Goal: Information Seeking & Learning: Learn about a topic

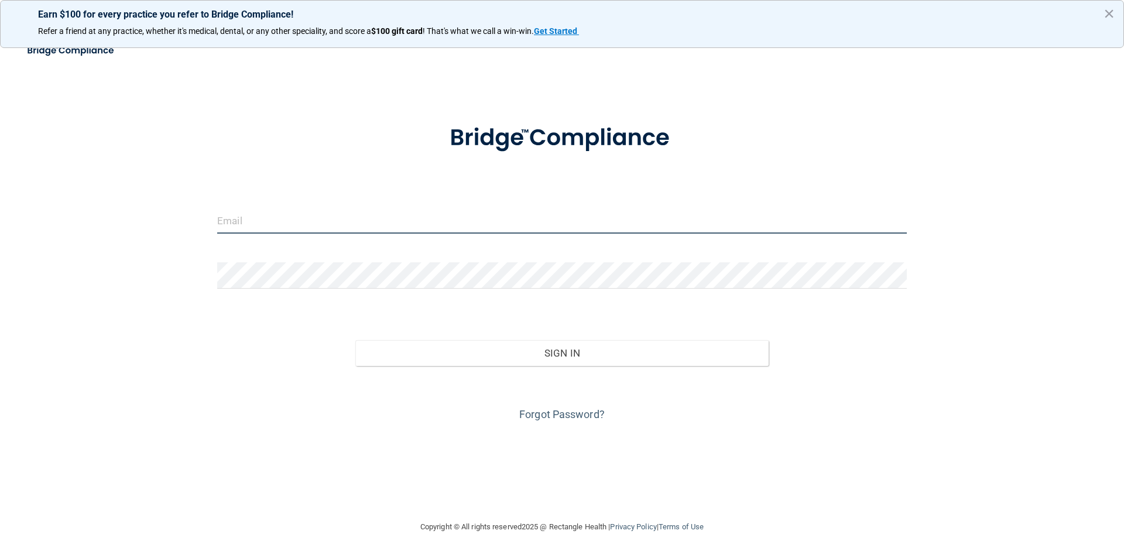
click at [617, 224] on input "email" at bounding box center [562, 220] width 690 height 26
type input "[EMAIL_ADDRESS][DOMAIN_NAME]"
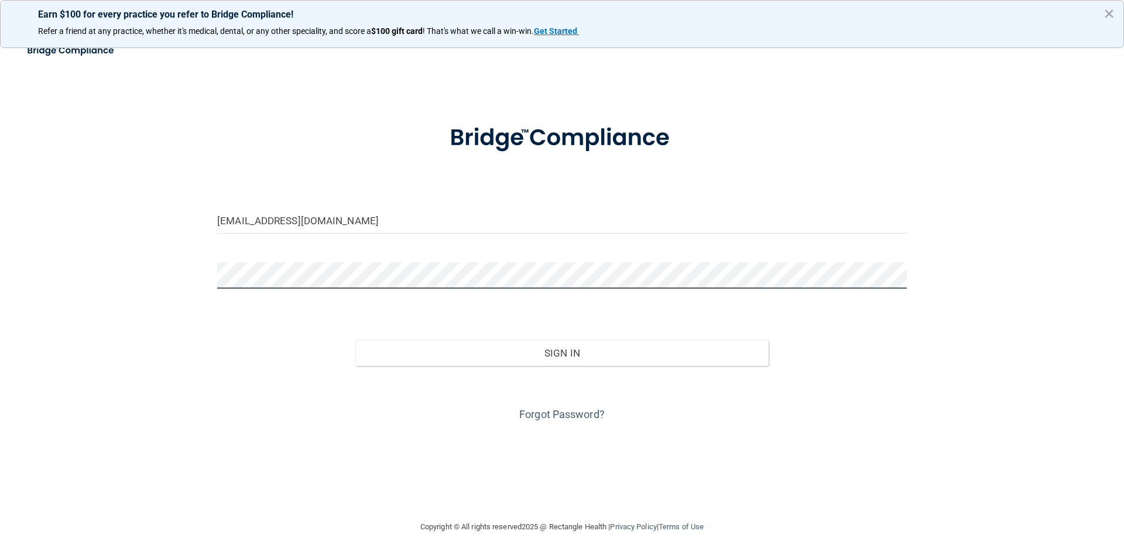
click at [355, 340] on button "Sign In" at bounding box center [562, 353] width 414 height 26
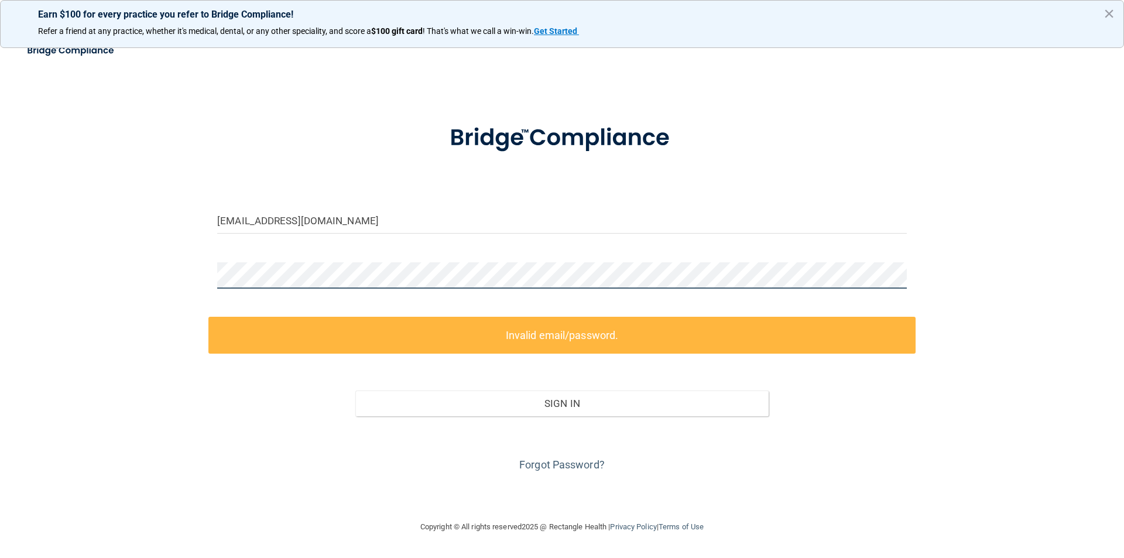
click at [189, 256] on div "[EMAIL_ADDRESS][DOMAIN_NAME] Invalid email/password. You don't have permission …" at bounding box center [562, 278] width 1078 height 459
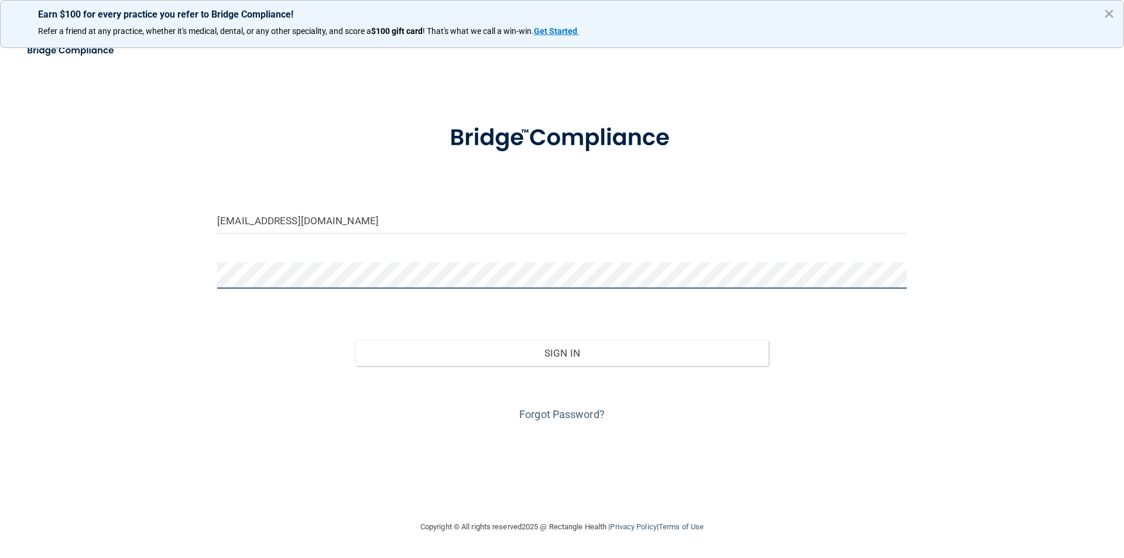
click at [355, 340] on button "Sign In" at bounding box center [562, 353] width 414 height 26
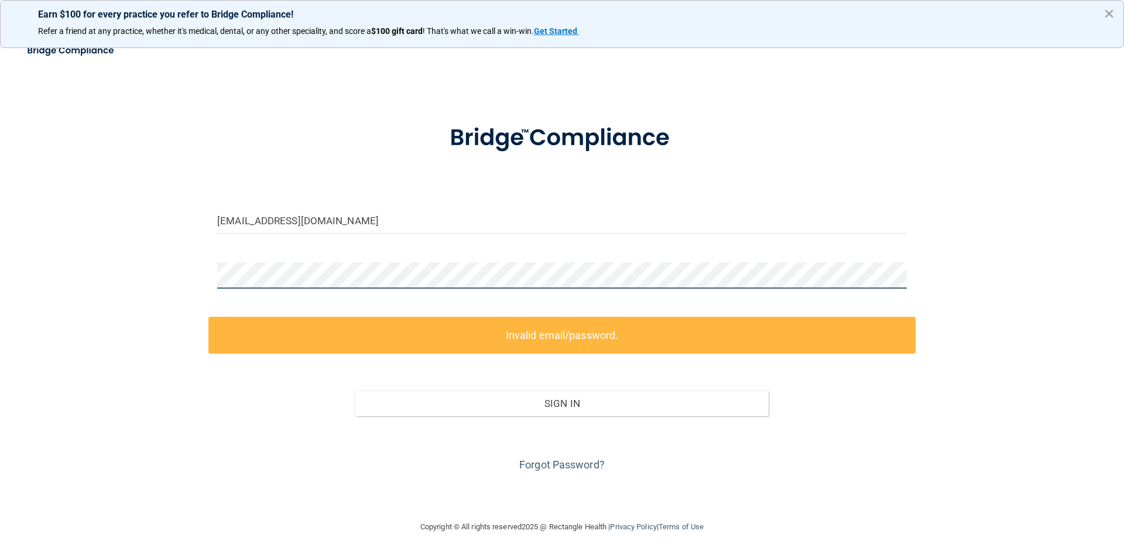
click at [149, 237] on div "[EMAIL_ADDRESS][DOMAIN_NAME] Invalid email/password. You don't have permission …" at bounding box center [562, 278] width 1078 height 459
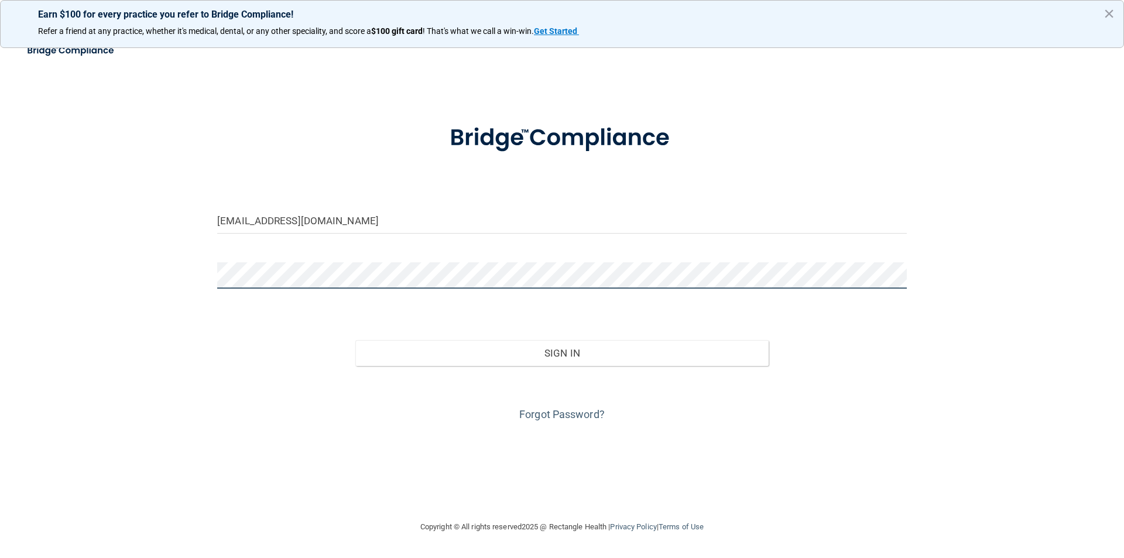
click at [355, 340] on button "Sign In" at bounding box center [562, 353] width 414 height 26
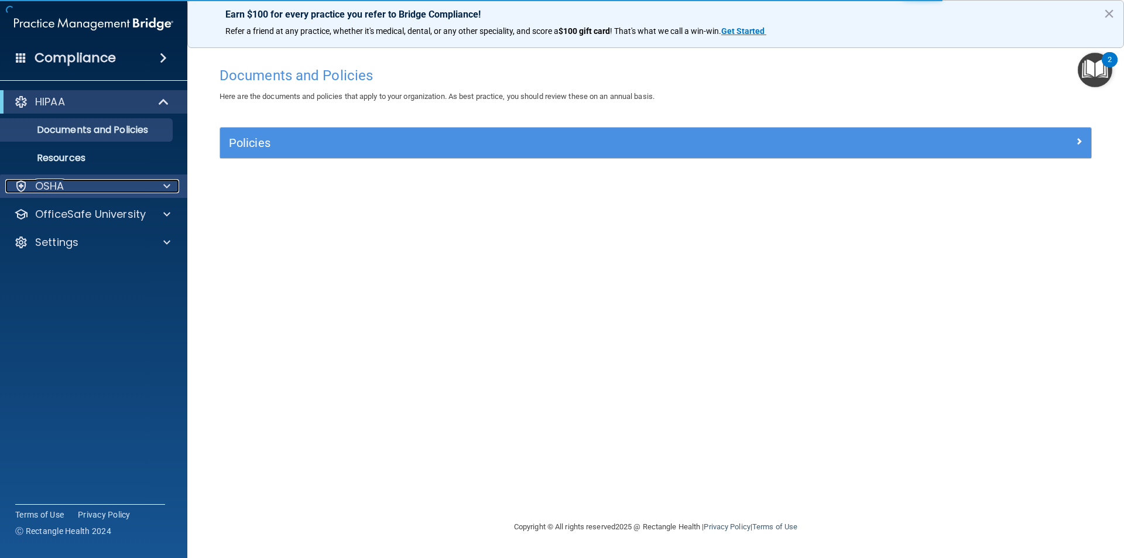
click at [134, 182] on div "OSHA" at bounding box center [77, 186] width 145 height 14
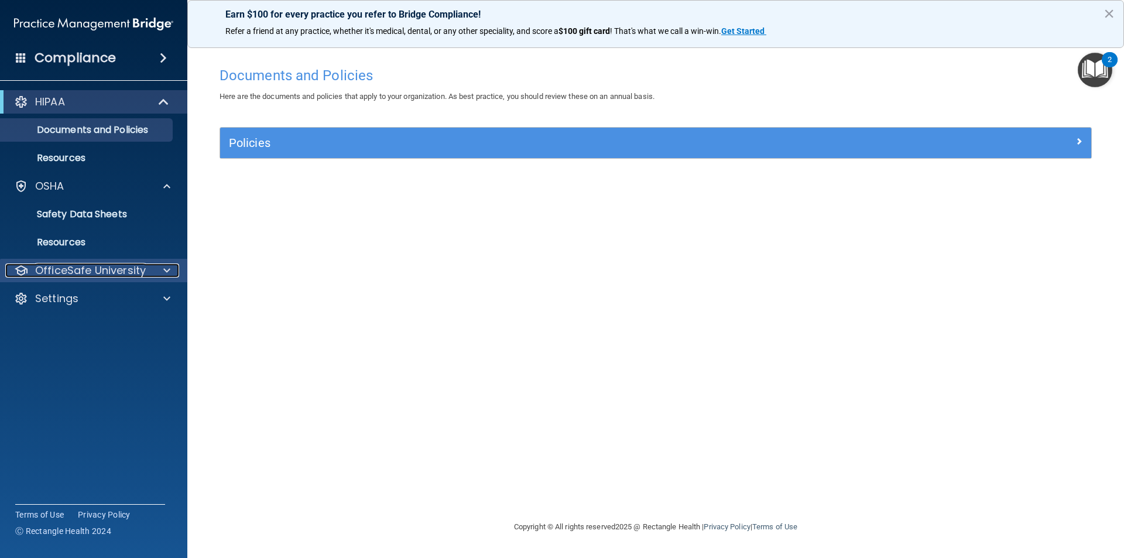
click at [146, 264] on div "OfficeSafe University" at bounding box center [77, 271] width 145 height 14
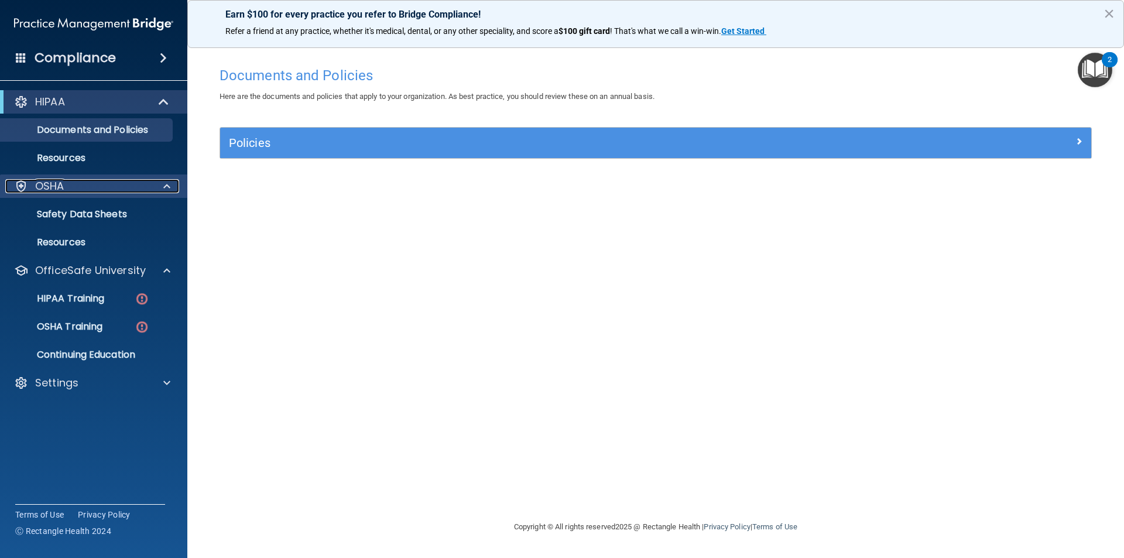
click at [168, 184] on span at bounding box center [166, 186] width 7 height 14
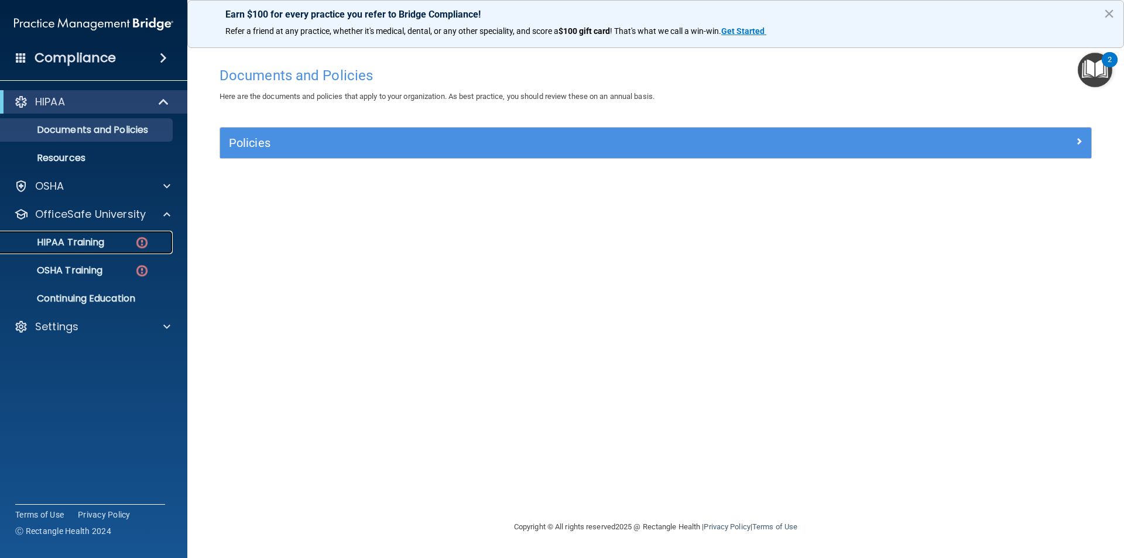
click at [143, 242] on img at bounding box center [142, 242] width 15 height 15
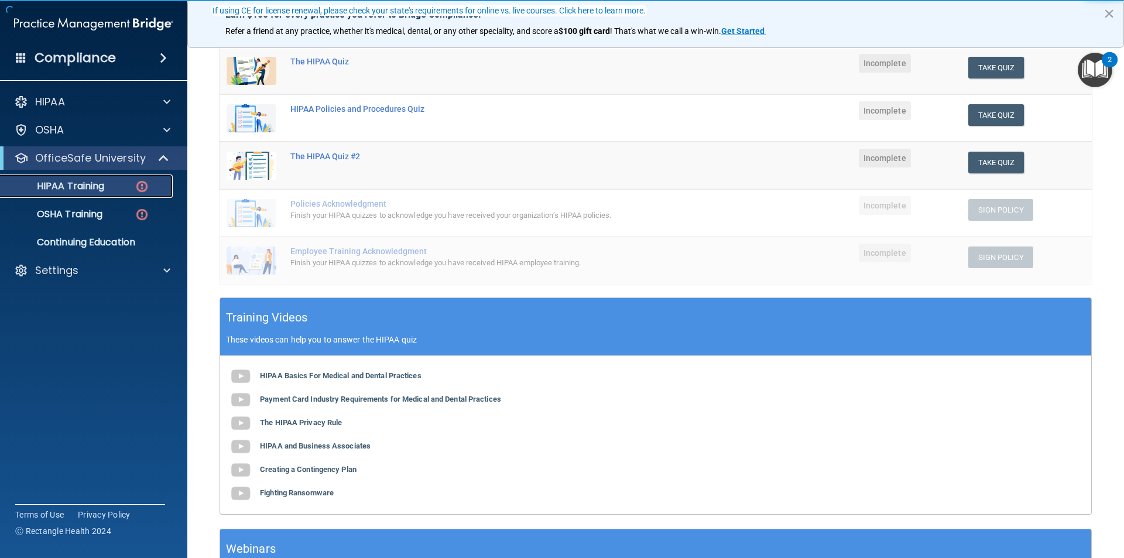
scroll to position [176, 0]
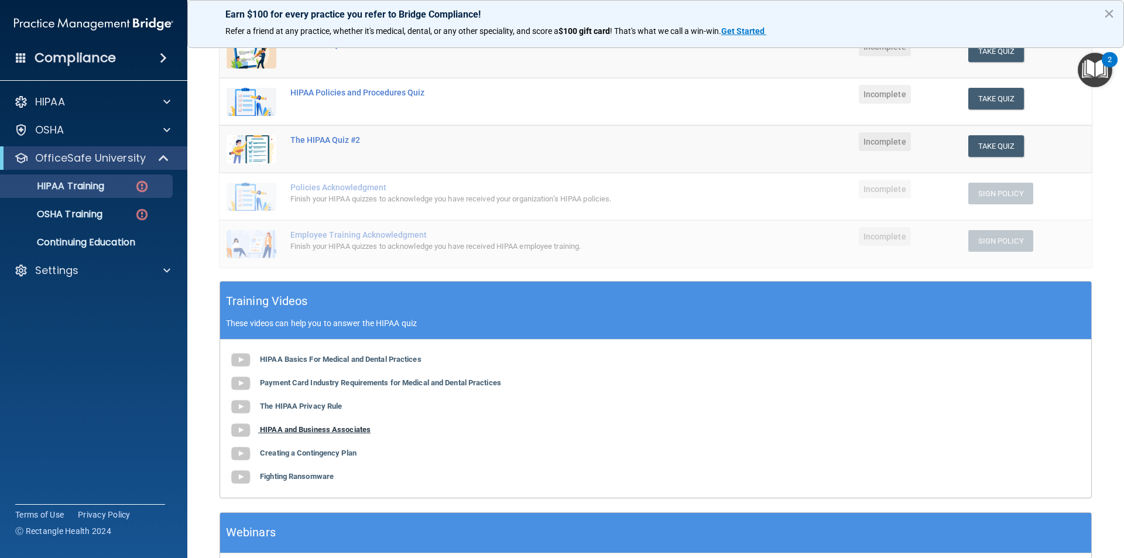
click at [315, 428] on b "HIPAA and Business Associates" at bounding box center [315, 429] width 111 height 9
click at [318, 452] on b "Creating a Contingency Plan" at bounding box center [308, 453] width 97 height 9
click at [320, 473] on b "Fighting Ransomware" at bounding box center [297, 476] width 74 height 9
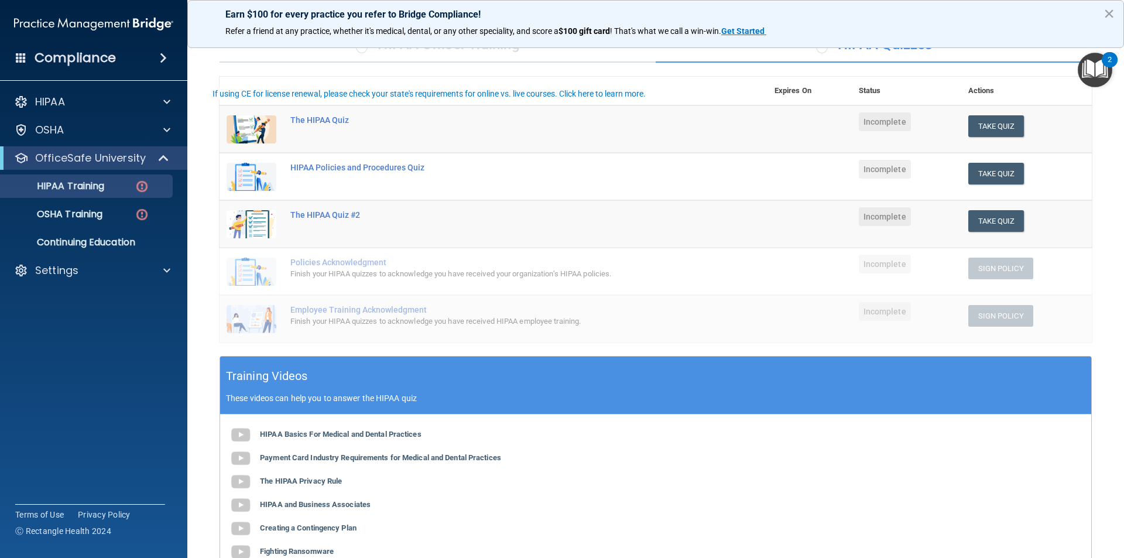
scroll to position [0, 0]
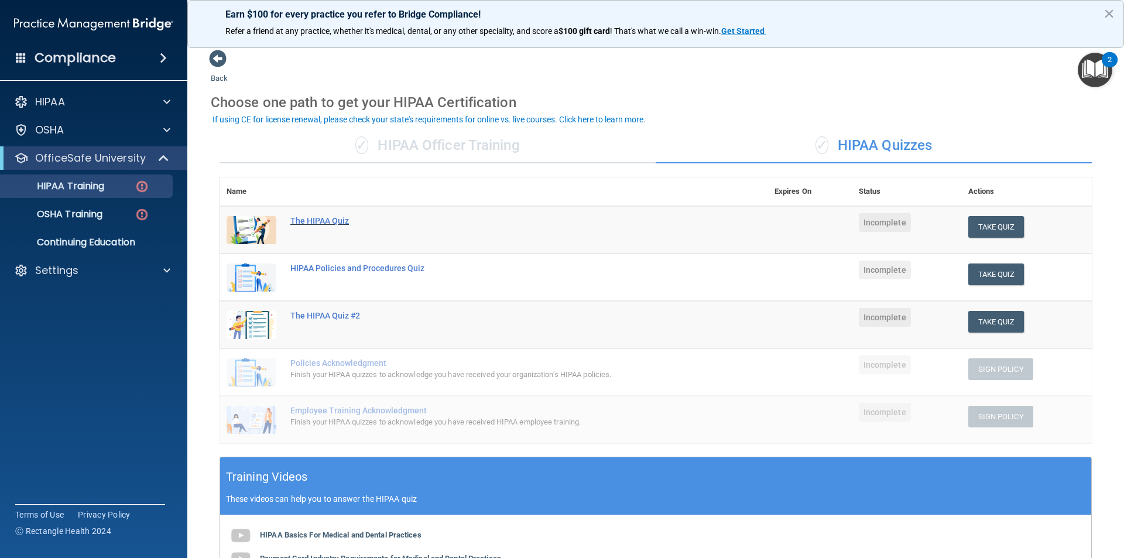
click at [317, 220] on div "The HIPAA Quiz" at bounding box center [499, 220] width 419 height 9
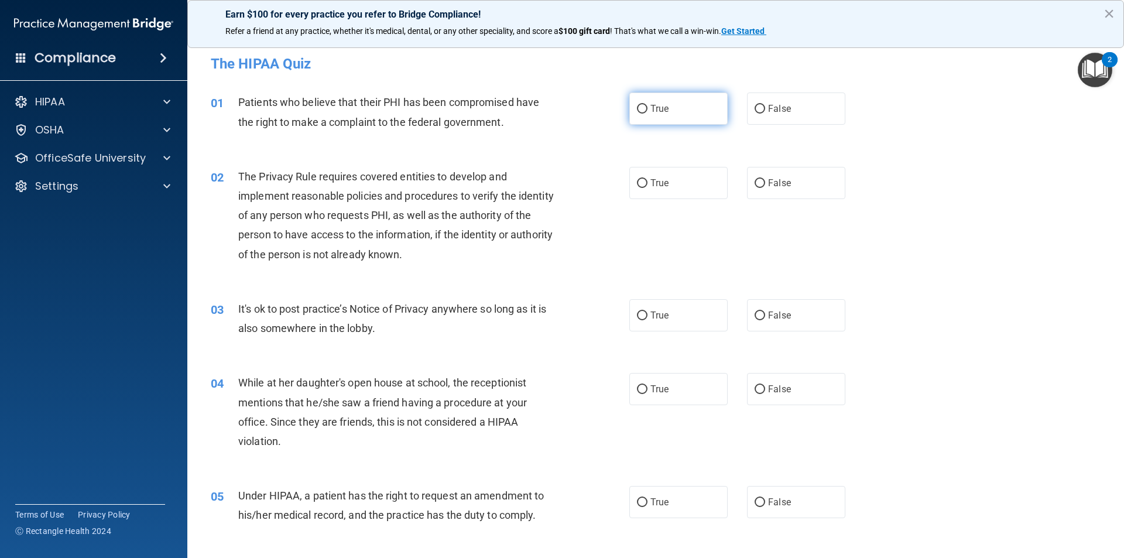
click at [692, 112] on label "True" at bounding box center [679, 109] width 98 height 32
click at [648, 112] on input "True" at bounding box center [642, 109] width 11 height 9
radio input "true"
click at [680, 186] on label "True" at bounding box center [679, 183] width 98 height 32
click at [648, 186] on input "True" at bounding box center [642, 183] width 11 height 9
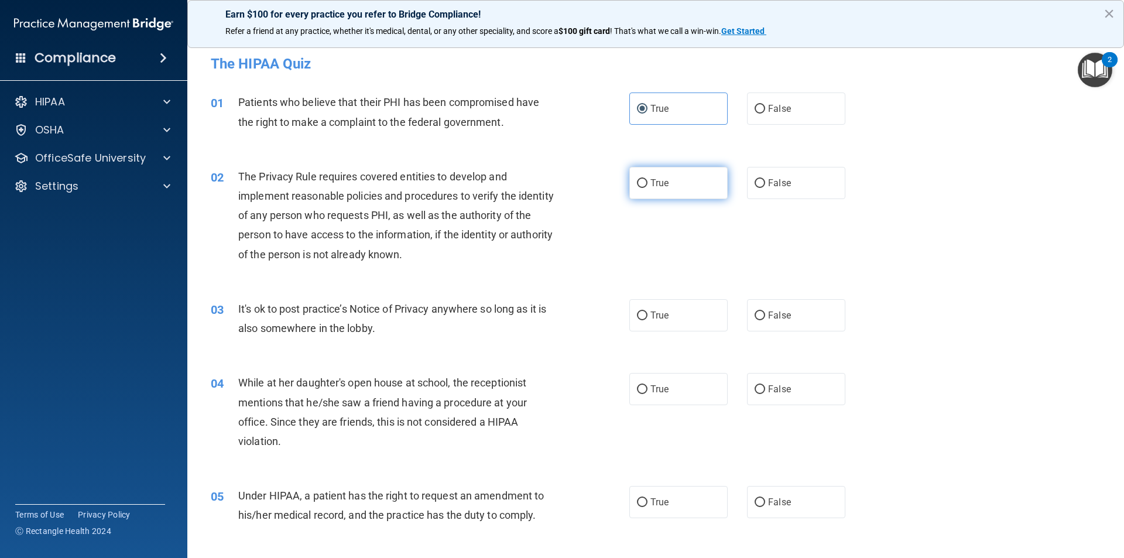
radio input "true"
click at [665, 317] on span "True" at bounding box center [660, 315] width 18 height 11
click at [648, 317] on input "True" at bounding box center [642, 316] width 11 height 9
radio input "true"
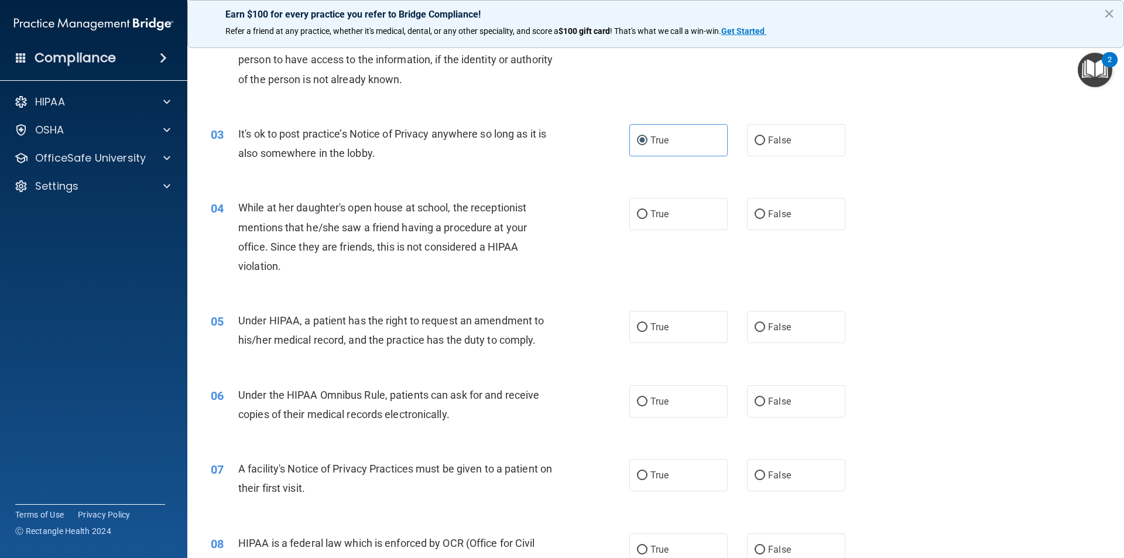
scroll to position [176, 0]
click at [761, 217] on label "False" at bounding box center [796, 213] width 98 height 32
click at [761, 217] on input "False" at bounding box center [760, 214] width 11 height 9
radio input "true"
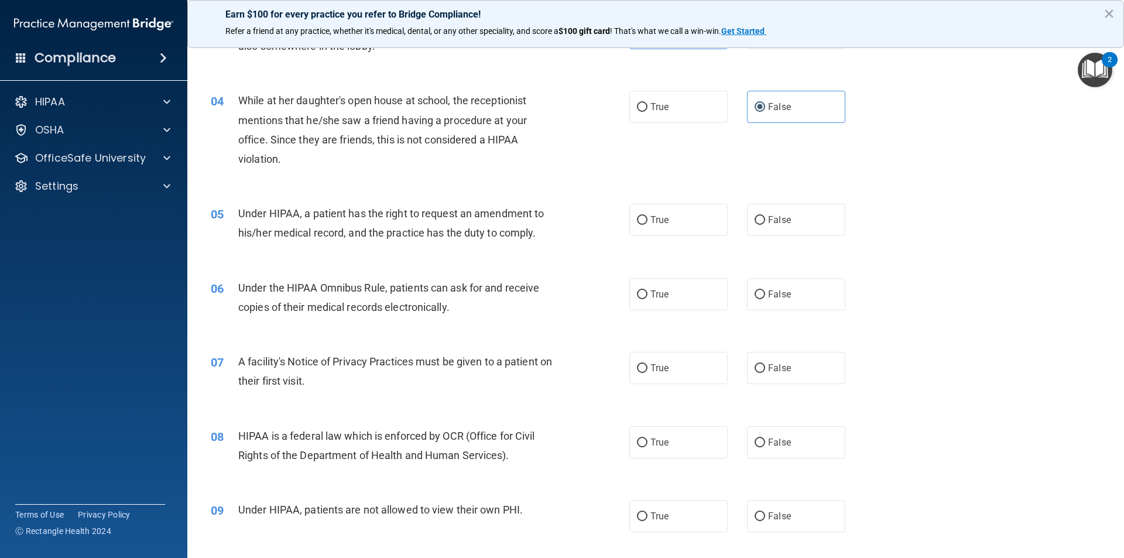
scroll to position [293, 0]
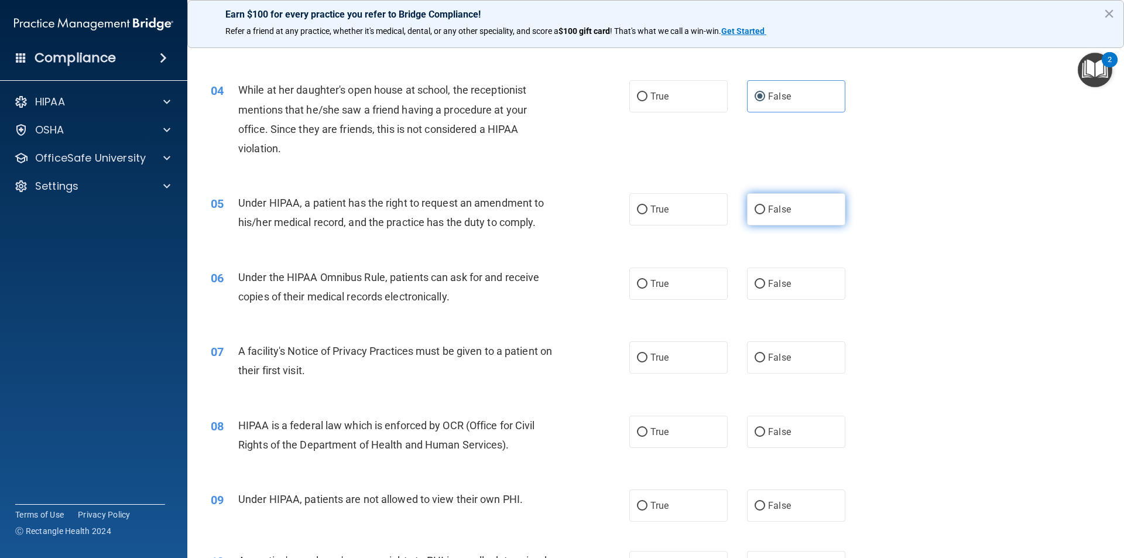
click at [764, 216] on label "False" at bounding box center [796, 209] width 98 height 32
click at [764, 214] on input "False" at bounding box center [760, 210] width 11 height 9
radio input "true"
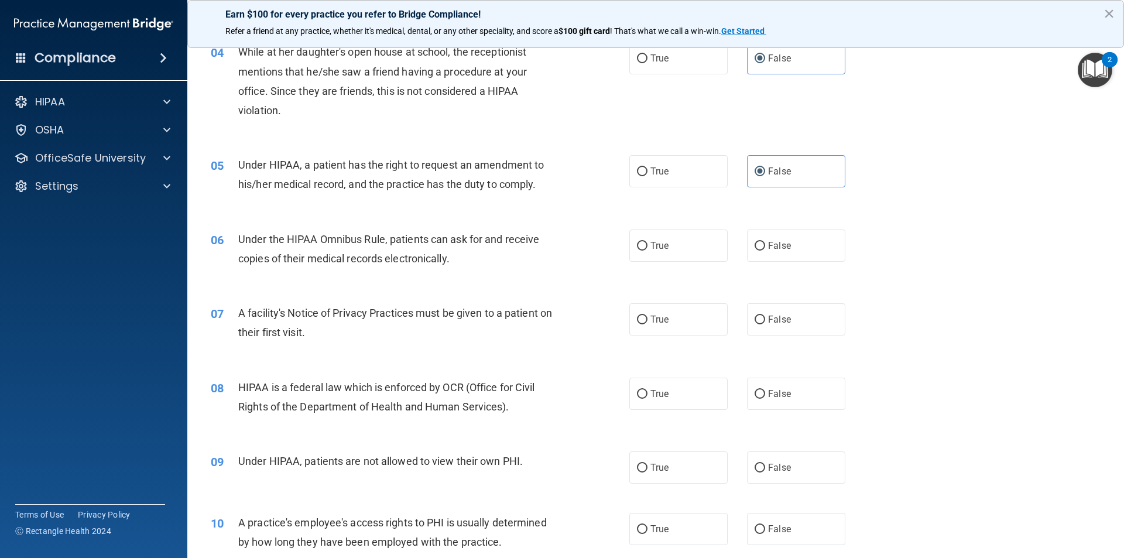
scroll to position [351, 0]
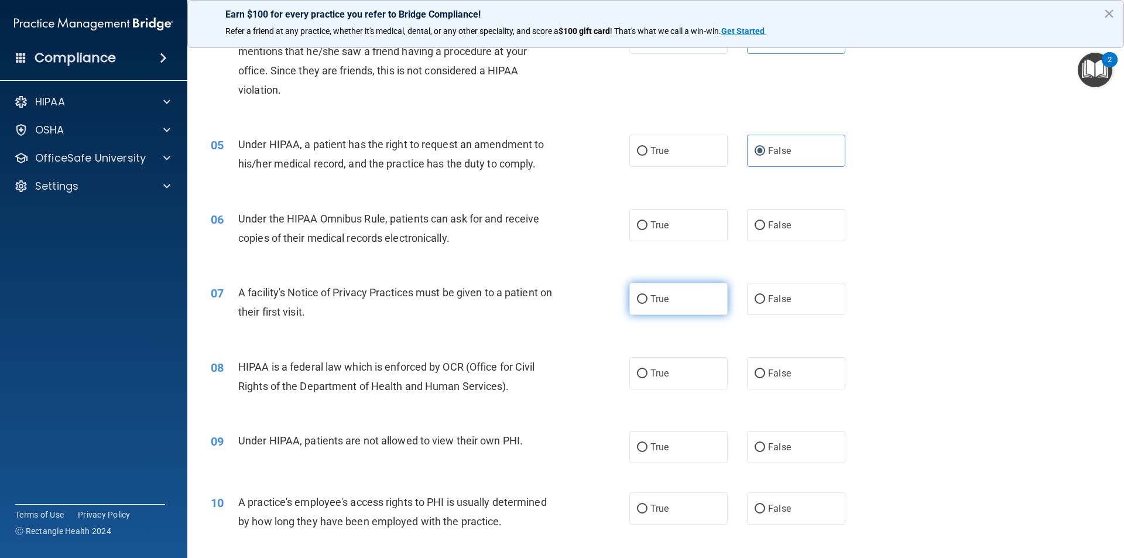
click at [653, 294] on span "True" at bounding box center [660, 298] width 18 height 11
click at [648, 295] on input "True" at bounding box center [642, 299] width 11 height 9
radio input "true"
click at [672, 377] on label "True" at bounding box center [679, 373] width 98 height 32
click at [648, 377] on input "True" at bounding box center [642, 374] width 11 height 9
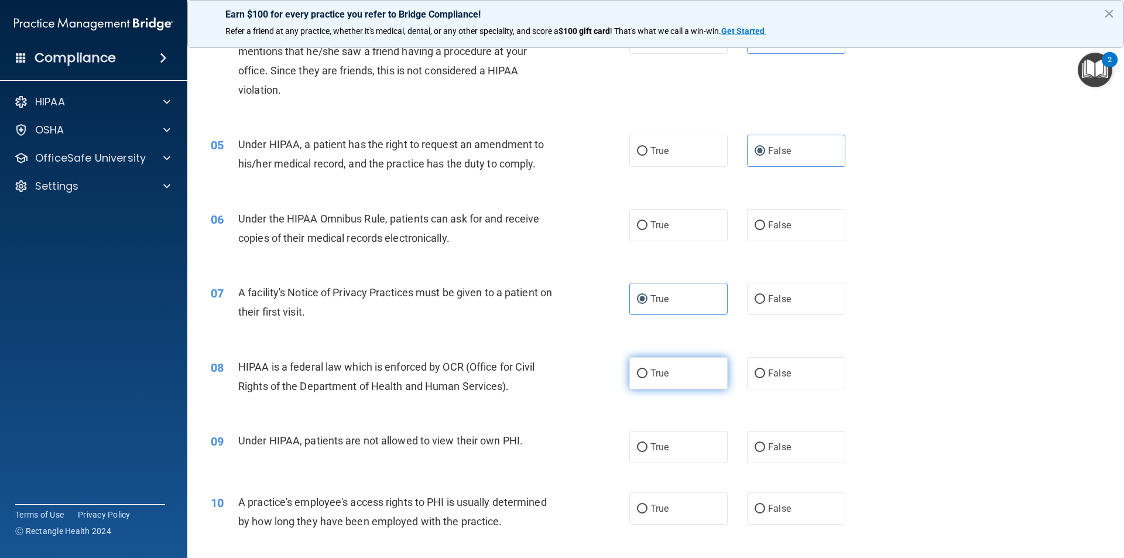
radio input "true"
click at [760, 449] on label "False" at bounding box center [796, 447] width 98 height 32
click at [760, 449] on input "False" at bounding box center [760, 447] width 11 height 9
radio input "true"
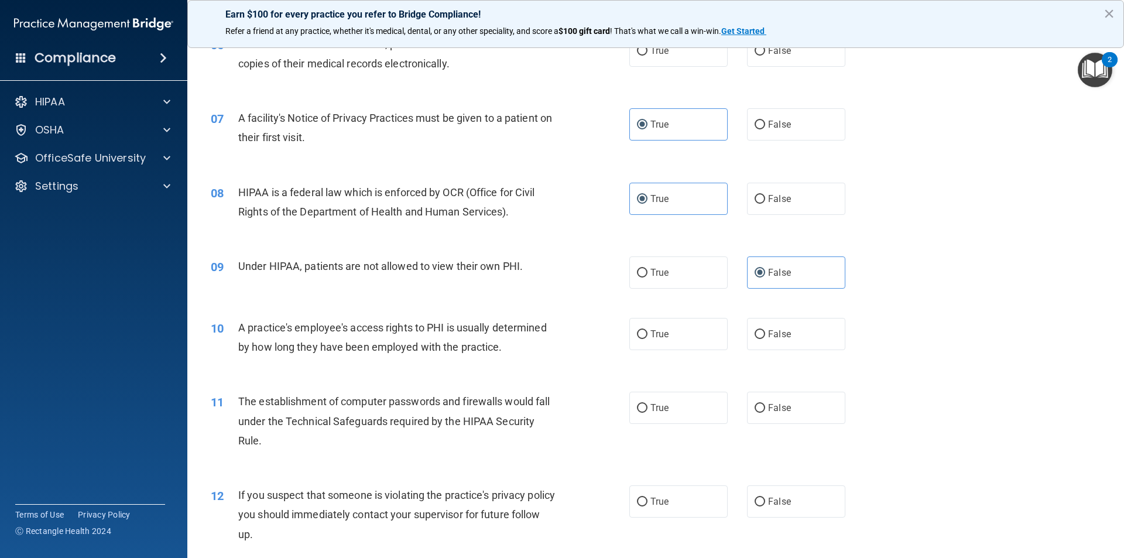
scroll to position [527, 0]
click at [768, 336] on span "False" at bounding box center [779, 332] width 23 height 11
click at [764, 336] on input "False" at bounding box center [760, 333] width 11 height 9
radio input "true"
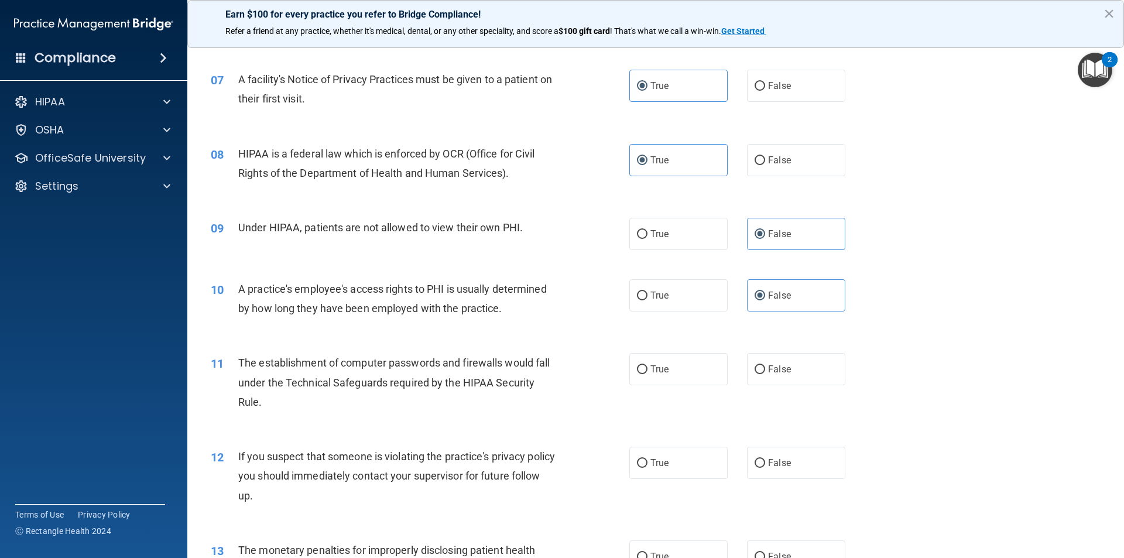
scroll to position [586, 0]
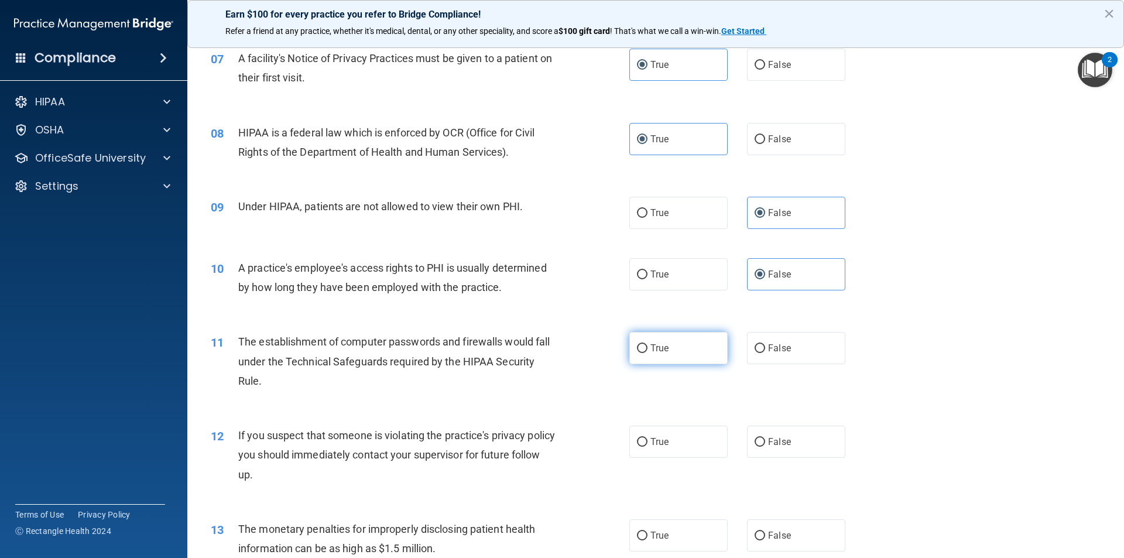
click at [651, 348] on span "True" at bounding box center [660, 348] width 18 height 11
click at [648, 348] on input "True" at bounding box center [642, 348] width 11 height 9
radio input "true"
click at [759, 428] on label "False" at bounding box center [796, 442] width 98 height 32
click at [759, 438] on input "False" at bounding box center [760, 442] width 11 height 9
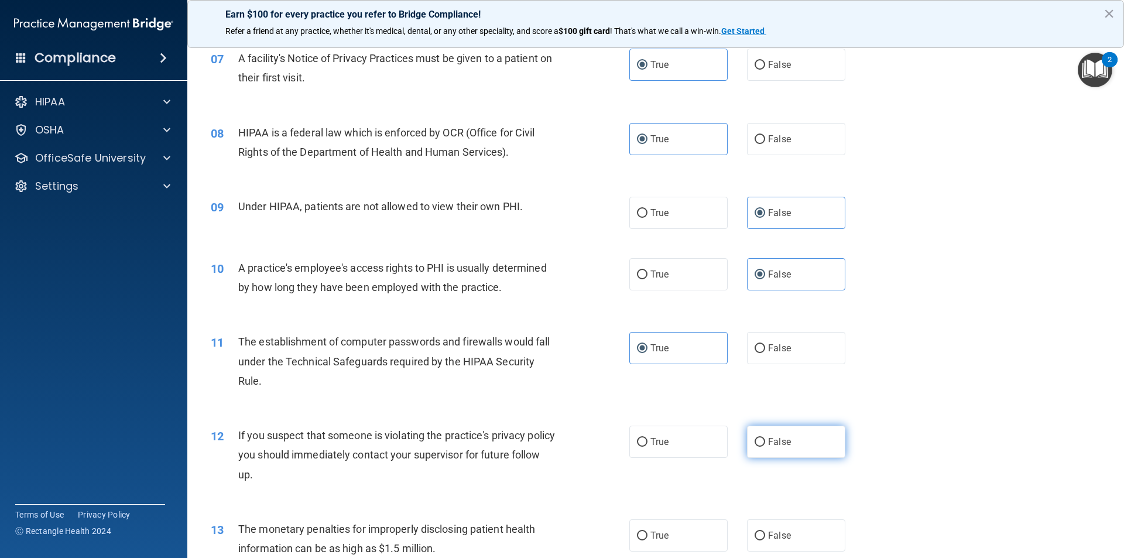
radio input "true"
click at [673, 436] on label "True" at bounding box center [679, 442] width 98 height 32
click at [648, 438] on input "True" at bounding box center [642, 442] width 11 height 9
radio input "true"
radio input "false"
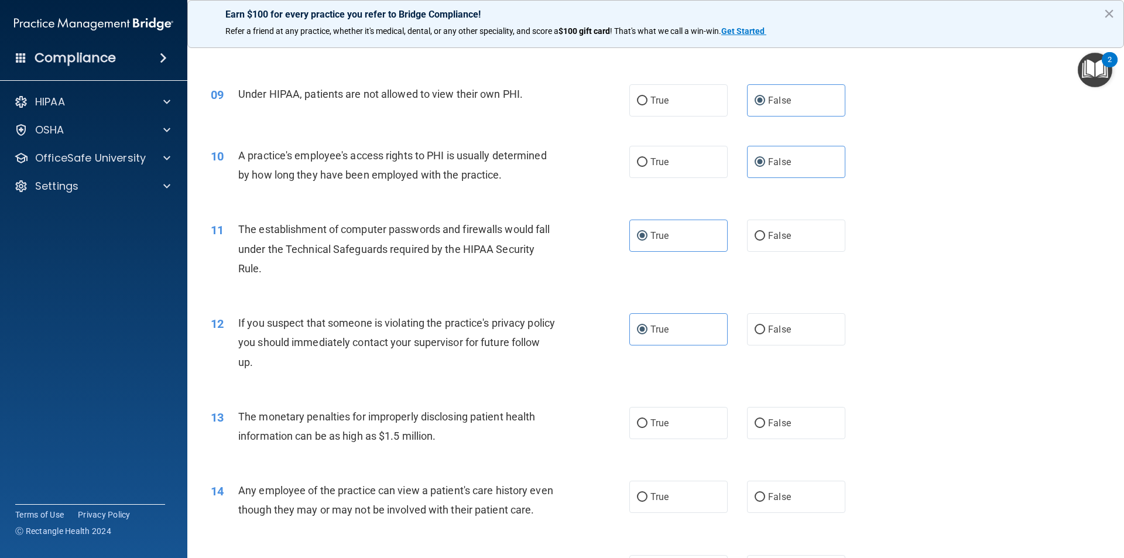
scroll to position [703, 0]
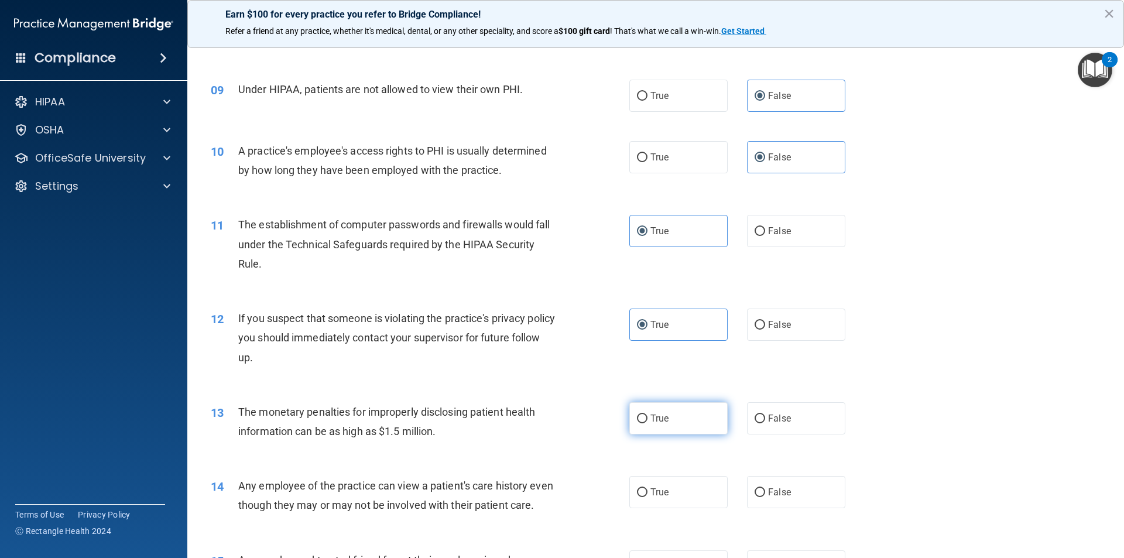
click at [651, 419] on span "True" at bounding box center [660, 418] width 18 height 11
click at [648, 419] on input "True" at bounding box center [642, 419] width 11 height 9
radio input "true"
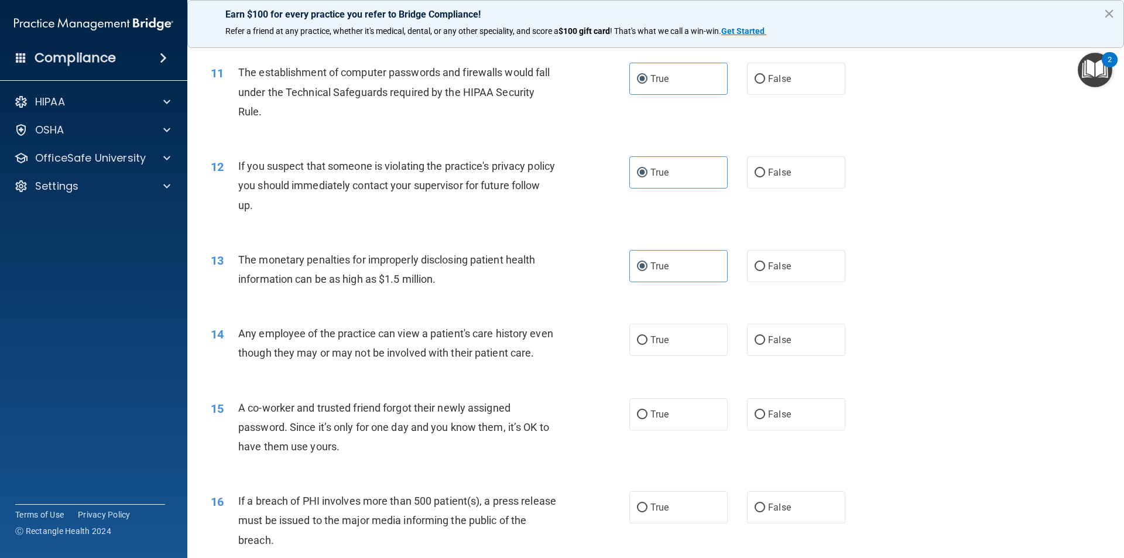
scroll to position [879, 0]
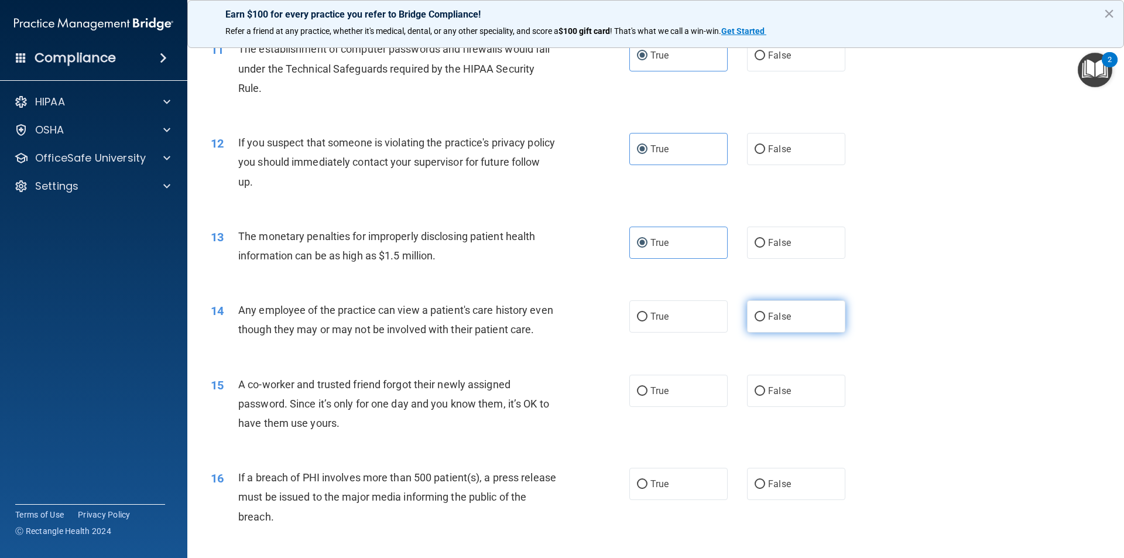
click at [758, 322] on input "False" at bounding box center [760, 317] width 11 height 9
radio input "true"
click at [781, 407] on label "False" at bounding box center [796, 391] width 98 height 32
click at [765, 396] on input "False" at bounding box center [760, 391] width 11 height 9
radio input "true"
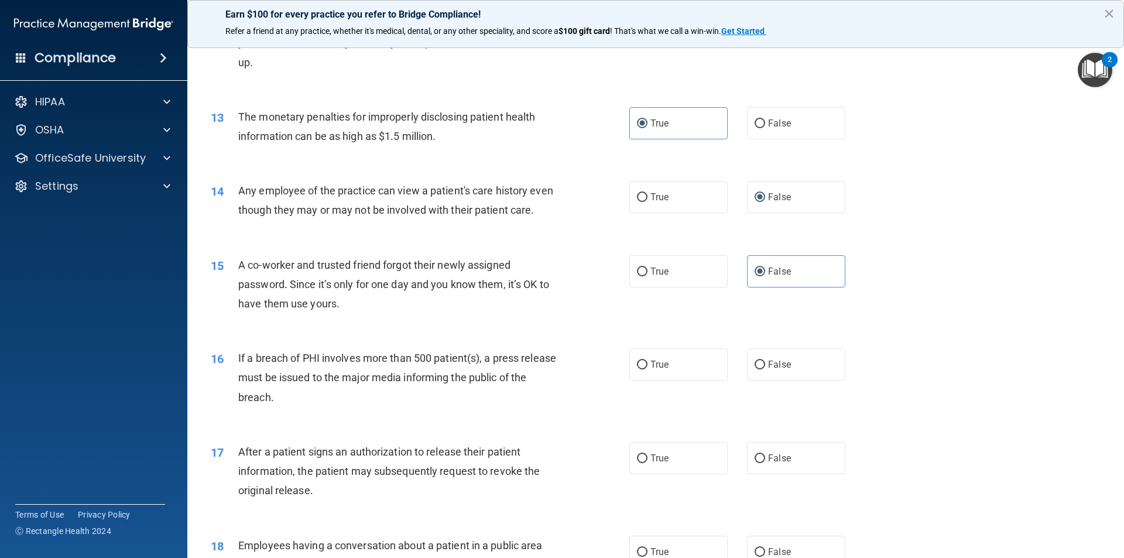
scroll to position [1054, 0]
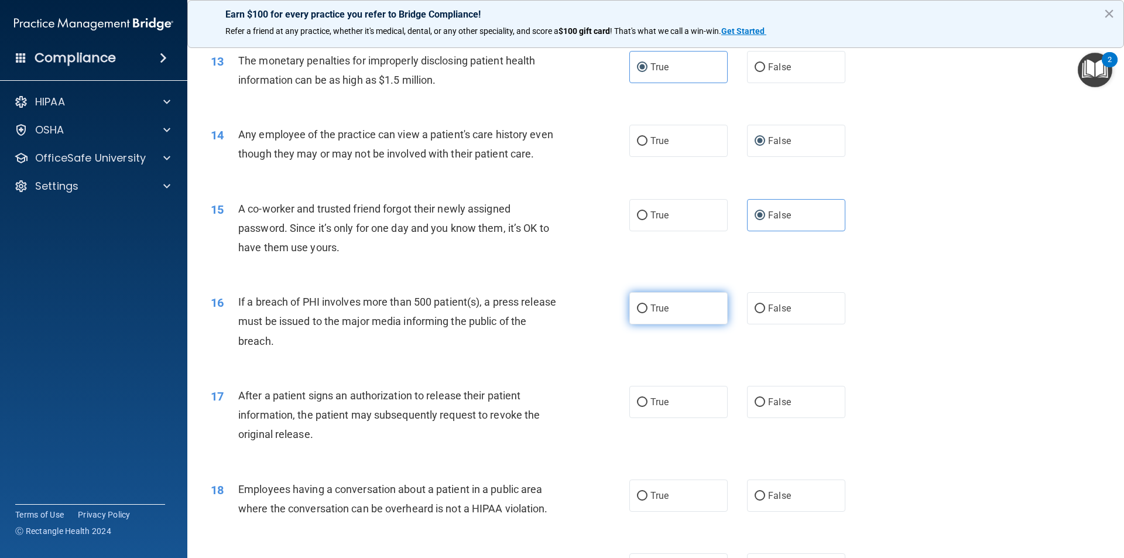
click at [657, 324] on label "True" at bounding box center [679, 308] width 98 height 32
click at [648, 313] on input "True" at bounding box center [642, 309] width 11 height 9
radio input "true"
click at [668, 418] on label "True" at bounding box center [679, 402] width 98 height 32
click at [648, 407] on input "True" at bounding box center [642, 402] width 11 height 9
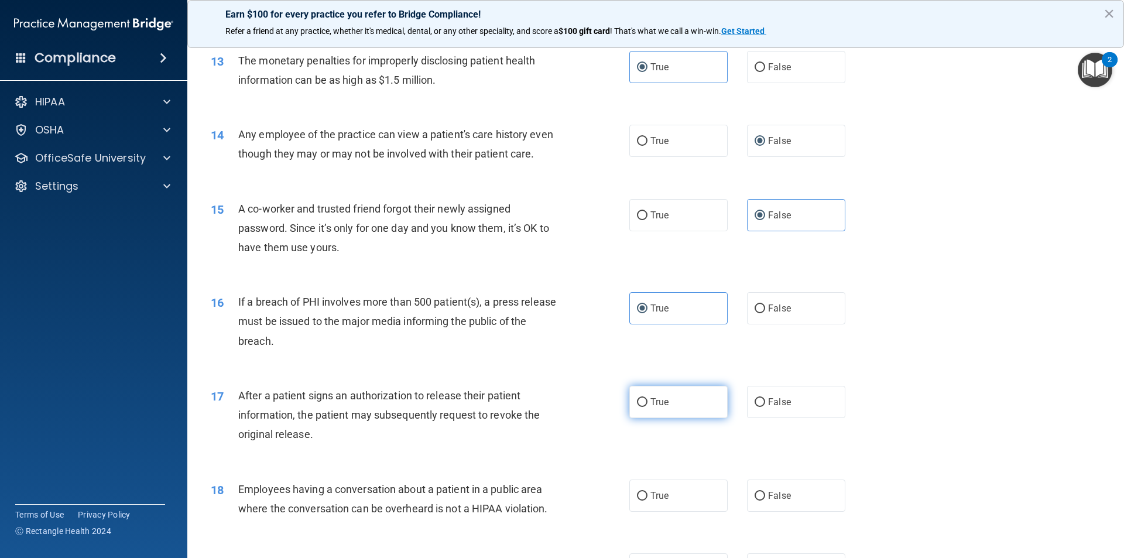
radio input "true"
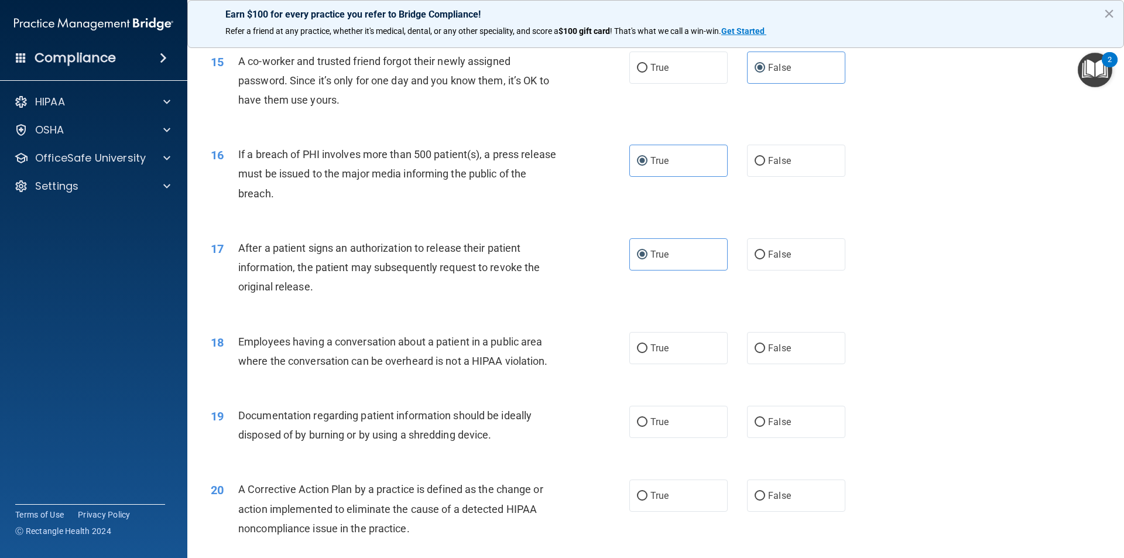
scroll to position [1230, 0]
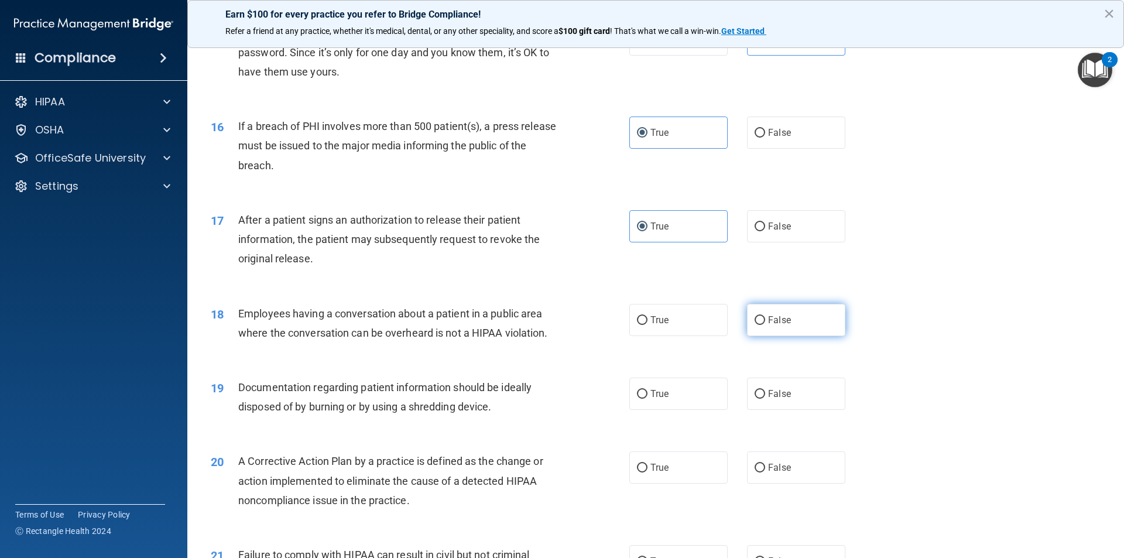
click at [780, 326] on span "False" at bounding box center [779, 320] width 23 height 11
click at [765, 325] on input "False" at bounding box center [760, 320] width 11 height 9
radio input "true"
click at [657, 399] on span "True" at bounding box center [660, 393] width 18 height 11
click at [648, 399] on input "True" at bounding box center [642, 394] width 11 height 9
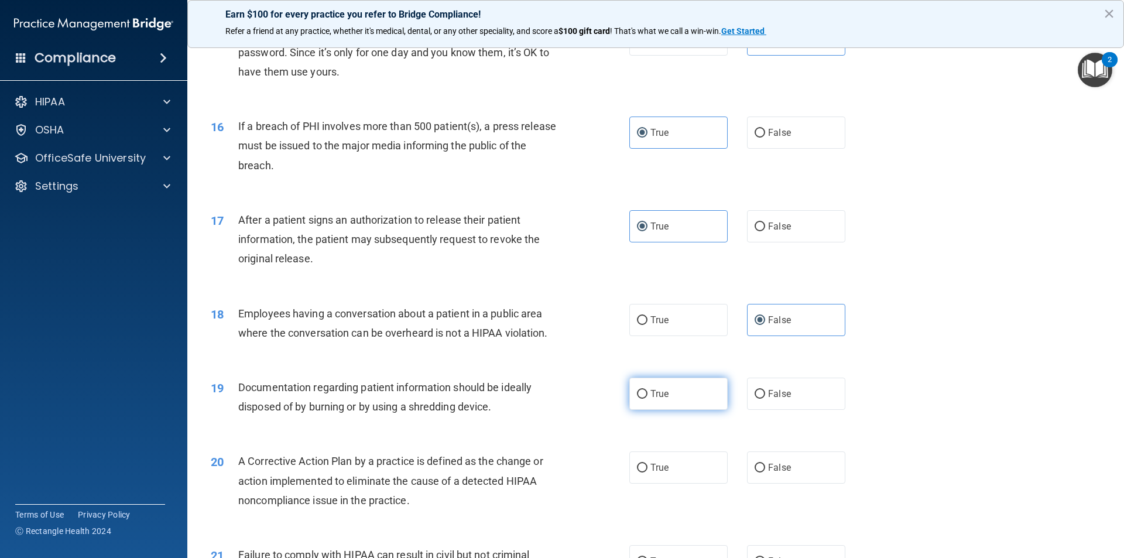
radio input "true"
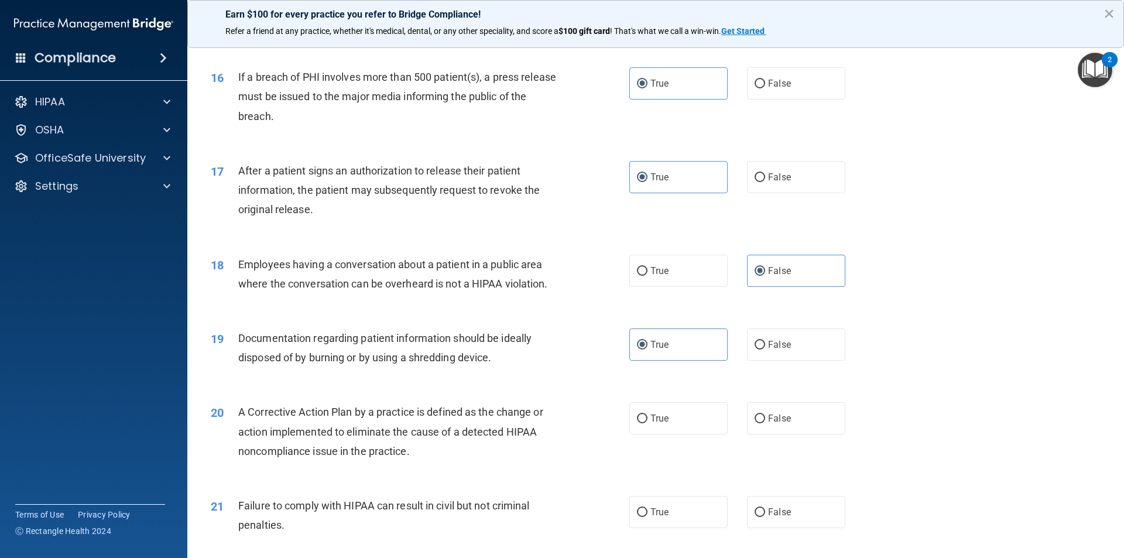
scroll to position [1347, 0]
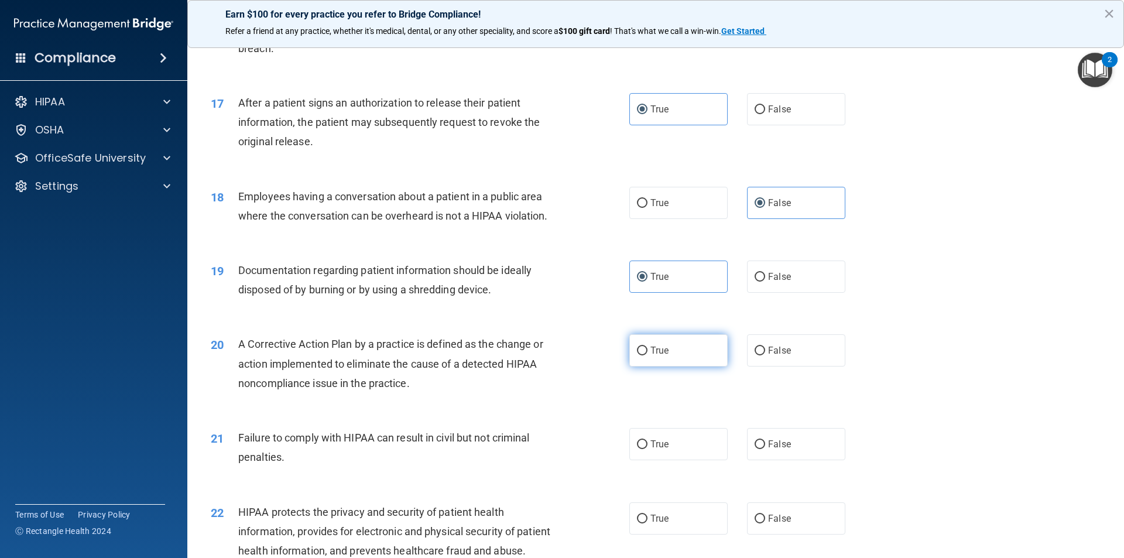
click at [654, 367] on label "True" at bounding box center [679, 350] width 98 height 32
click at [648, 355] on input "True" at bounding box center [642, 351] width 11 height 9
radio input "true"
click at [771, 460] on label "False" at bounding box center [796, 444] width 98 height 32
click at [765, 449] on input "False" at bounding box center [760, 444] width 11 height 9
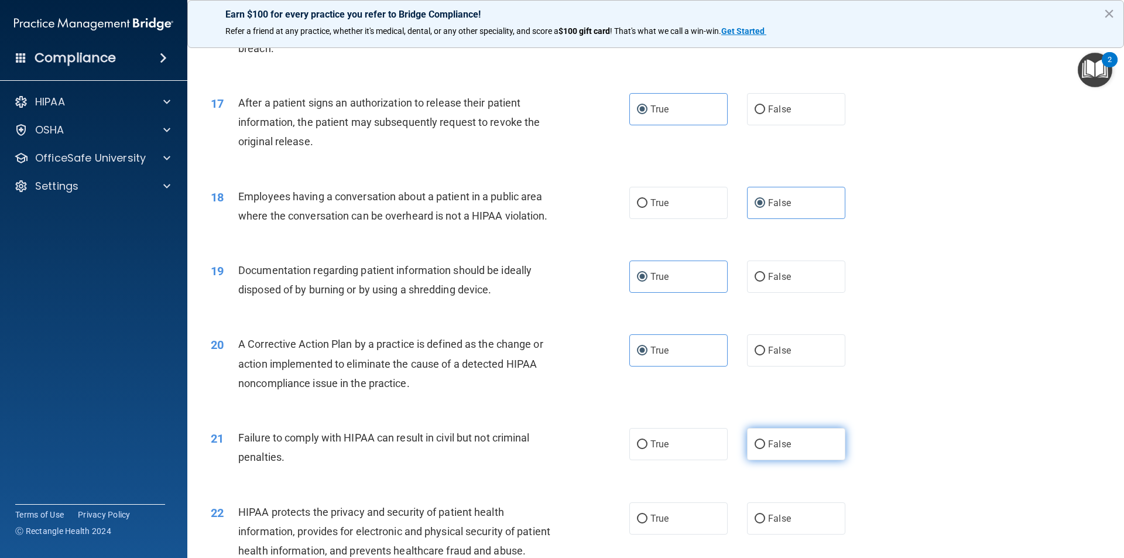
radio input "true"
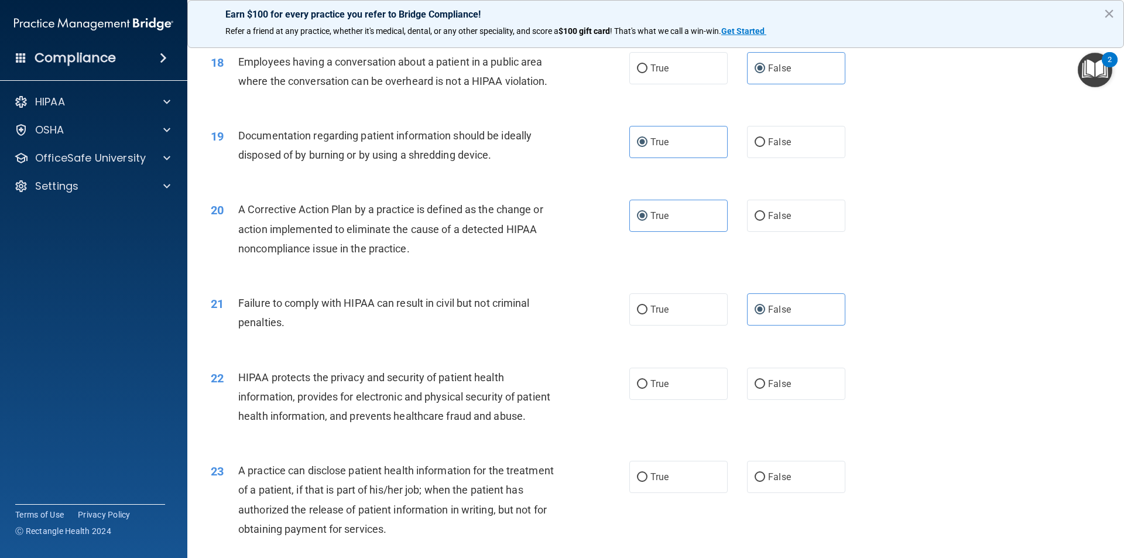
scroll to position [1523, 0]
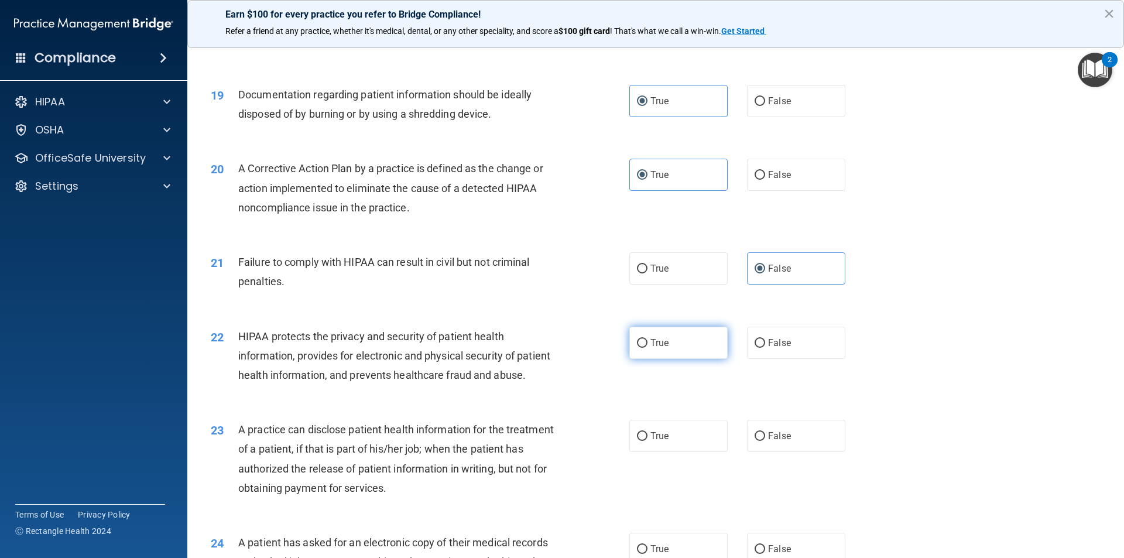
click at [666, 359] on label "True" at bounding box center [679, 343] width 98 height 32
click at [648, 348] on input "True" at bounding box center [642, 343] width 11 height 9
radio input "true"
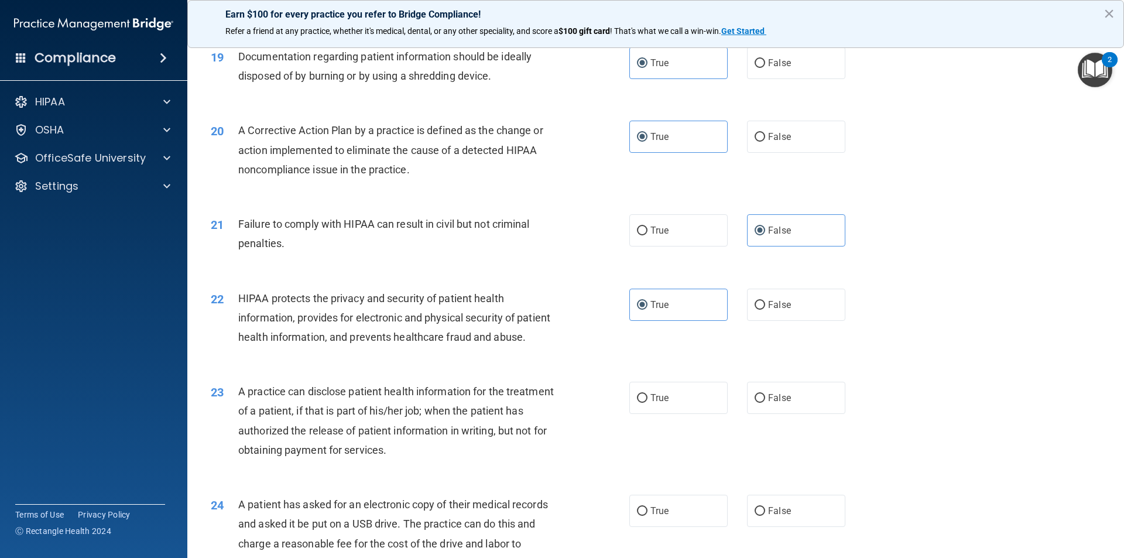
scroll to position [1581, 0]
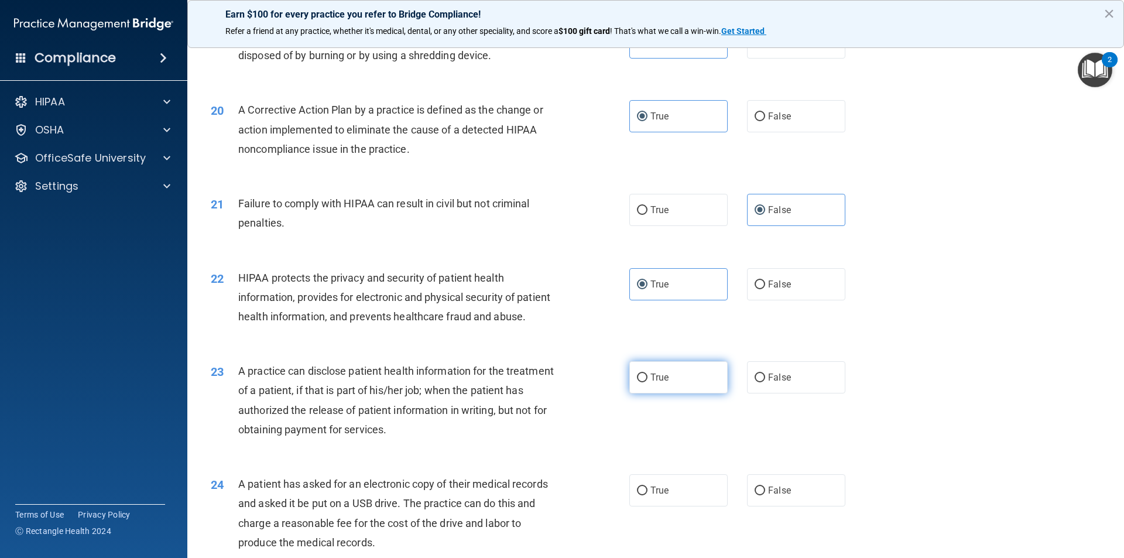
click at [669, 394] on label "True" at bounding box center [679, 377] width 98 height 32
click at [648, 382] on input "True" at bounding box center [642, 378] width 11 height 9
radio input "true"
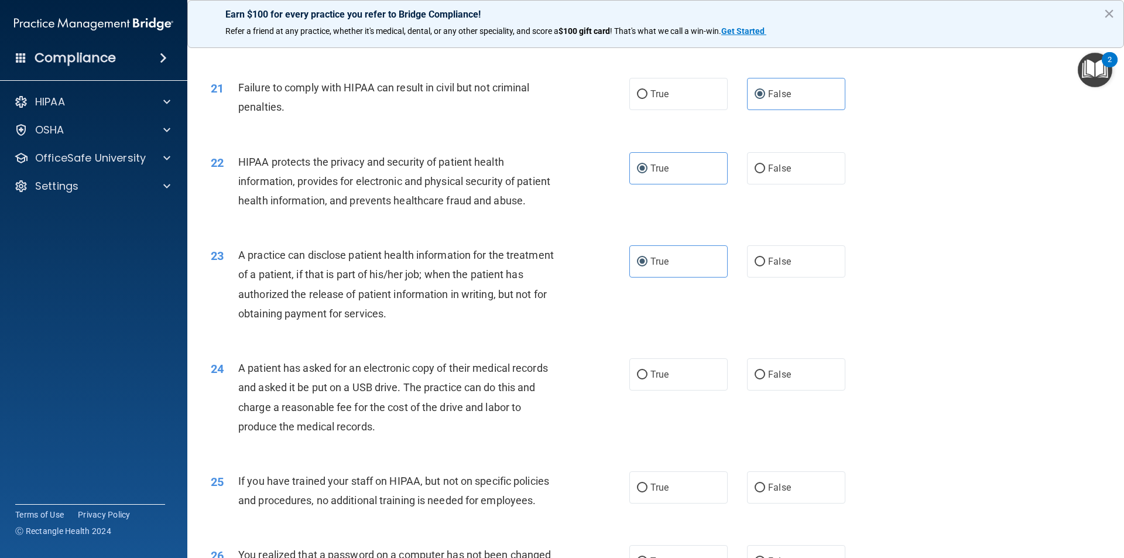
scroll to position [1698, 0]
click at [789, 389] on label "False" at bounding box center [796, 373] width 98 height 32
click at [765, 378] on input "False" at bounding box center [760, 374] width 11 height 9
radio input "true"
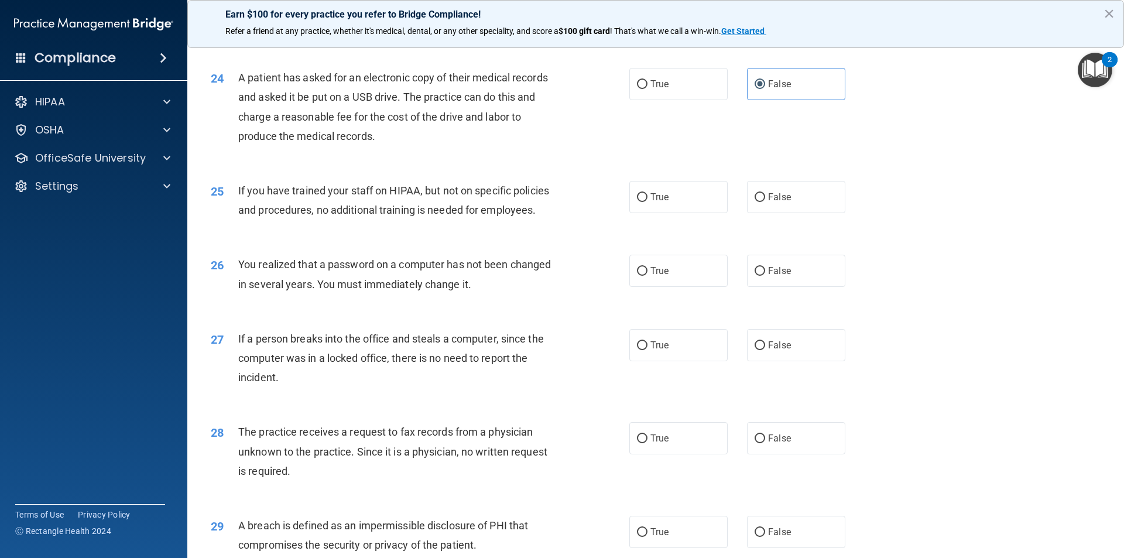
scroll to position [1991, 0]
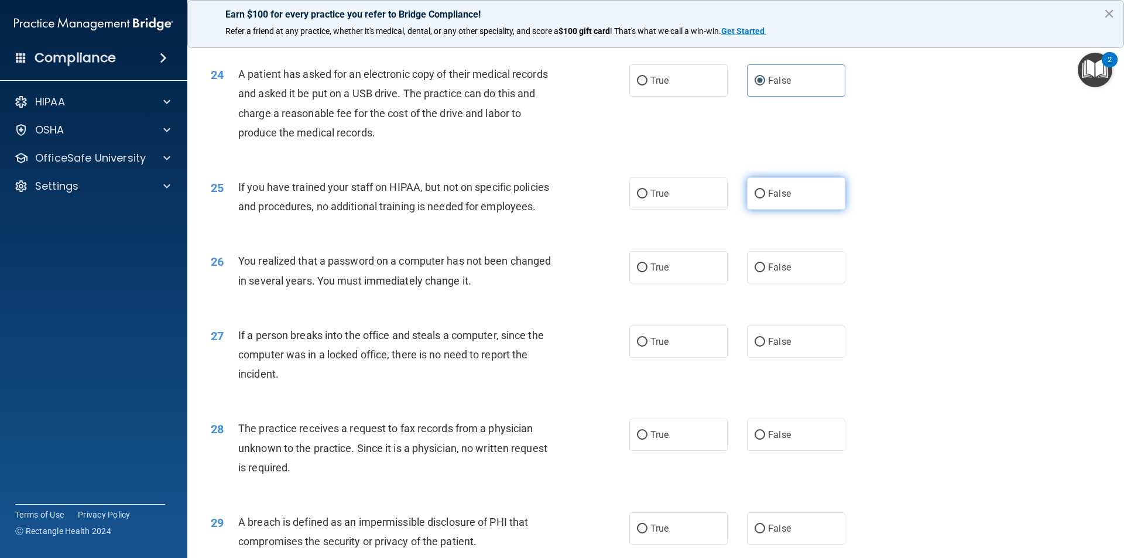
click at [765, 210] on label "False" at bounding box center [796, 193] width 98 height 32
click at [765, 199] on input "False" at bounding box center [760, 194] width 11 height 9
radio input "true"
click at [764, 358] on label "False" at bounding box center [796, 342] width 98 height 32
click at [764, 347] on input "False" at bounding box center [760, 342] width 11 height 9
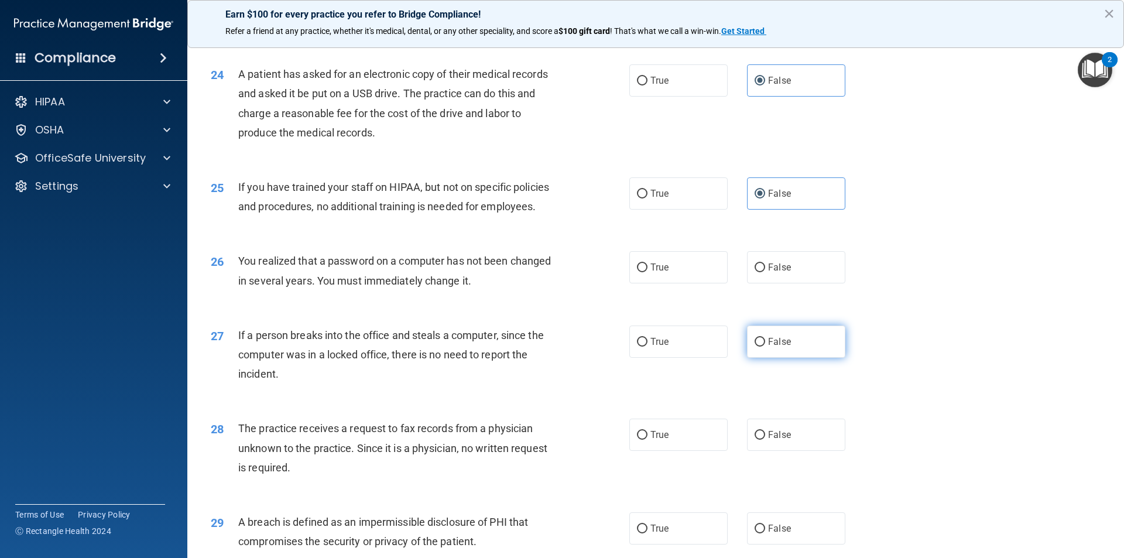
radio input "true"
click at [641, 272] on input "True" at bounding box center [642, 268] width 11 height 9
radio input "true"
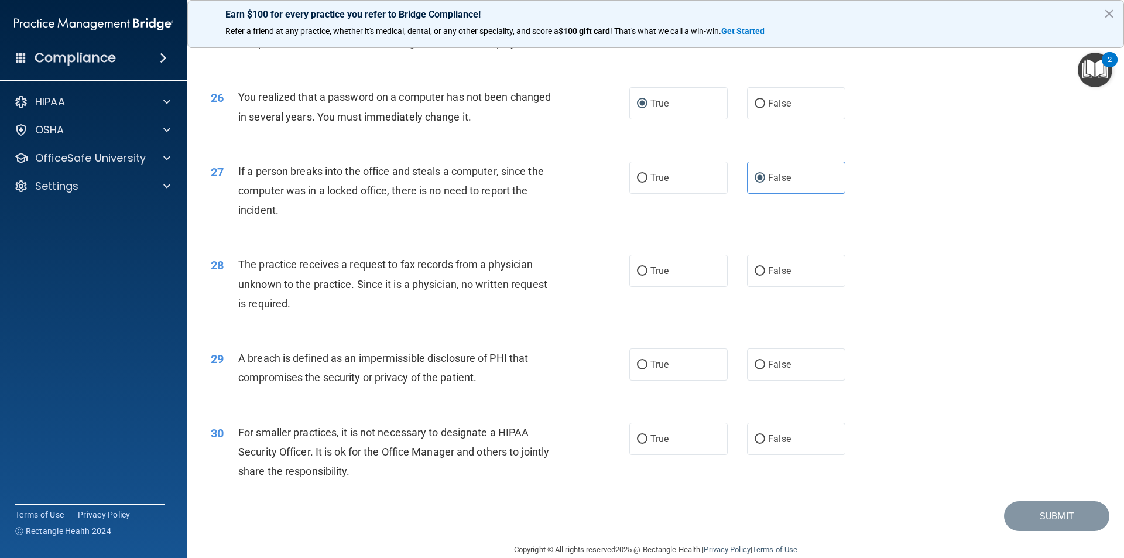
scroll to position [2214, 0]
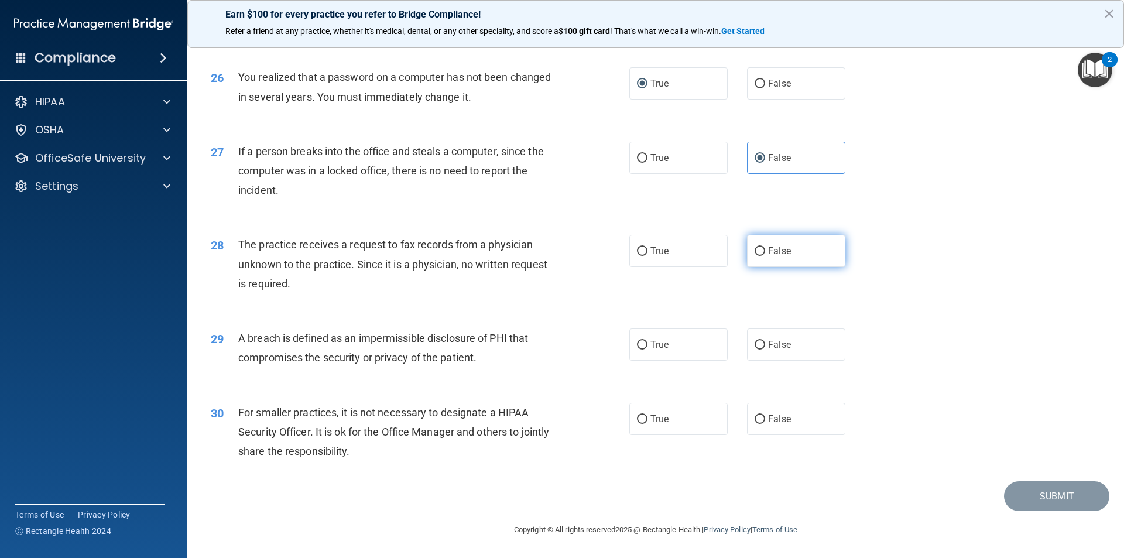
click at [777, 248] on span "False" at bounding box center [779, 250] width 23 height 11
click at [765, 248] on input "False" at bounding box center [760, 251] width 11 height 9
radio input "true"
click at [640, 341] on input "True" at bounding box center [642, 345] width 11 height 9
radio input "true"
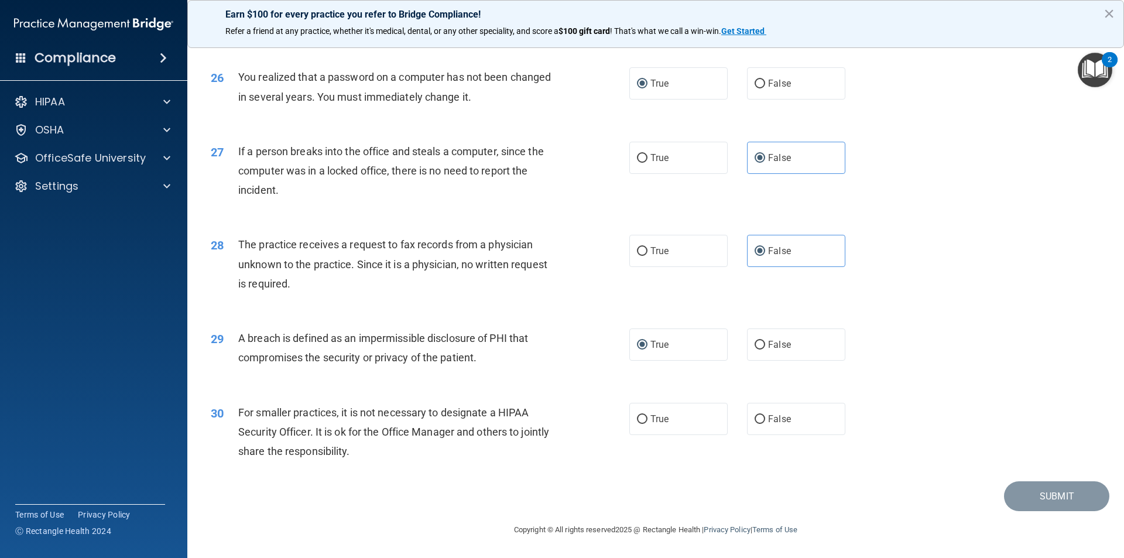
drag, startPoint x: 778, startPoint y: 413, endPoint x: 745, endPoint y: 392, distance: 39.2
click at [778, 413] on label "False" at bounding box center [796, 419] width 98 height 32
drag, startPoint x: 757, startPoint y: 411, endPoint x: 750, endPoint y: 404, distance: 9.1
click at [756, 411] on label "False" at bounding box center [796, 419] width 98 height 32
click at [756, 415] on input "False" at bounding box center [760, 419] width 11 height 9
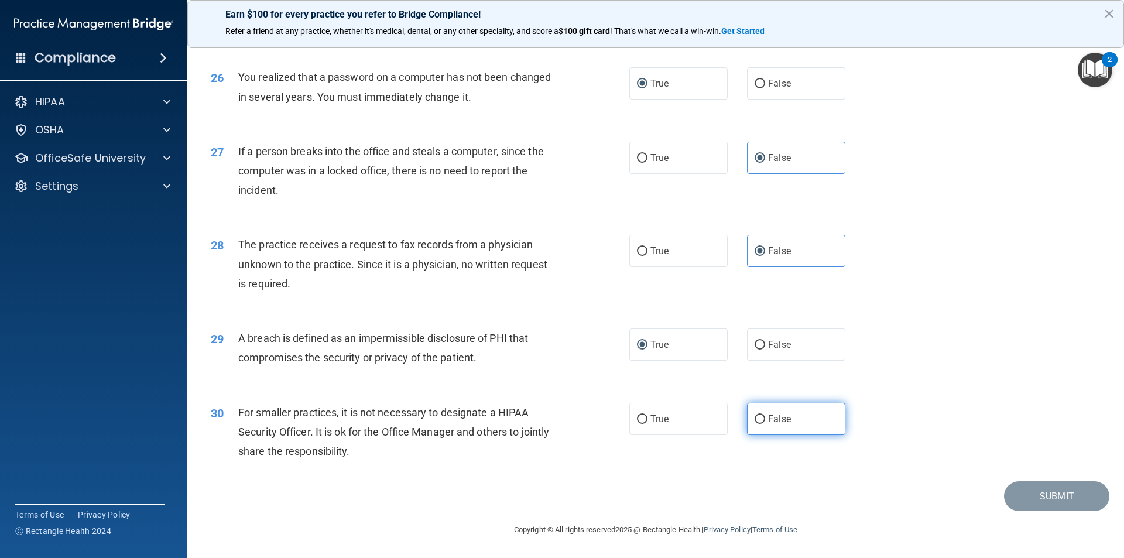
radio input "true"
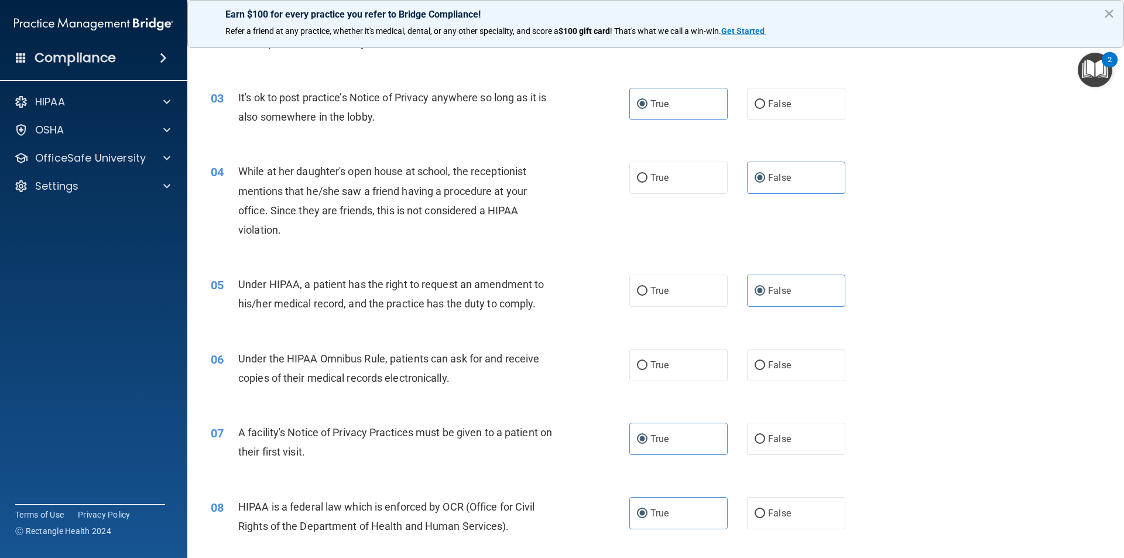
scroll to position [234, 0]
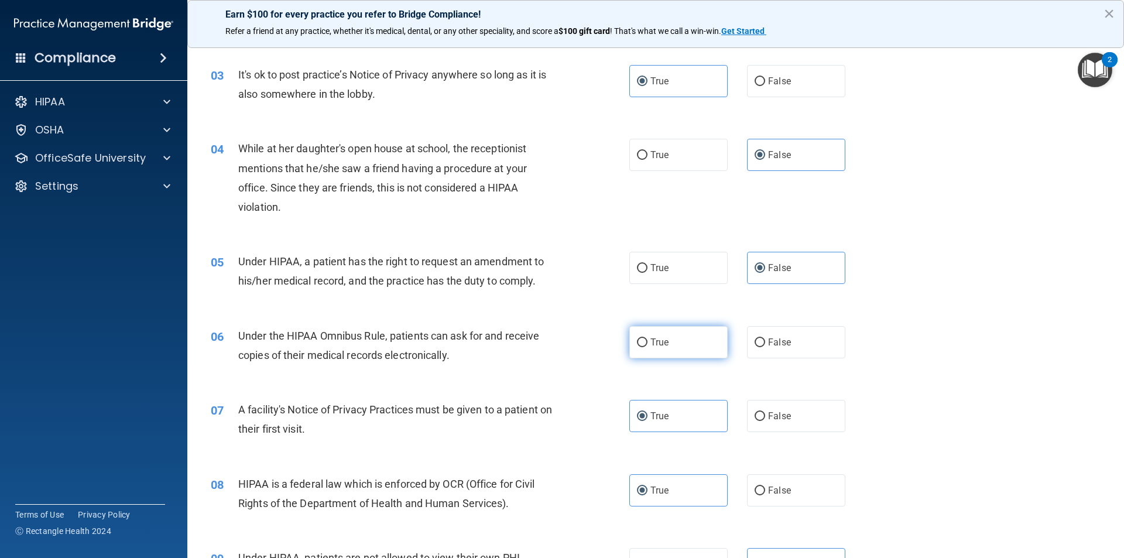
click at [652, 345] on span "True" at bounding box center [660, 342] width 18 height 11
click at [648, 345] on input "True" at bounding box center [642, 343] width 11 height 9
radio input "true"
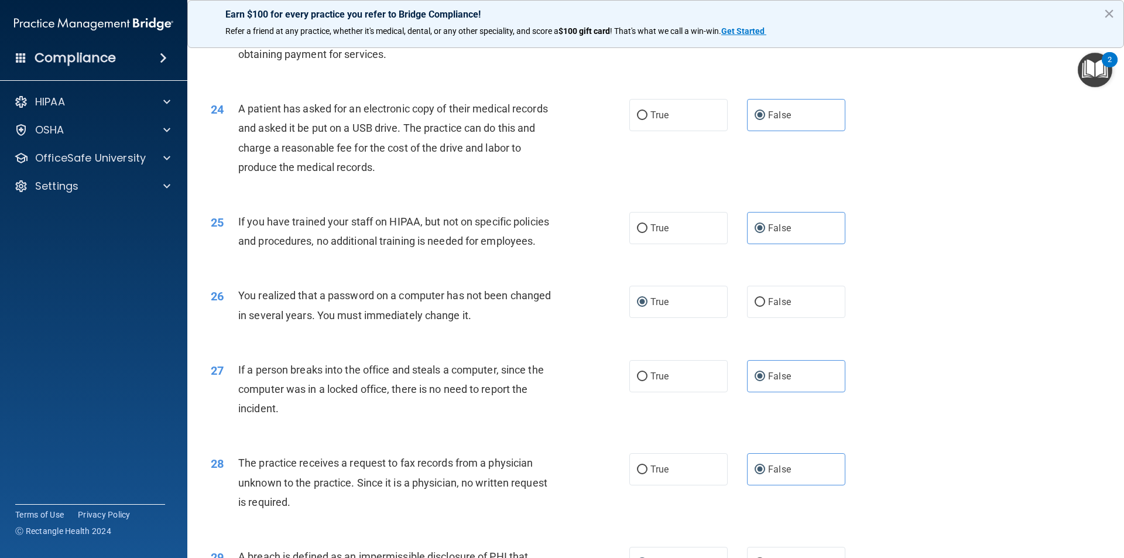
scroll to position [2214, 0]
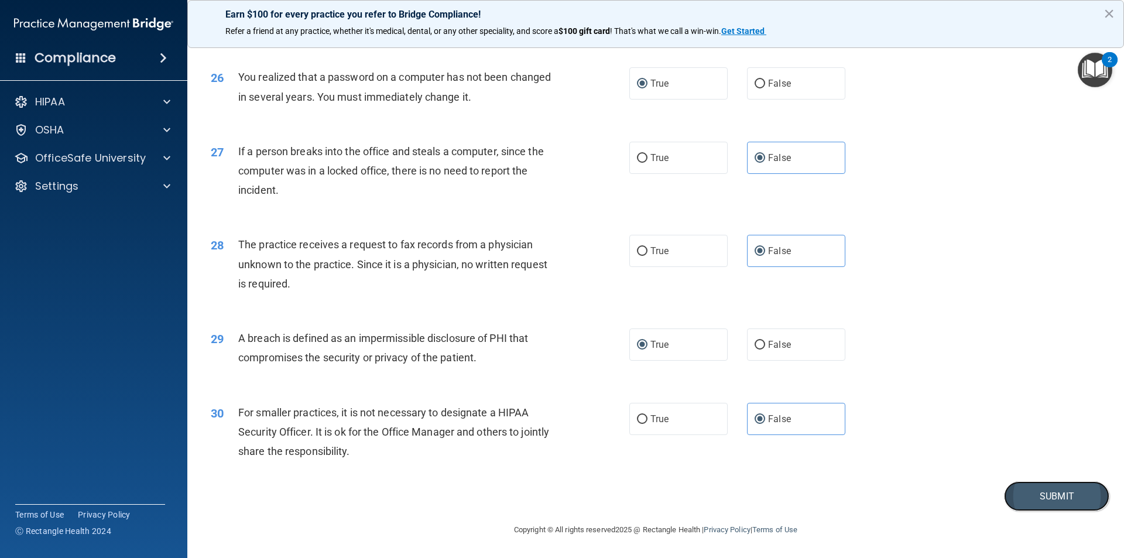
click at [1024, 491] on button "Submit" at bounding box center [1056, 496] width 105 height 30
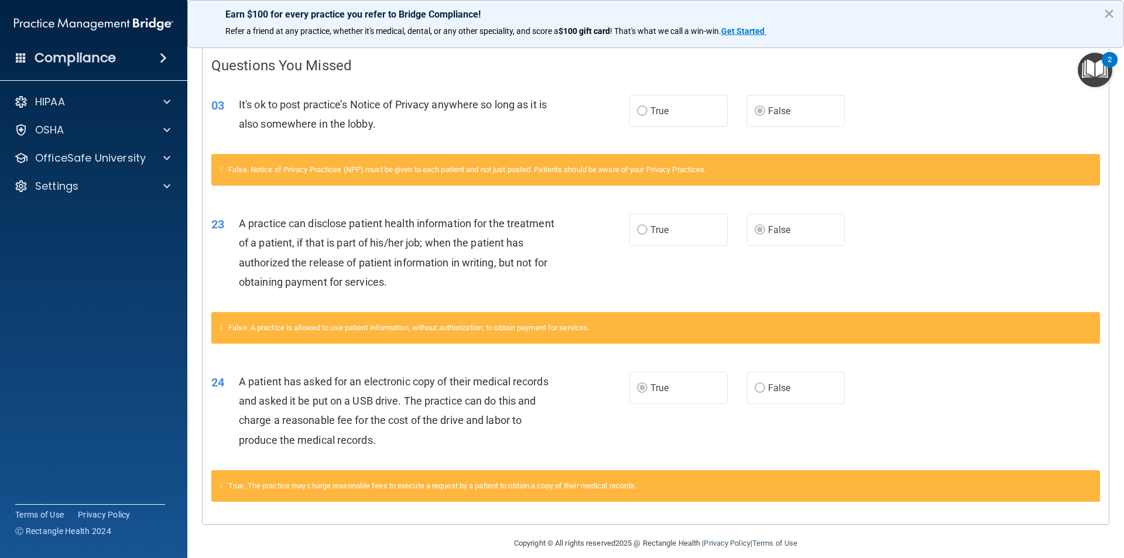
scroll to position [248, 0]
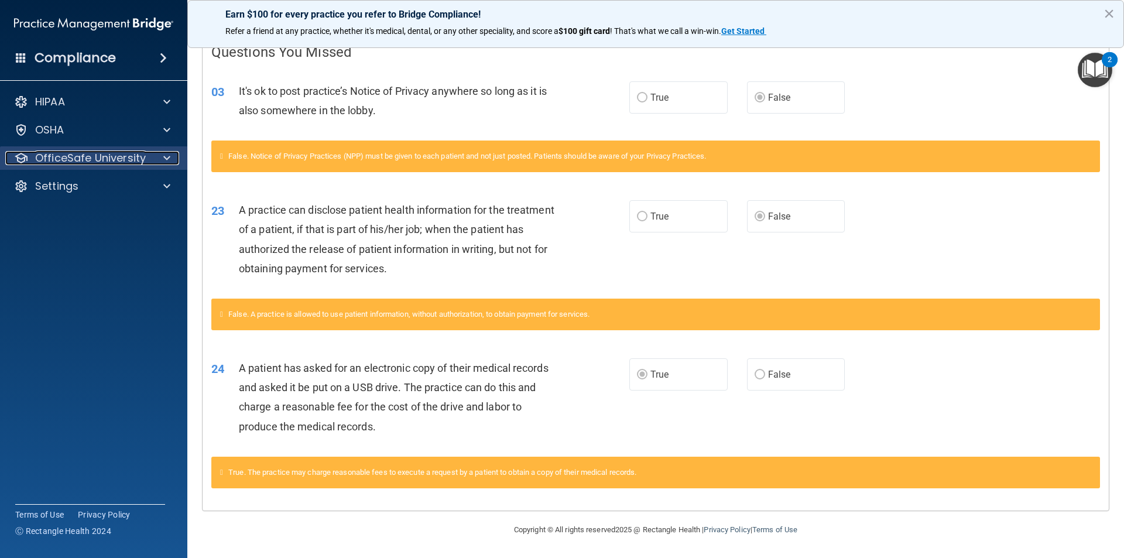
click at [128, 152] on p "OfficeSafe University" at bounding box center [90, 158] width 111 height 14
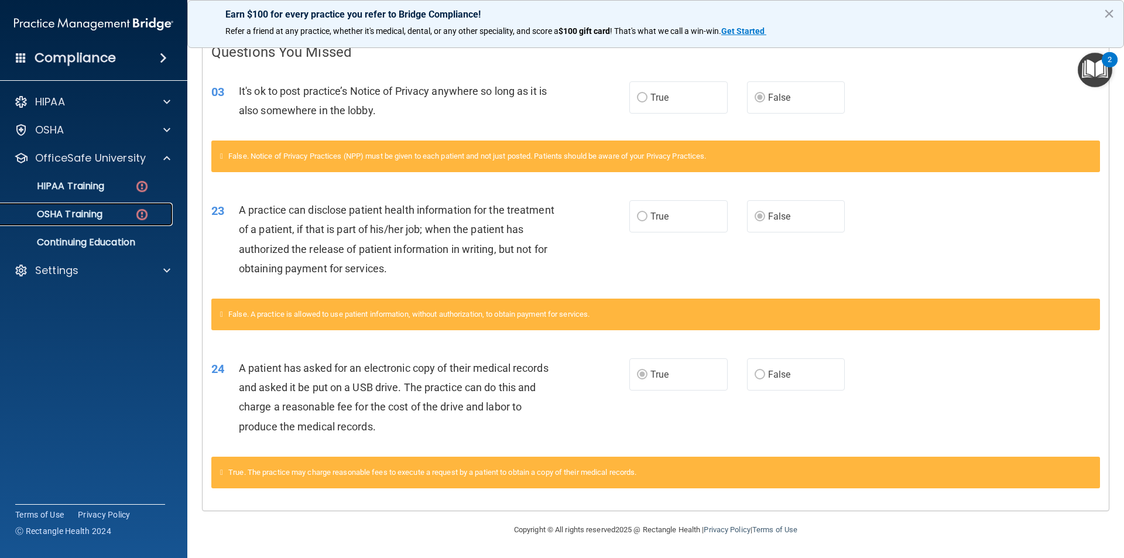
click at [128, 210] on div "OSHA Training" at bounding box center [88, 214] width 160 height 12
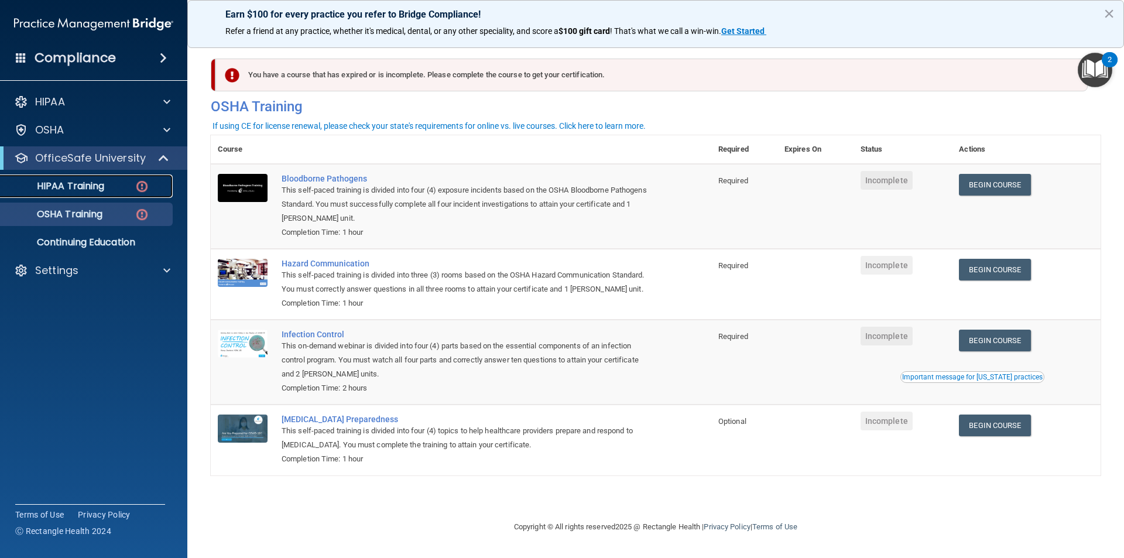
click at [113, 181] on div "HIPAA Training" at bounding box center [88, 186] width 160 height 12
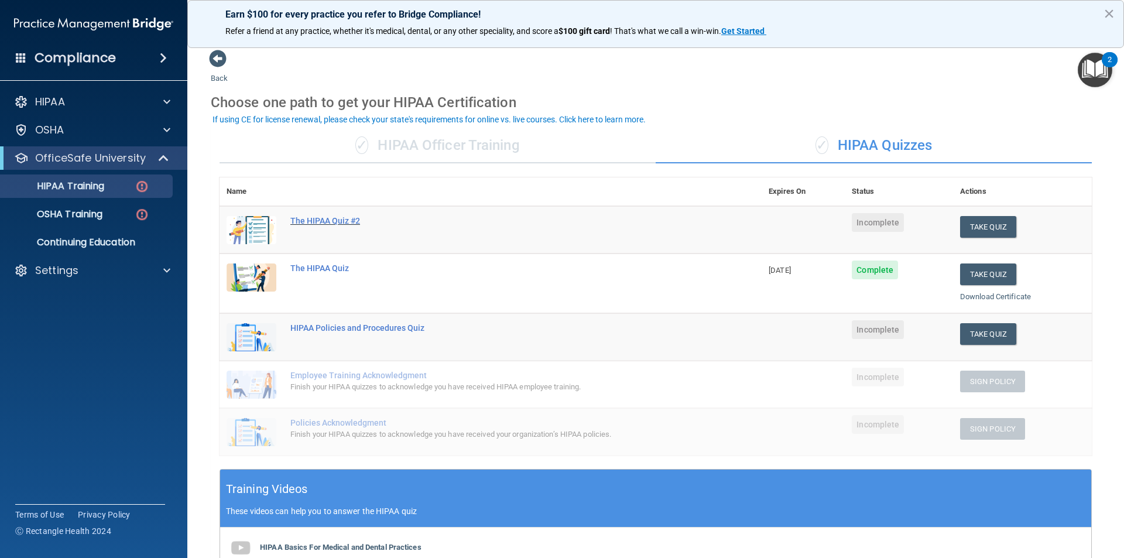
click at [320, 223] on div "The HIPAA Quiz #2" at bounding box center [496, 220] width 413 height 9
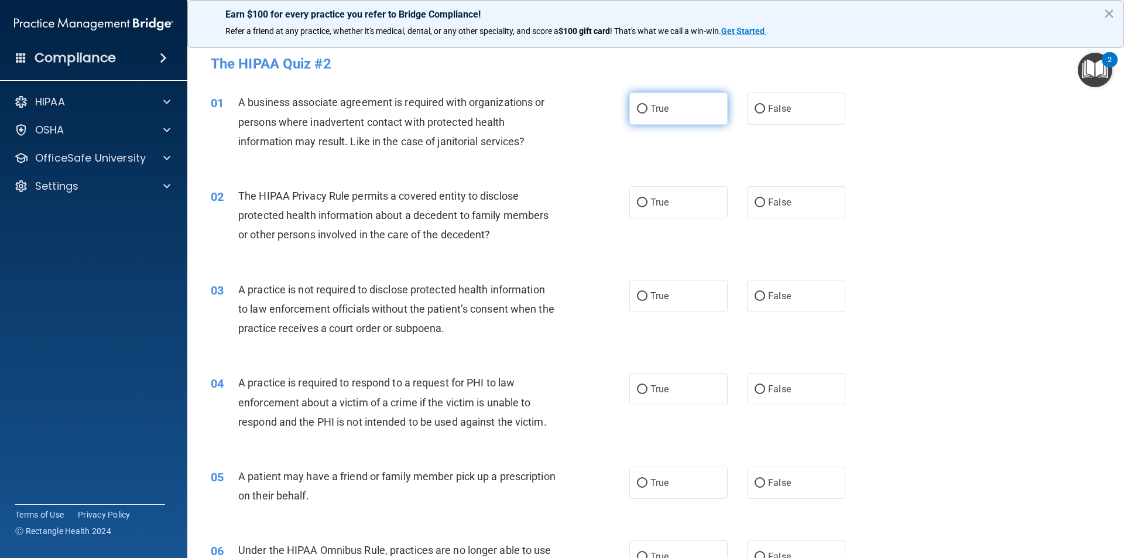
click at [654, 108] on span "True" at bounding box center [660, 108] width 18 height 11
click at [648, 108] on input "True" at bounding box center [642, 109] width 11 height 9
radio input "true"
click at [651, 203] on span "True" at bounding box center [660, 202] width 18 height 11
click at [648, 203] on input "True" at bounding box center [642, 203] width 11 height 9
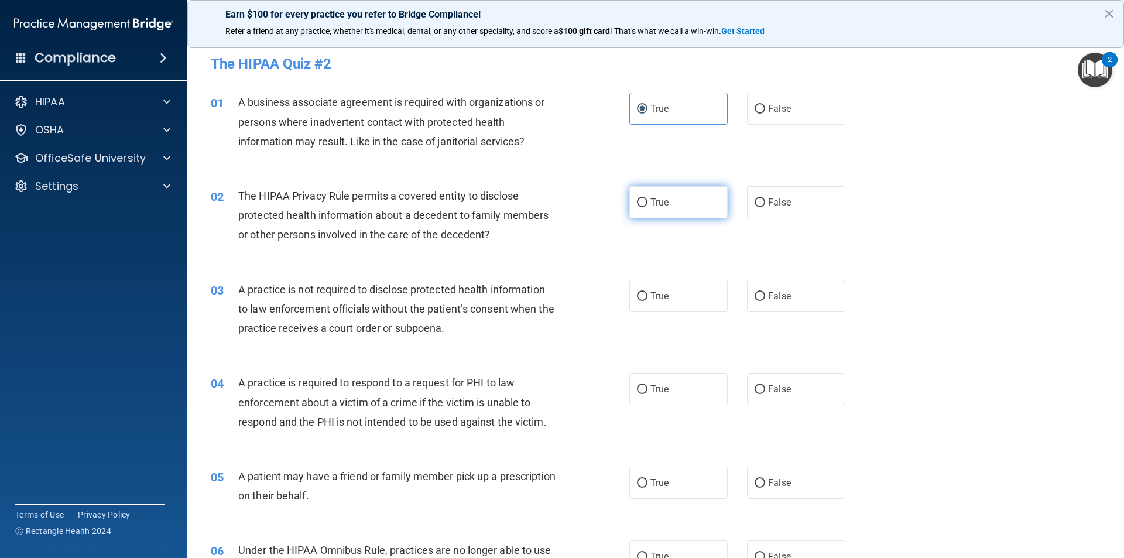
radio input "true"
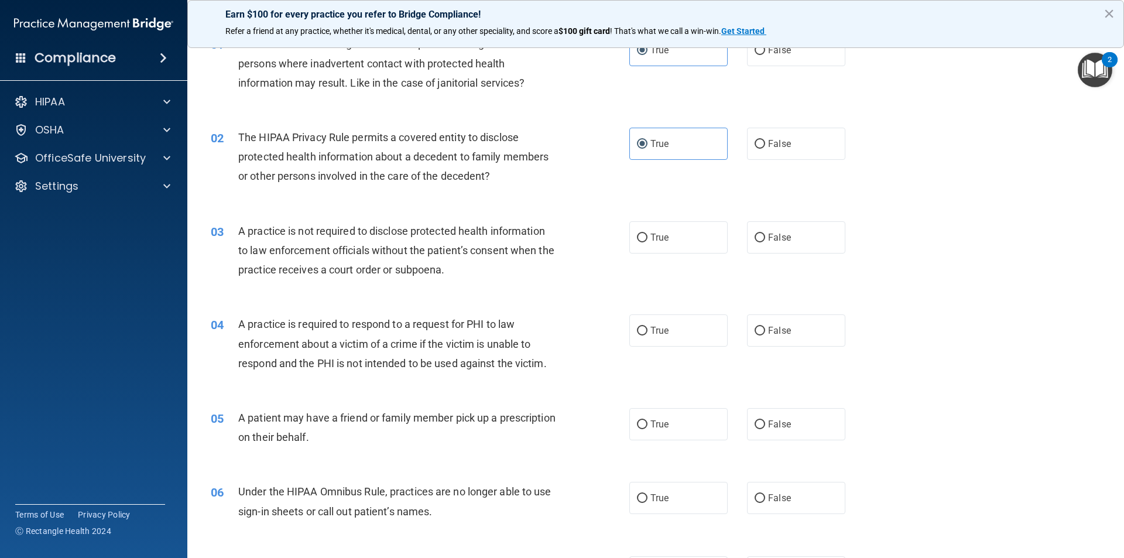
scroll to position [117, 0]
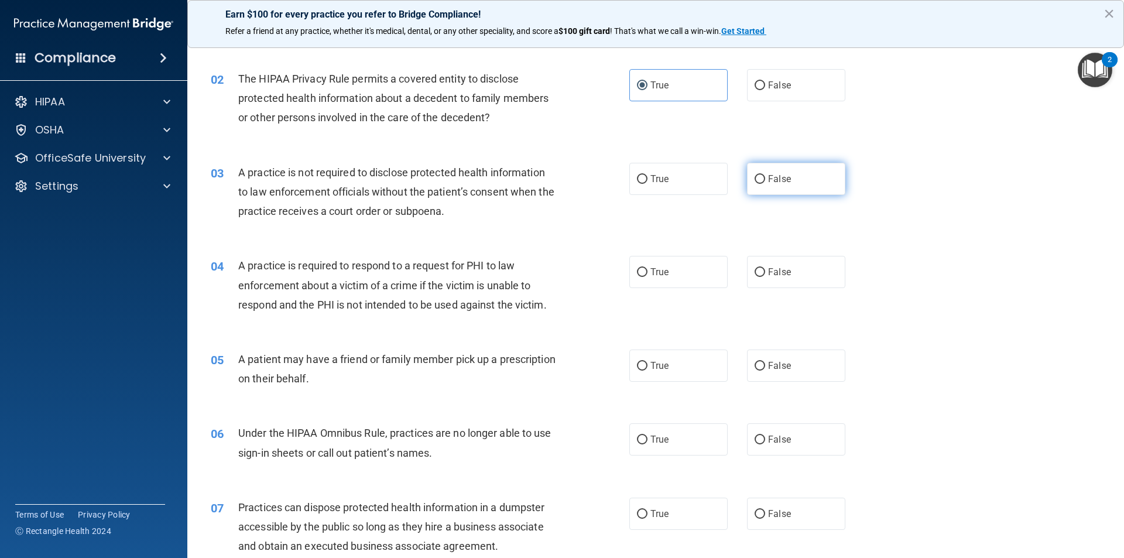
click at [768, 183] on span "False" at bounding box center [779, 178] width 23 height 11
click at [765, 183] on input "False" at bounding box center [760, 179] width 11 height 9
radio input "true"
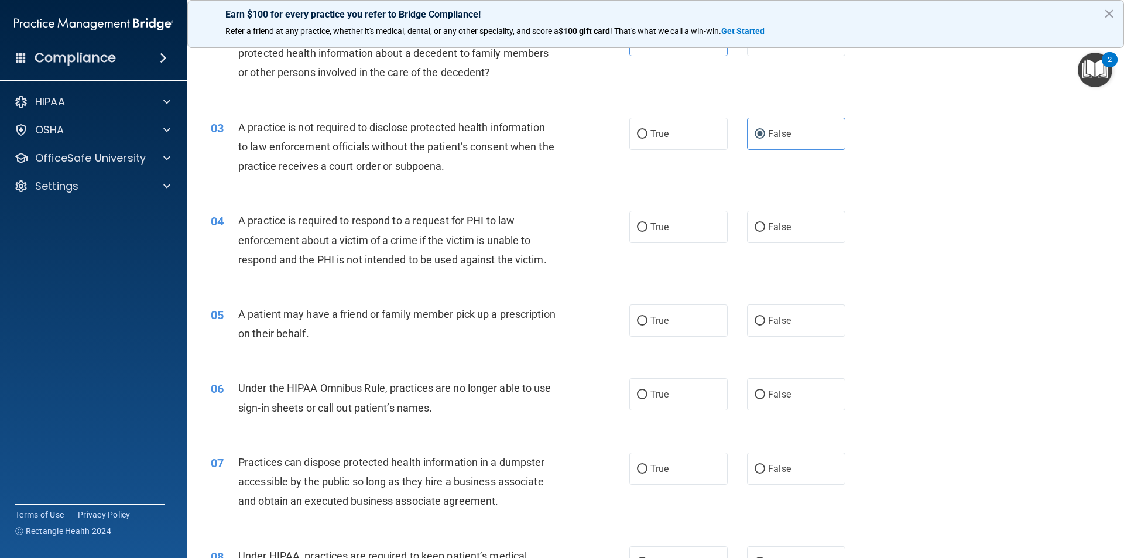
scroll to position [234, 0]
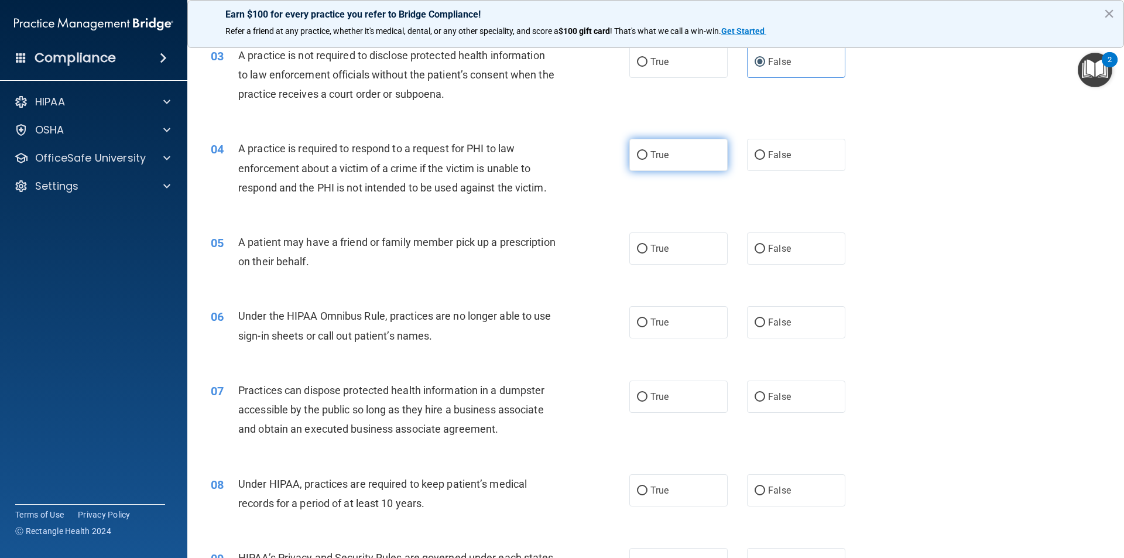
click at [640, 151] on input "True" at bounding box center [642, 155] width 11 height 9
radio input "true"
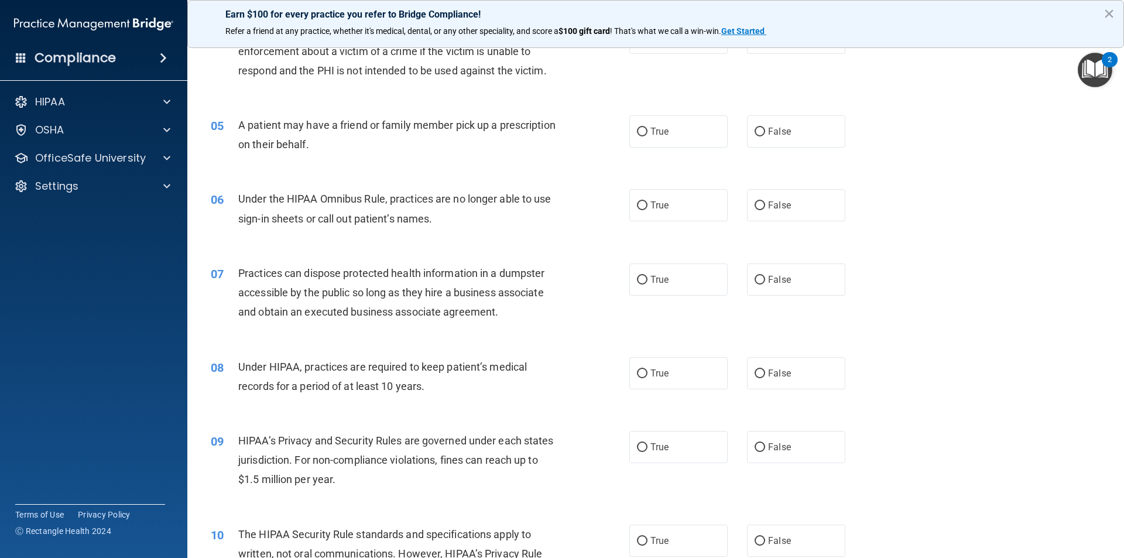
scroll to position [410, 0]
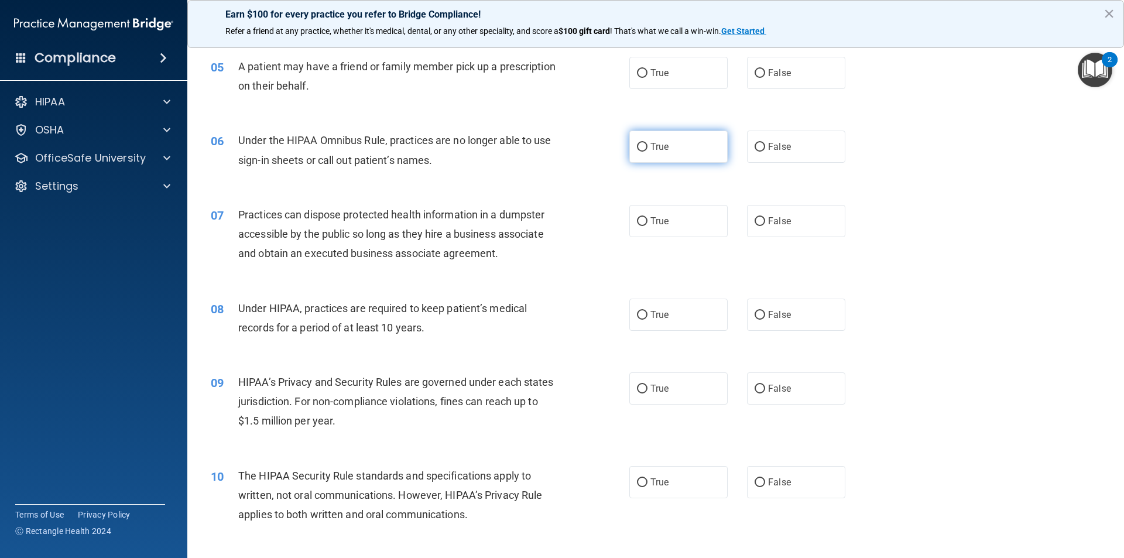
click at [644, 146] on label "True" at bounding box center [679, 147] width 98 height 32
click at [644, 146] on input "True" at bounding box center [642, 147] width 11 height 9
radio input "true"
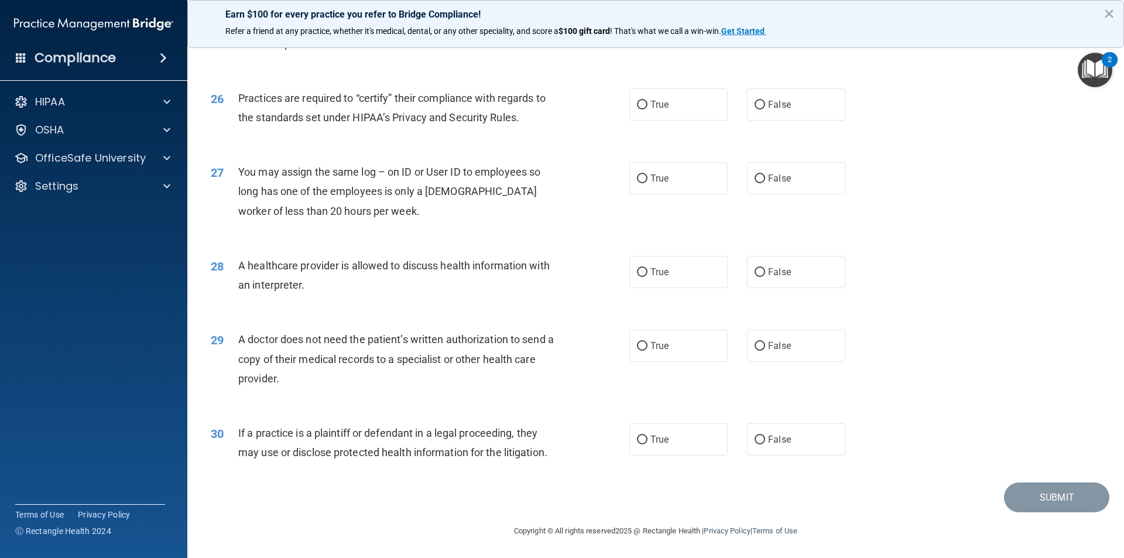
scroll to position [2168, 0]
click at [651, 436] on span "True" at bounding box center [660, 438] width 18 height 11
click at [648, 436] on input "True" at bounding box center [642, 439] width 11 height 9
radio input "true"
click at [660, 266] on span "True" at bounding box center [660, 270] width 18 height 11
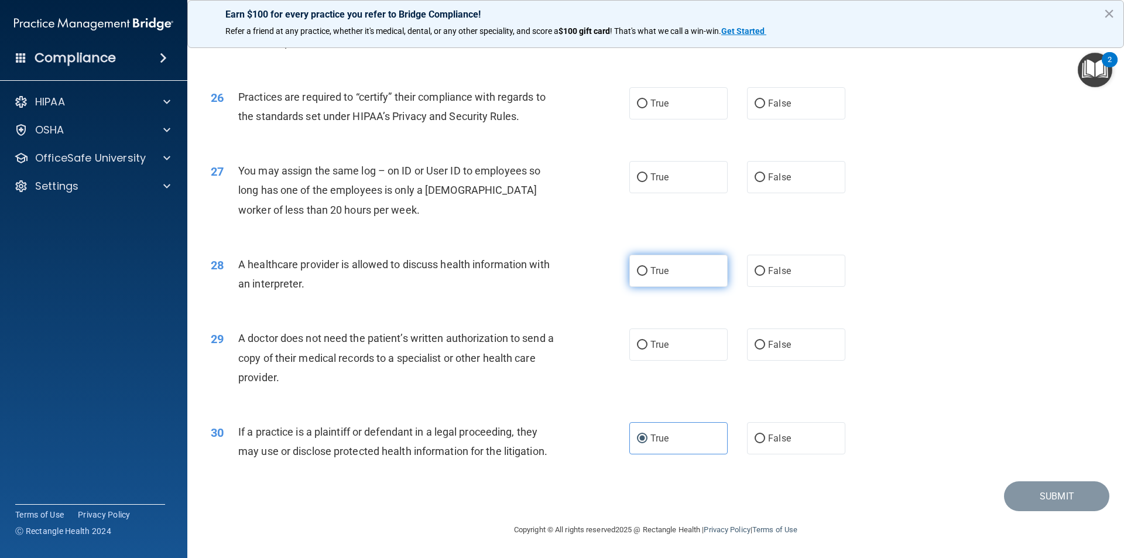
click at [648, 267] on input "True" at bounding box center [642, 271] width 11 height 9
radio input "true"
click at [778, 178] on span "False" at bounding box center [779, 177] width 23 height 11
click at [765, 178] on input "False" at bounding box center [760, 177] width 11 height 9
radio input "true"
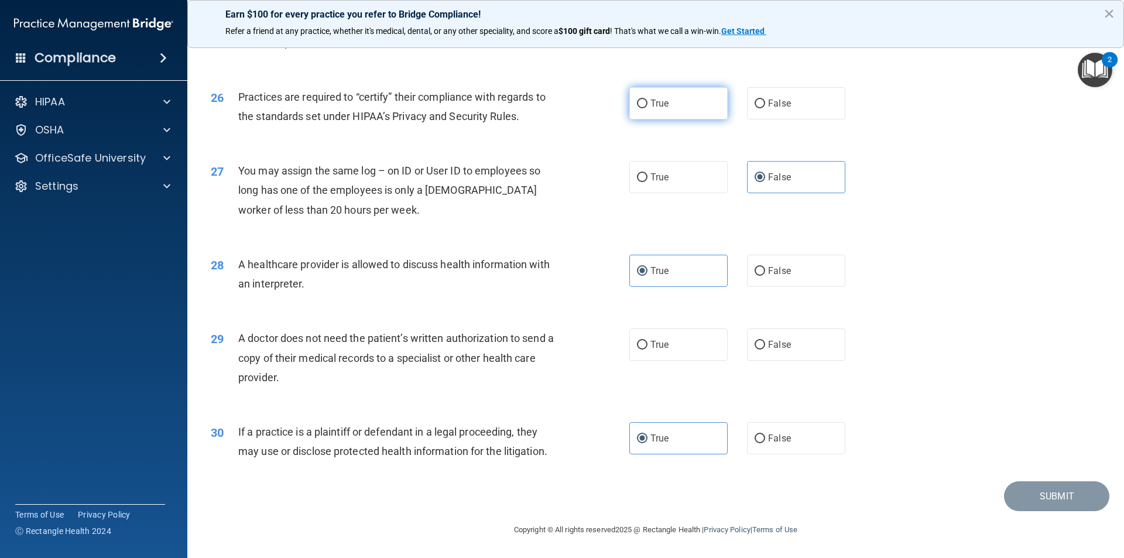
click at [686, 92] on label "True" at bounding box center [679, 103] width 98 height 32
click at [648, 100] on input "True" at bounding box center [642, 104] width 11 height 9
radio input "true"
click at [781, 347] on span "False" at bounding box center [779, 344] width 23 height 11
click at [765, 347] on input "False" at bounding box center [760, 345] width 11 height 9
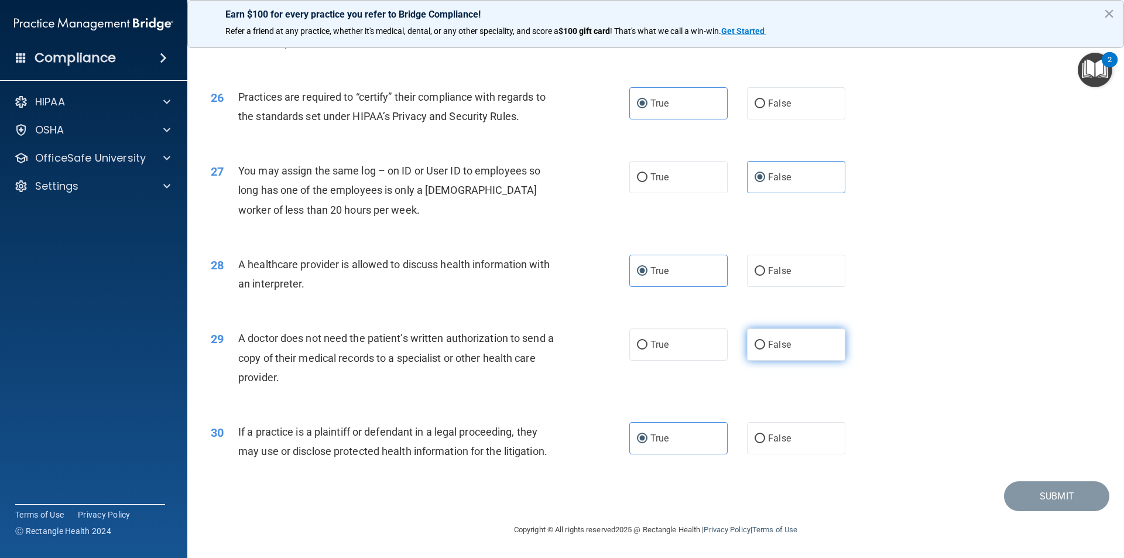
radio input "true"
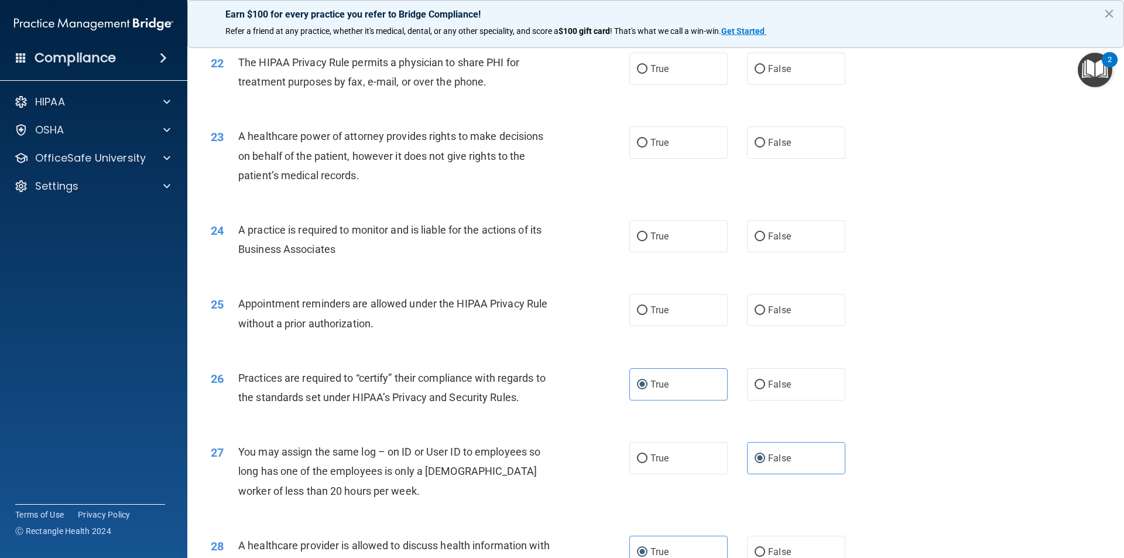
scroll to position [1875, 0]
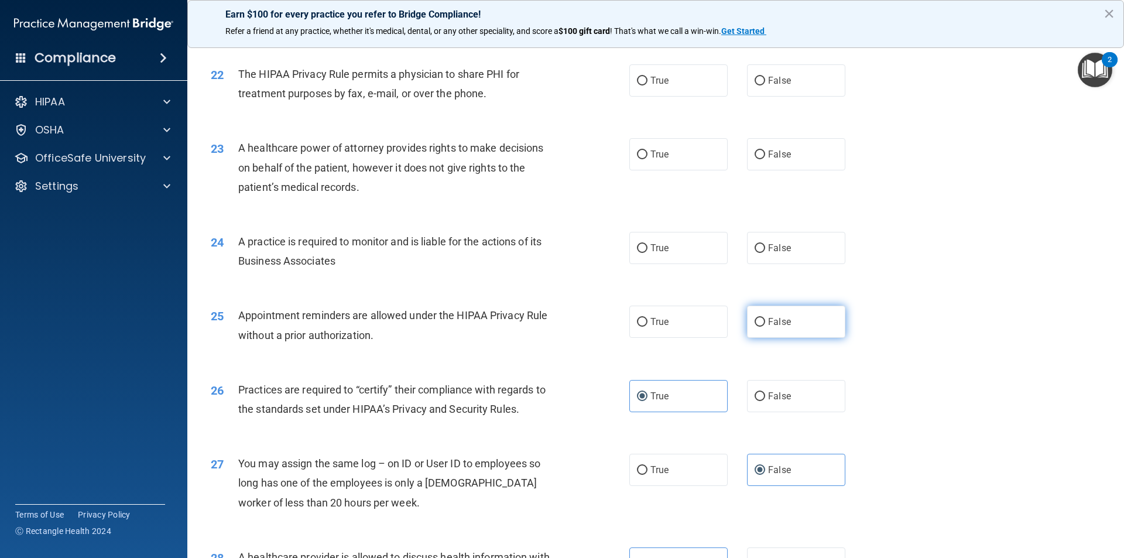
click at [769, 320] on span "False" at bounding box center [779, 321] width 23 height 11
click at [765, 320] on input "False" at bounding box center [760, 322] width 11 height 9
radio input "true"
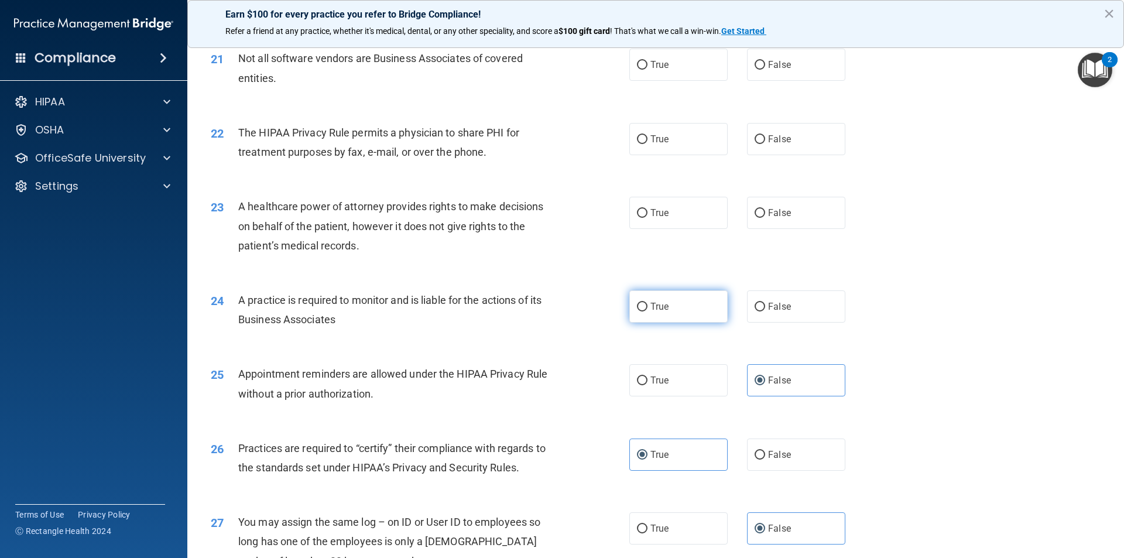
click at [658, 299] on label "True" at bounding box center [679, 306] width 98 height 32
click at [648, 303] on input "True" at bounding box center [642, 307] width 11 height 9
radio input "true"
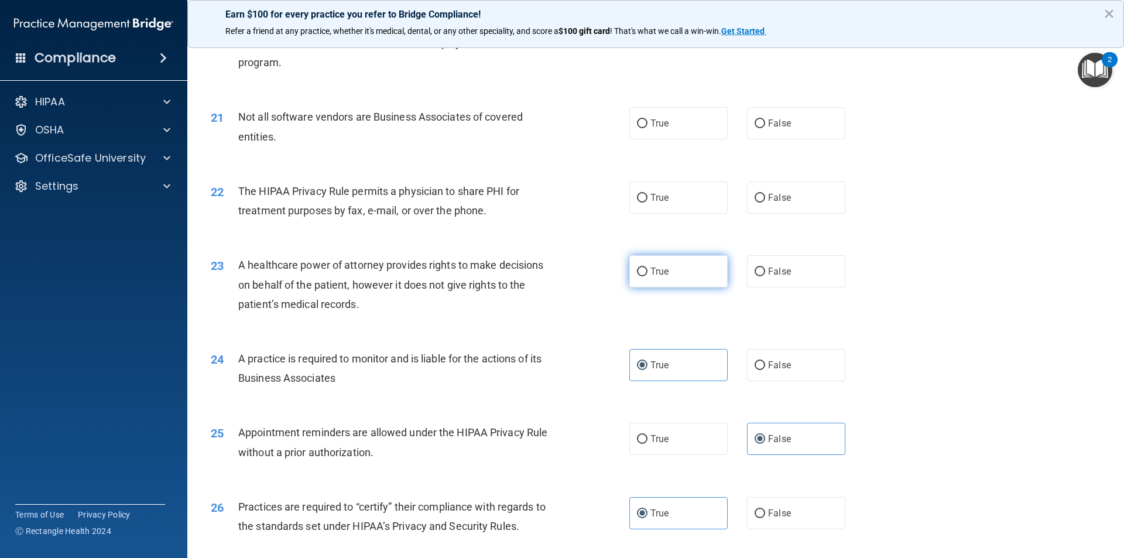
click at [691, 270] on label "True" at bounding box center [679, 271] width 98 height 32
click at [648, 270] on input "True" at bounding box center [642, 272] width 11 height 9
radio input "true"
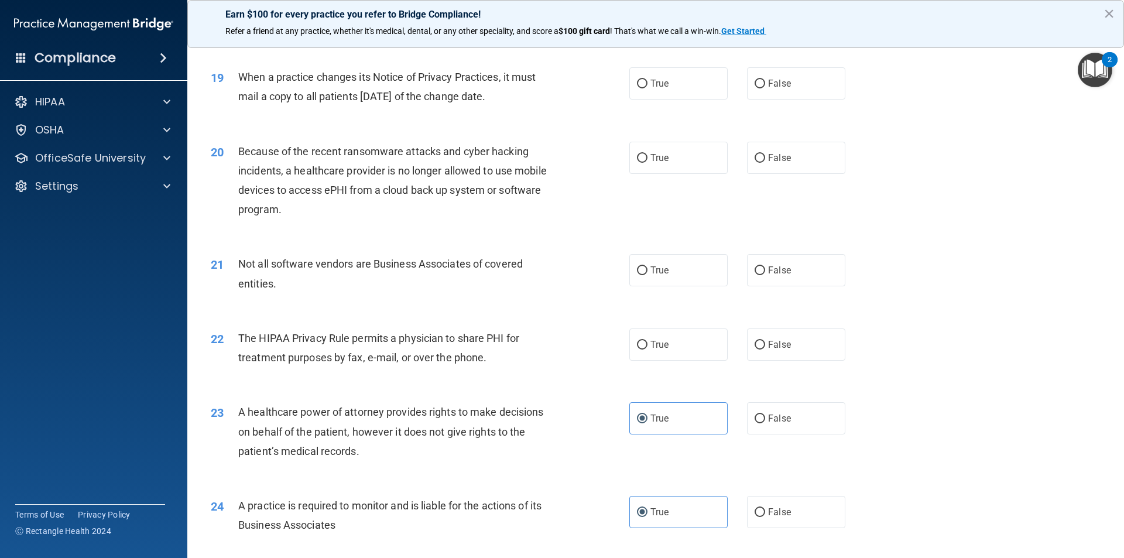
scroll to position [1582, 0]
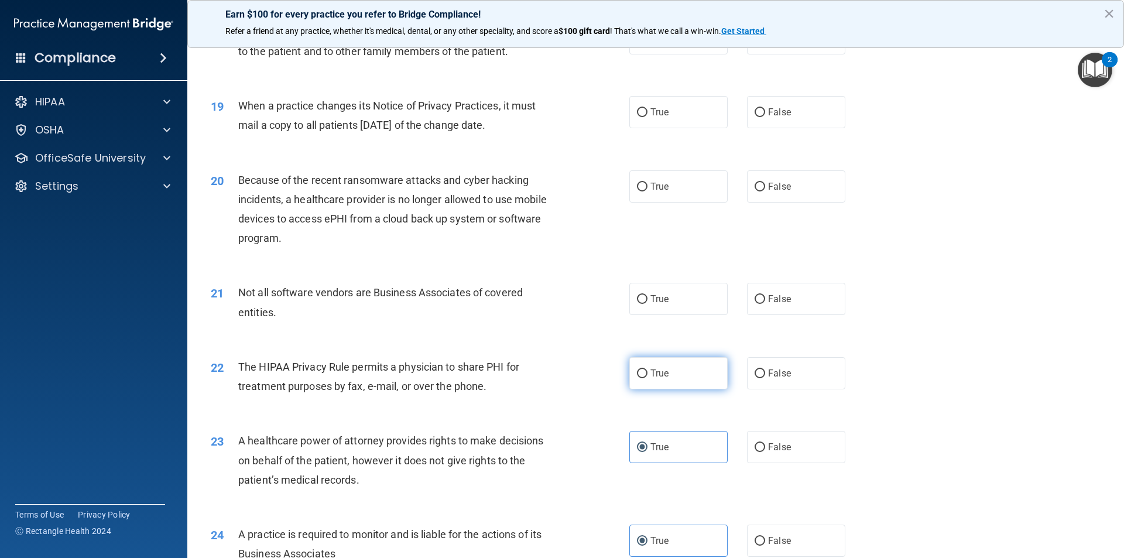
click at [705, 368] on label "True" at bounding box center [679, 373] width 98 height 32
click at [648, 370] on input "True" at bounding box center [642, 374] width 11 height 9
radio input "true"
click at [671, 290] on label "True" at bounding box center [679, 299] width 98 height 32
click at [648, 295] on input "True" at bounding box center [642, 299] width 11 height 9
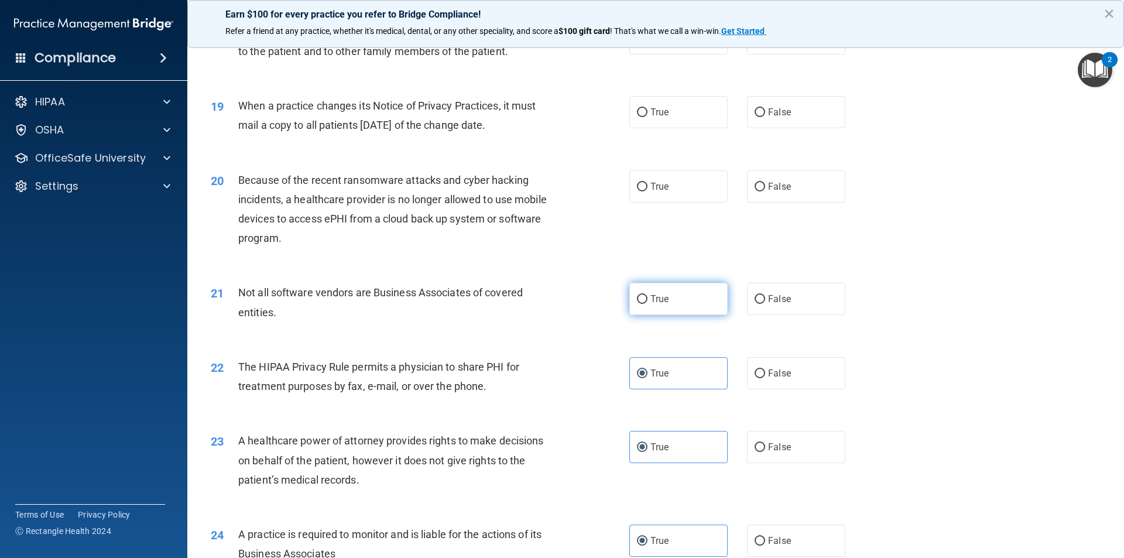
radio input "true"
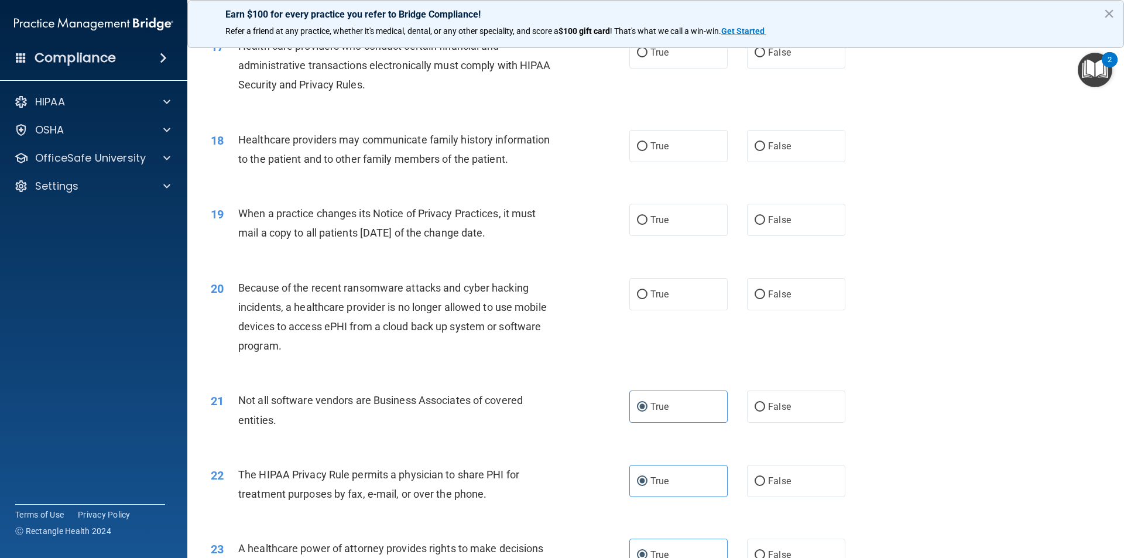
scroll to position [1465, 0]
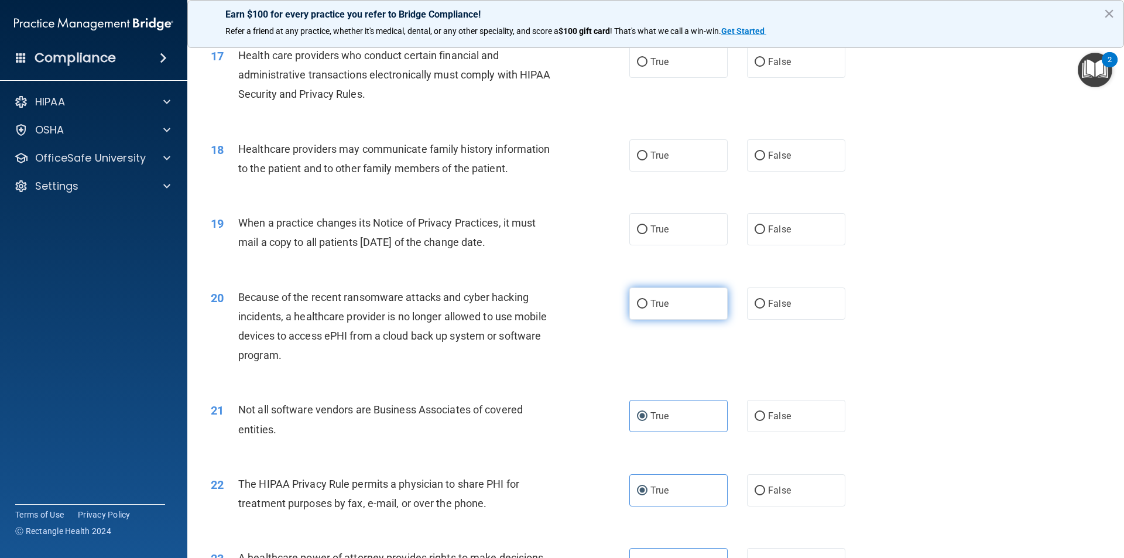
click at [676, 307] on label "True" at bounding box center [679, 304] width 98 height 32
click at [648, 307] on input "True" at bounding box center [642, 304] width 11 height 9
radio input "true"
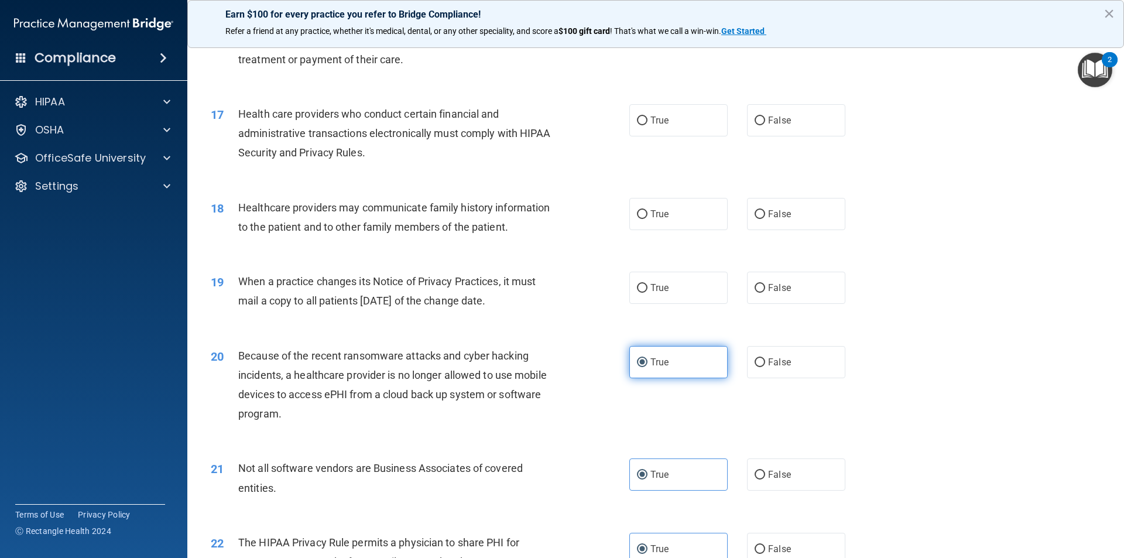
scroll to position [1348, 0]
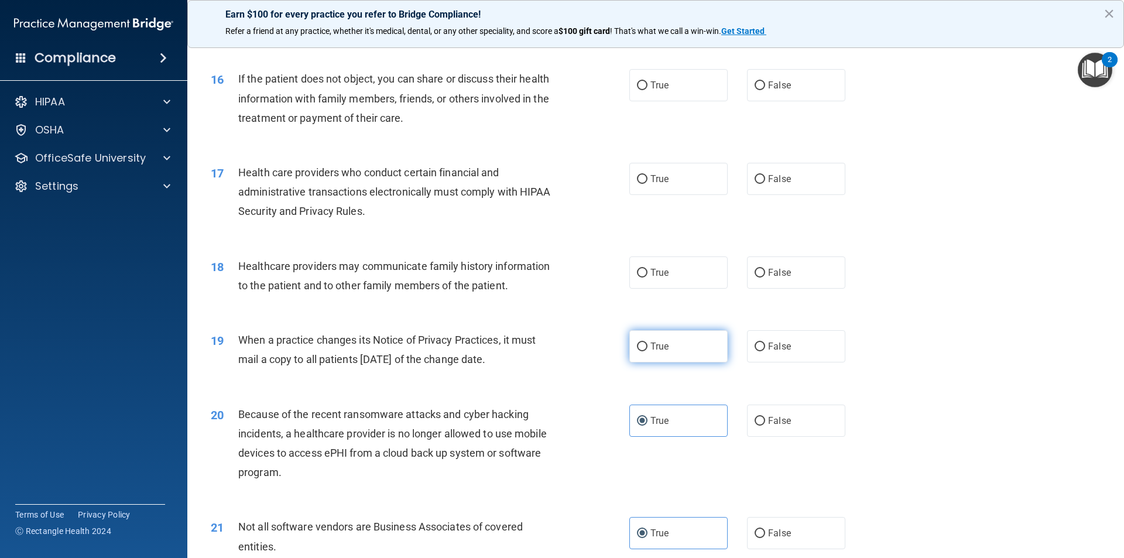
click at [665, 340] on label "True" at bounding box center [679, 346] width 98 height 32
click at [648, 343] on input "True" at bounding box center [642, 347] width 11 height 9
radio input "true"
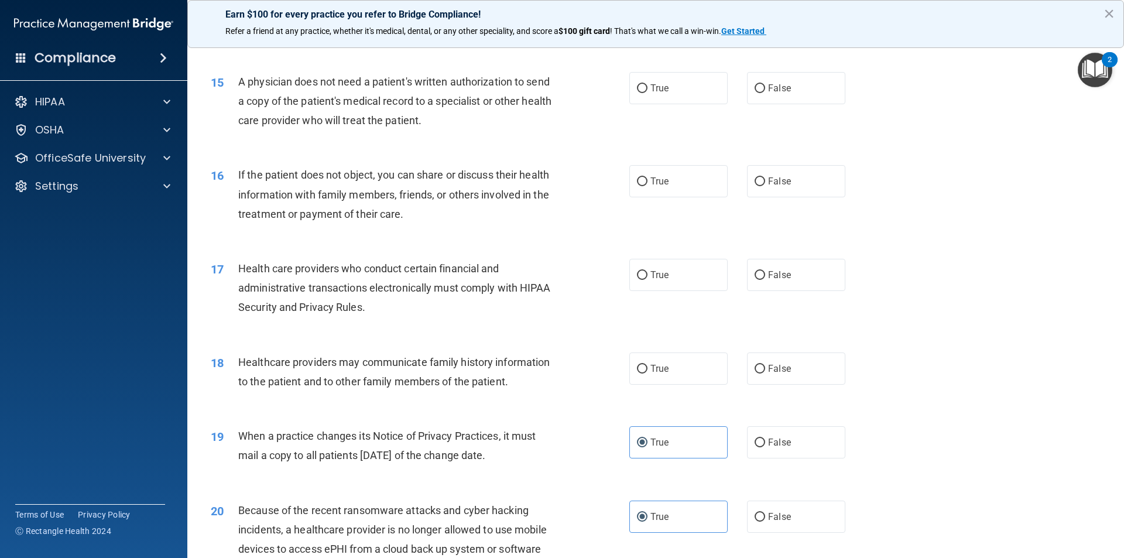
scroll to position [1231, 0]
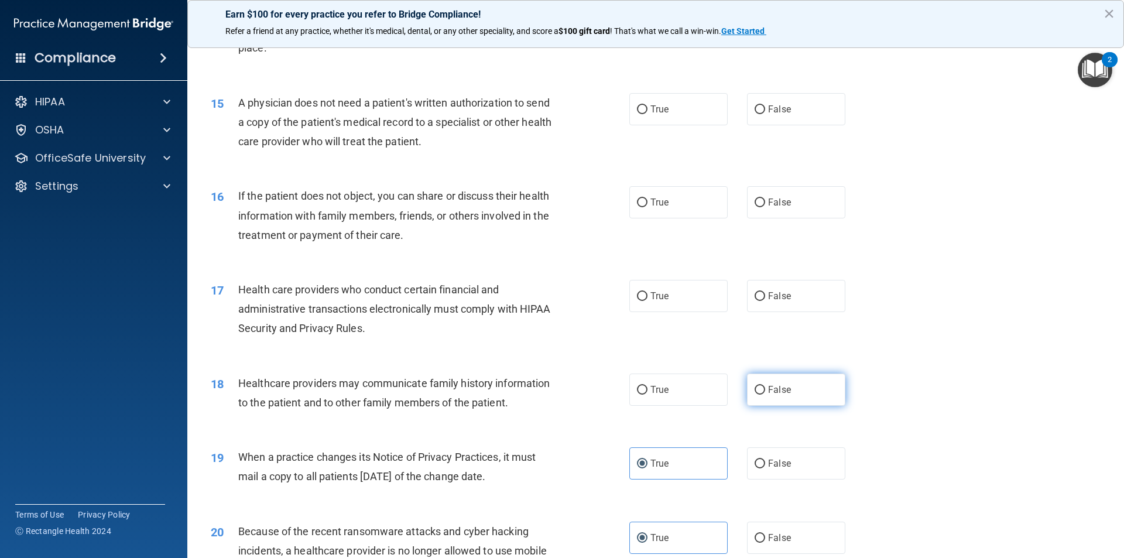
click at [768, 394] on span "False" at bounding box center [779, 389] width 23 height 11
click at [765, 394] on input "False" at bounding box center [760, 390] width 11 height 9
radio input "true"
click at [642, 298] on input "True" at bounding box center [642, 296] width 11 height 9
radio input "true"
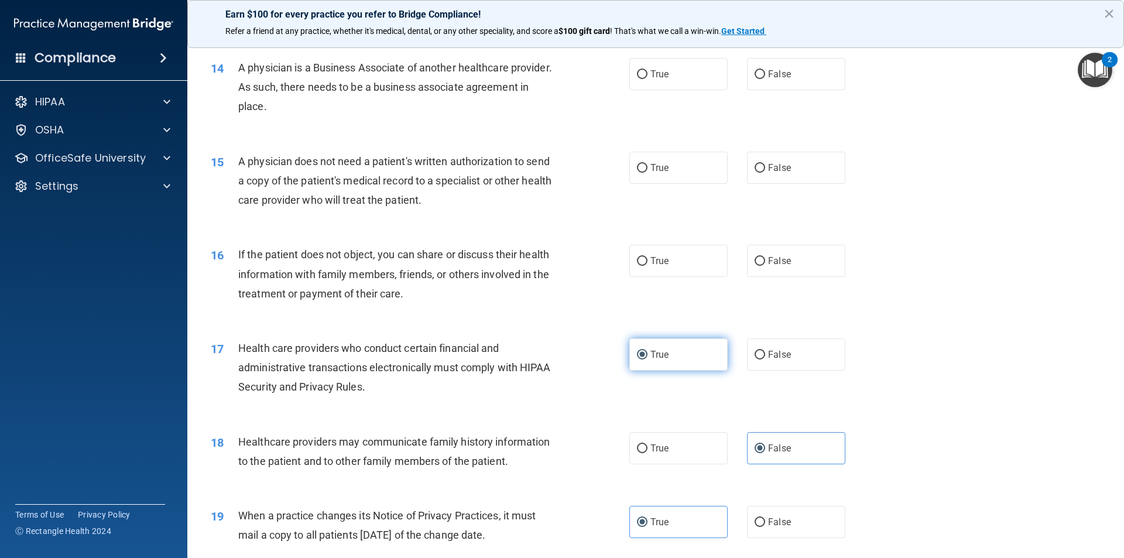
scroll to position [1114, 0]
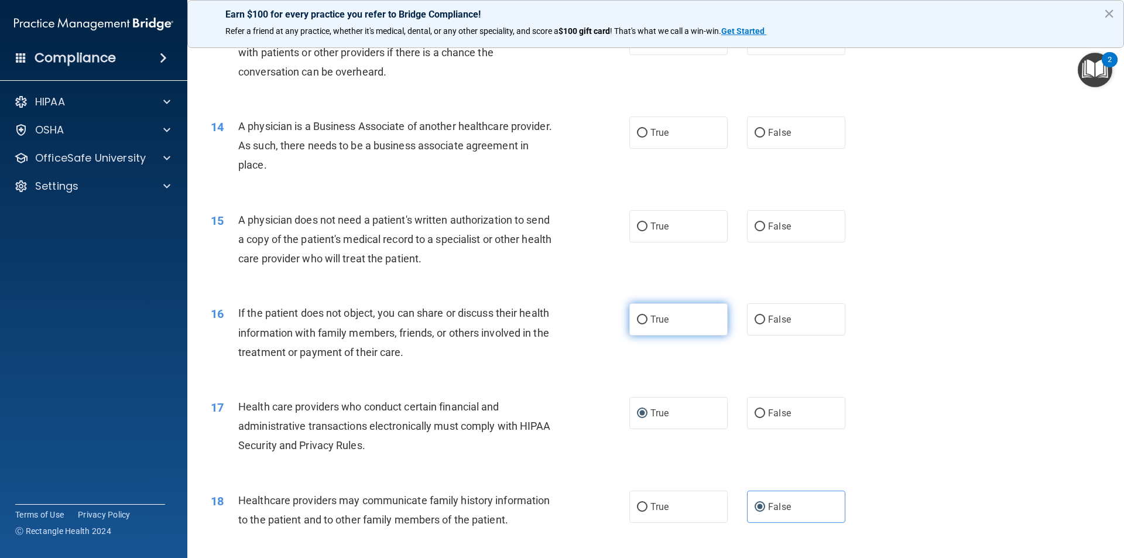
click at [665, 319] on label "True" at bounding box center [679, 319] width 98 height 32
click at [648, 319] on input "True" at bounding box center [642, 320] width 11 height 9
radio input "true"
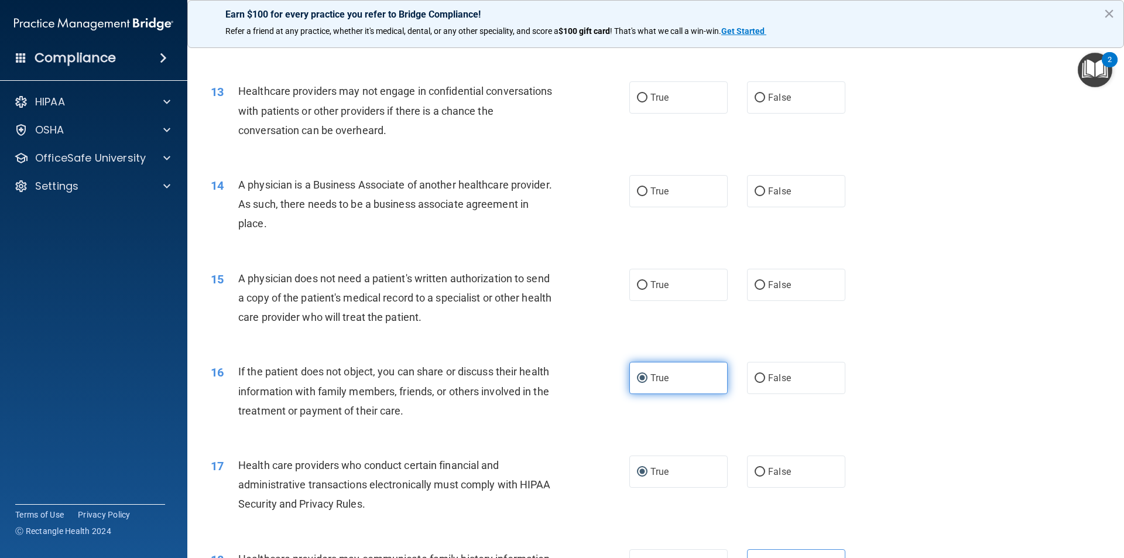
scroll to position [997, 0]
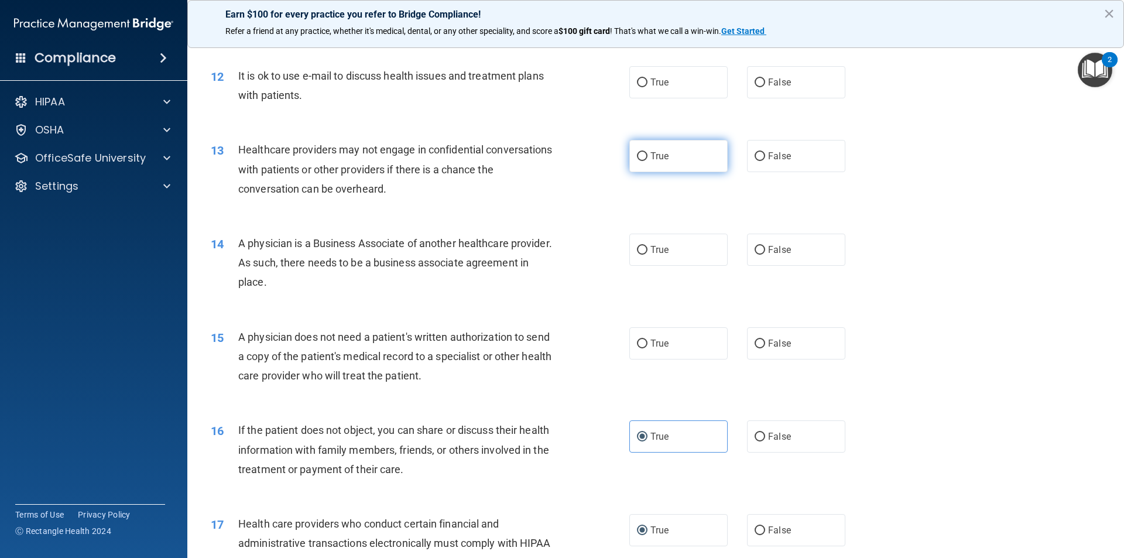
click at [642, 158] on input "True" at bounding box center [642, 156] width 11 height 9
radio input "true"
click at [662, 196] on div "13 Healthcare providers may not engage in confidential conversations with patie…" at bounding box center [656, 172] width 908 height 94
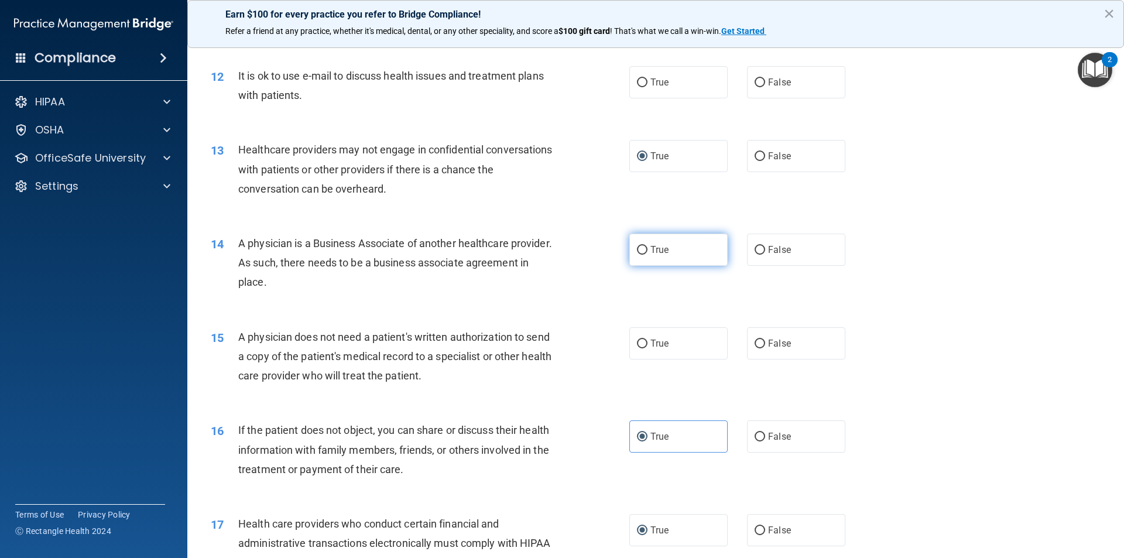
click at [666, 245] on label "True" at bounding box center [679, 250] width 98 height 32
click at [648, 246] on input "True" at bounding box center [642, 250] width 11 height 9
radio input "true"
click at [768, 351] on label "False" at bounding box center [796, 343] width 98 height 32
click at [765, 348] on input "False" at bounding box center [760, 344] width 11 height 9
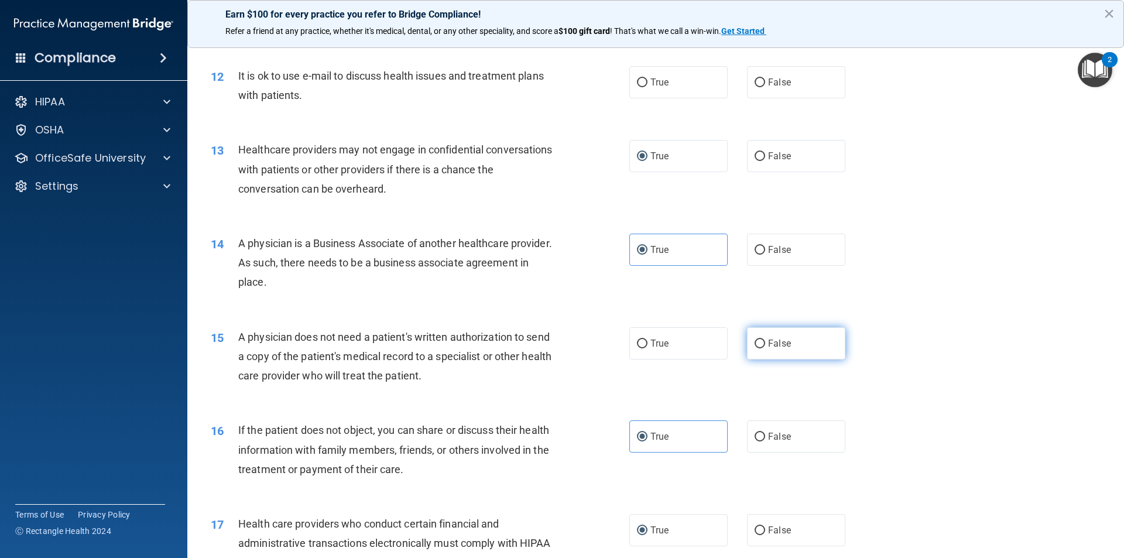
radio input "true"
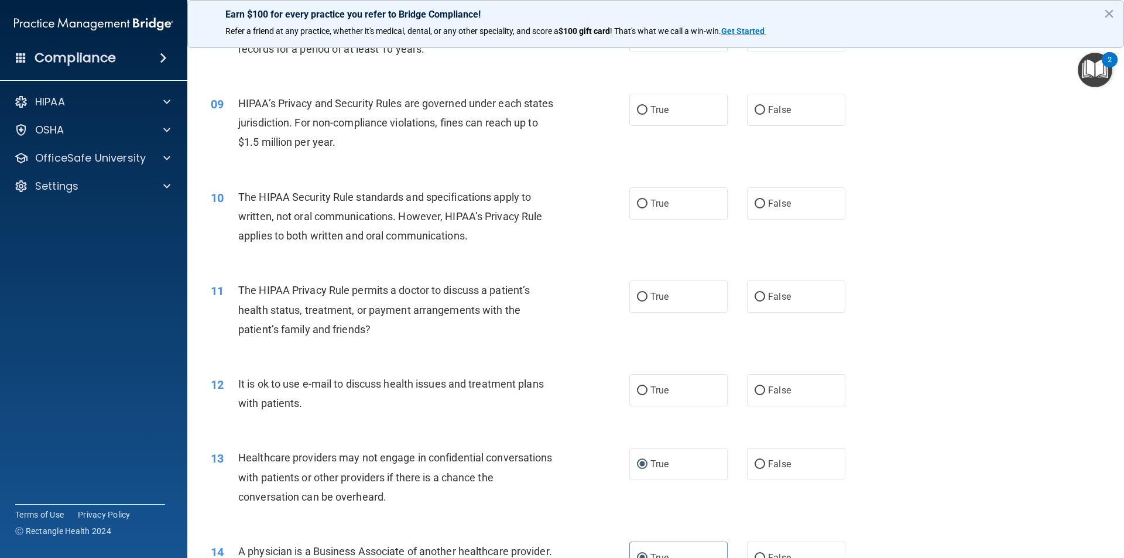
scroll to position [704, 0]
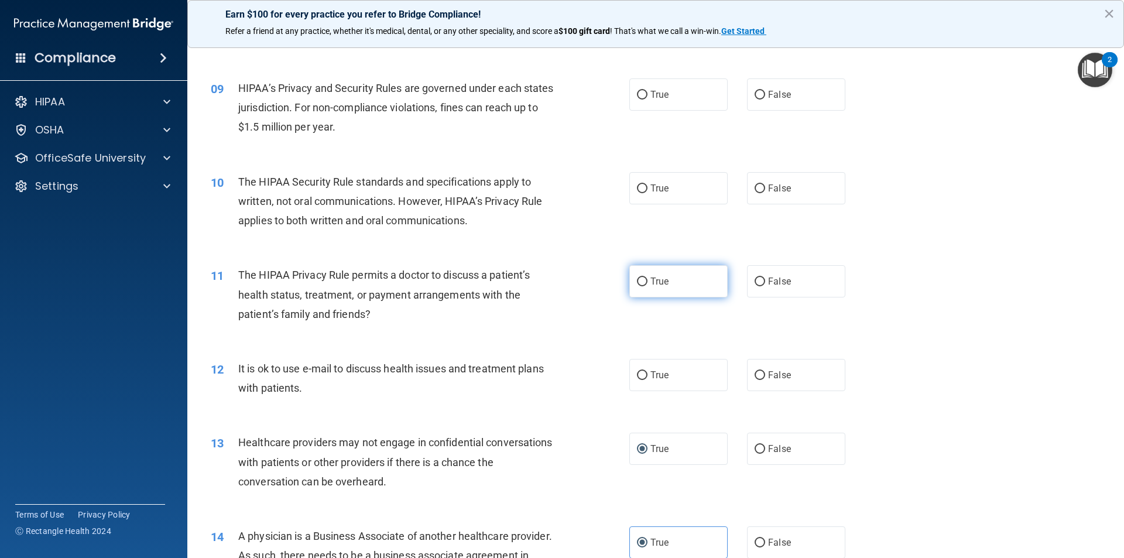
click at [631, 280] on label "True" at bounding box center [679, 281] width 98 height 32
click at [637, 280] on input "True" at bounding box center [642, 282] width 11 height 9
radio input "true"
click at [660, 194] on label "True" at bounding box center [679, 188] width 98 height 32
click at [648, 193] on input "True" at bounding box center [642, 188] width 11 height 9
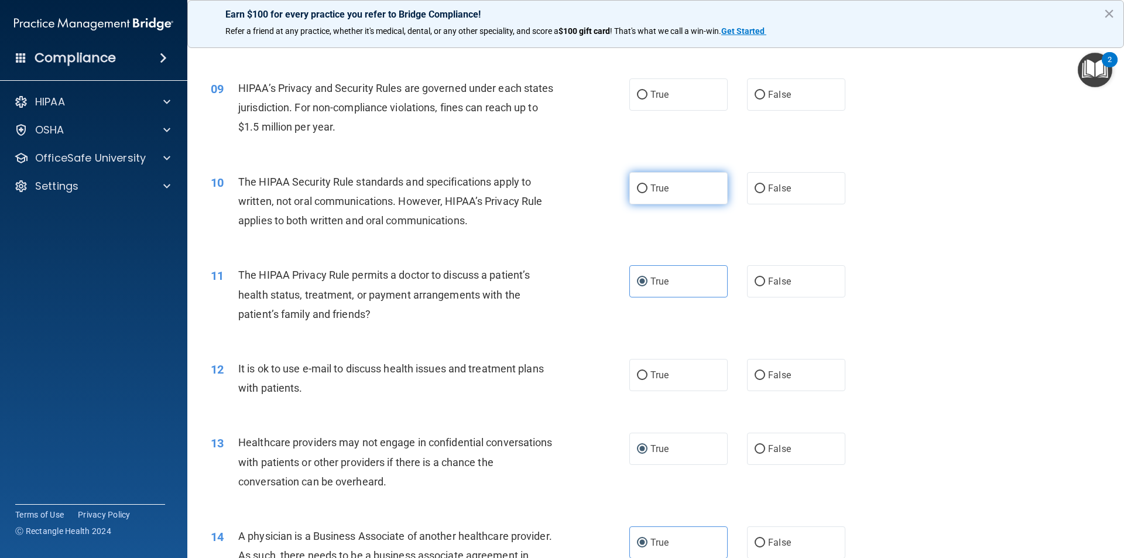
radio input "true"
click at [661, 101] on label "True" at bounding box center [679, 94] width 98 height 32
click at [648, 100] on input "True" at bounding box center [642, 95] width 11 height 9
radio input "true"
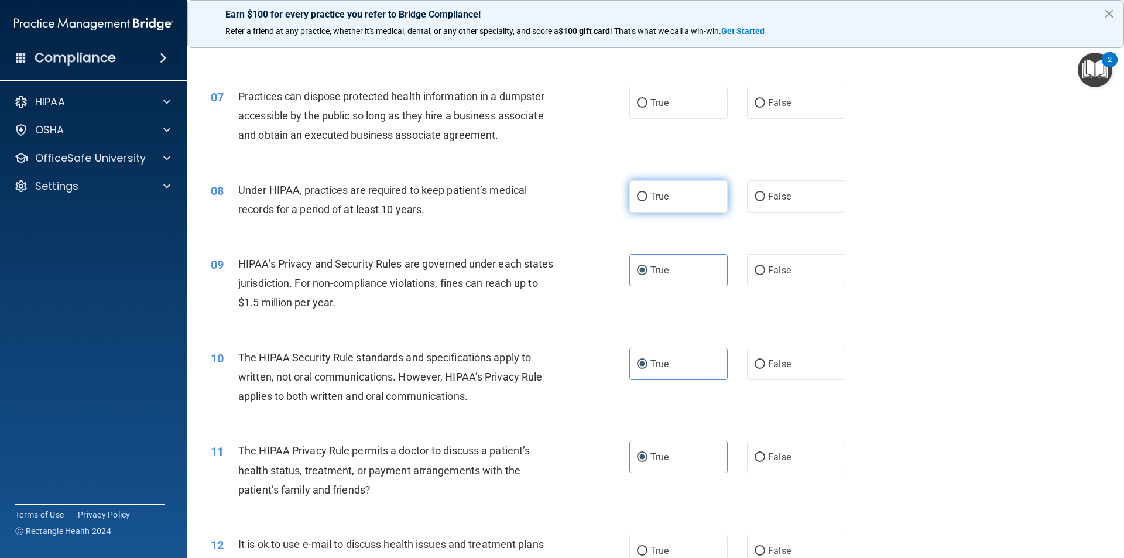
click at [683, 201] on label "True" at bounding box center [679, 196] width 98 height 32
click at [648, 201] on input "True" at bounding box center [642, 197] width 11 height 9
radio input "true"
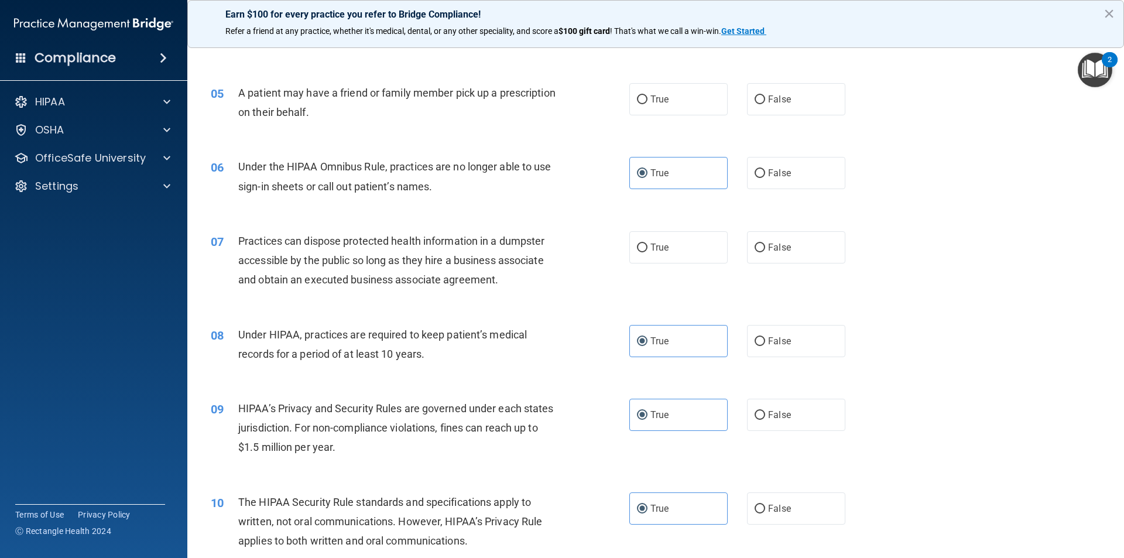
scroll to position [353, 0]
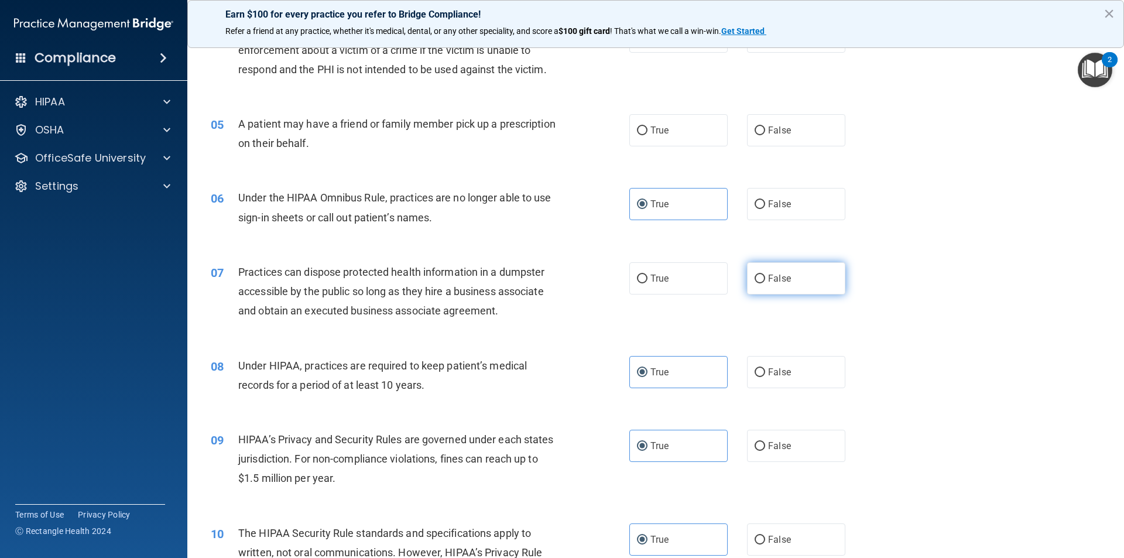
click at [795, 269] on label "False" at bounding box center [796, 278] width 98 height 32
click at [765, 275] on input "False" at bounding box center [760, 279] width 11 height 9
radio input "true"
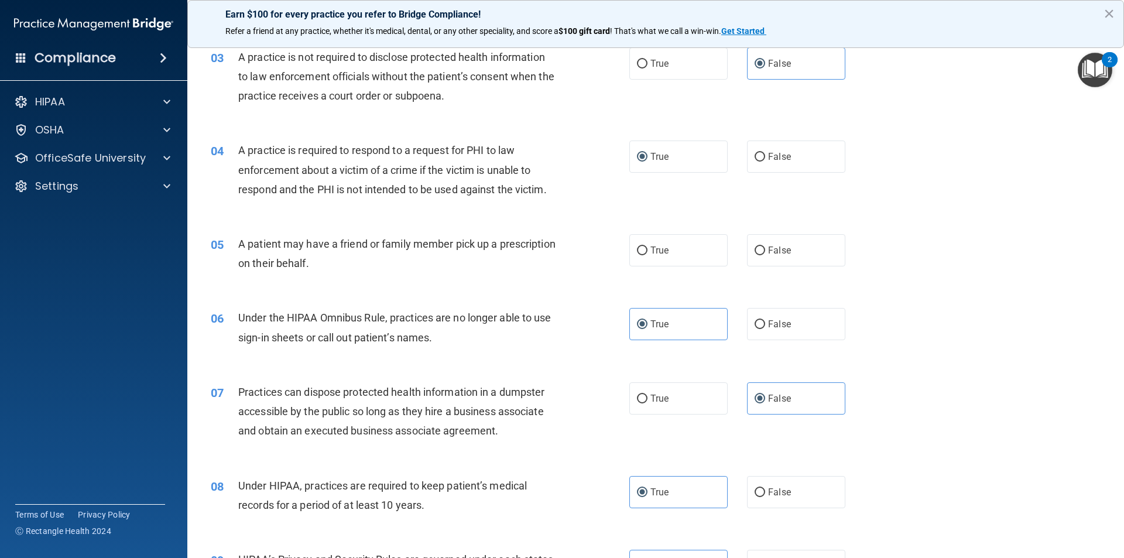
scroll to position [235, 0]
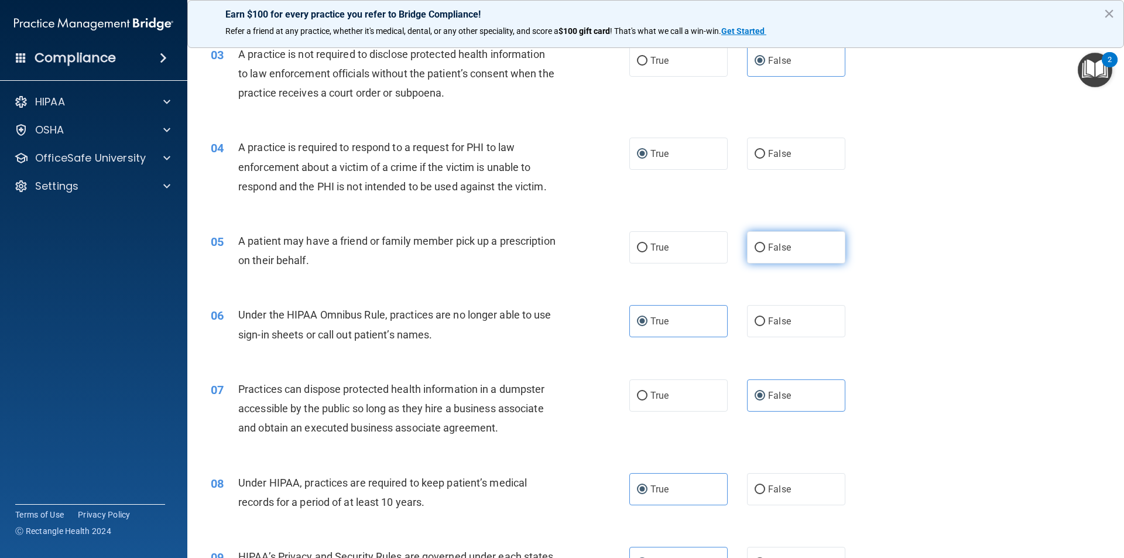
click at [761, 248] on label "False" at bounding box center [796, 247] width 98 height 32
click at [761, 248] on input "False" at bounding box center [760, 248] width 11 height 9
radio input "true"
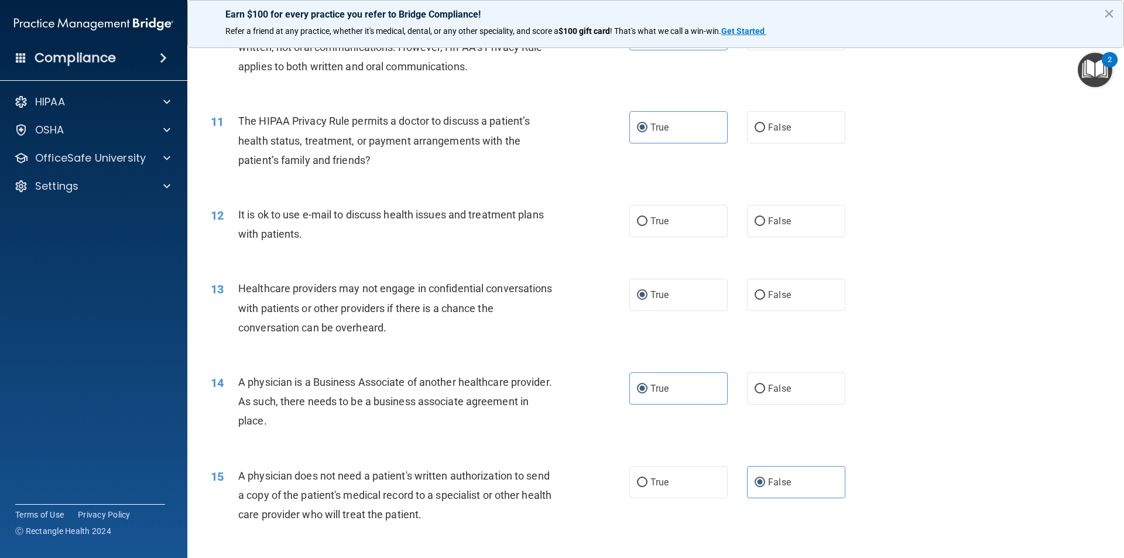
scroll to position [821, 0]
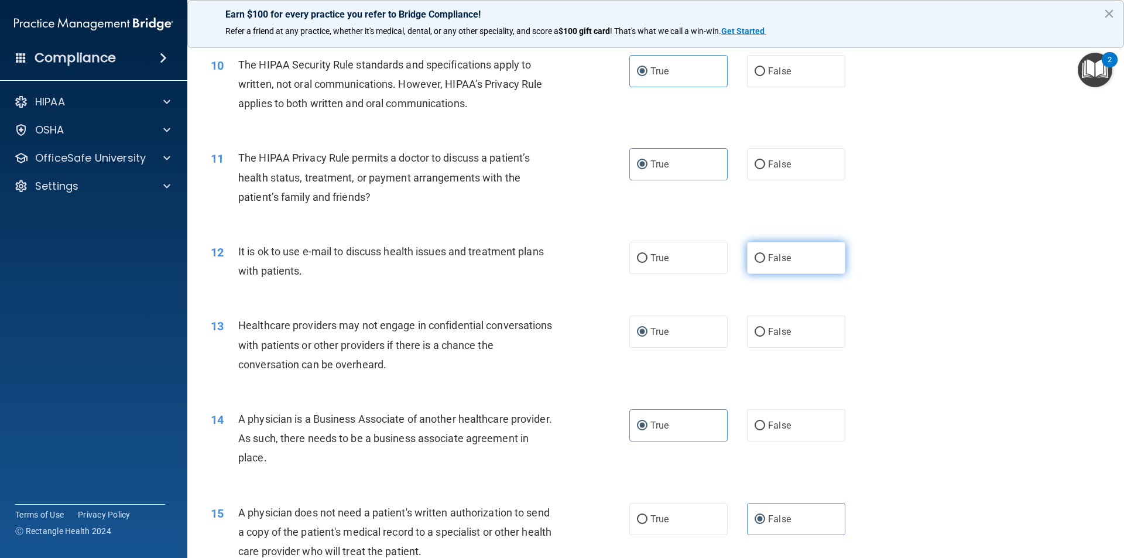
click at [763, 269] on label "False" at bounding box center [796, 258] width 98 height 32
click at [763, 263] on input "False" at bounding box center [760, 258] width 11 height 9
radio input "true"
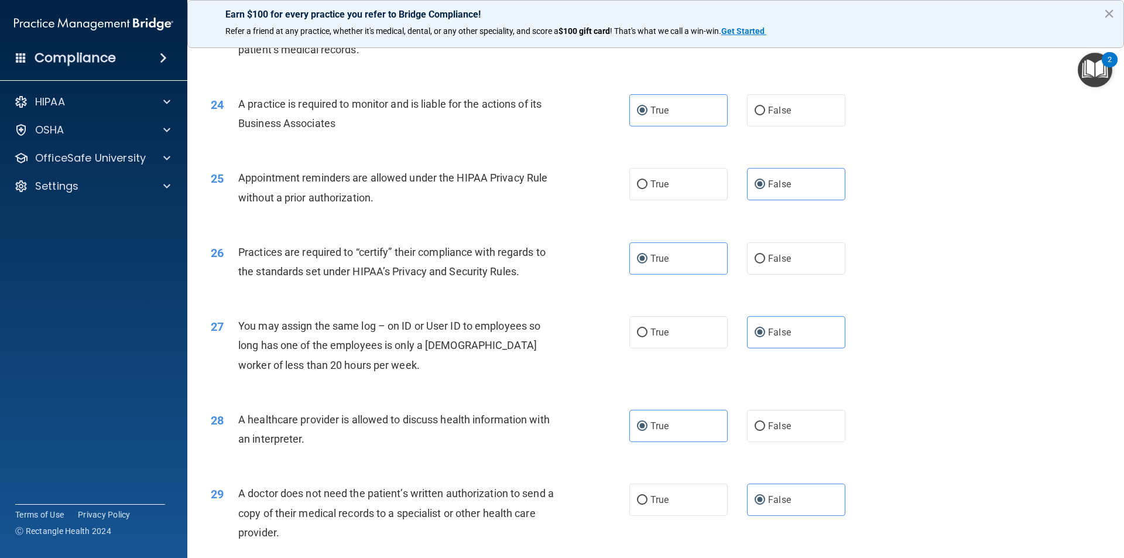
scroll to position [2168, 0]
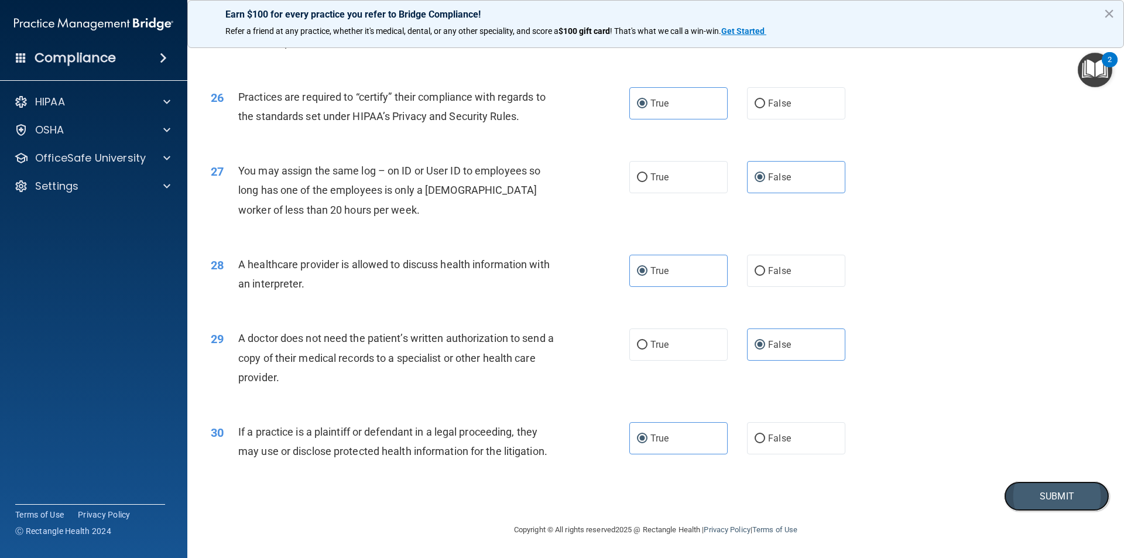
click at [1030, 501] on button "Submit" at bounding box center [1056, 496] width 105 height 30
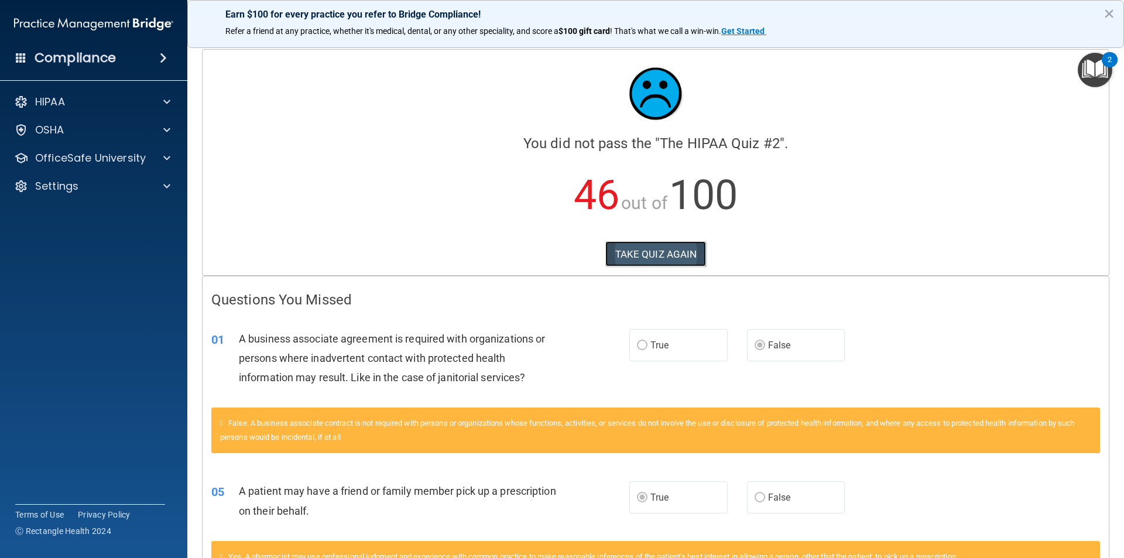
click at [629, 251] on button "TAKE QUIZ AGAIN" at bounding box center [656, 254] width 101 height 26
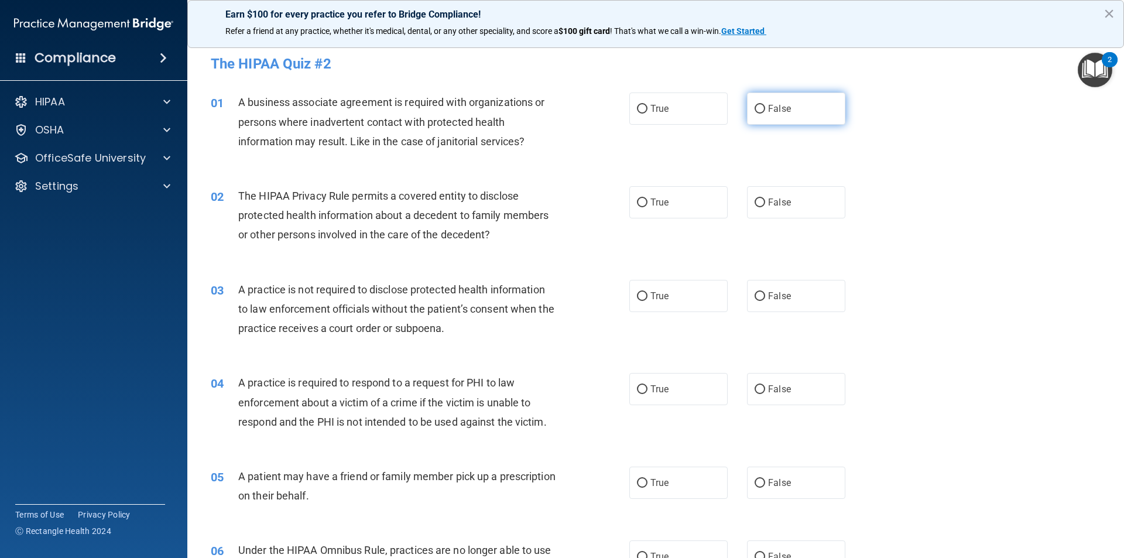
click at [759, 115] on label "False" at bounding box center [796, 109] width 98 height 32
click at [759, 114] on input "False" at bounding box center [760, 109] width 11 height 9
radio input "true"
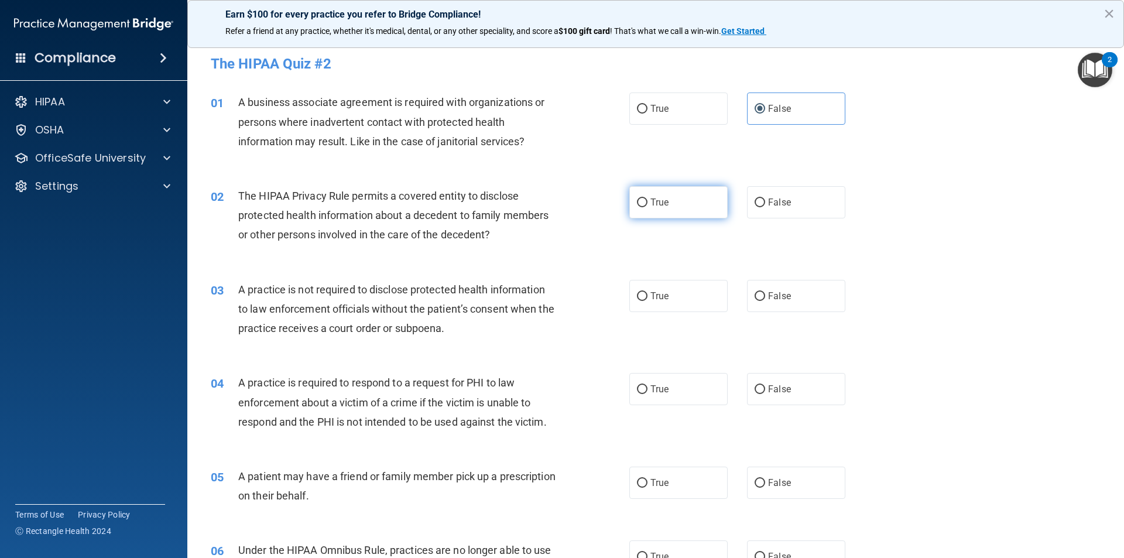
click at [637, 201] on input "True" at bounding box center [642, 203] width 11 height 9
radio input "true"
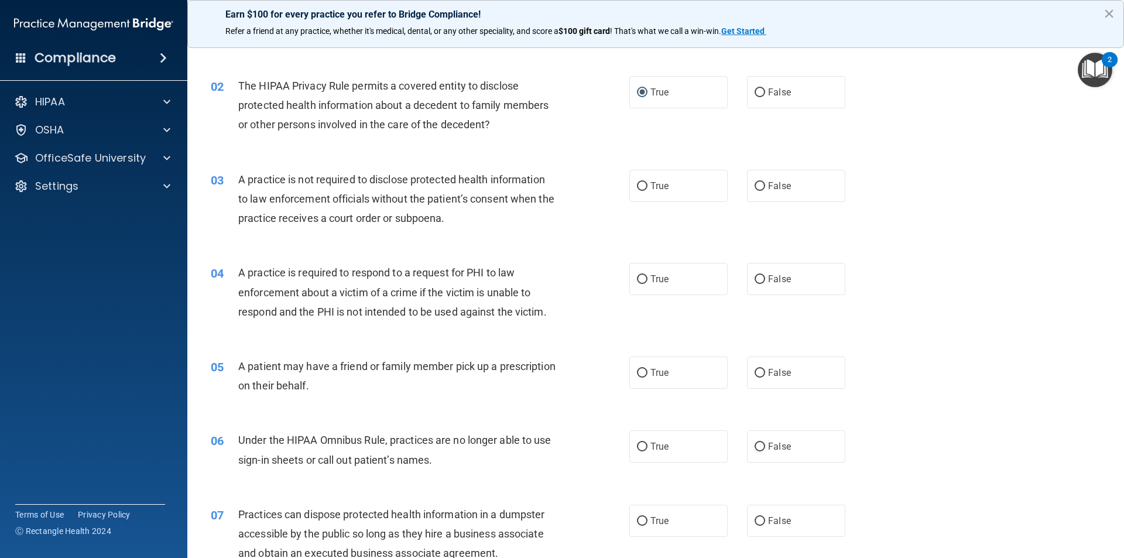
scroll to position [117, 0]
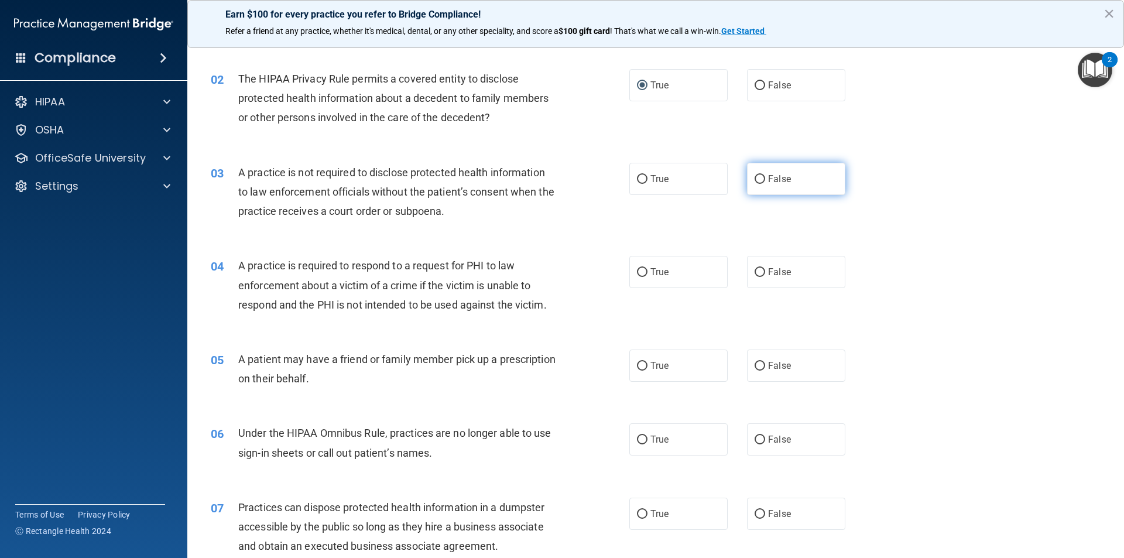
click at [775, 178] on span "False" at bounding box center [779, 178] width 23 height 11
click at [765, 178] on input "False" at bounding box center [760, 179] width 11 height 9
radio input "true"
click at [637, 268] on input "True" at bounding box center [642, 272] width 11 height 9
radio input "true"
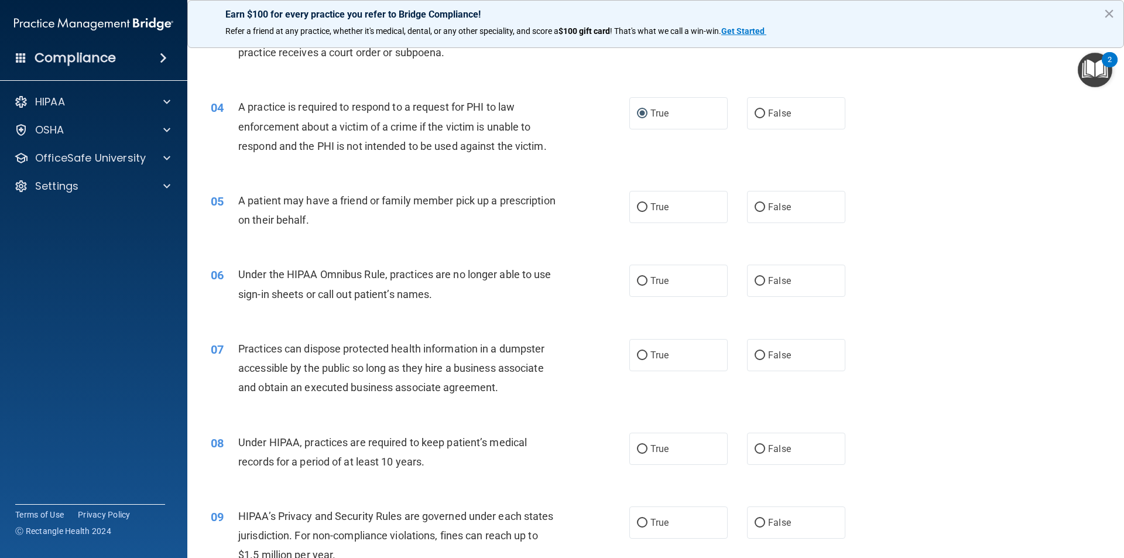
scroll to position [293, 0]
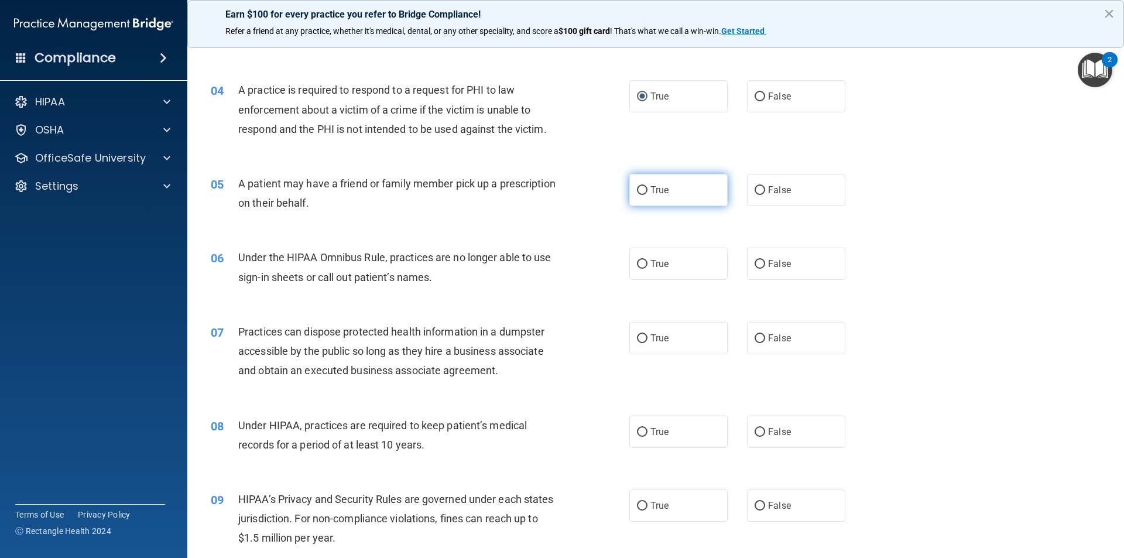
click at [637, 190] on input "True" at bounding box center [642, 190] width 11 height 9
radio input "true"
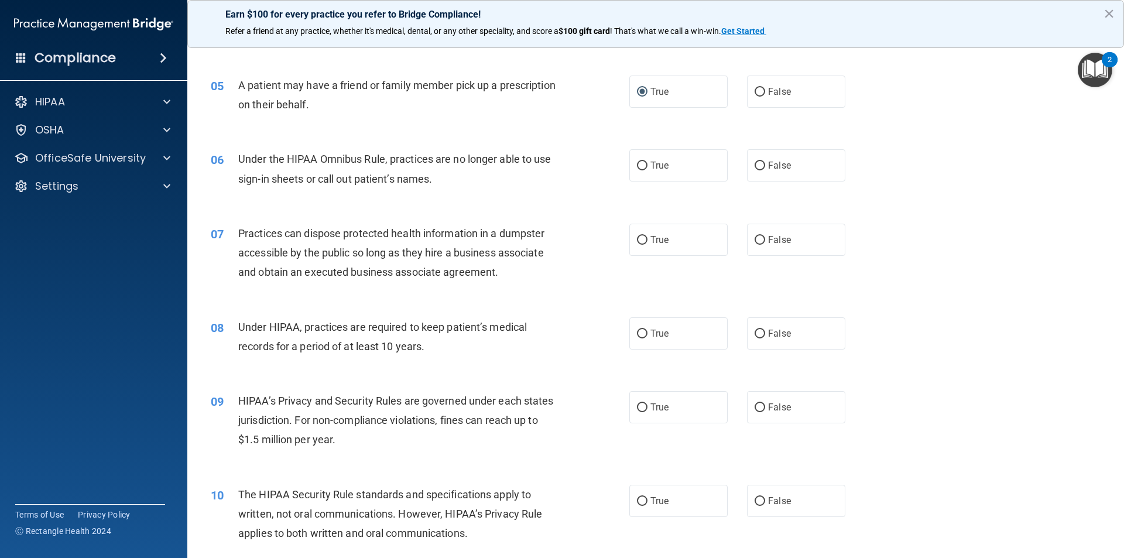
scroll to position [410, 0]
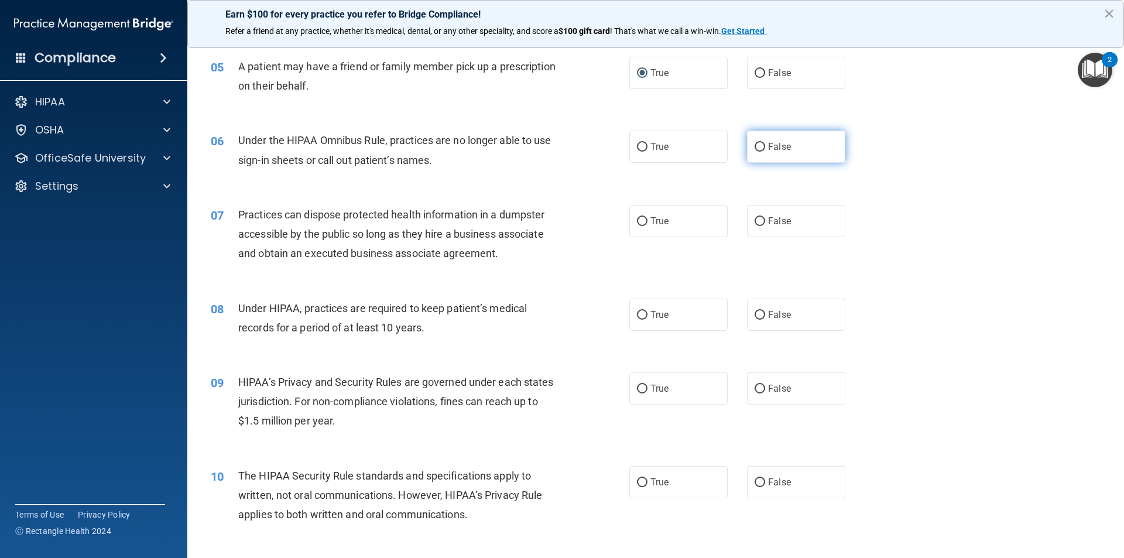
click at [755, 154] on label "False" at bounding box center [796, 147] width 98 height 32
click at [755, 152] on input "False" at bounding box center [760, 147] width 11 height 9
radio input "true"
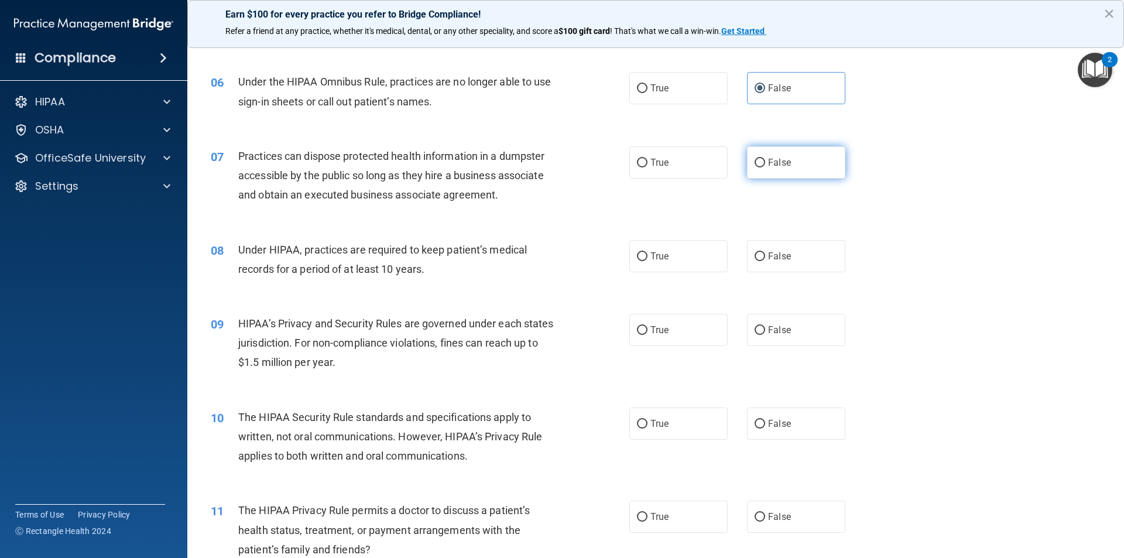
click at [765, 170] on label "False" at bounding box center [796, 162] width 98 height 32
click at [765, 168] on input "False" at bounding box center [760, 163] width 11 height 9
radio input "true"
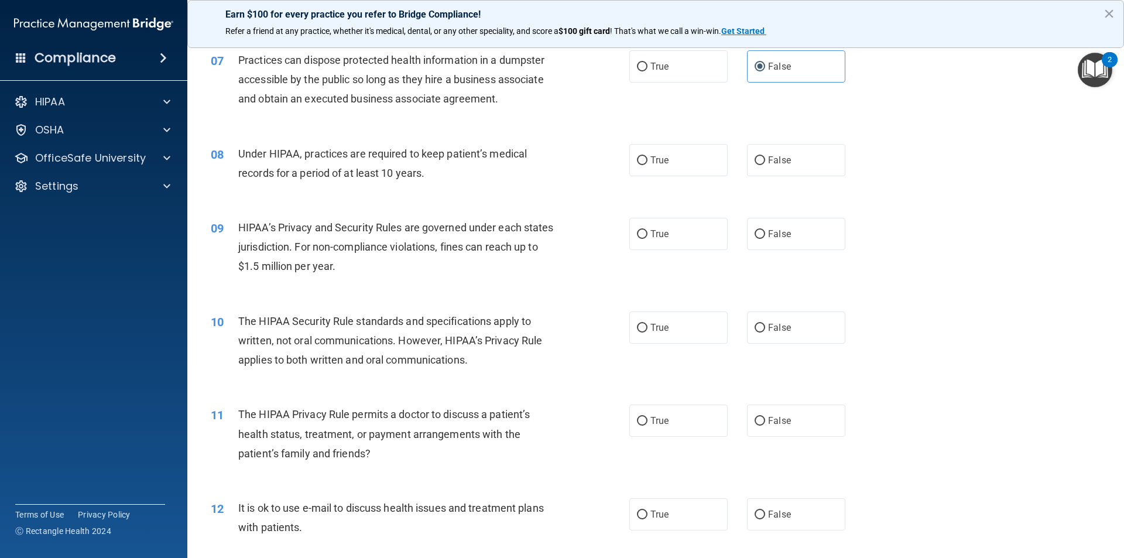
scroll to position [586, 0]
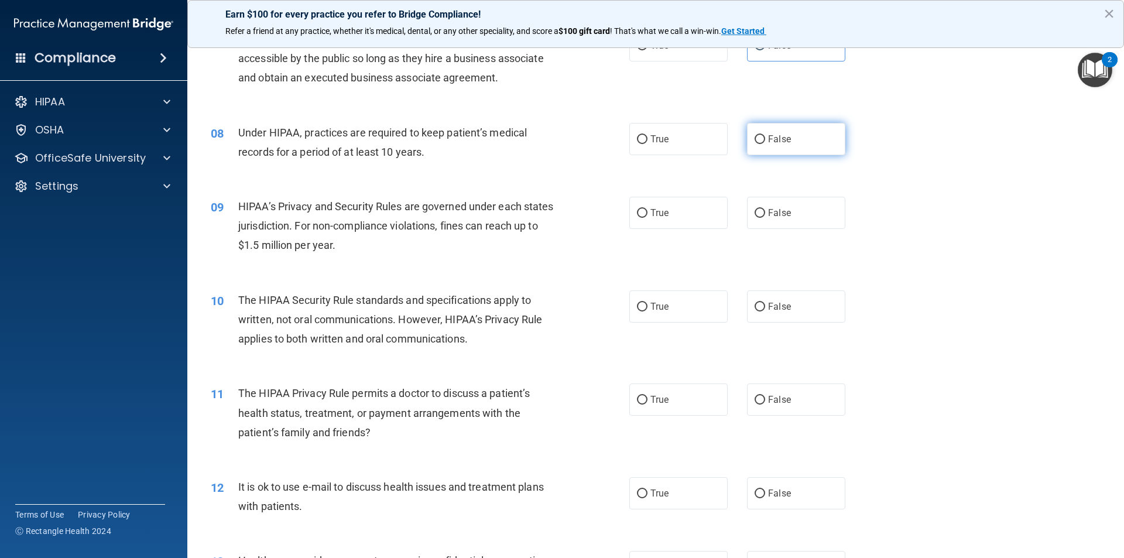
click at [757, 146] on label "False" at bounding box center [796, 139] width 98 height 32
click at [757, 144] on input "False" at bounding box center [760, 139] width 11 height 9
radio input "true"
click at [755, 209] on input "False" at bounding box center [760, 213] width 11 height 9
radio input "true"
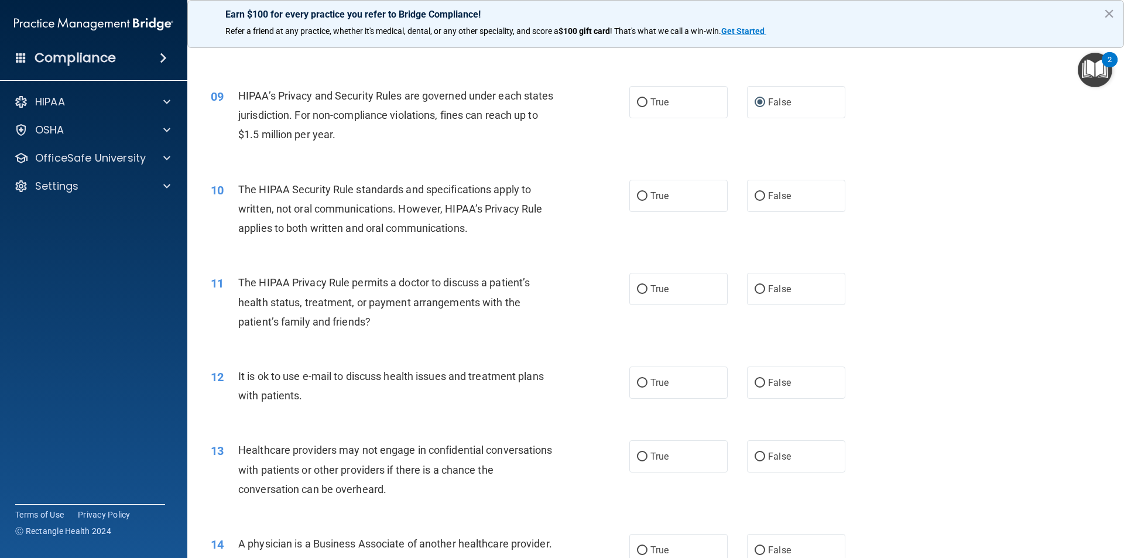
scroll to position [703, 0]
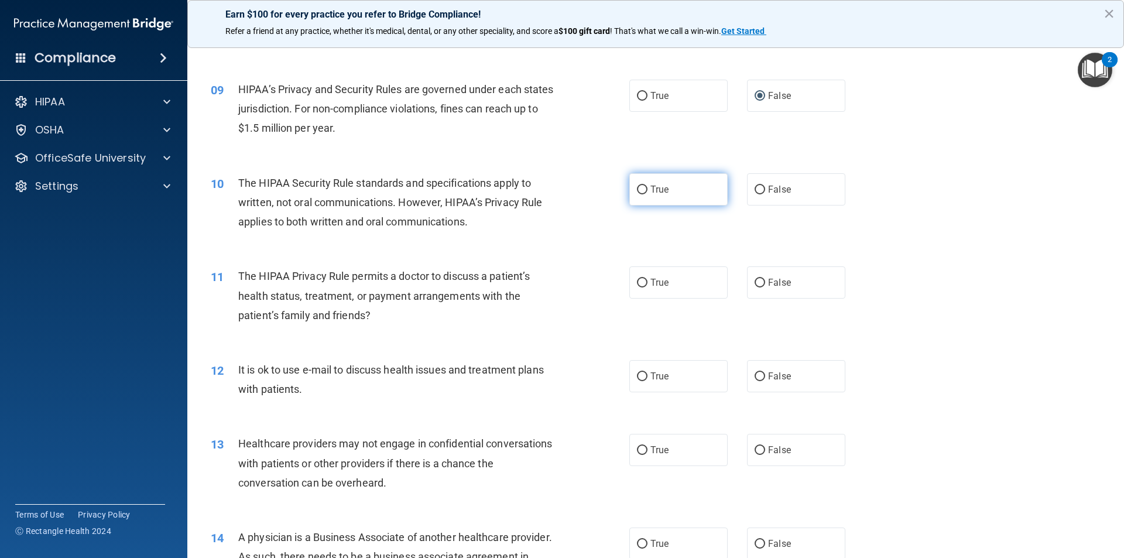
click at [651, 190] on span "True" at bounding box center [660, 189] width 18 height 11
click at [647, 190] on input "True" at bounding box center [642, 190] width 11 height 9
radio input "true"
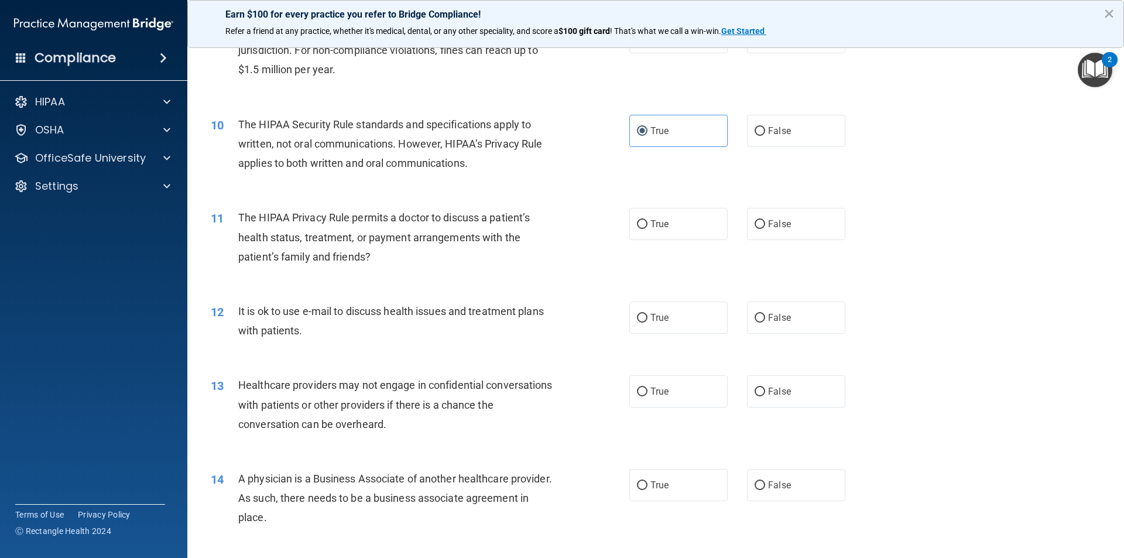
scroll to position [820, 0]
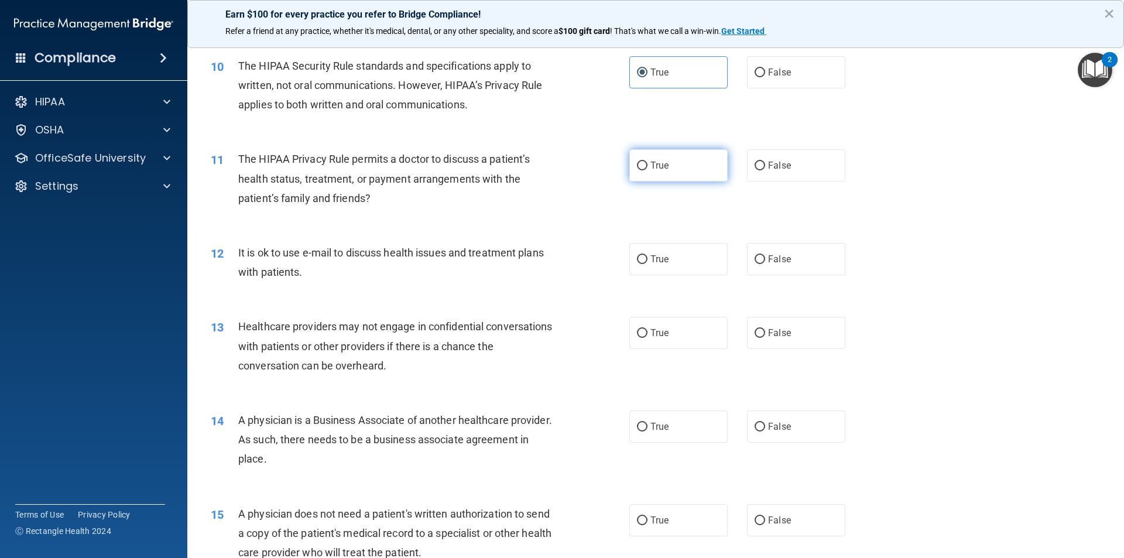
click at [642, 170] on input "True" at bounding box center [642, 166] width 11 height 9
radio input "true"
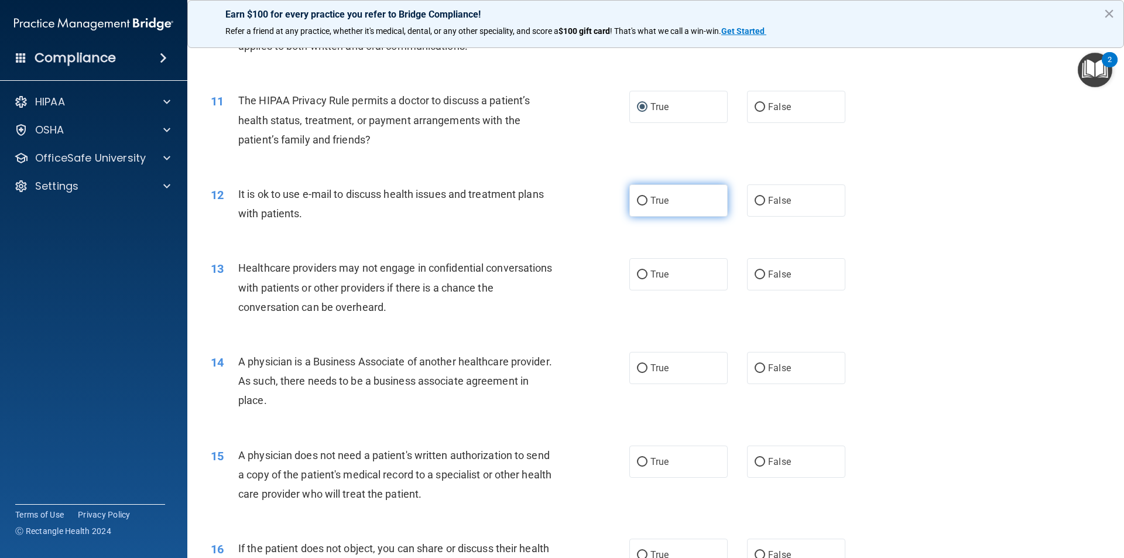
click at [652, 197] on span "True" at bounding box center [660, 200] width 18 height 11
click at [648, 197] on input "True" at bounding box center [642, 201] width 11 height 9
radio input "true"
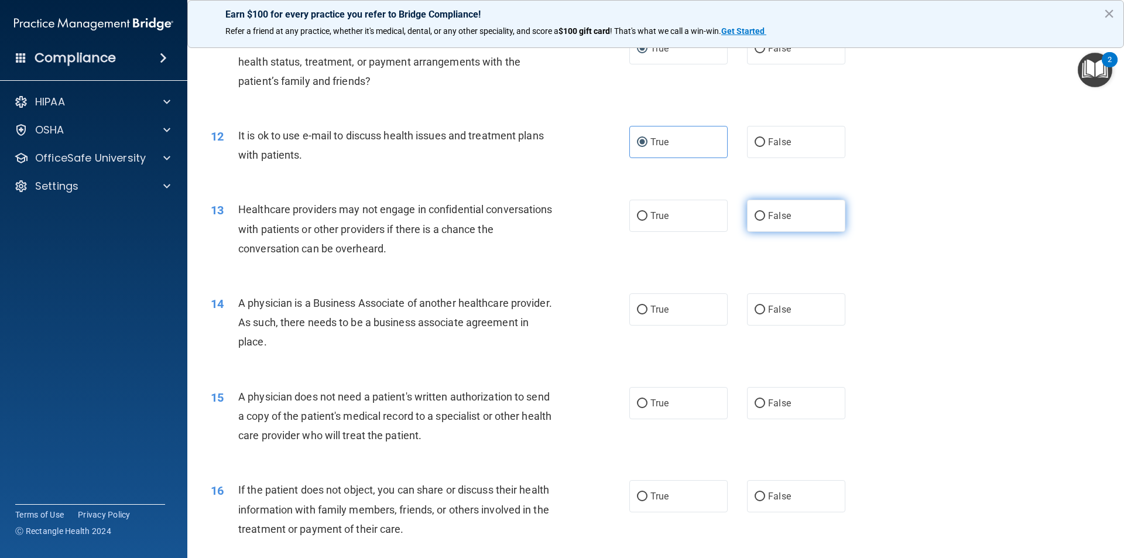
click at [761, 216] on label "False" at bounding box center [796, 216] width 98 height 32
click at [761, 216] on input "False" at bounding box center [760, 216] width 11 height 9
radio input "true"
click at [755, 306] on input "False" at bounding box center [760, 310] width 11 height 9
radio input "true"
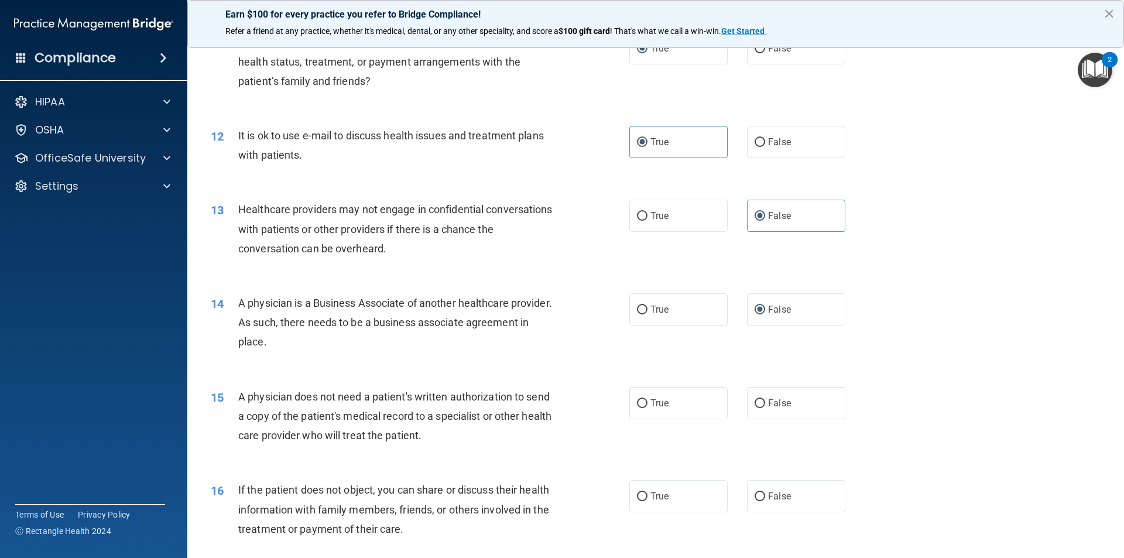
scroll to position [1054, 0]
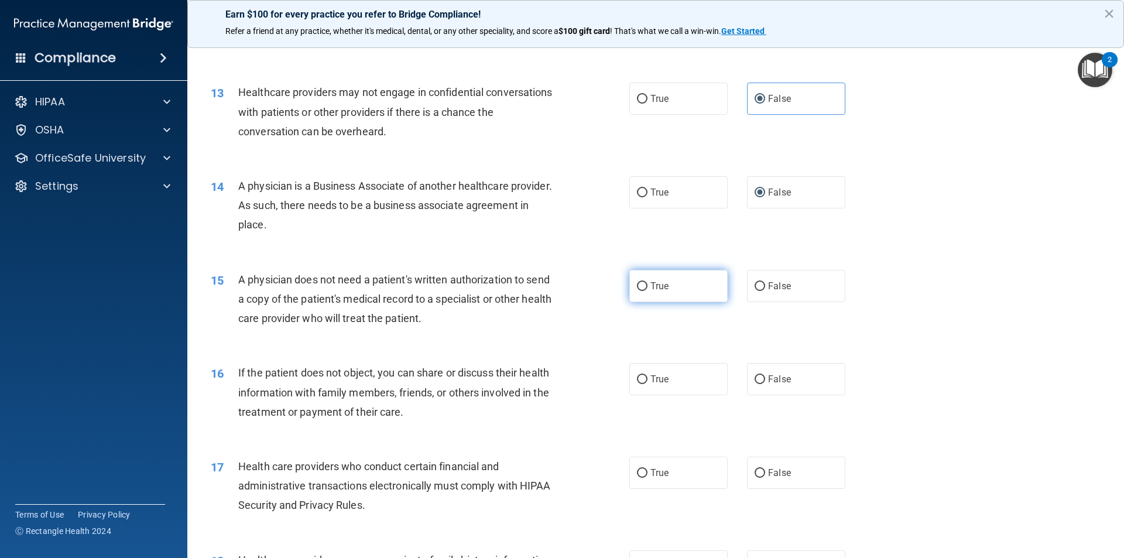
click at [651, 282] on span "True" at bounding box center [660, 286] width 18 height 11
click at [647, 282] on input "True" at bounding box center [642, 286] width 11 height 9
radio input "true"
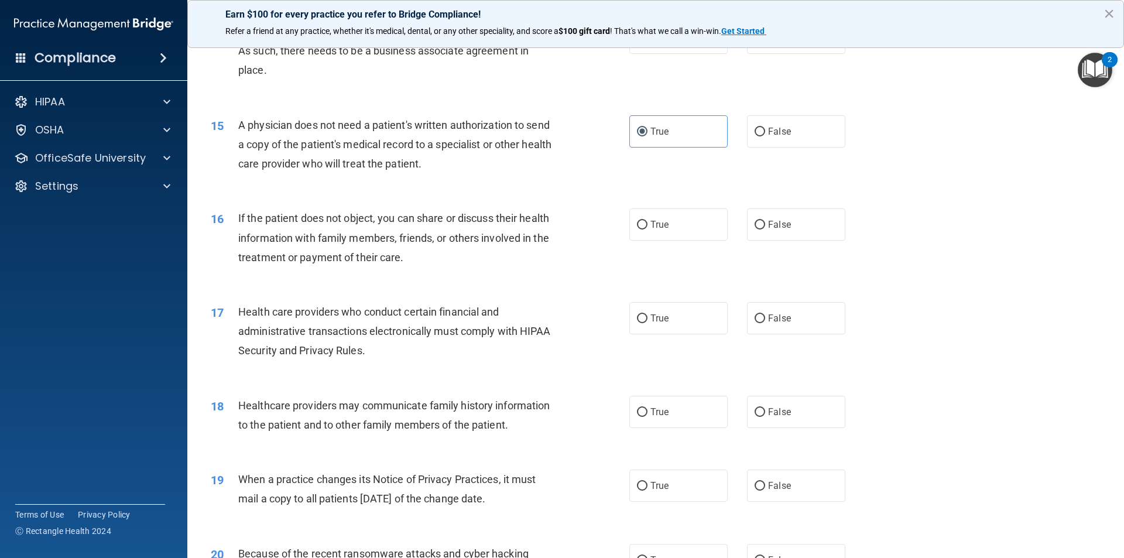
scroll to position [1230, 0]
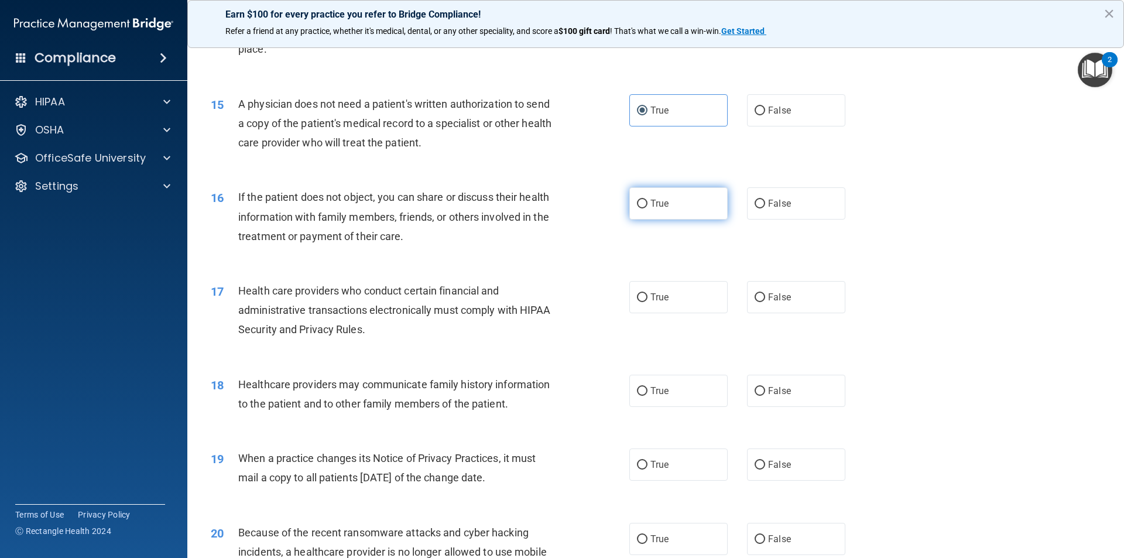
click at [638, 207] on input "True" at bounding box center [642, 204] width 11 height 9
radio input "true"
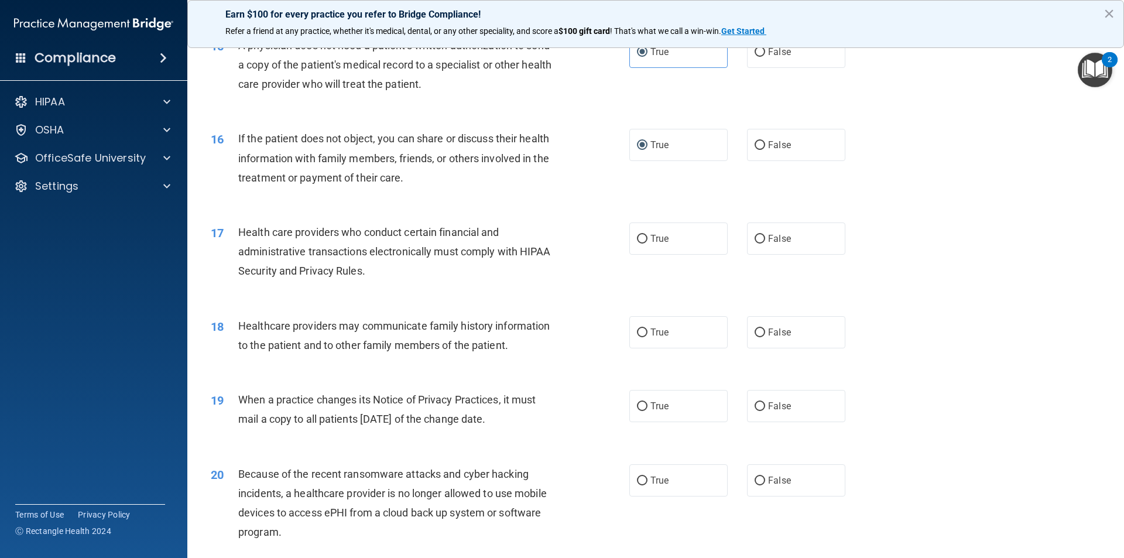
scroll to position [1347, 0]
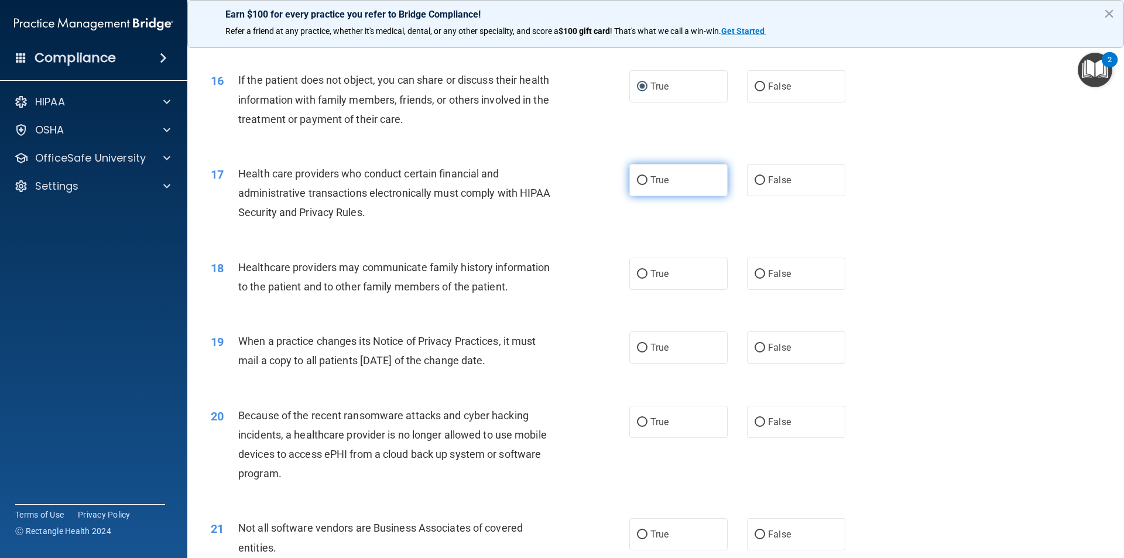
click at [692, 184] on label "True" at bounding box center [679, 180] width 98 height 32
click at [648, 184] on input "True" at bounding box center [642, 180] width 11 height 9
radio input "true"
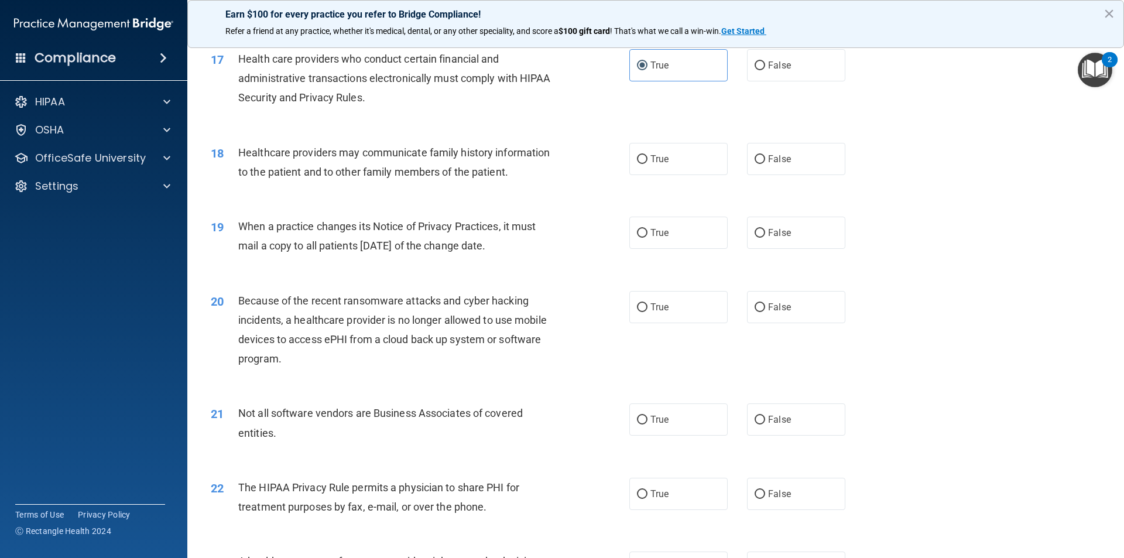
scroll to position [1464, 0]
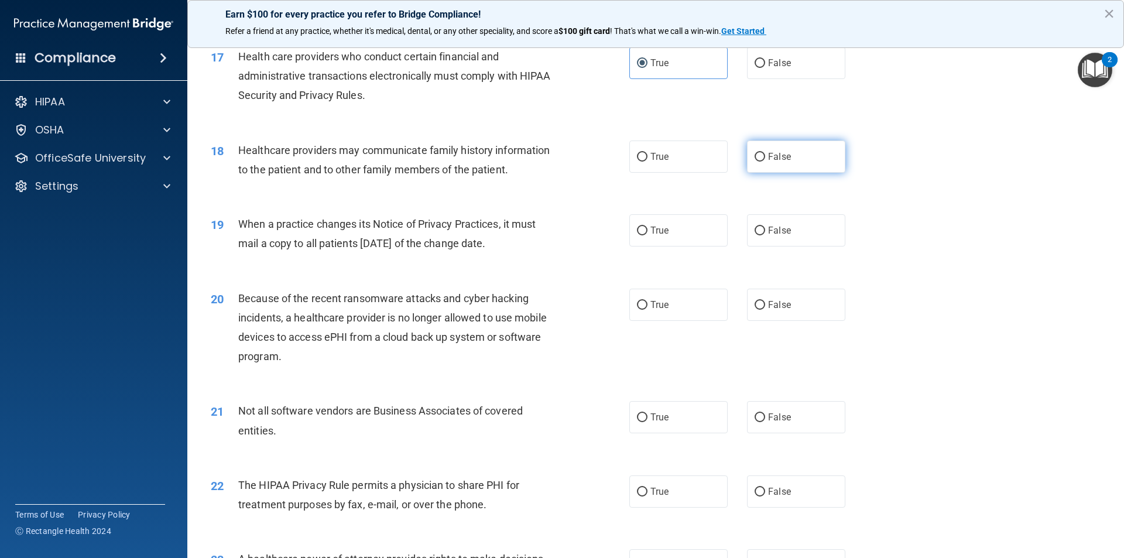
click at [760, 164] on label "False" at bounding box center [796, 157] width 98 height 32
click at [760, 162] on input "False" at bounding box center [760, 157] width 11 height 9
radio input "true"
click at [768, 235] on span "False" at bounding box center [779, 230] width 23 height 11
click at [765, 235] on input "False" at bounding box center [760, 231] width 11 height 9
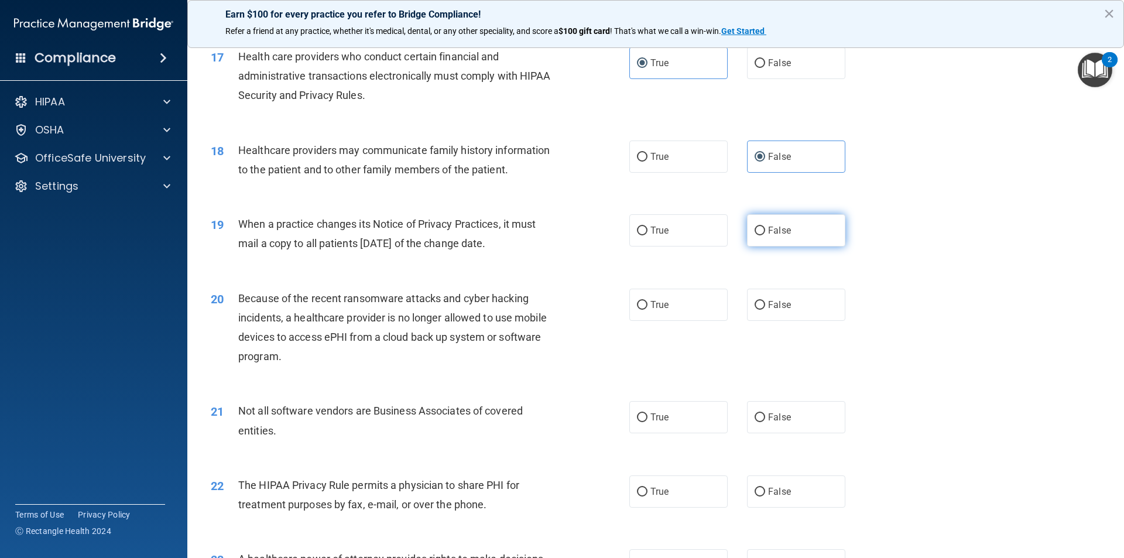
radio input "true"
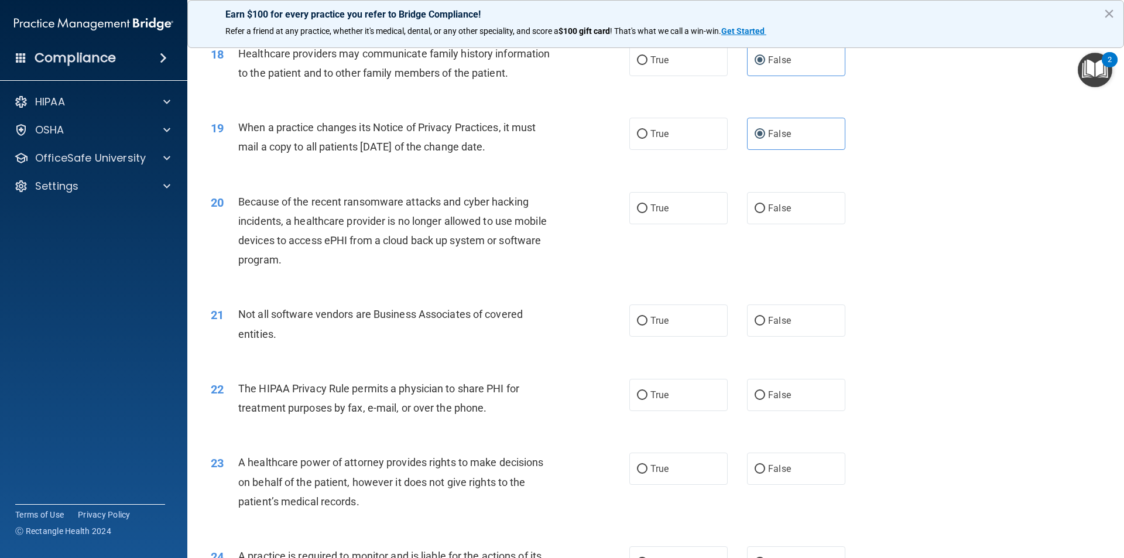
scroll to position [1581, 0]
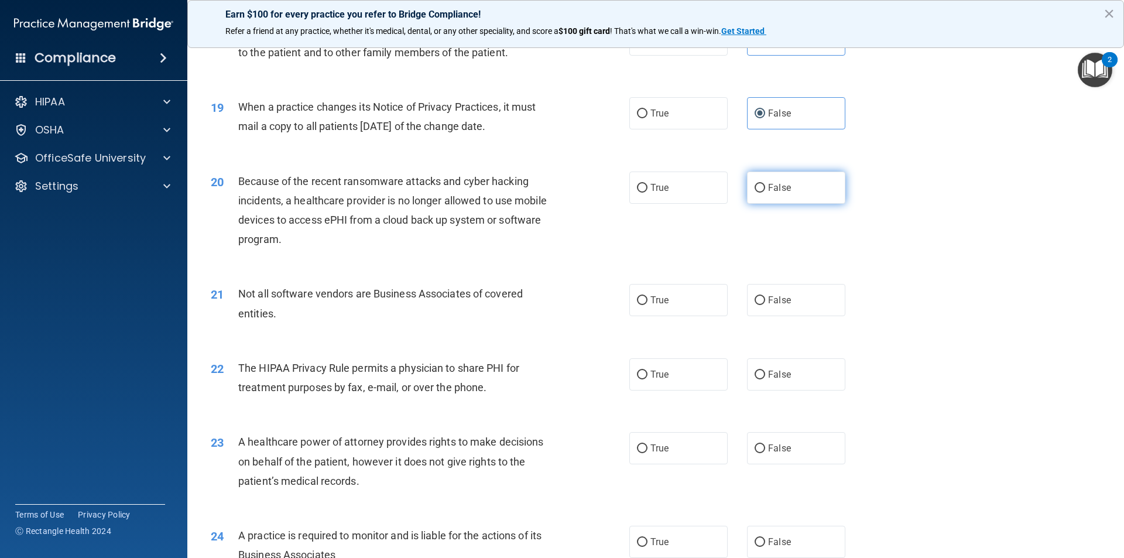
click at [761, 192] on label "False" at bounding box center [796, 188] width 98 height 32
click at [761, 192] on input "False" at bounding box center [760, 188] width 11 height 9
radio input "true"
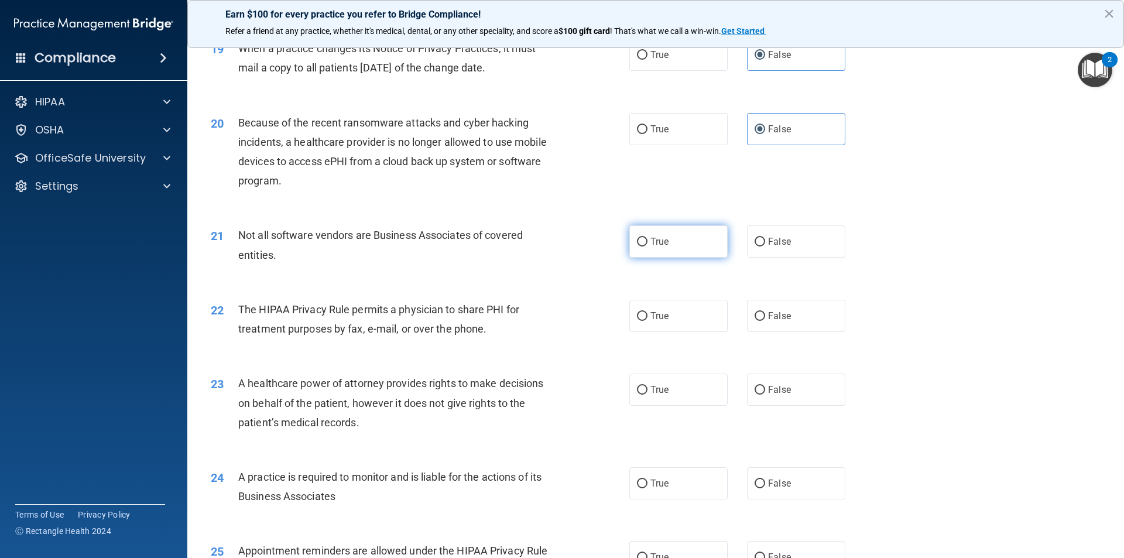
click at [647, 248] on label "True" at bounding box center [679, 241] width 98 height 32
click at [647, 247] on input "True" at bounding box center [642, 242] width 11 height 9
radio input "true"
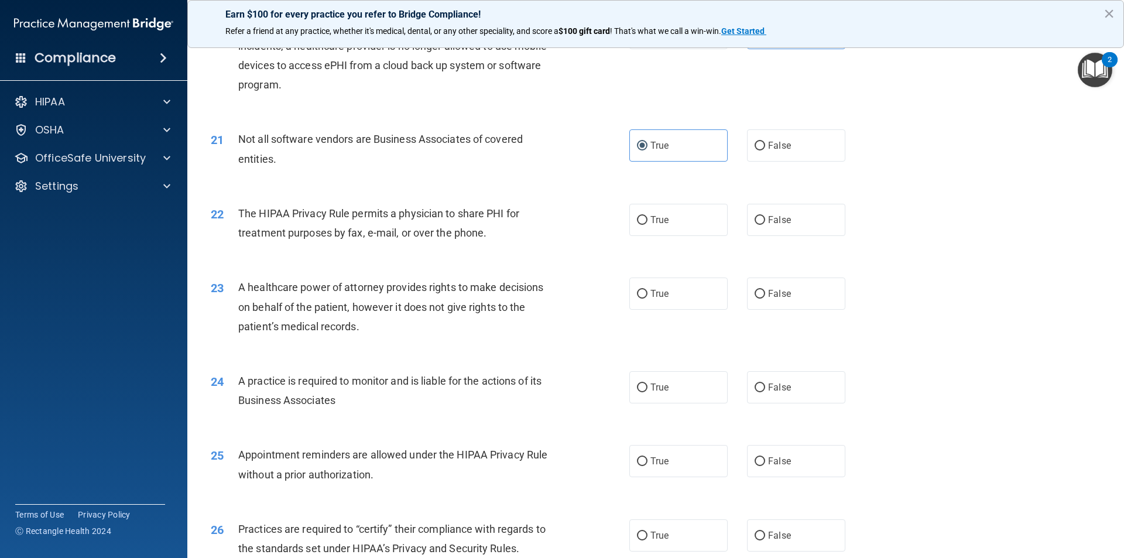
scroll to position [1757, 0]
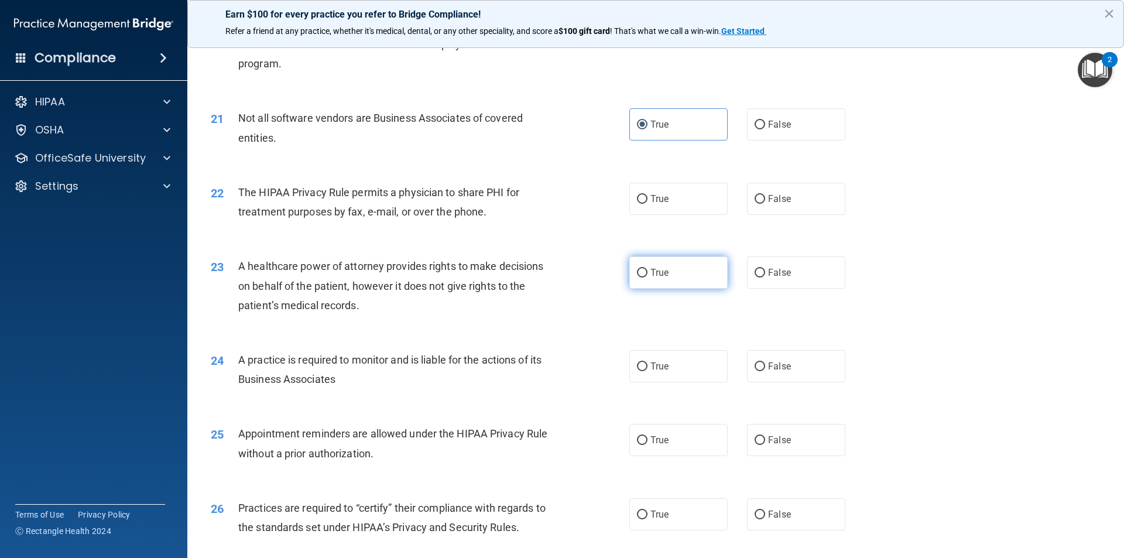
click at [667, 271] on label "True" at bounding box center [679, 273] width 98 height 32
click at [648, 271] on input "True" at bounding box center [642, 273] width 11 height 9
radio input "true"
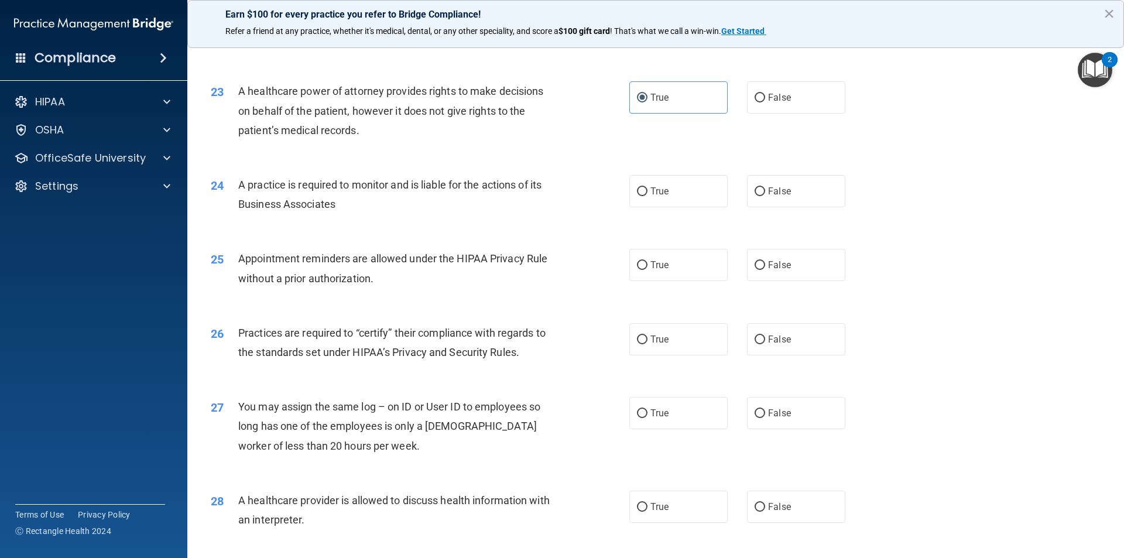
scroll to position [1933, 0]
click at [637, 193] on input "True" at bounding box center [642, 191] width 11 height 9
radio input "true"
click at [747, 190] on label "False" at bounding box center [796, 191] width 98 height 32
click at [755, 190] on input "False" at bounding box center [760, 191] width 11 height 9
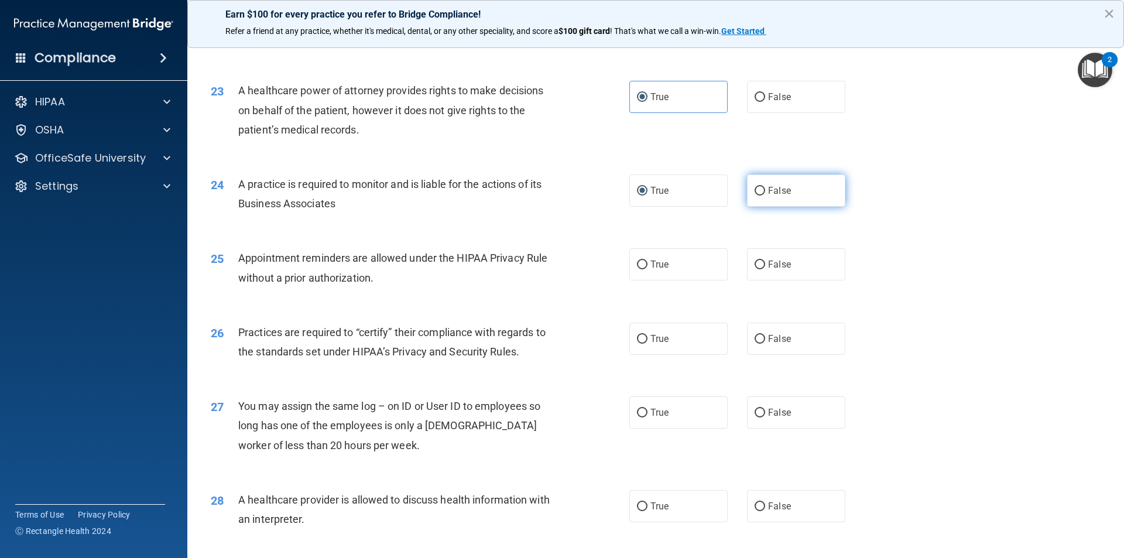
radio input "true"
radio input "false"
click at [651, 266] on span "True" at bounding box center [660, 264] width 18 height 11
click at [648, 266] on input "True" at bounding box center [642, 265] width 11 height 9
radio input "true"
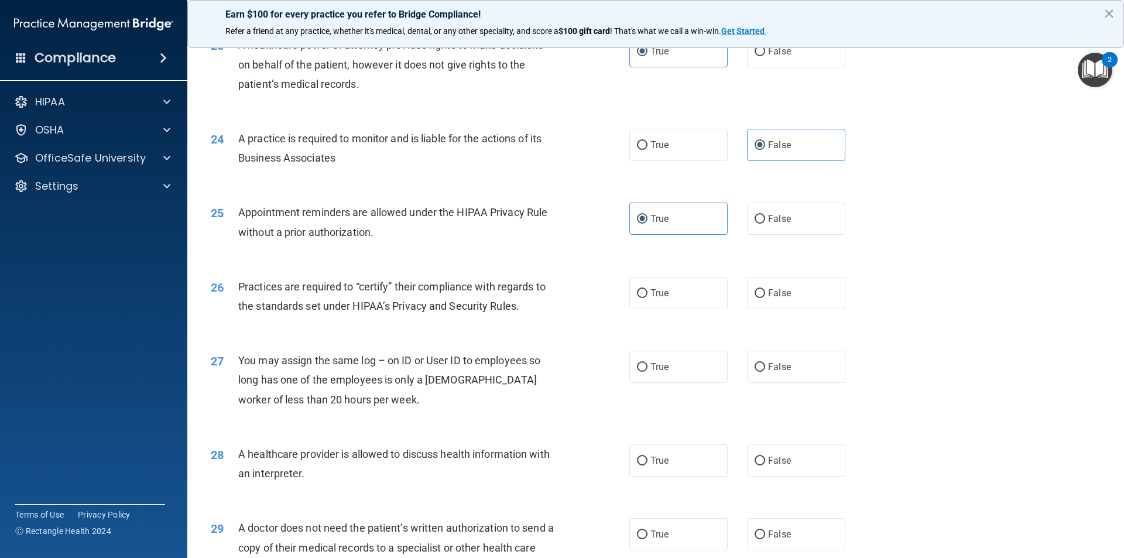
scroll to position [2050, 0]
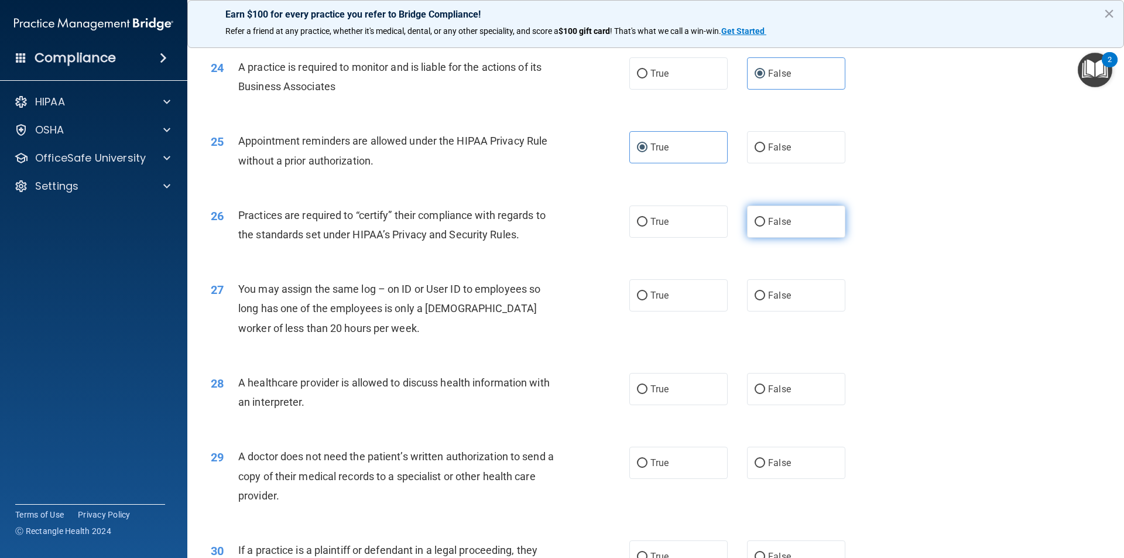
click at [758, 218] on input "False" at bounding box center [760, 222] width 11 height 9
radio input "true"
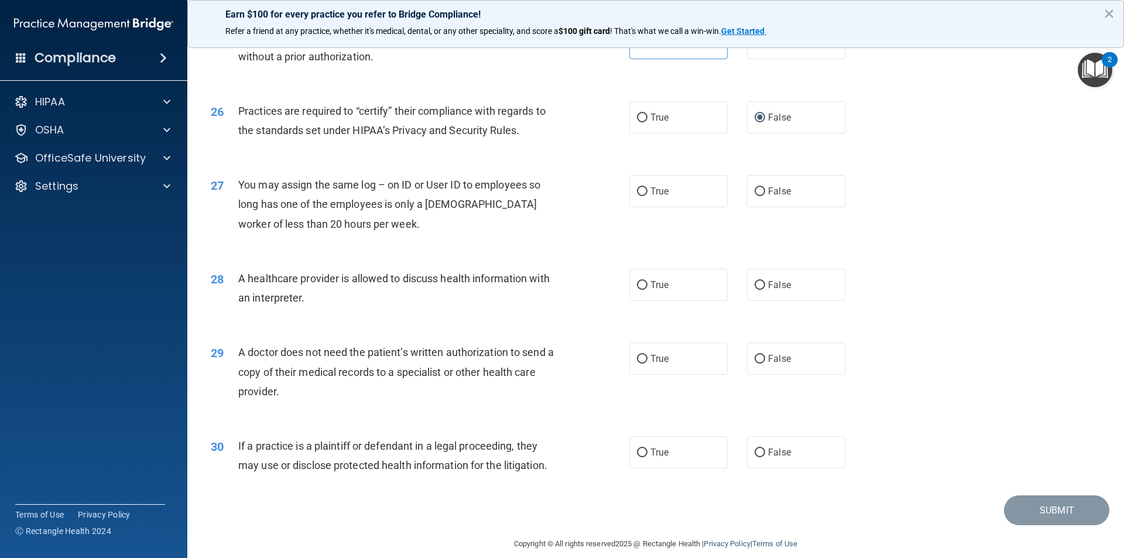
scroll to position [2167, 0]
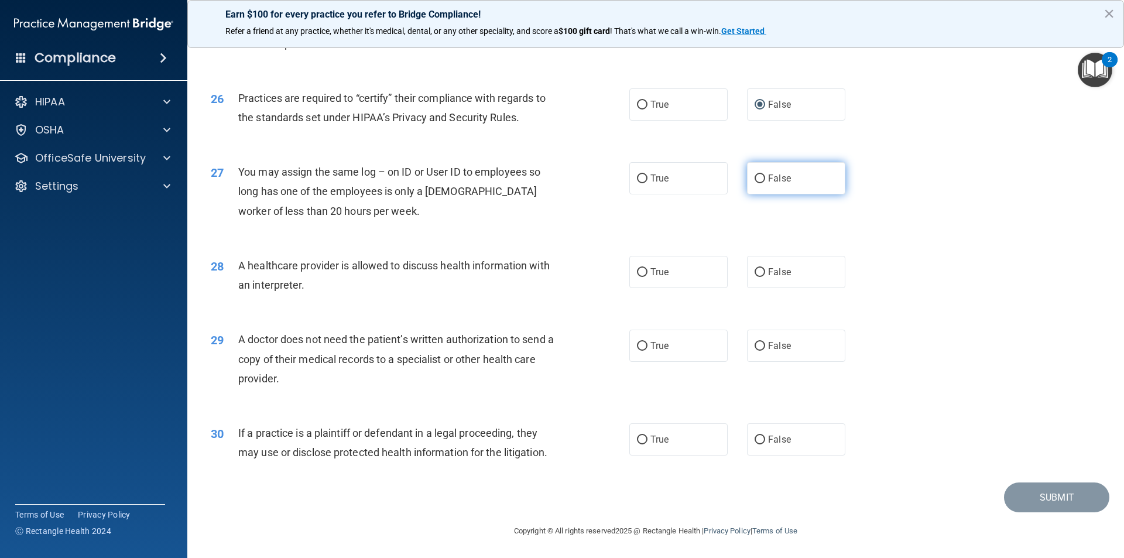
click at [760, 174] on label "False" at bounding box center [796, 178] width 98 height 32
click at [760, 175] on input "False" at bounding box center [760, 179] width 11 height 9
radio input "true"
click at [652, 275] on span "True" at bounding box center [660, 271] width 18 height 11
click at [648, 275] on input "True" at bounding box center [642, 272] width 11 height 9
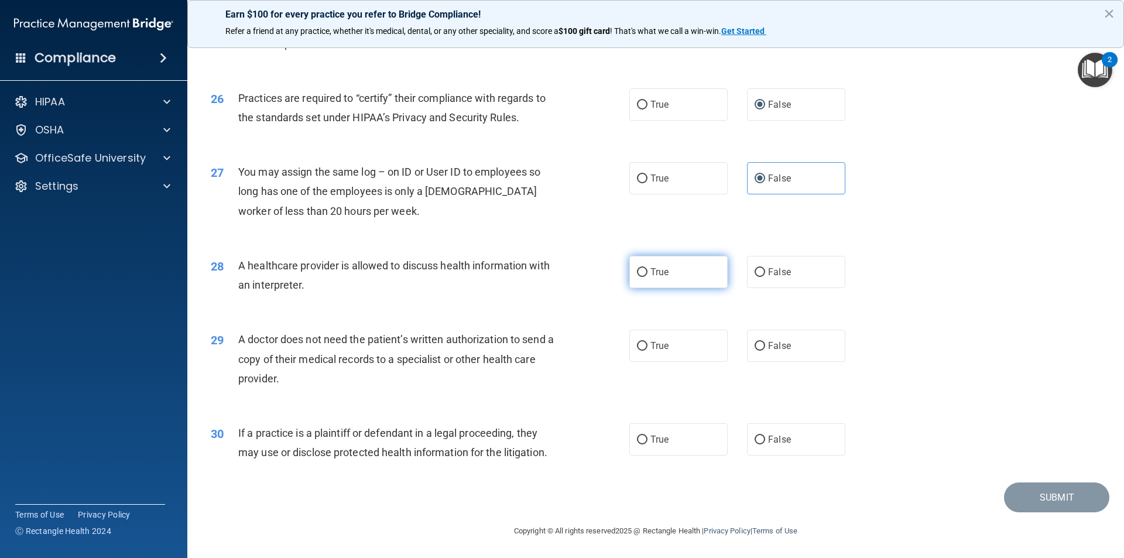
radio input "true"
click at [643, 346] on input "True" at bounding box center [642, 345] width 11 height 9
radio input "true"
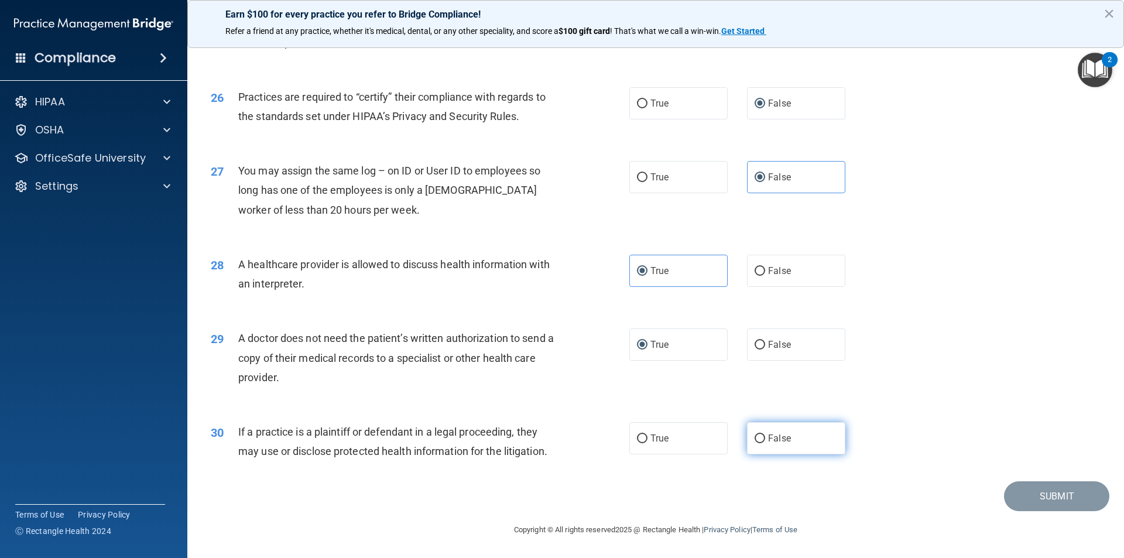
click at [799, 437] on label "False" at bounding box center [796, 438] width 98 height 32
click at [765, 437] on input "False" at bounding box center [760, 439] width 11 height 9
radio input "true"
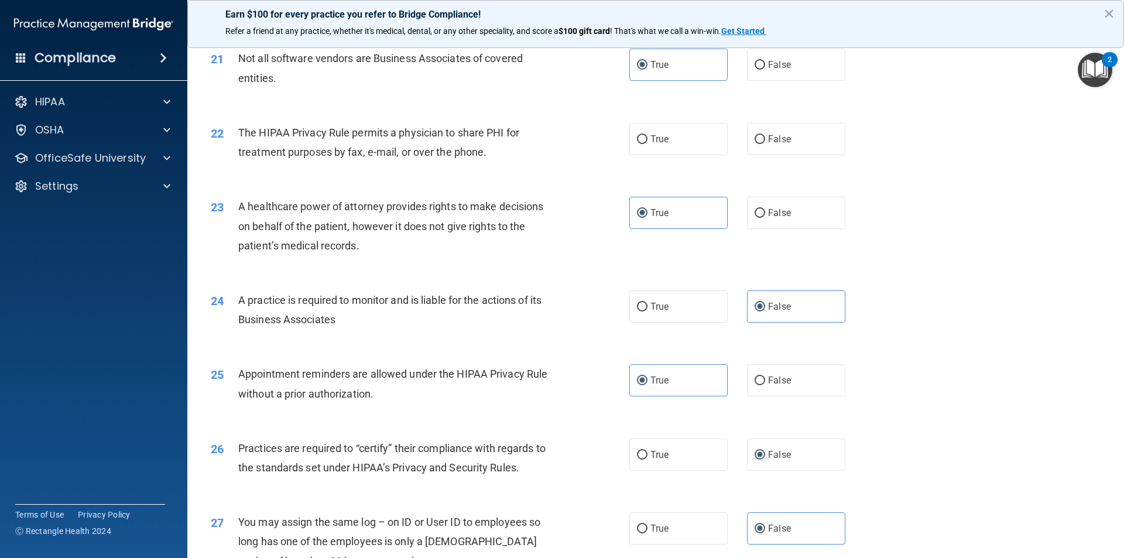
scroll to position [1758, 0]
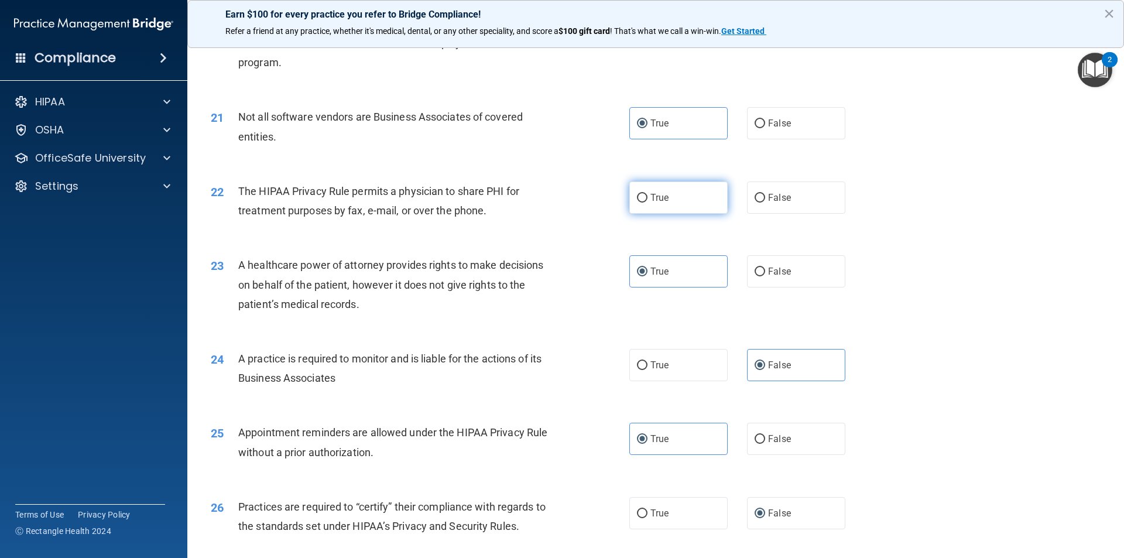
click at [632, 195] on label "True" at bounding box center [679, 198] width 98 height 32
click at [637, 195] on input "True" at bounding box center [642, 198] width 11 height 9
radio input "true"
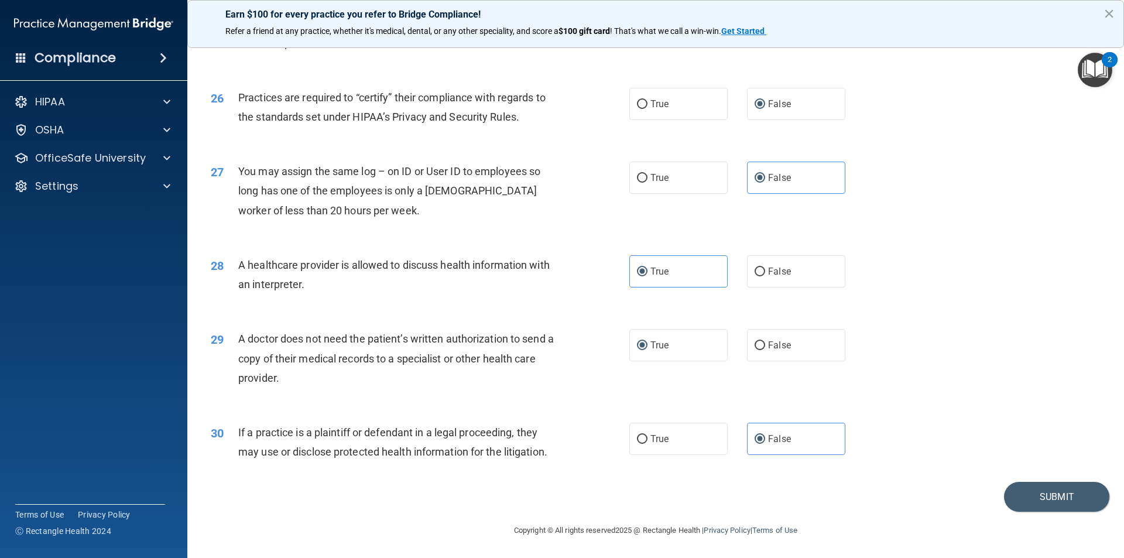
scroll to position [2168, 0]
click at [1052, 505] on button "Submit" at bounding box center [1056, 496] width 105 height 30
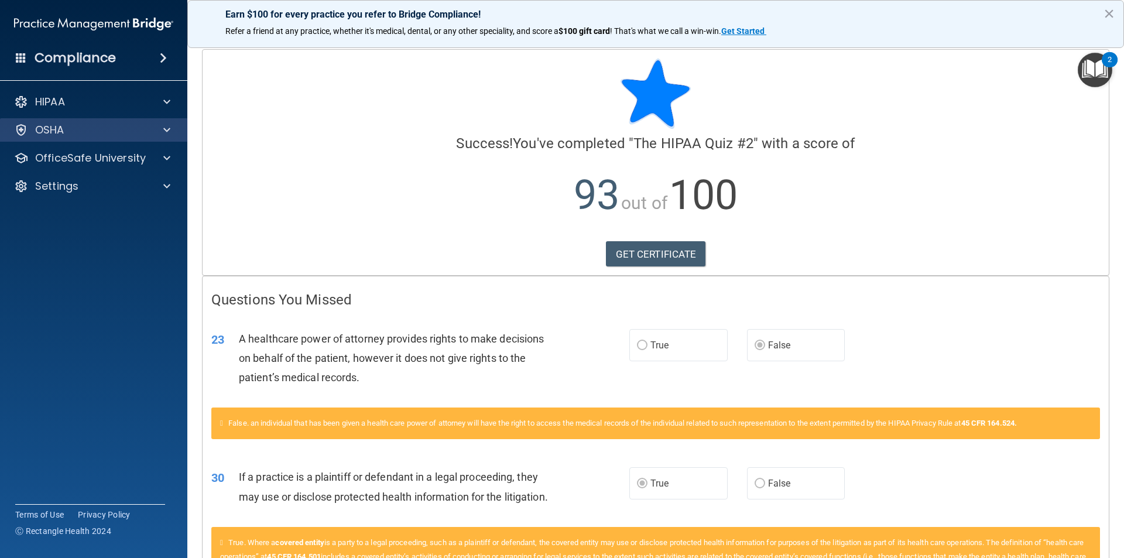
click at [160, 122] on div "OSHA" at bounding box center [94, 129] width 188 height 23
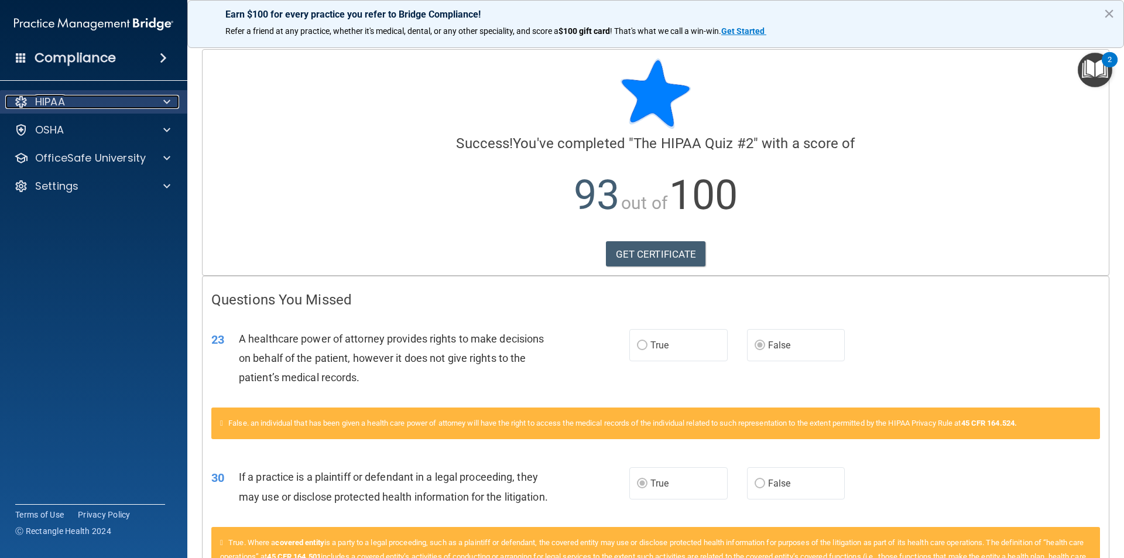
click at [167, 103] on span at bounding box center [166, 102] width 7 height 14
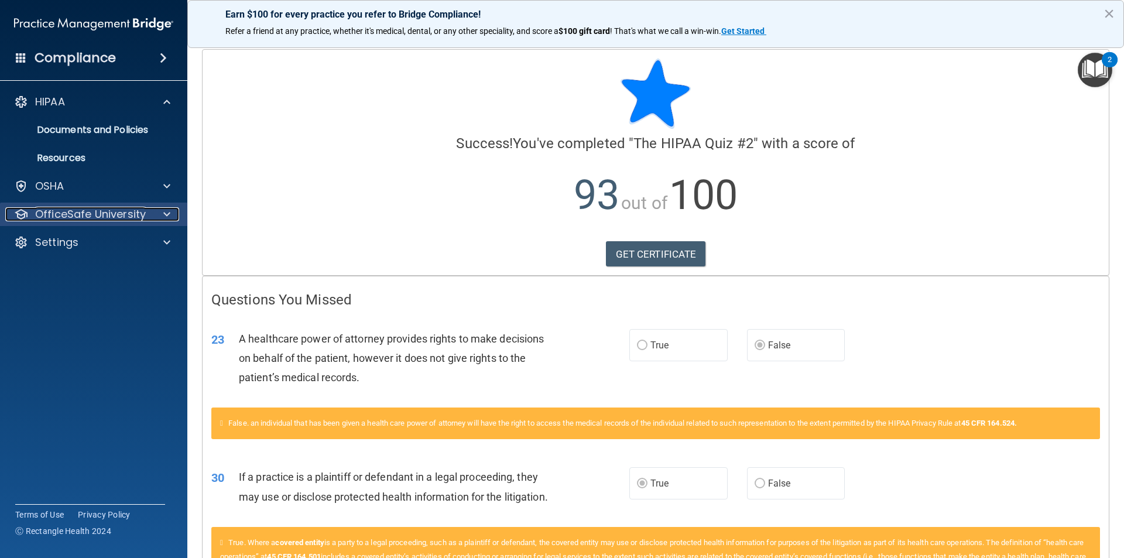
click at [167, 210] on span at bounding box center [166, 214] width 7 height 14
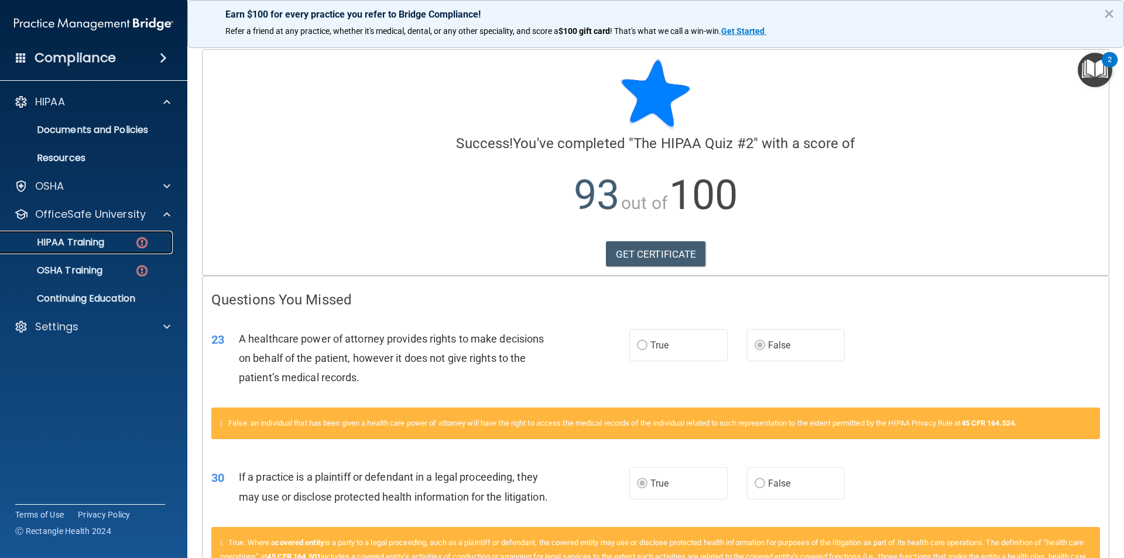
click at [150, 236] on link "HIPAA Training" at bounding box center [80, 242] width 184 height 23
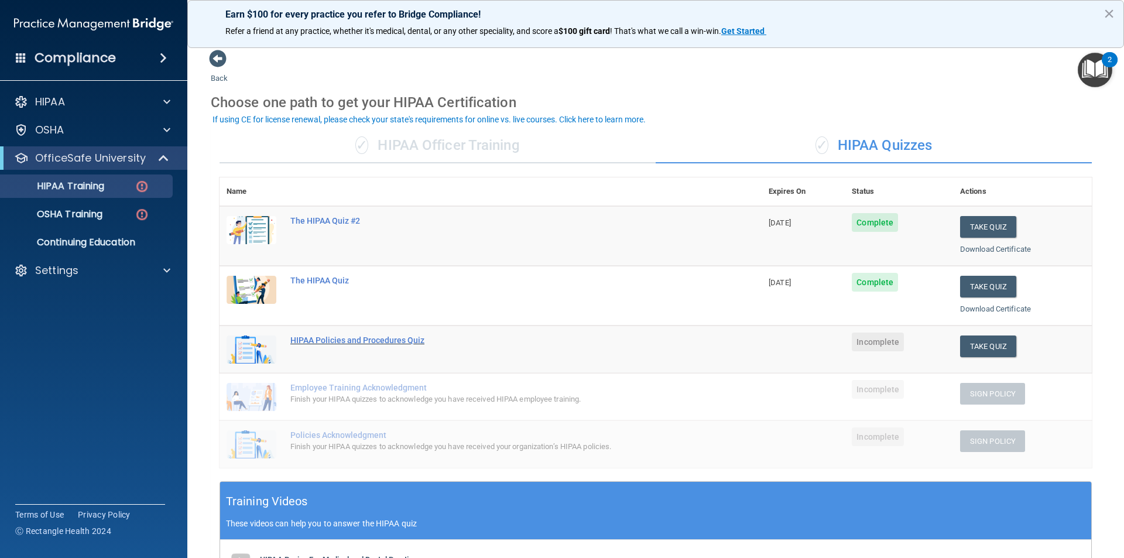
click at [368, 339] on div "HIPAA Policies and Procedures Quiz" at bounding box center [496, 340] width 413 height 9
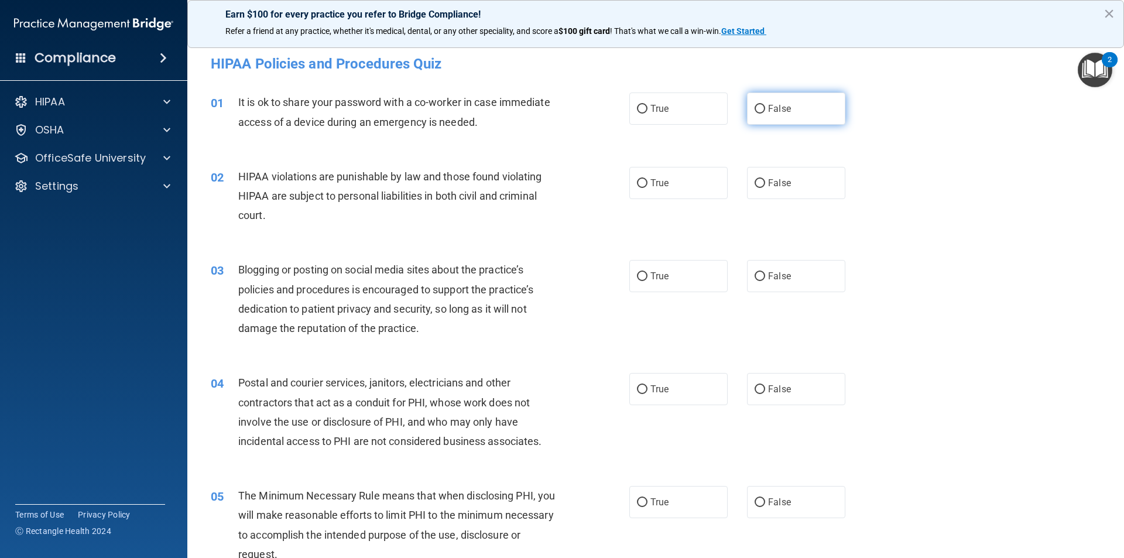
click at [768, 105] on span "False" at bounding box center [779, 108] width 23 height 11
click at [765, 105] on input "False" at bounding box center [760, 109] width 11 height 9
radio input "true"
click at [641, 184] on input "True" at bounding box center [642, 183] width 11 height 9
radio input "true"
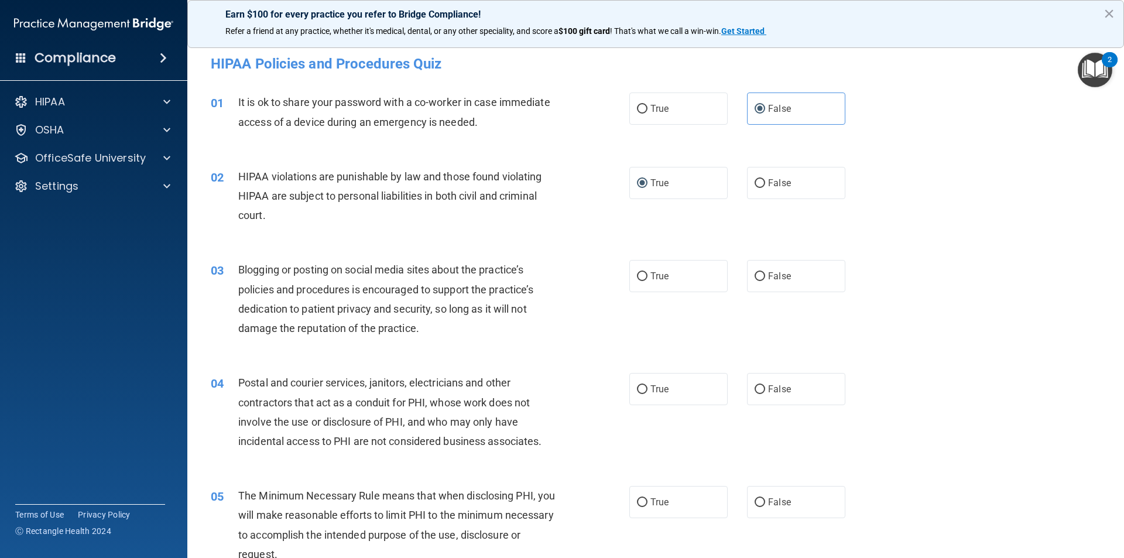
scroll to position [59, 0]
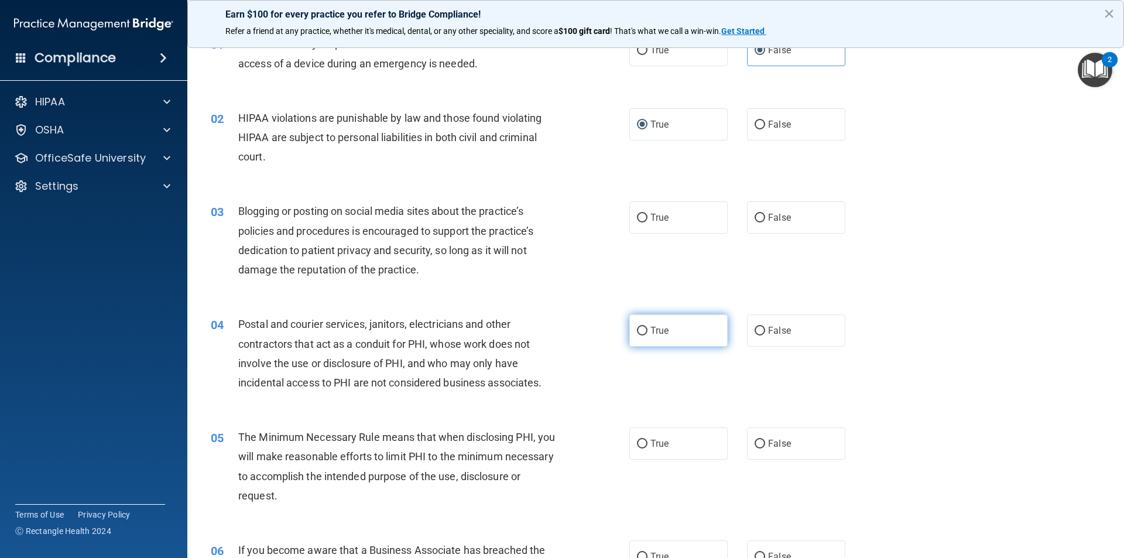
click at [645, 334] on label "True" at bounding box center [679, 331] width 98 height 32
click at [645, 334] on input "True" at bounding box center [642, 331] width 11 height 9
radio input "true"
click at [661, 450] on label "True" at bounding box center [679, 444] width 98 height 32
click at [648, 449] on input "True" at bounding box center [642, 444] width 11 height 9
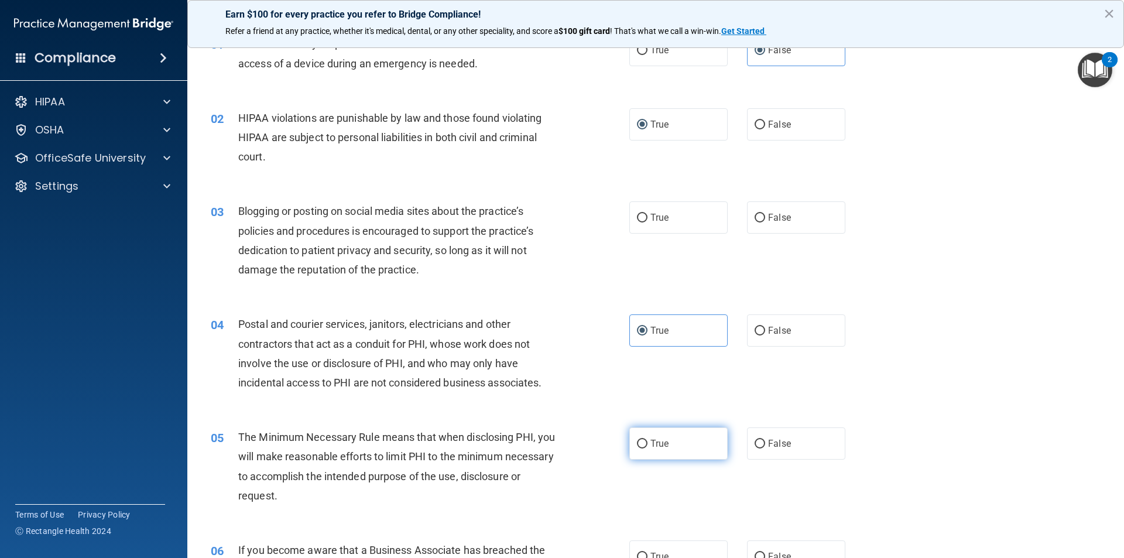
radio input "true"
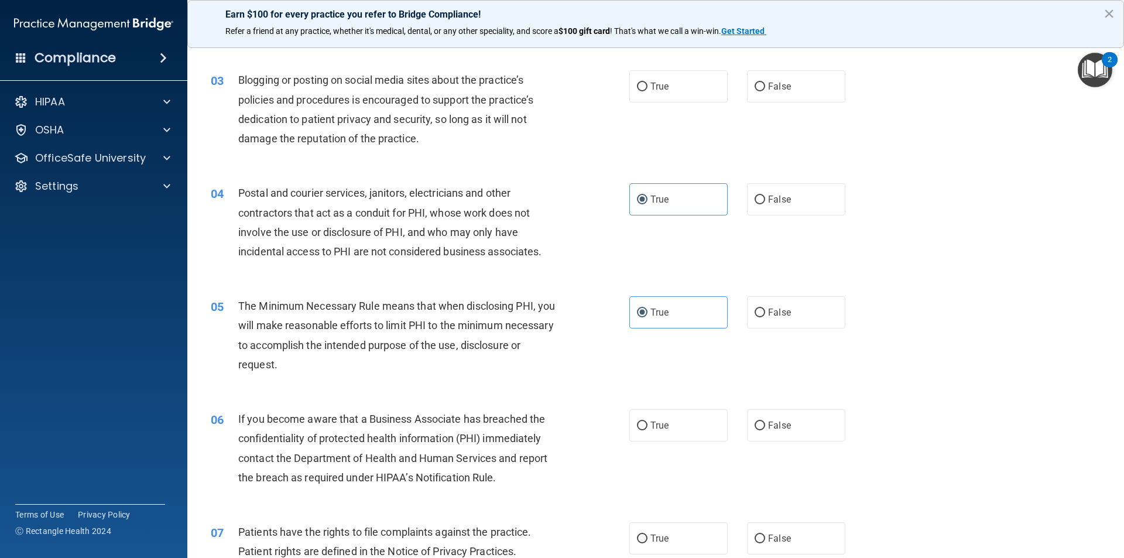
scroll to position [234, 0]
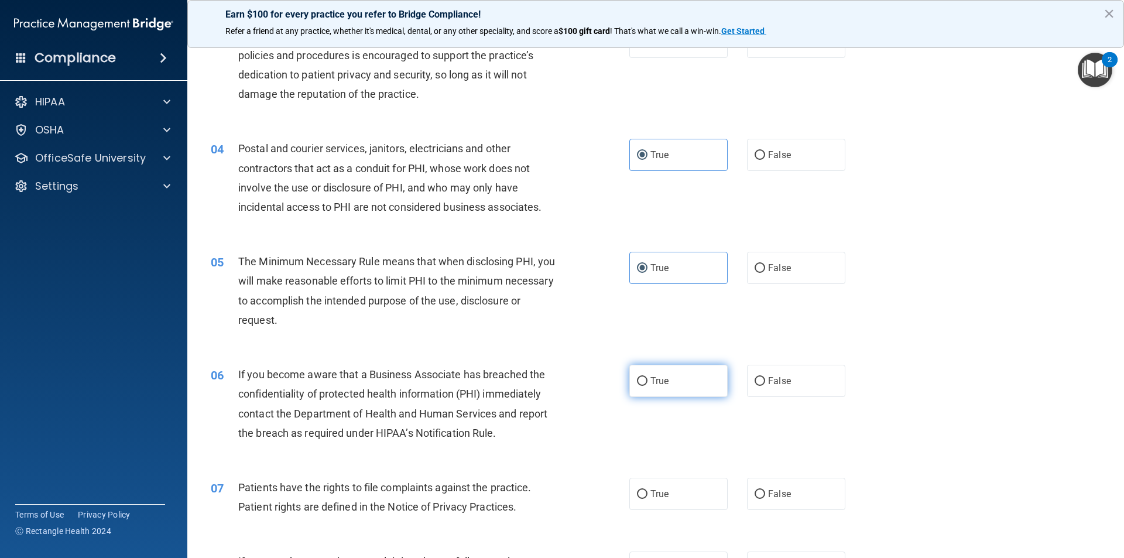
click at [682, 388] on label "True" at bounding box center [679, 381] width 98 height 32
click at [648, 386] on input "True" at bounding box center [642, 381] width 11 height 9
radio input "true"
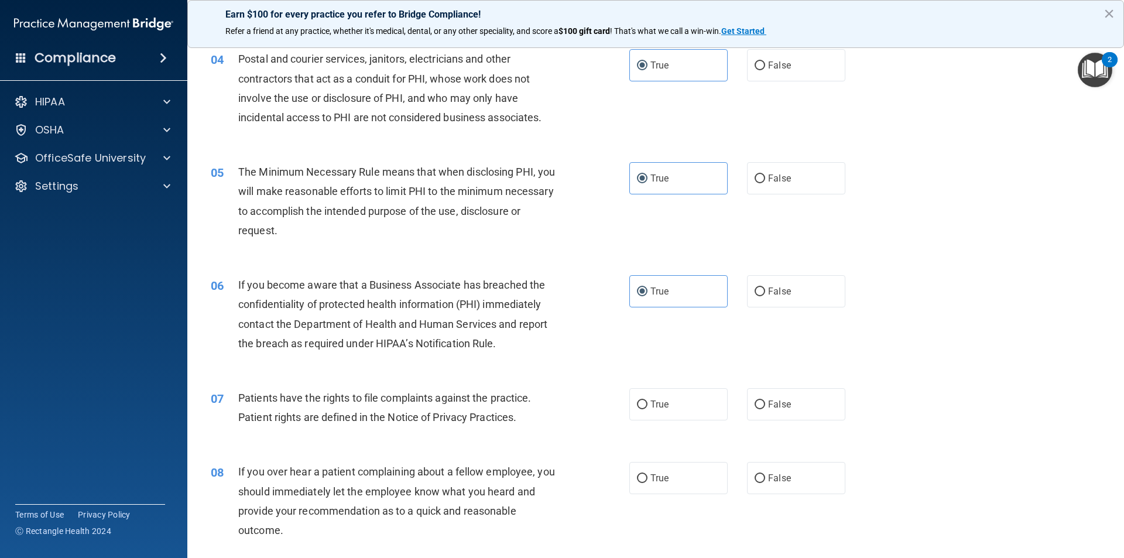
scroll to position [351, 0]
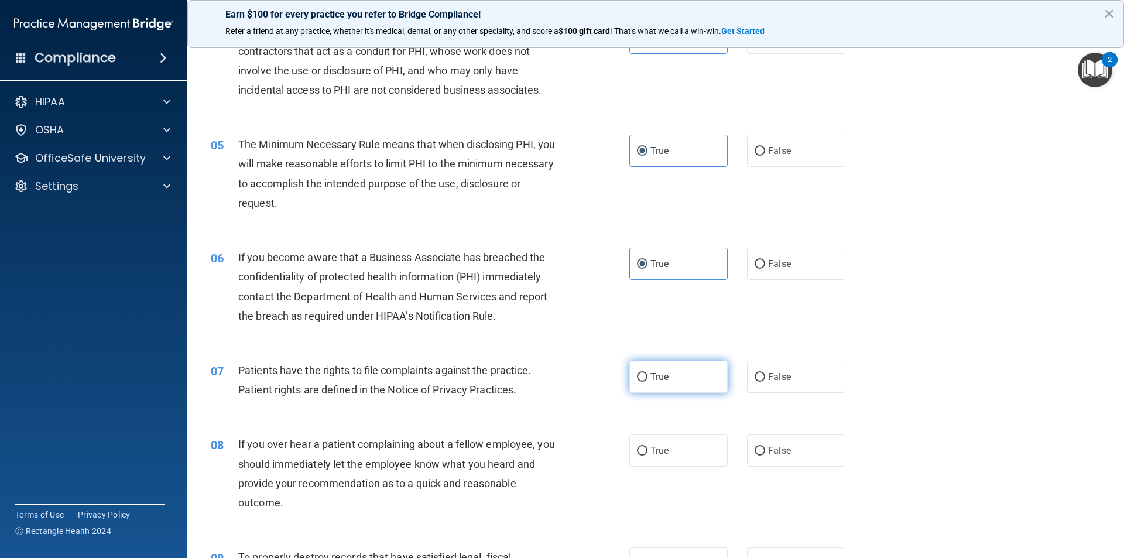
click at [669, 388] on label "True" at bounding box center [679, 377] width 98 height 32
click at [648, 382] on input "True" at bounding box center [642, 377] width 11 height 9
radio input "true"
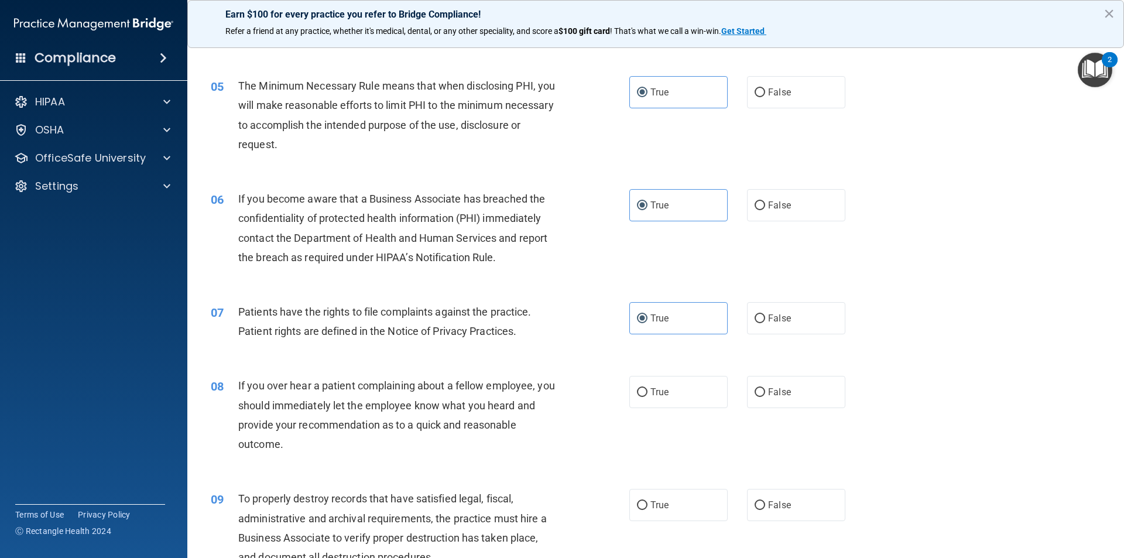
scroll to position [469, 0]
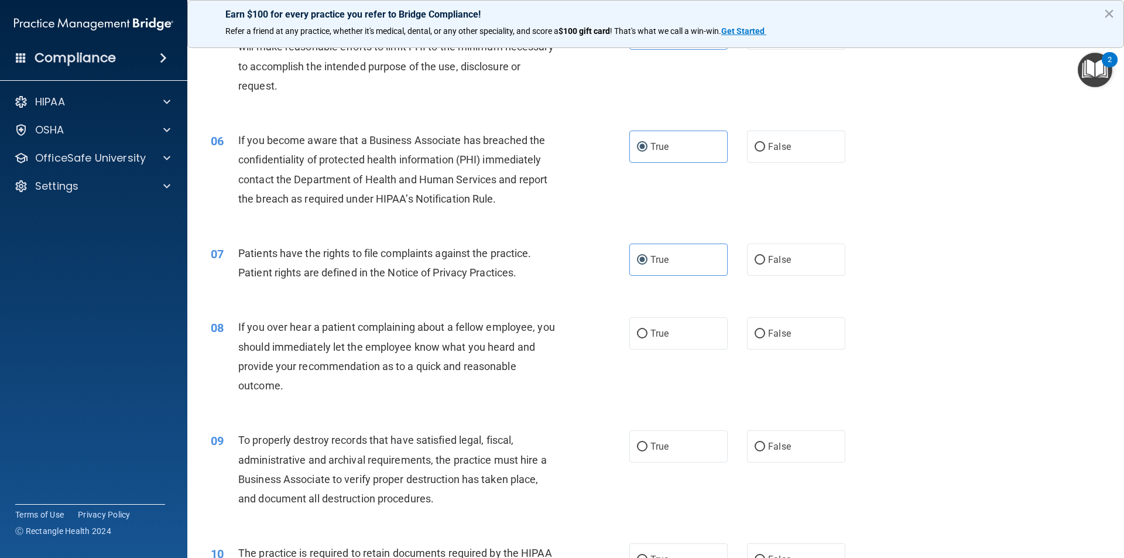
drag, startPoint x: 554, startPoint y: 391, endPoint x: 502, endPoint y: 391, distance: 52.1
click at [502, 391] on div "If you over hear a patient complaining about a fellow employee, you should imme…" at bounding box center [401, 356] width 327 height 78
click at [757, 336] on input "False" at bounding box center [760, 334] width 11 height 9
radio input "true"
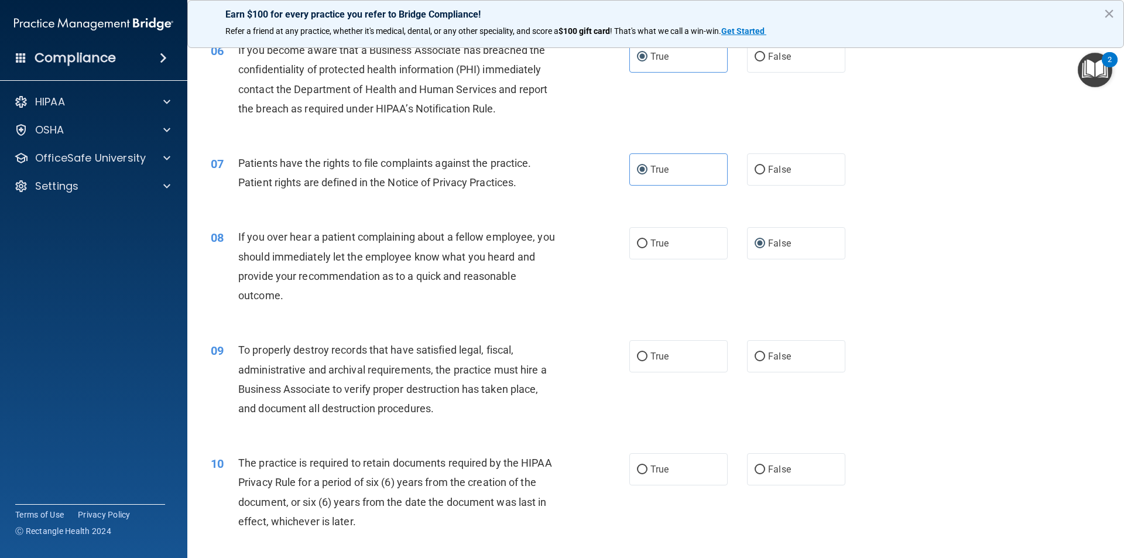
scroll to position [586, 0]
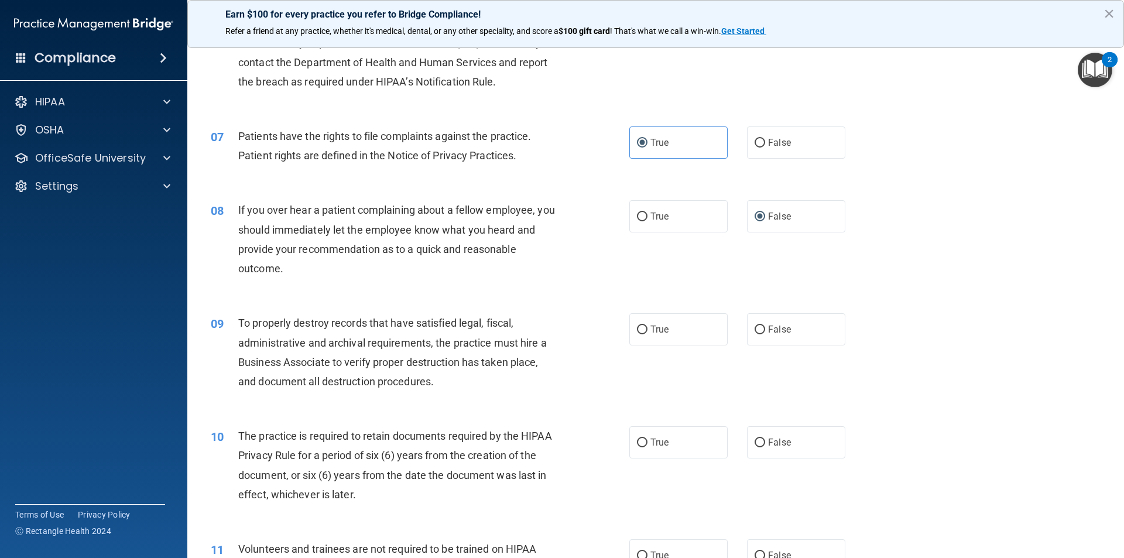
drag, startPoint x: 675, startPoint y: 344, endPoint x: 618, endPoint y: 373, distance: 63.6
click at [618, 373] on div "09 To properly destroy records that have satisfied legal, fiscal, administrativ…" at bounding box center [420, 355] width 454 height 84
click at [644, 330] on label "True" at bounding box center [679, 329] width 98 height 32
click at [644, 330] on input "True" at bounding box center [642, 330] width 11 height 9
radio input "true"
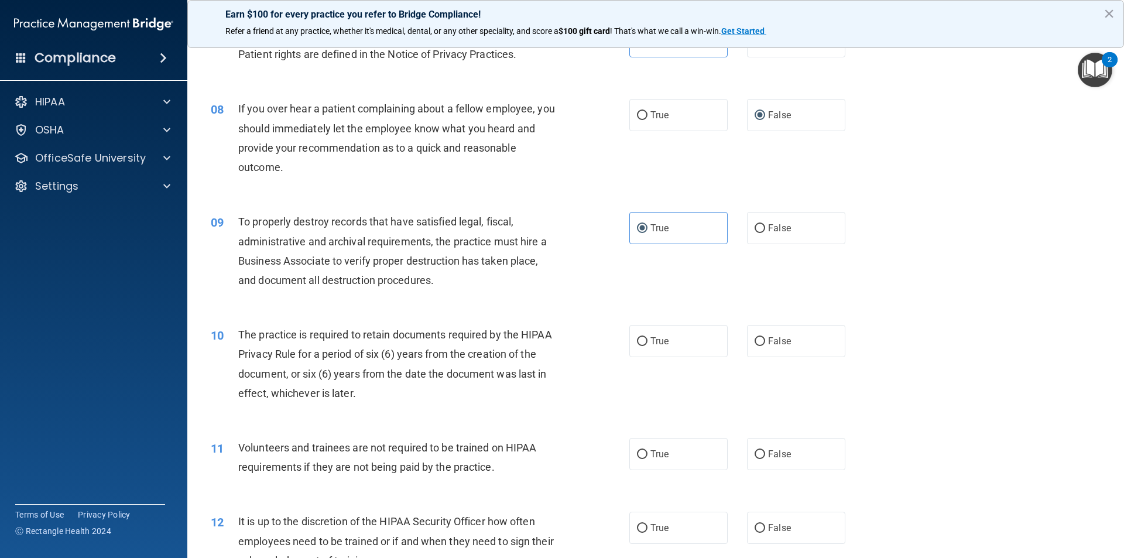
scroll to position [703, 0]
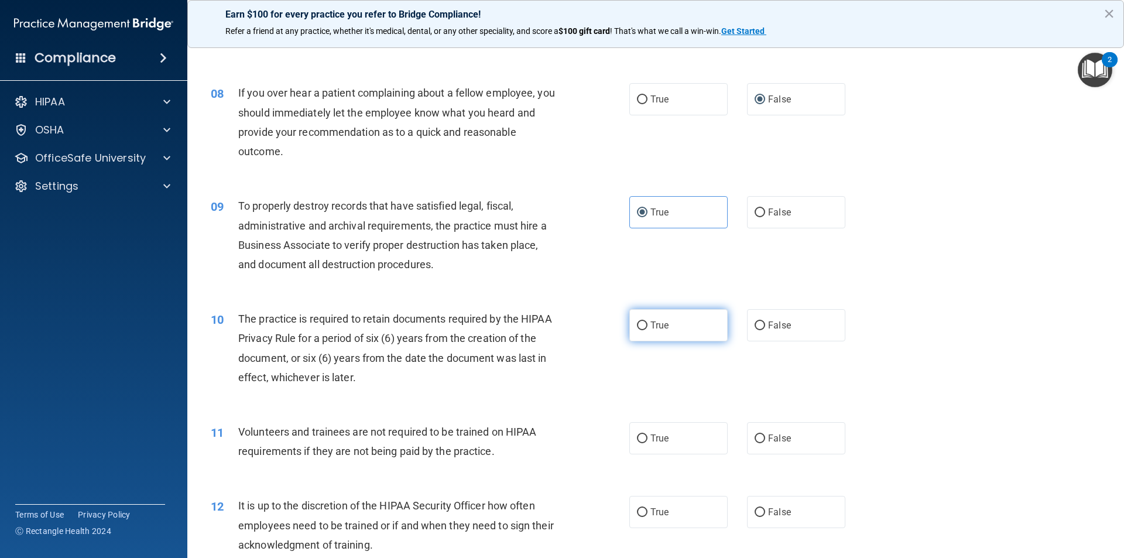
click at [644, 326] on label "True" at bounding box center [679, 325] width 98 height 32
click at [644, 326] on input "True" at bounding box center [642, 326] width 11 height 9
radio input "true"
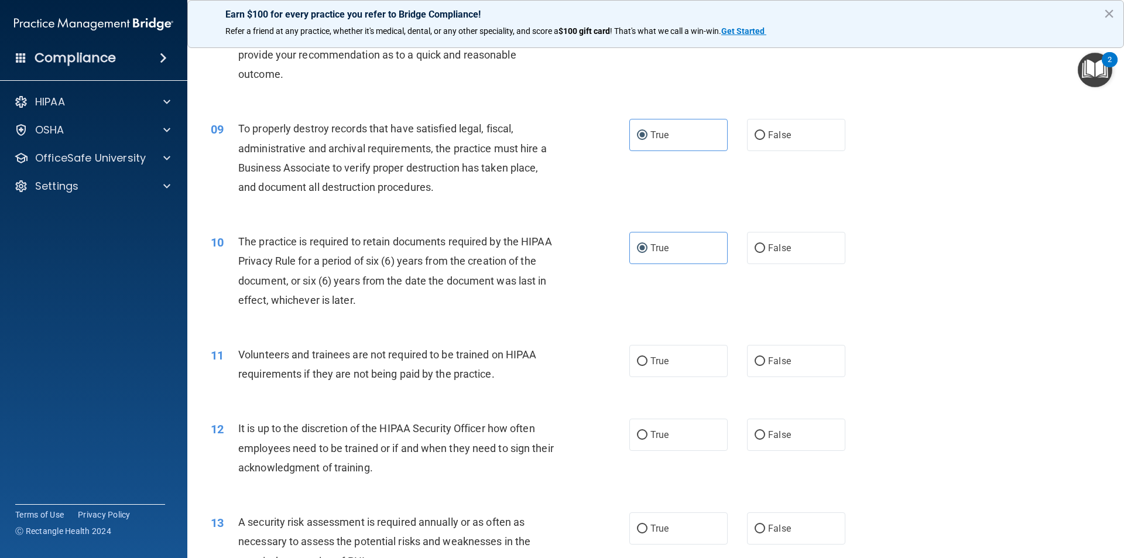
scroll to position [820, 0]
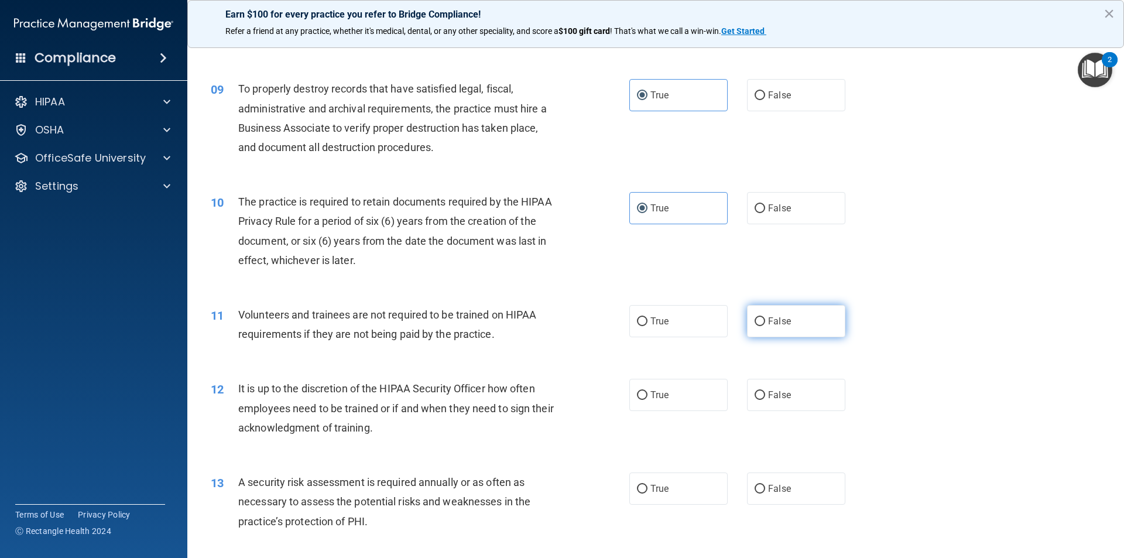
click at [765, 312] on label "False" at bounding box center [796, 321] width 98 height 32
click at [765, 317] on input "False" at bounding box center [760, 321] width 11 height 9
radio input "true"
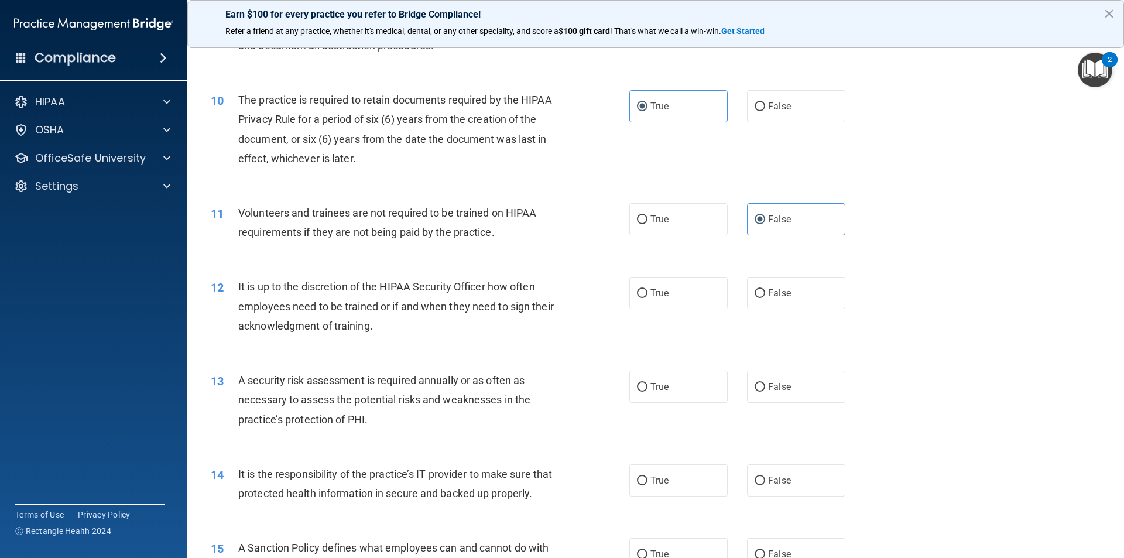
scroll to position [937, 0]
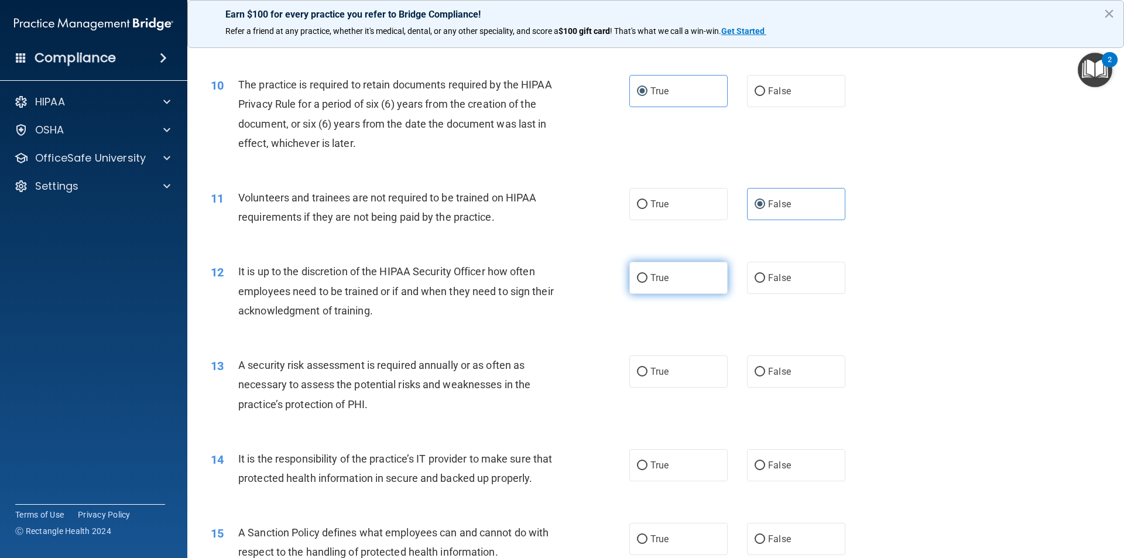
click at [662, 282] on span "True" at bounding box center [660, 277] width 18 height 11
click at [648, 282] on input "True" at bounding box center [642, 278] width 11 height 9
radio input "true"
click at [679, 382] on label "True" at bounding box center [679, 371] width 98 height 32
click at [648, 377] on input "True" at bounding box center [642, 372] width 11 height 9
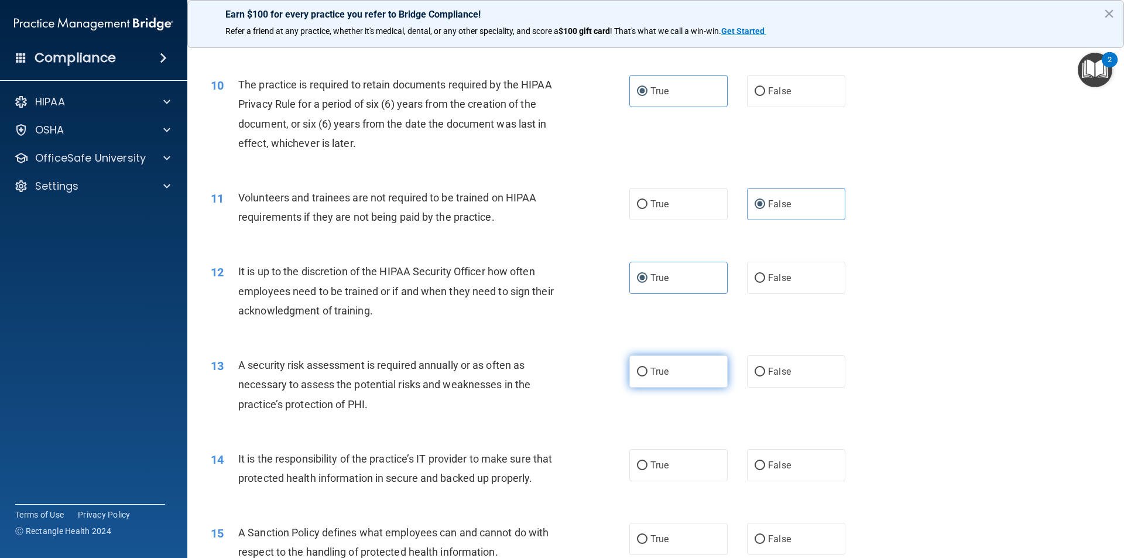
radio input "true"
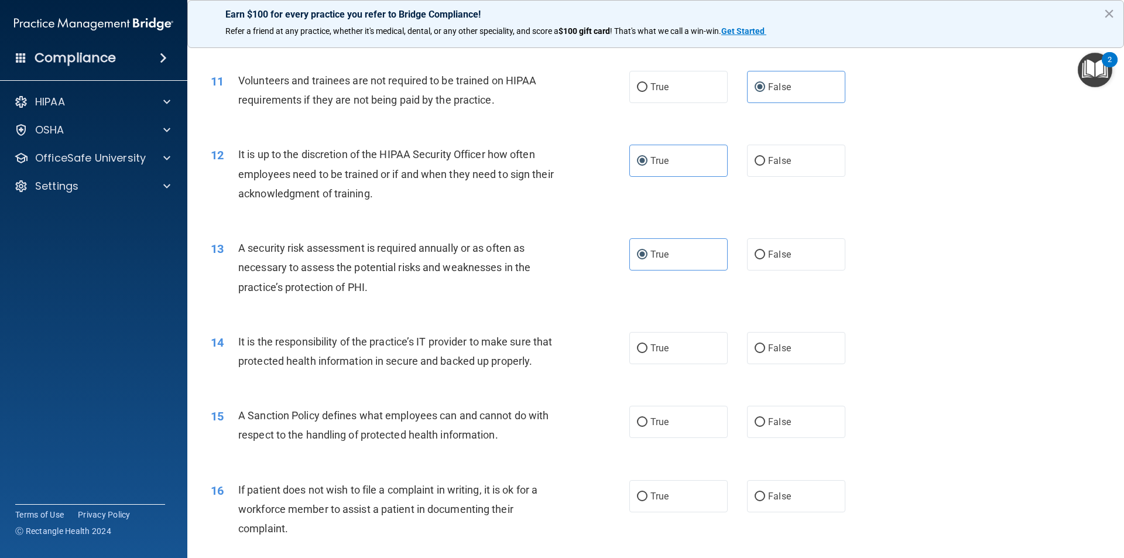
scroll to position [1113, 0]
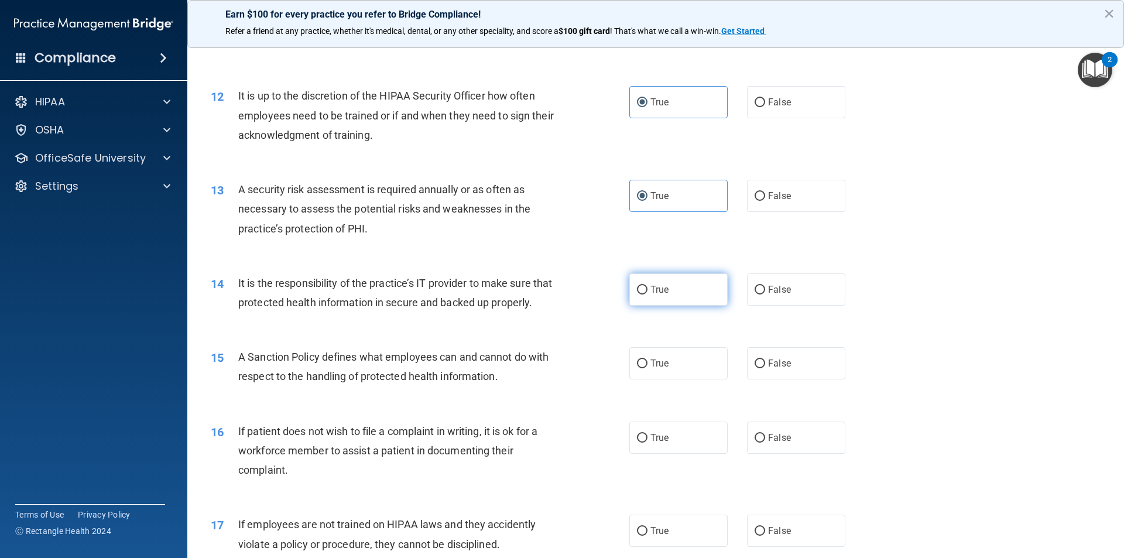
click at [657, 296] on label "True" at bounding box center [679, 290] width 98 height 32
click at [648, 295] on input "True" at bounding box center [642, 290] width 11 height 9
radio input "true"
click at [685, 380] on label "True" at bounding box center [679, 363] width 98 height 32
click at [648, 368] on input "True" at bounding box center [642, 364] width 11 height 9
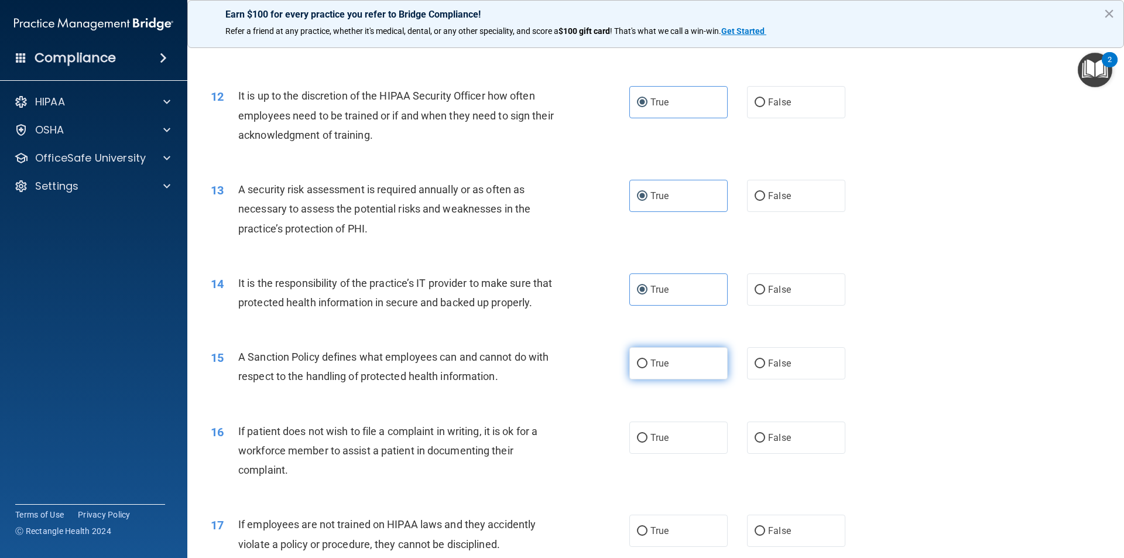
radio input "true"
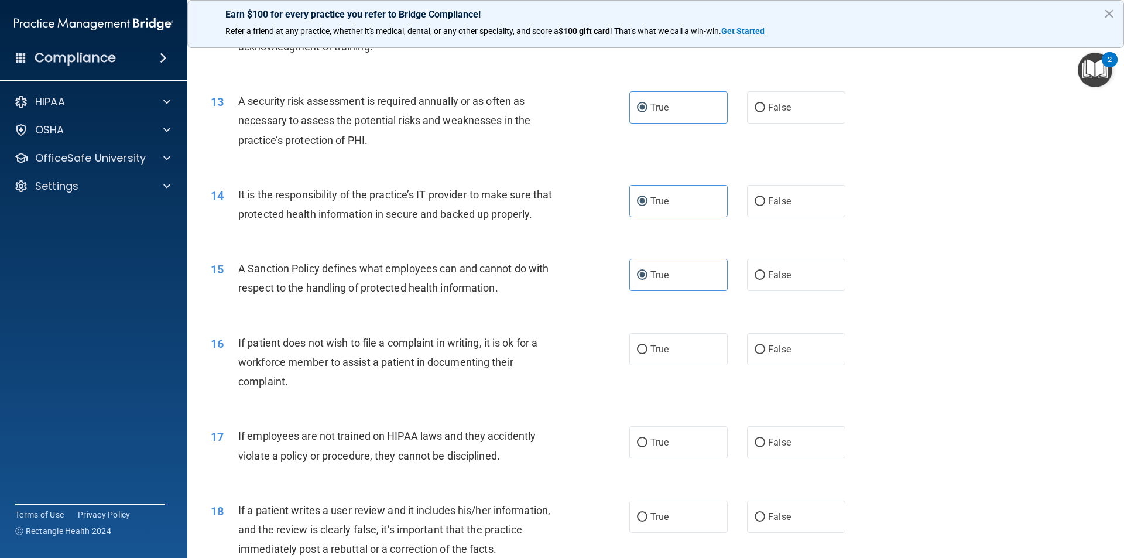
scroll to position [1230, 0]
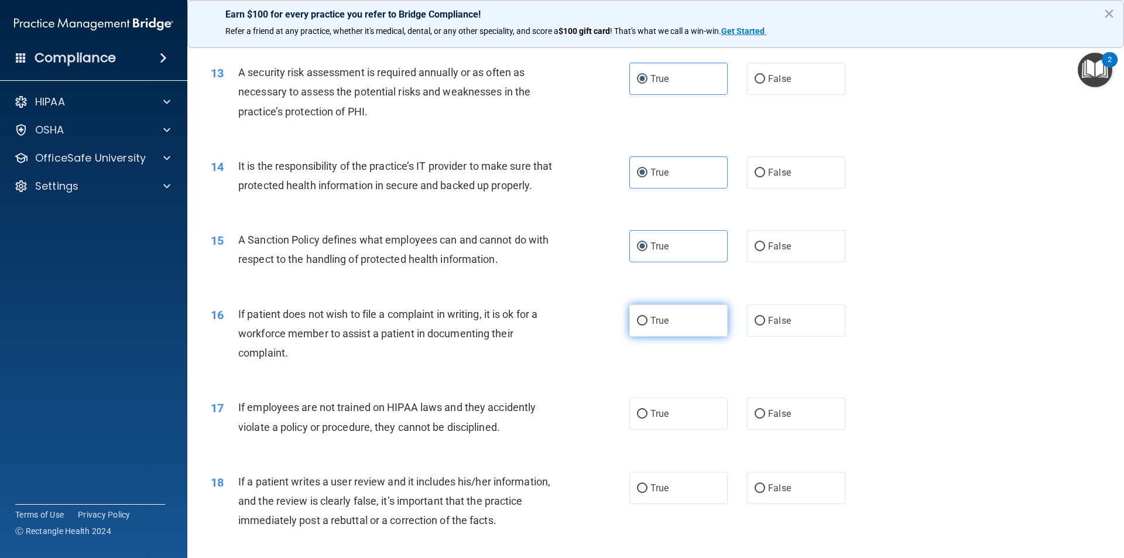
click at [671, 337] on label "True" at bounding box center [679, 321] width 98 height 32
click at [648, 326] on input "True" at bounding box center [642, 321] width 11 height 9
radio input "true"
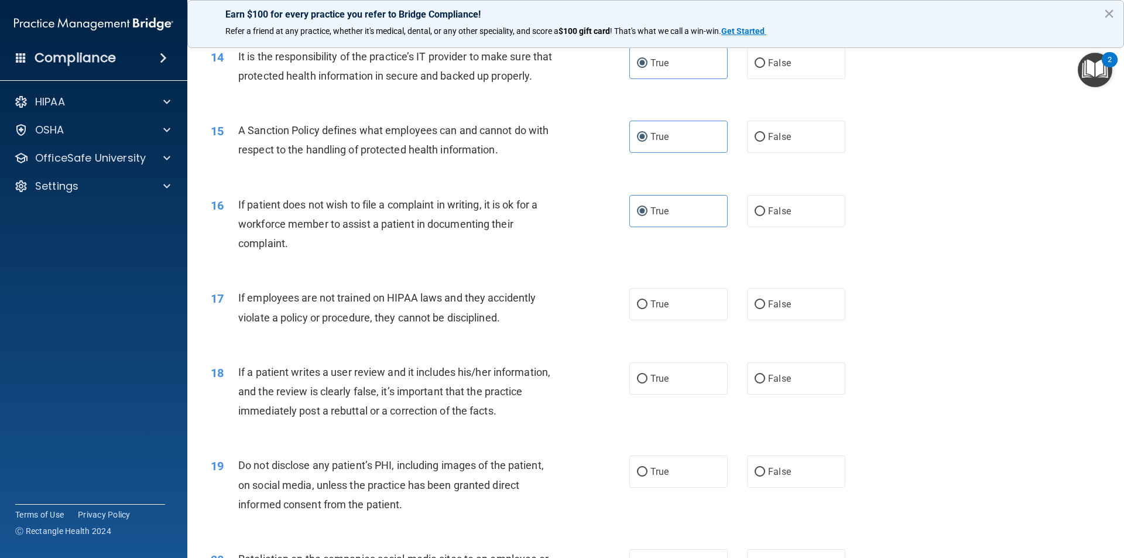
scroll to position [1347, 0]
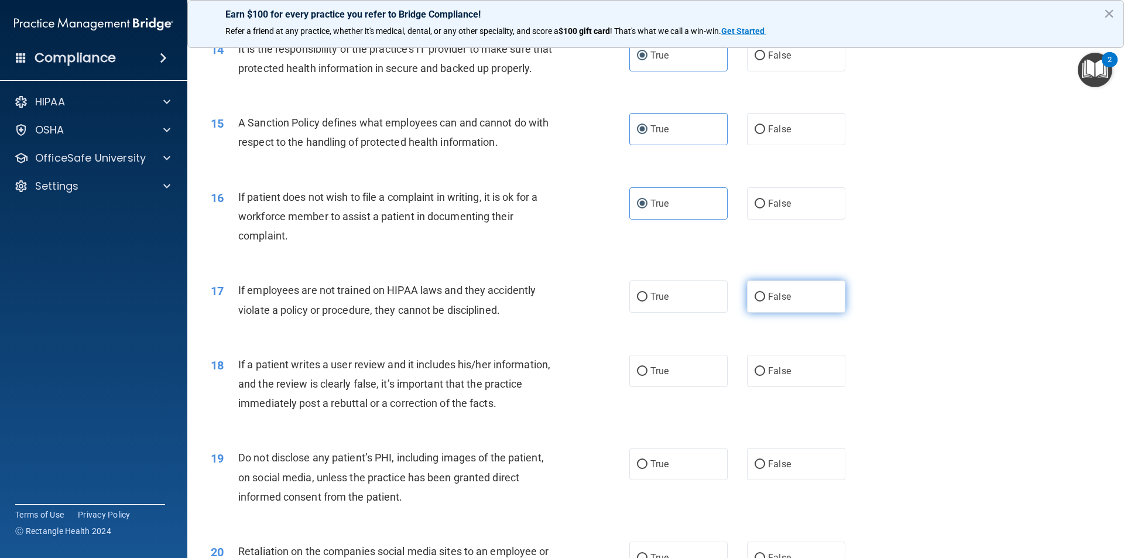
click at [747, 313] on label "False" at bounding box center [796, 297] width 98 height 32
click at [755, 302] on input "False" at bounding box center [760, 297] width 11 height 9
radio input "true"
click at [665, 377] on span "True" at bounding box center [660, 370] width 18 height 11
click at [648, 376] on input "True" at bounding box center [642, 371] width 11 height 9
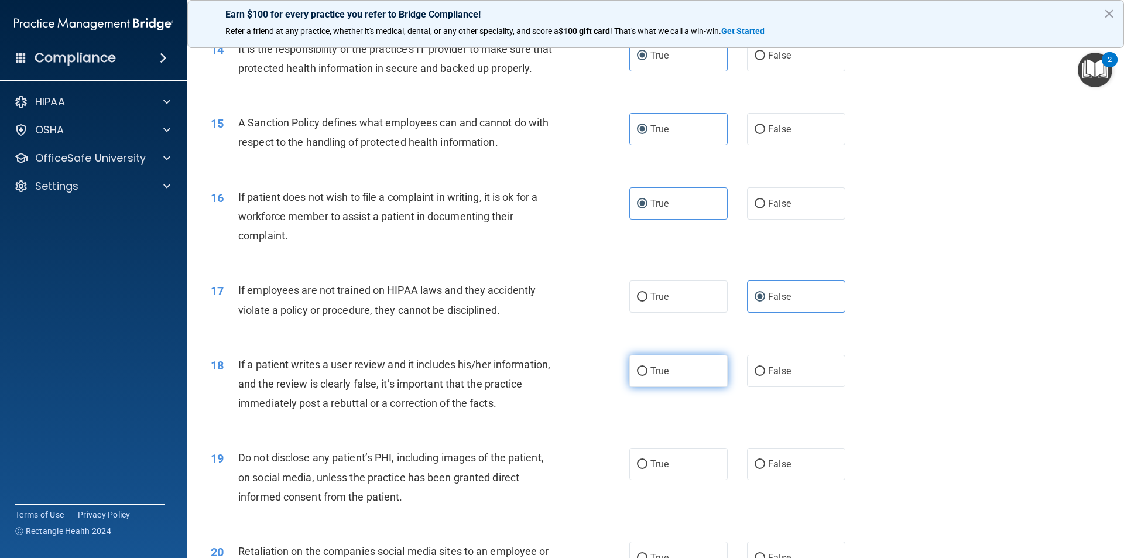
radio input "true"
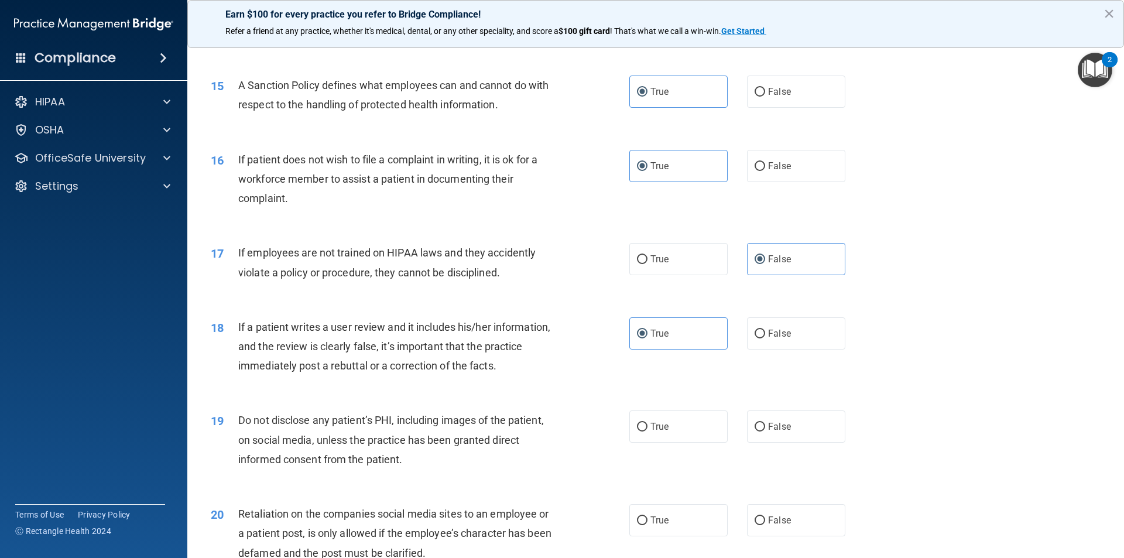
scroll to position [1406, 0]
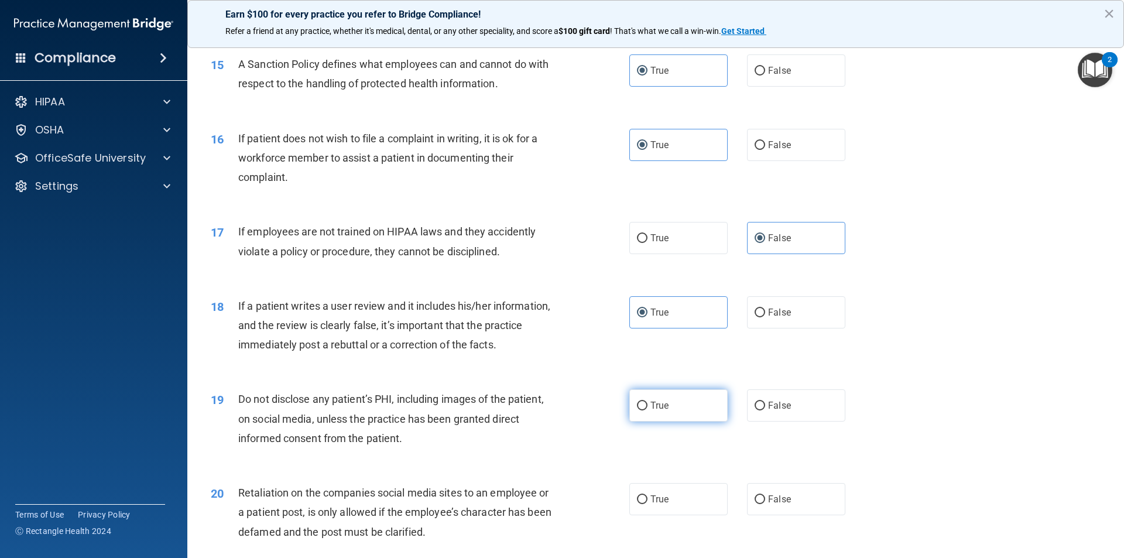
click at [654, 411] on span "True" at bounding box center [660, 405] width 18 height 11
click at [648, 411] on input "True" at bounding box center [642, 406] width 11 height 9
radio input "true"
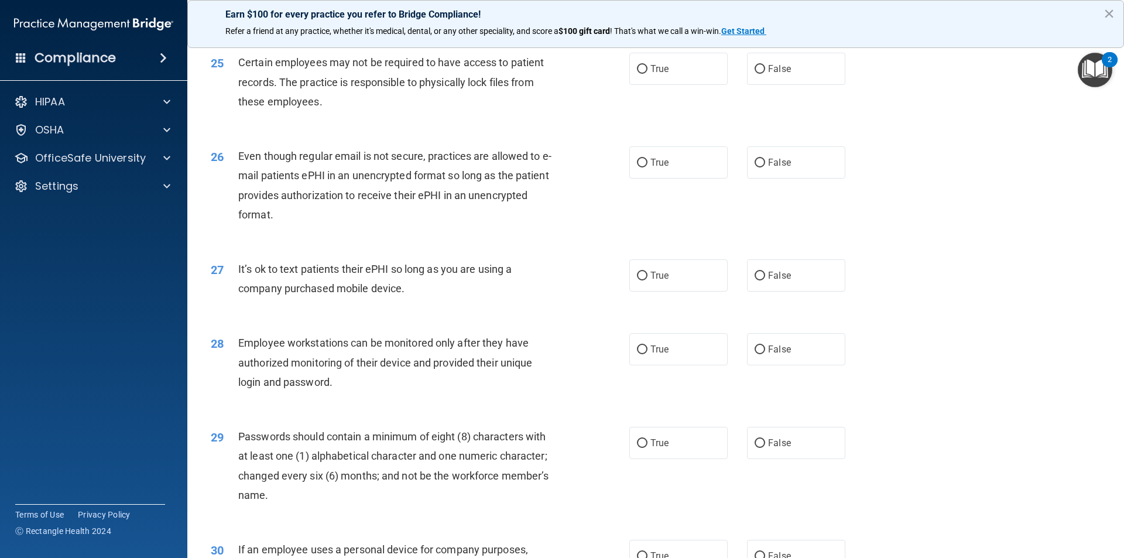
scroll to position [2382, 0]
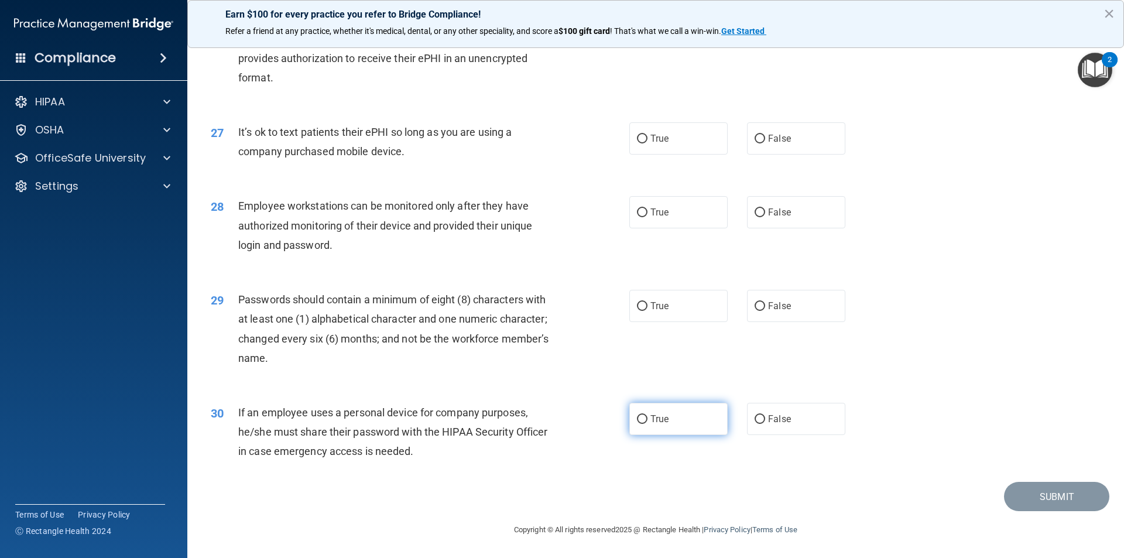
click at [657, 411] on label "True" at bounding box center [679, 419] width 98 height 32
click at [648, 415] on input "True" at bounding box center [642, 419] width 11 height 9
radio input "true"
click at [664, 305] on span "True" at bounding box center [660, 305] width 18 height 11
click at [648, 305] on input "True" at bounding box center [642, 306] width 11 height 9
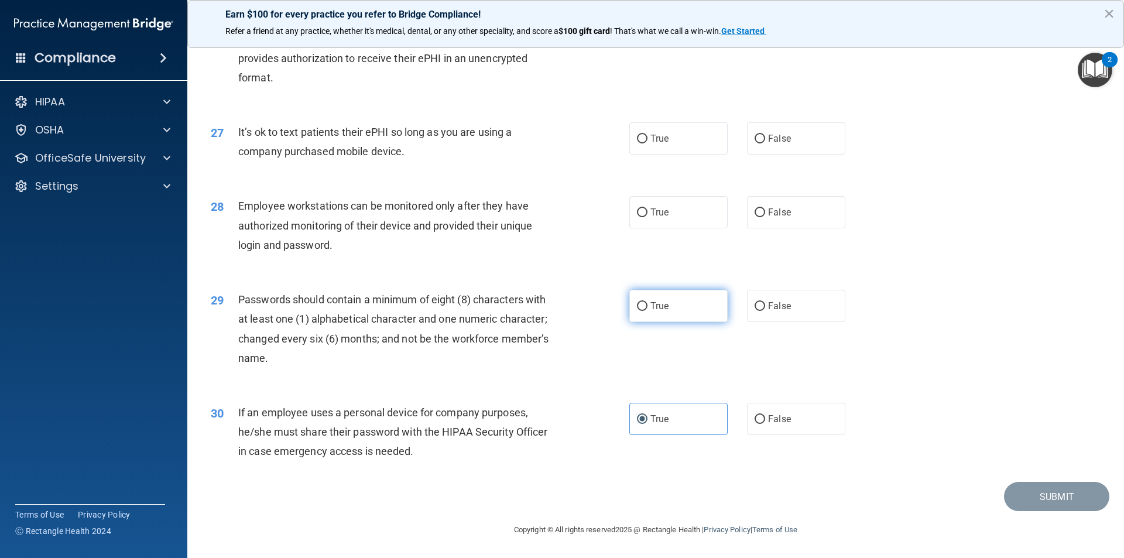
radio input "true"
click at [692, 213] on label "True" at bounding box center [679, 212] width 98 height 32
click at [648, 213] on input "True" at bounding box center [642, 212] width 11 height 9
radio input "true"
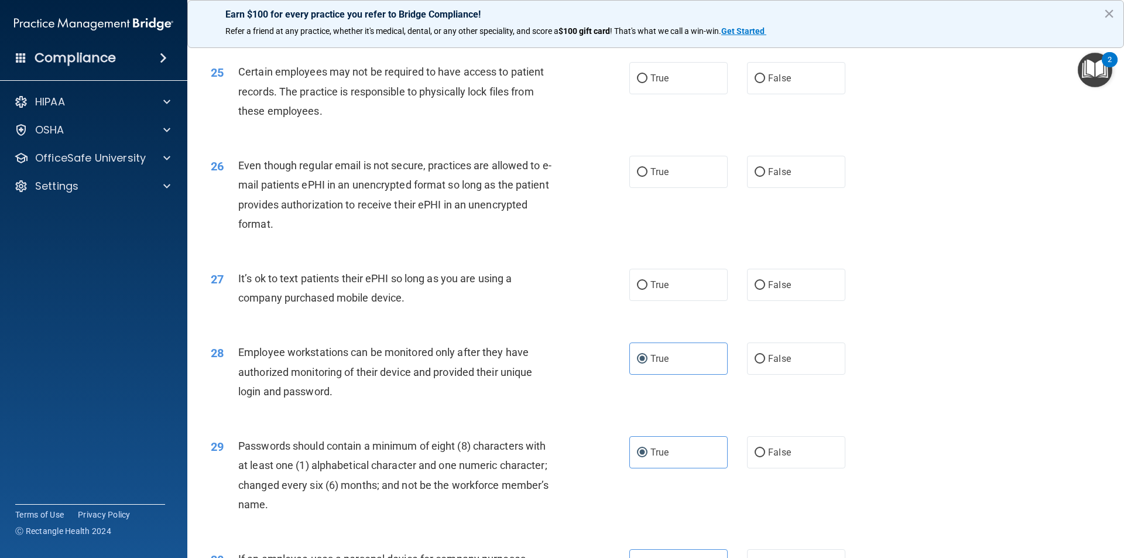
scroll to position [2206, 0]
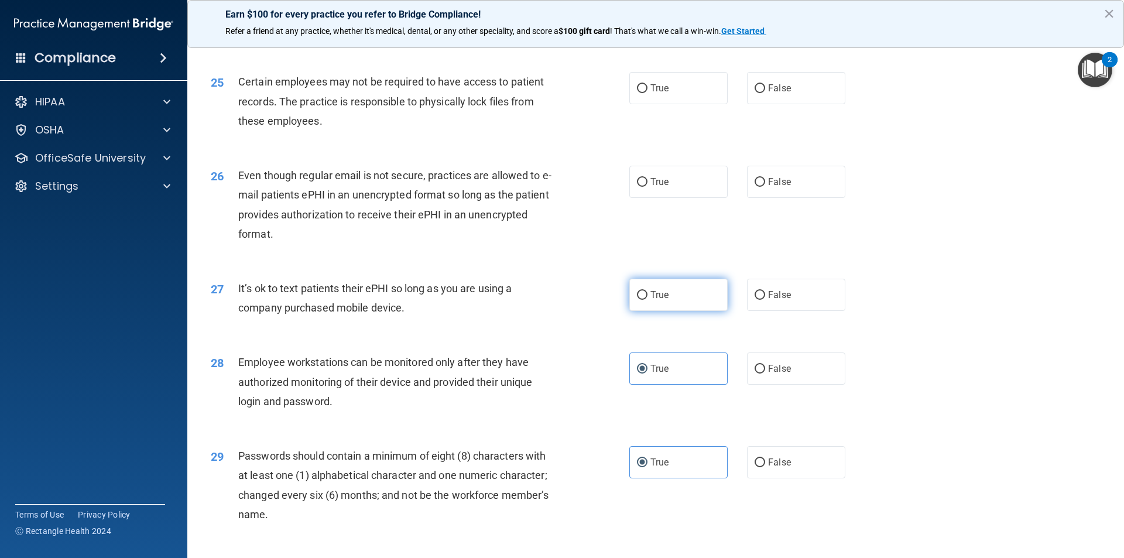
click at [668, 311] on label "True" at bounding box center [679, 295] width 98 height 32
click at [648, 300] on input "True" at bounding box center [642, 295] width 11 height 9
radio input "true"
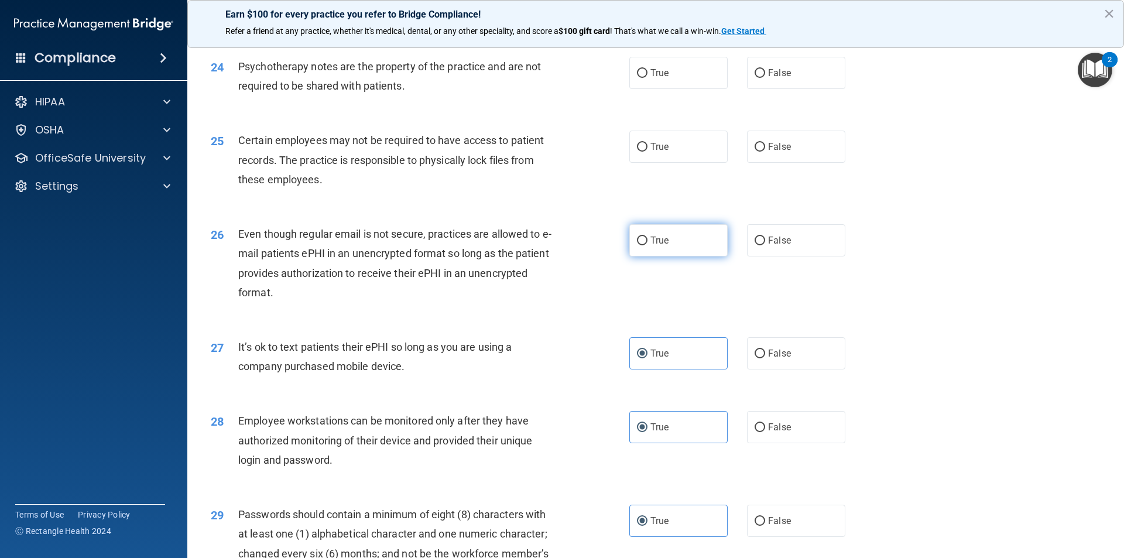
click at [667, 257] on label "True" at bounding box center [679, 240] width 98 height 32
click at [648, 245] on input "True" at bounding box center [642, 241] width 11 height 9
radio input "true"
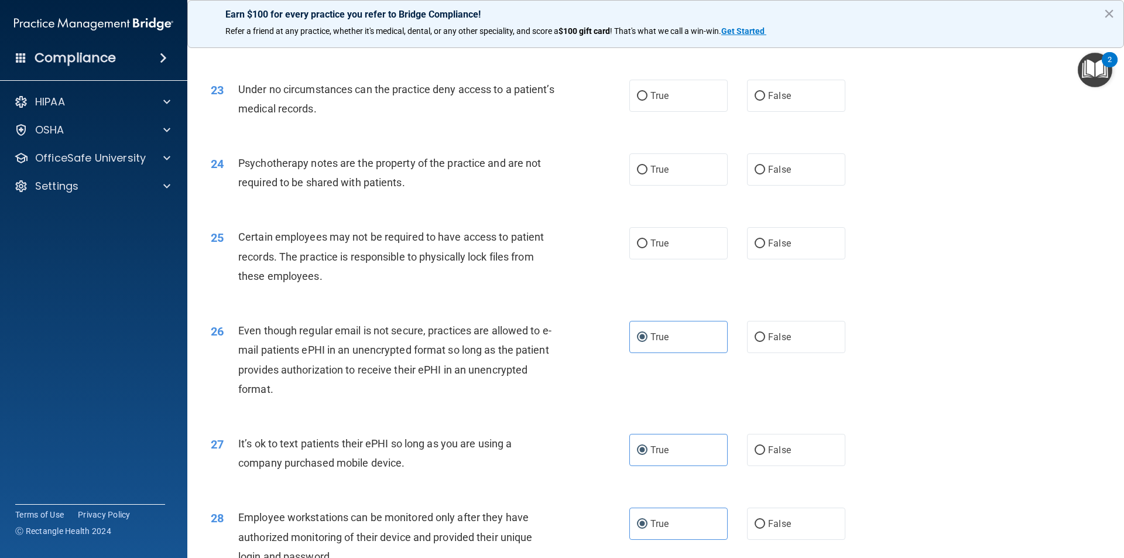
scroll to position [2031, 0]
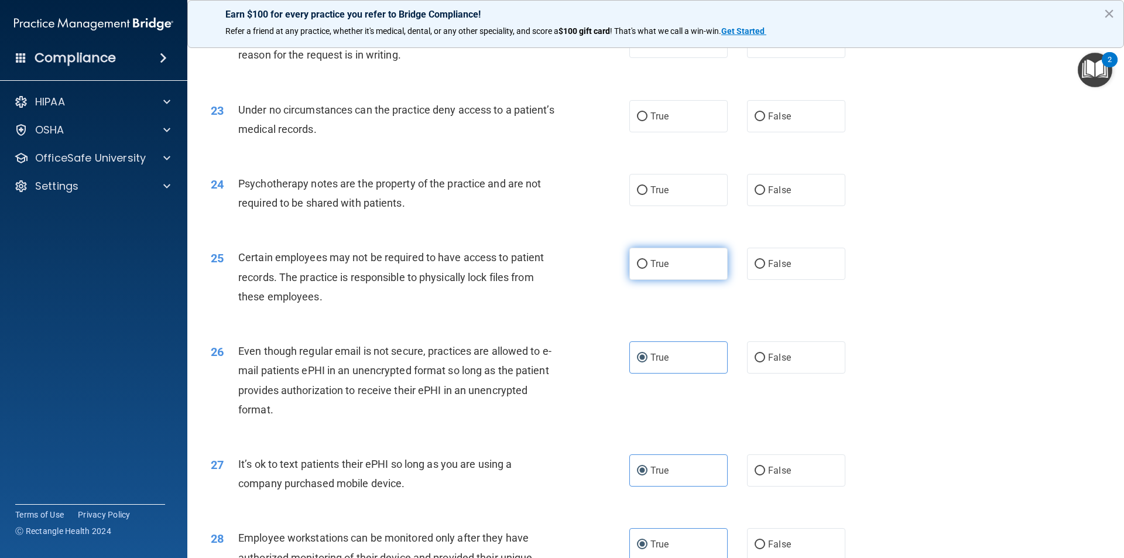
click at [668, 280] on label "True" at bounding box center [679, 264] width 98 height 32
click at [648, 269] on input "True" at bounding box center [642, 264] width 11 height 9
radio input "true"
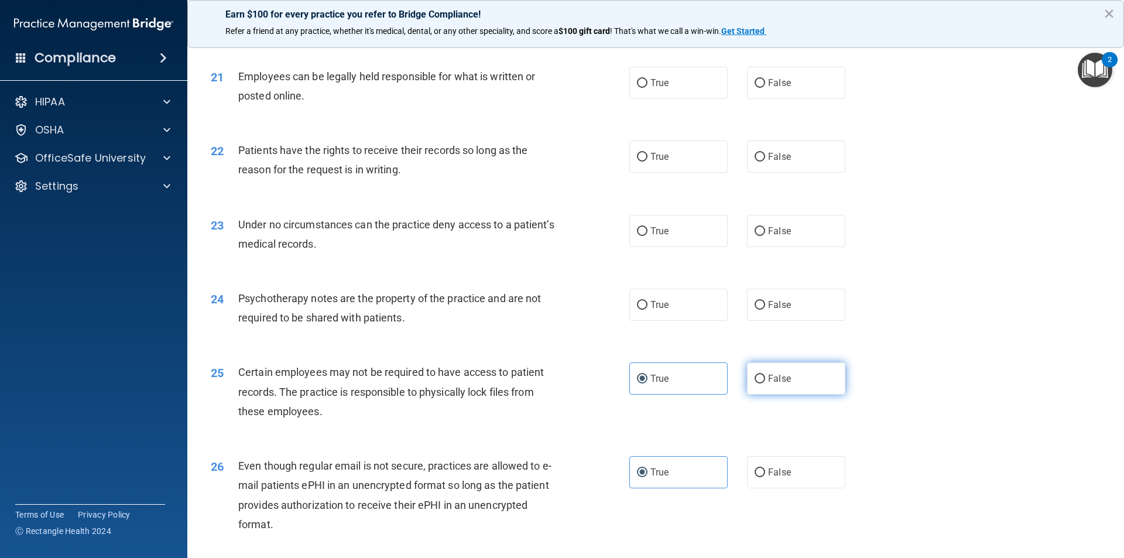
scroll to position [1913, 0]
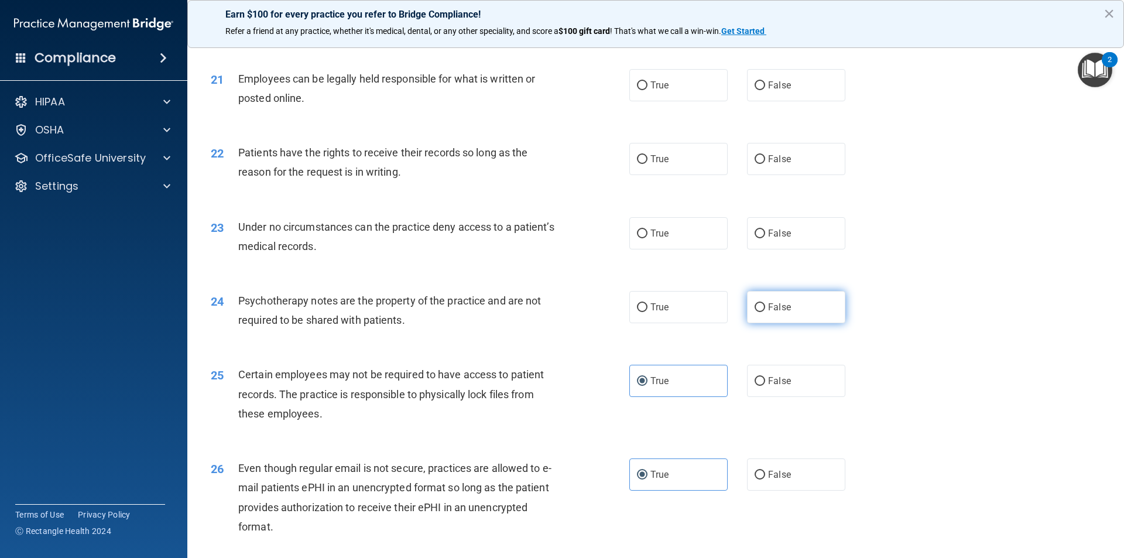
click at [792, 323] on label "False" at bounding box center [796, 307] width 98 height 32
click at [765, 312] on input "False" at bounding box center [760, 307] width 11 height 9
radio input "true"
click at [676, 249] on label "True" at bounding box center [679, 233] width 98 height 32
click at [648, 238] on input "True" at bounding box center [642, 234] width 11 height 9
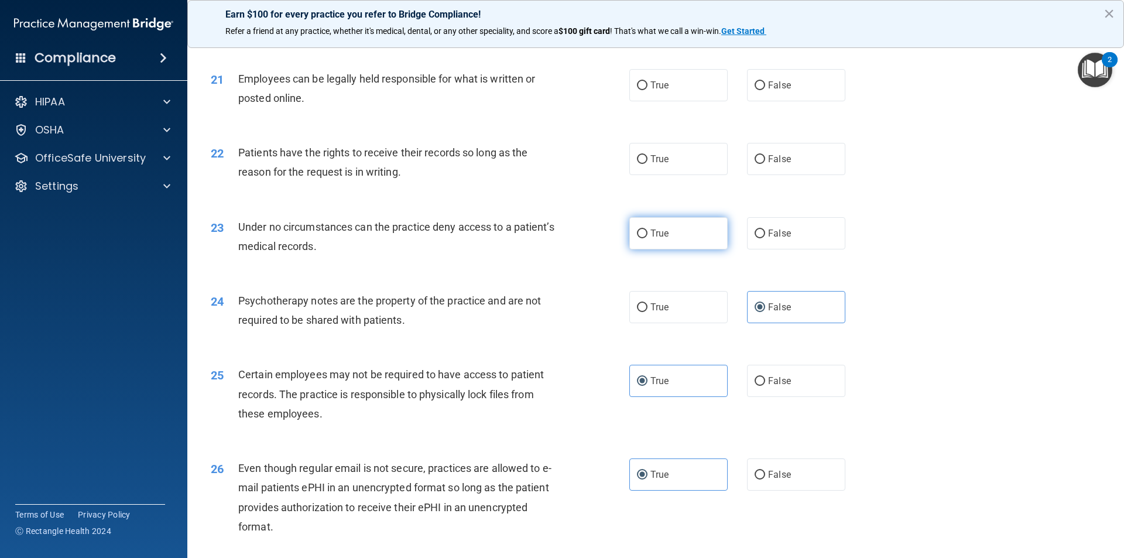
radio input "true"
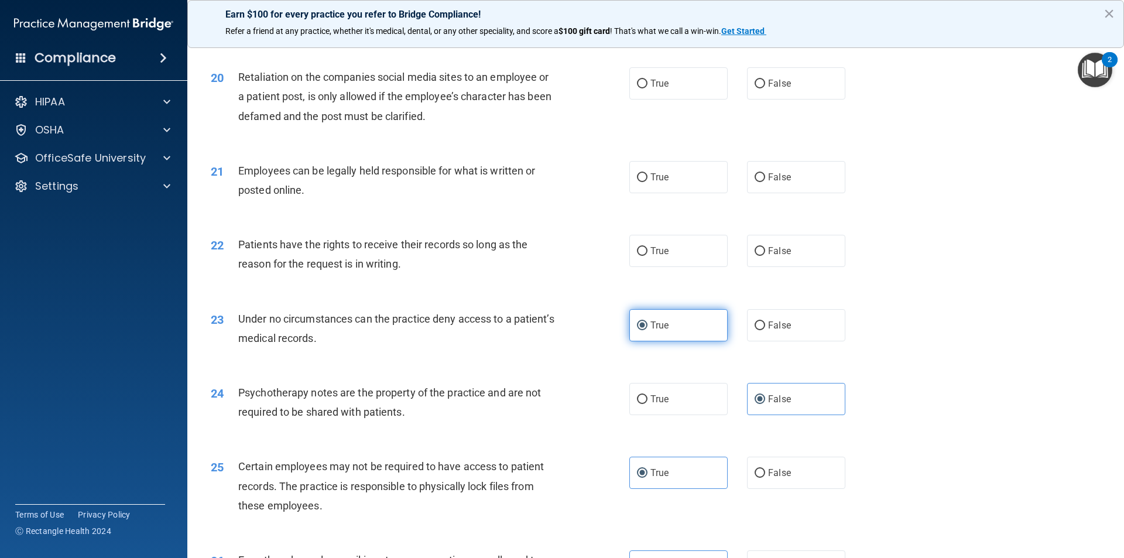
scroll to position [1796, 0]
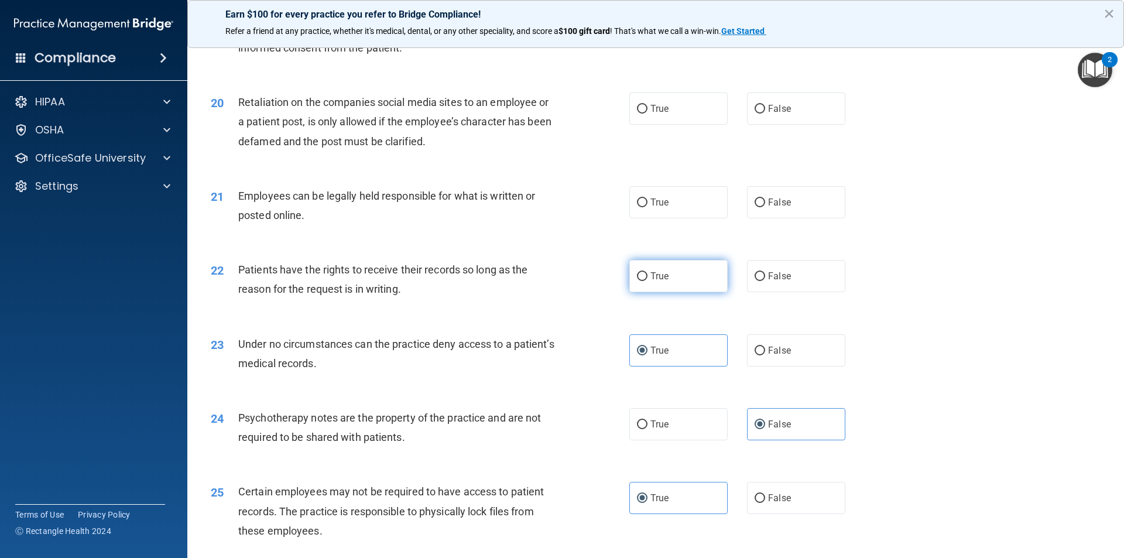
click at [669, 288] on label "True" at bounding box center [679, 276] width 98 height 32
click at [648, 281] on input "True" at bounding box center [642, 276] width 11 height 9
radio input "true"
click at [674, 218] on label "True" at bounding box center [679, 202] width 98 height 32
click at [648, 207] on input "True" at bounding box center [642, 203] width 11 height 9
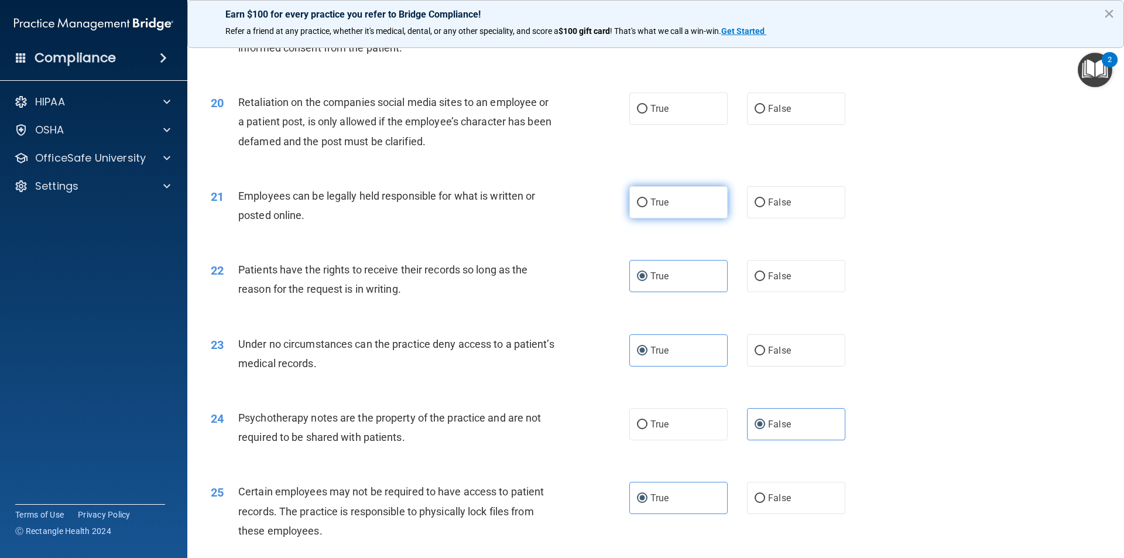
radio input "true"
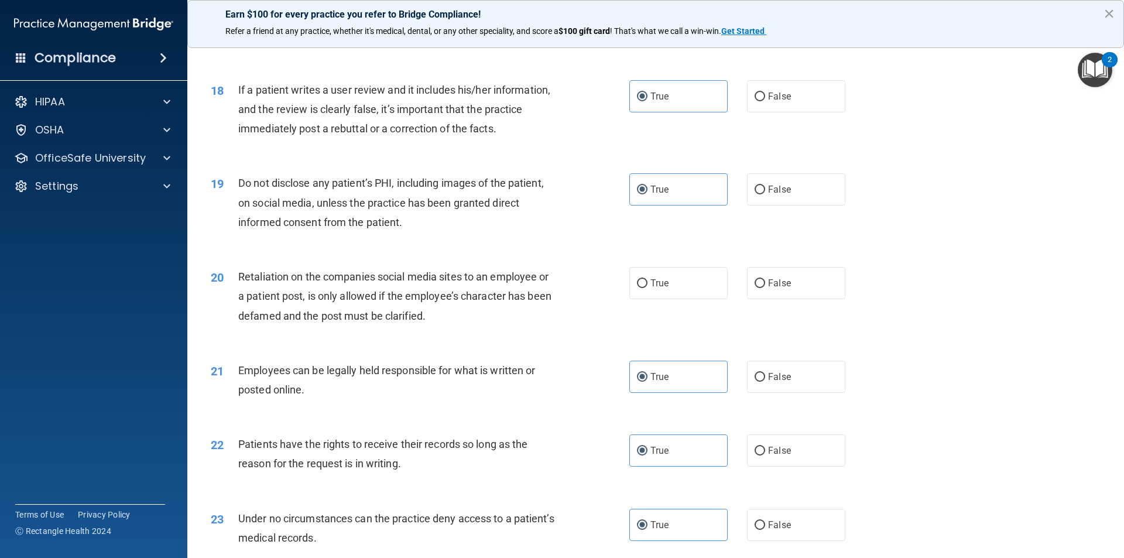
scroll to position [1621, 0]
click at [794, 300] on label "False" at bounding box center [796, 284] width 98 height 32
click at [765, 289] on input "False" at bounding box center [760, 285] width 11 height 9
radio input "true"
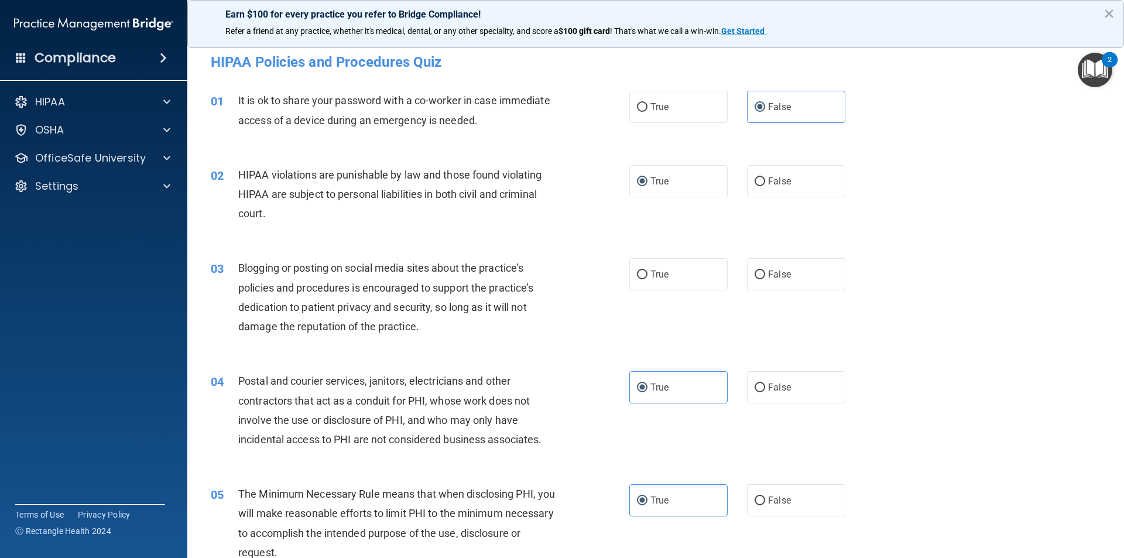
scroll to position [0, 0]
click at [768, 274] on span "False" at bounding box center [779, 276] width 23 height 11
click at [765, 274] on input "False" at bounding box center [760, 276] width 11 height 9
radio input "true"
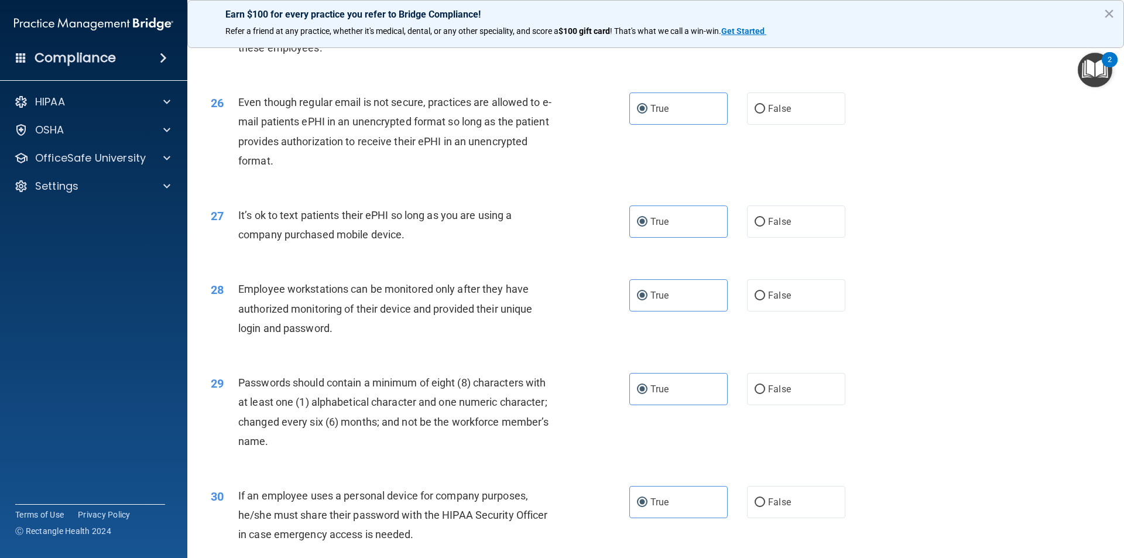
scroll to position [2382, 0]
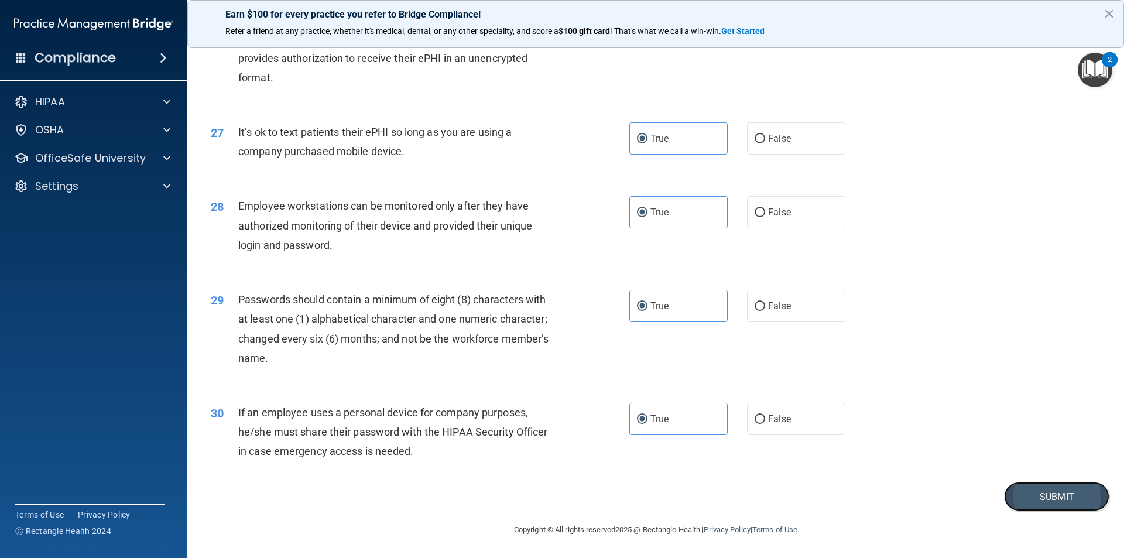
click at [1033, 488] on button "Submit" at bounding box center [1056, 497] width 105 height 30
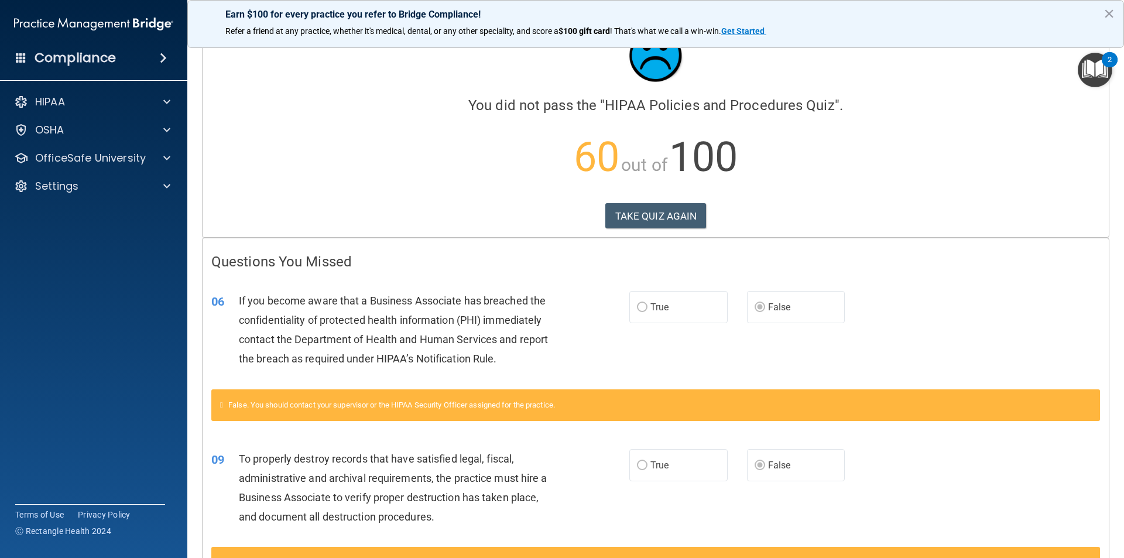
scroll to position [59, 0]
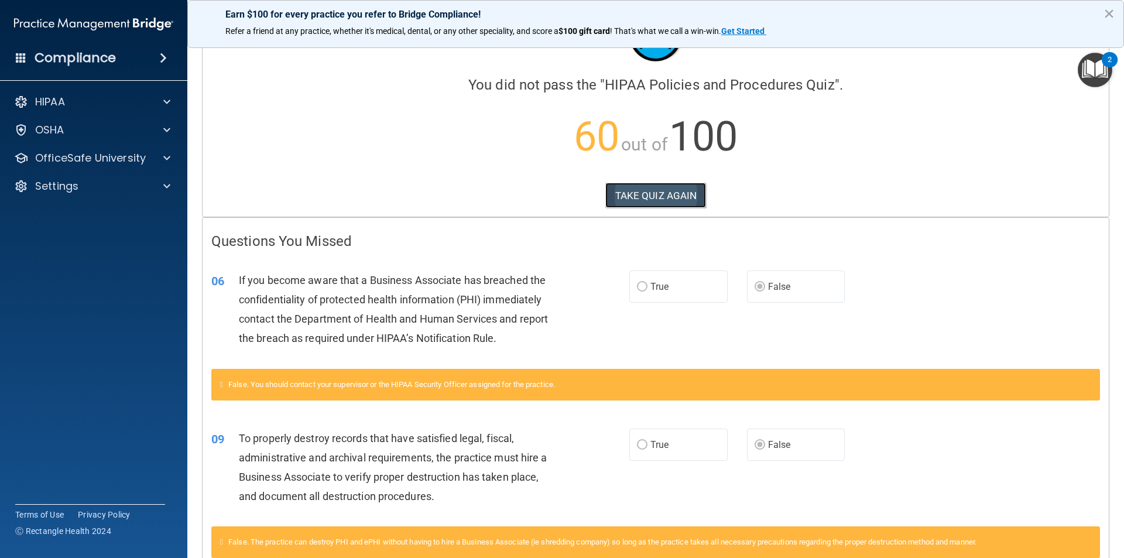
click at [648, 195] on button "TAKE QUIZ AGAIN" at bounding box center [656, 196] width 101 height 26
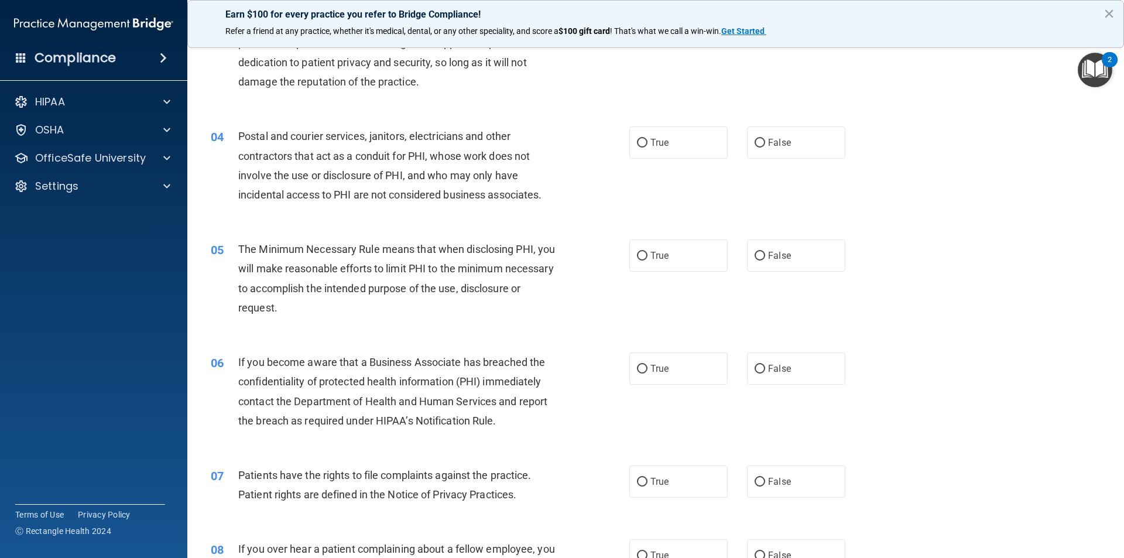
scroll to position [293, 0]
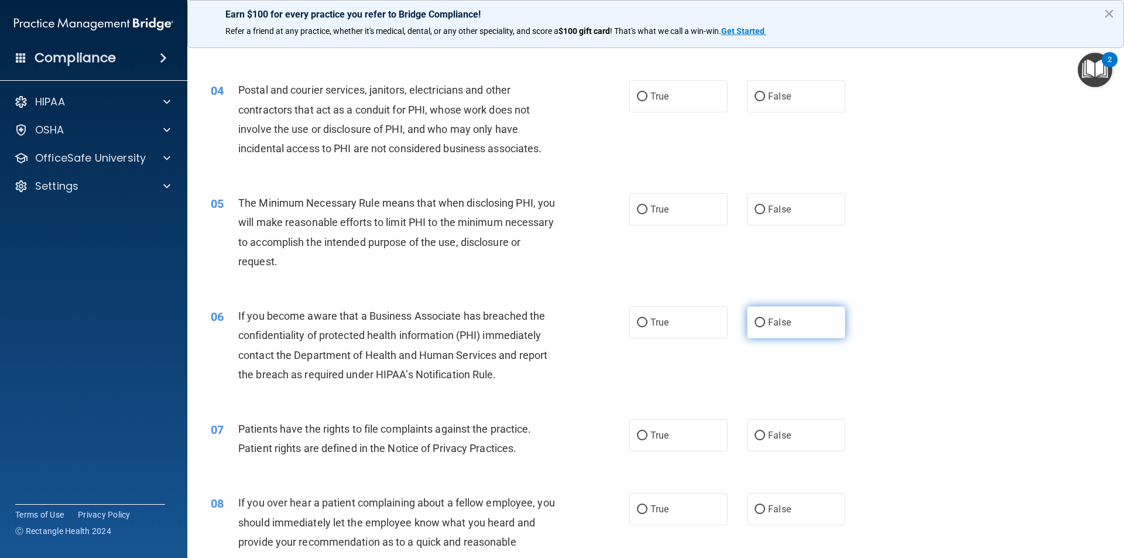
click at [756, 321] on input "False" at bounding box center [760, 323] width 11 height 9
radio input "true"
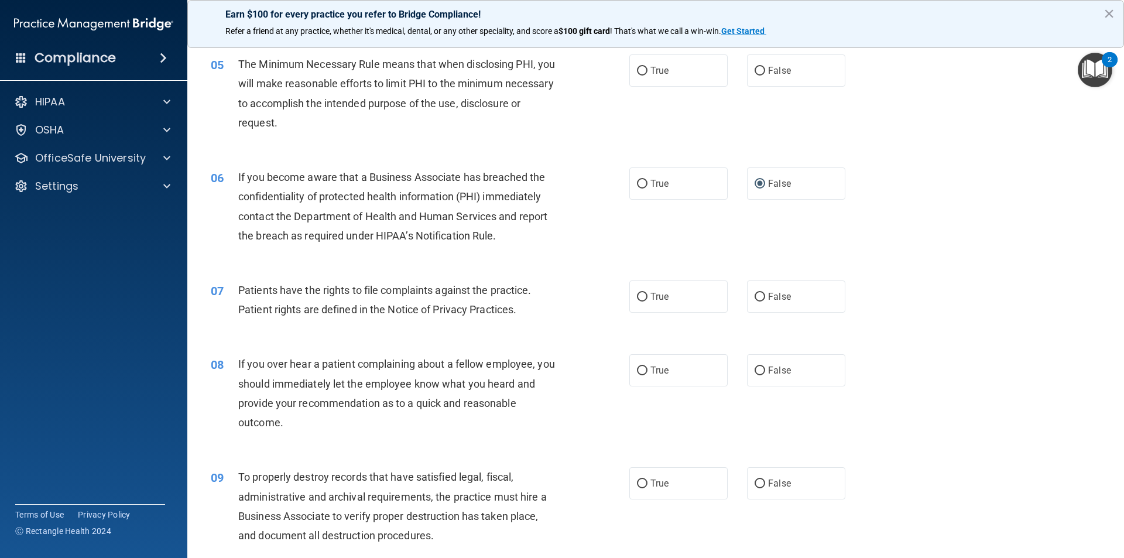
scroll to position [469, 0]
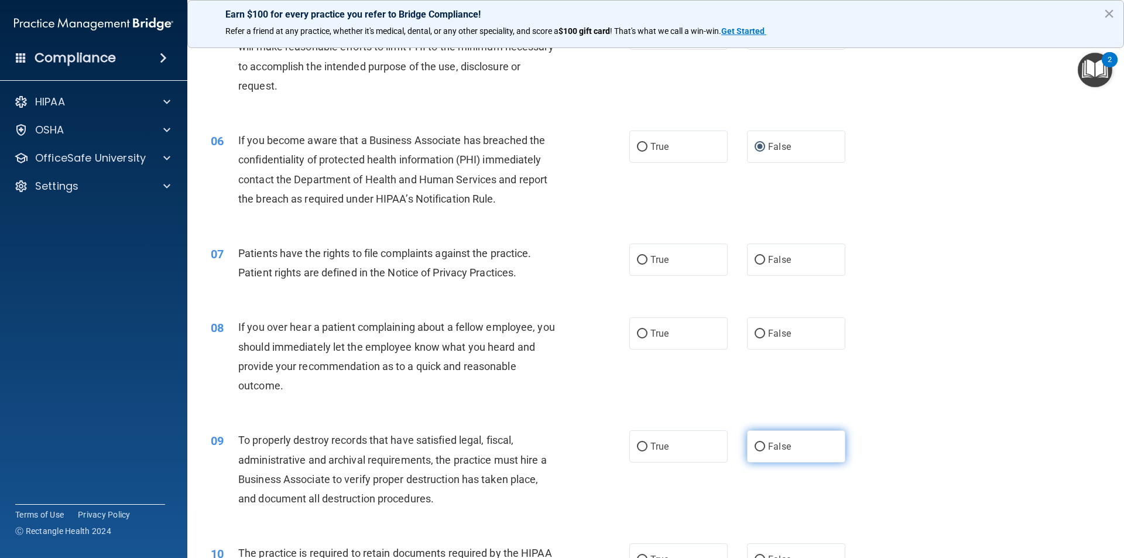
click at [755, 445] on input "False" at bounding box center [760, 447] width 11 height 9
radio input "true"
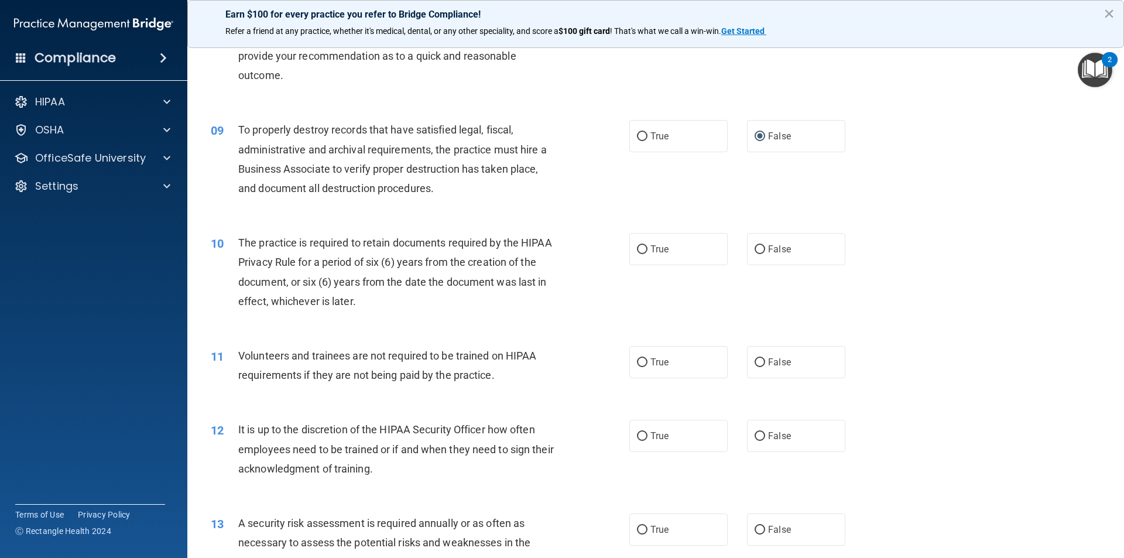
scroll to position [820, 0]
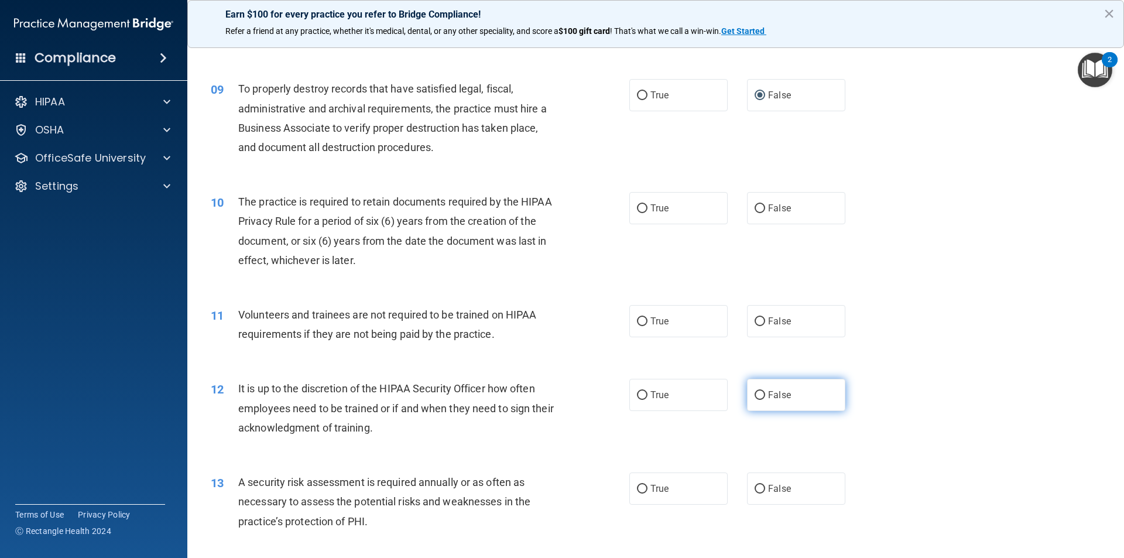
click at [757, 395] on input "False" at bounding box center [760, 395] width 11 height 9
radio input "true"
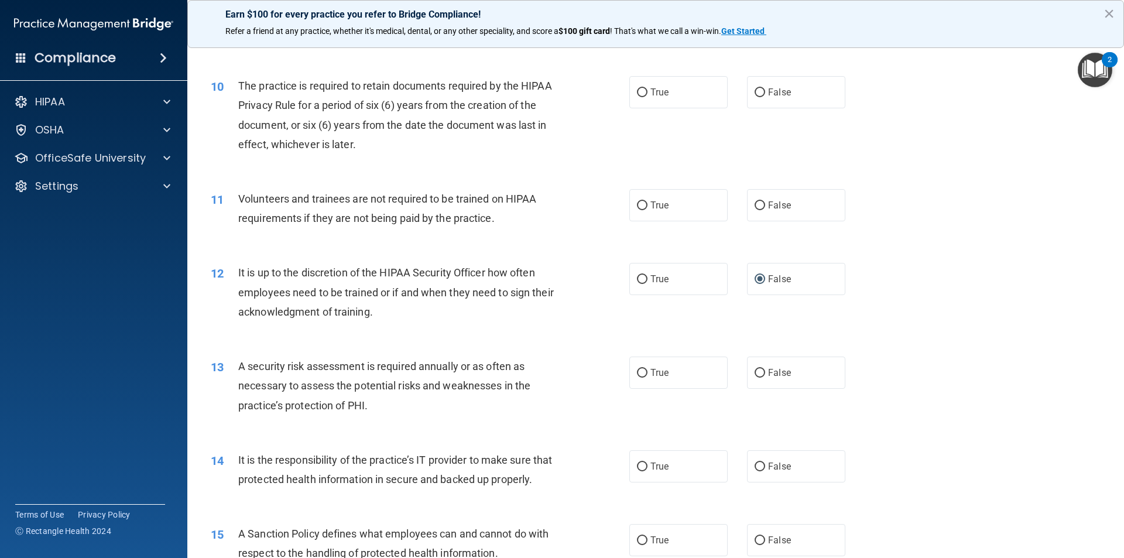
scroll to position [937, 0]
click at [755, 470] on input "False" at bounding box center [760, 466] width 11 height 9
radio input "true"
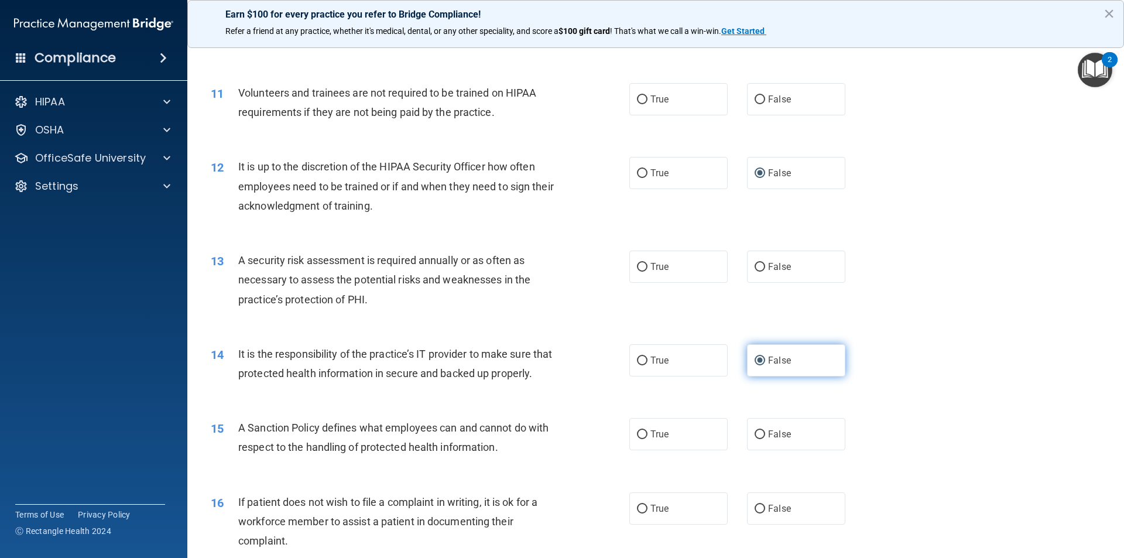
scroll to position [1054, 0]
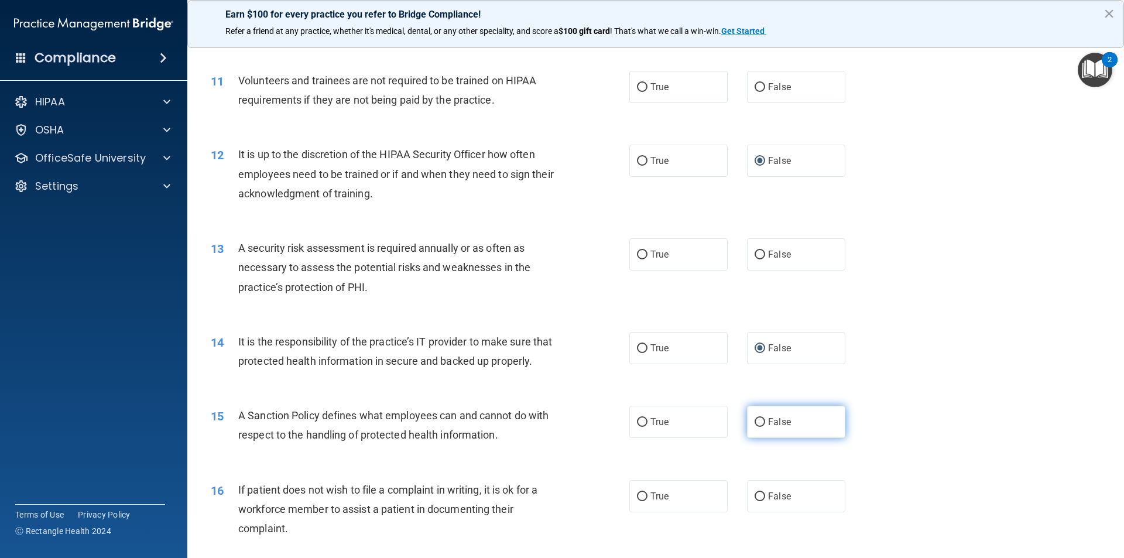
click at [755, 427] on input "False" at bounding box center [760, 422] width 11 height 9
radio input "true"
click at [655, 252] on span "True" at bounding box center [660, 254] width 18 height 11
click at [648, 252] on input "True" at bounding box center [642, 255] width 11 height 9
radio input "true"
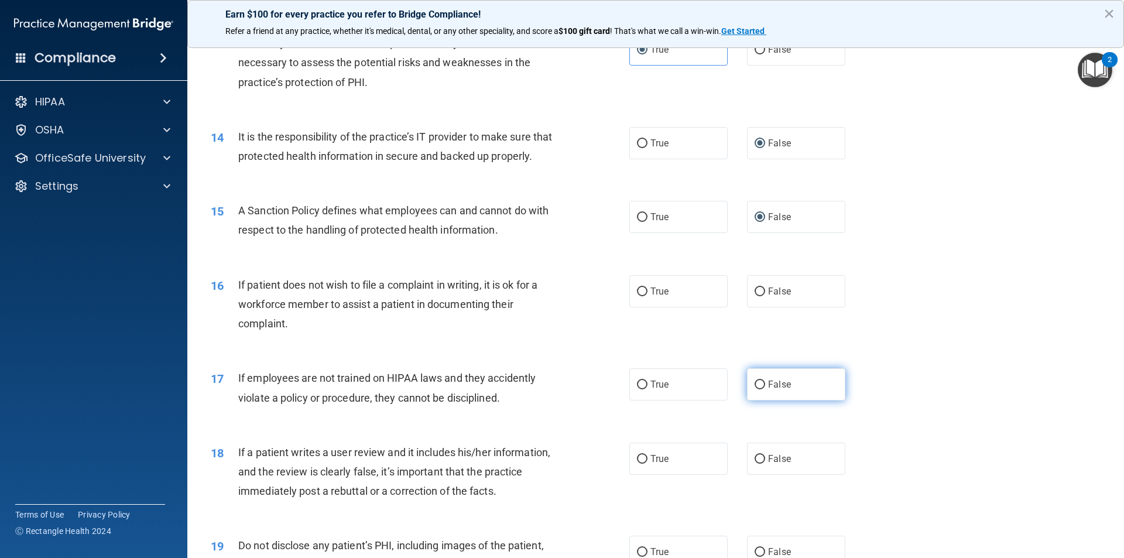
scroll to position [1288, 0]
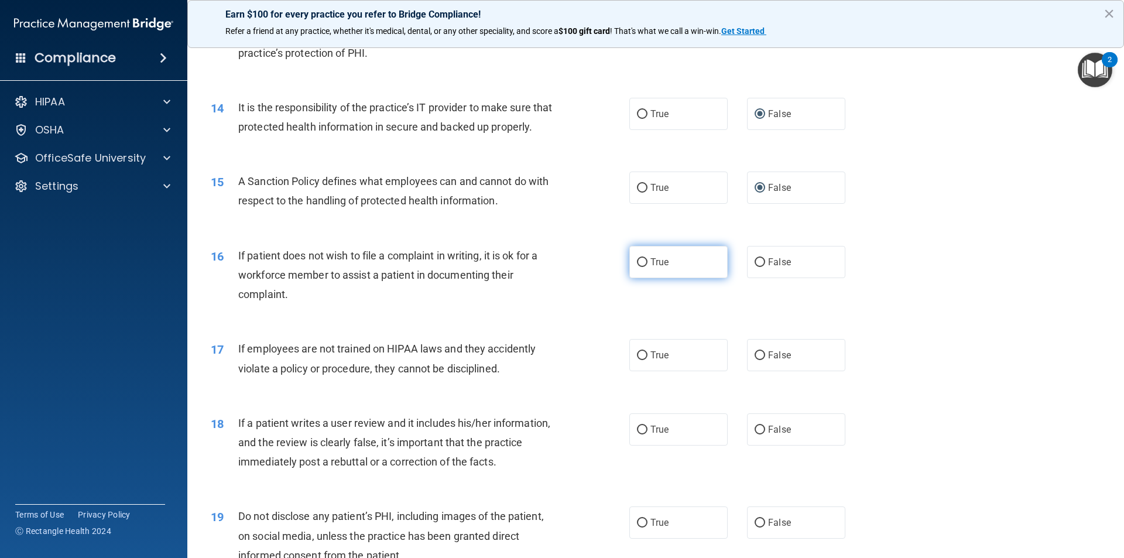
click at [652, 268] on span "True" at bounding box center [660, 262] width 18 height 11
click at [648, 267] on input "True" at bounding box center [642, 262] width 11 height 9
radio input "true"
click at [755, 360] on input "False" at bounding box center [760, 355] width 11 height 9
radio input "true"
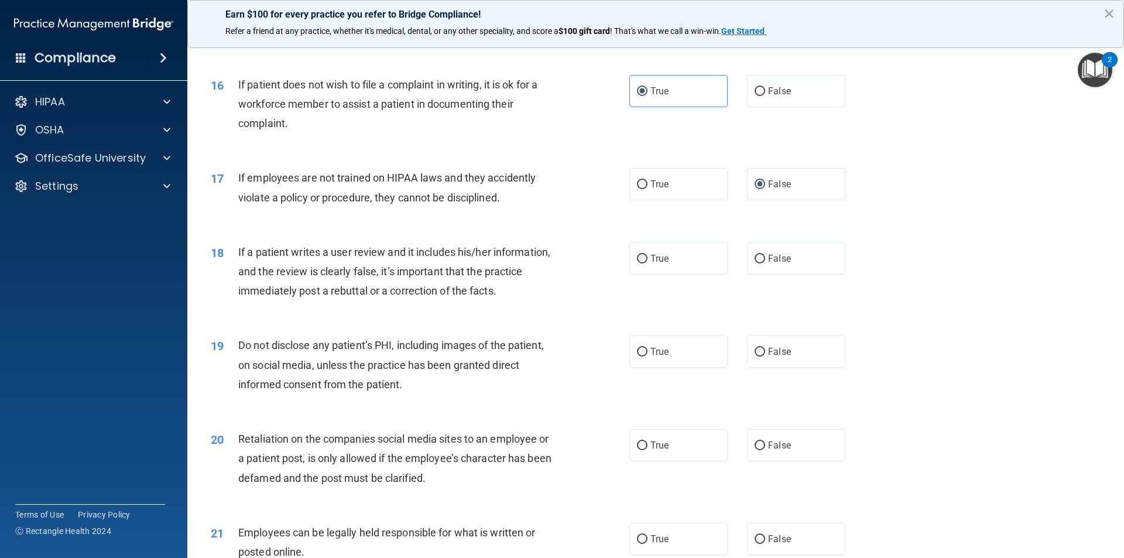
scroll to position [1464, 0]
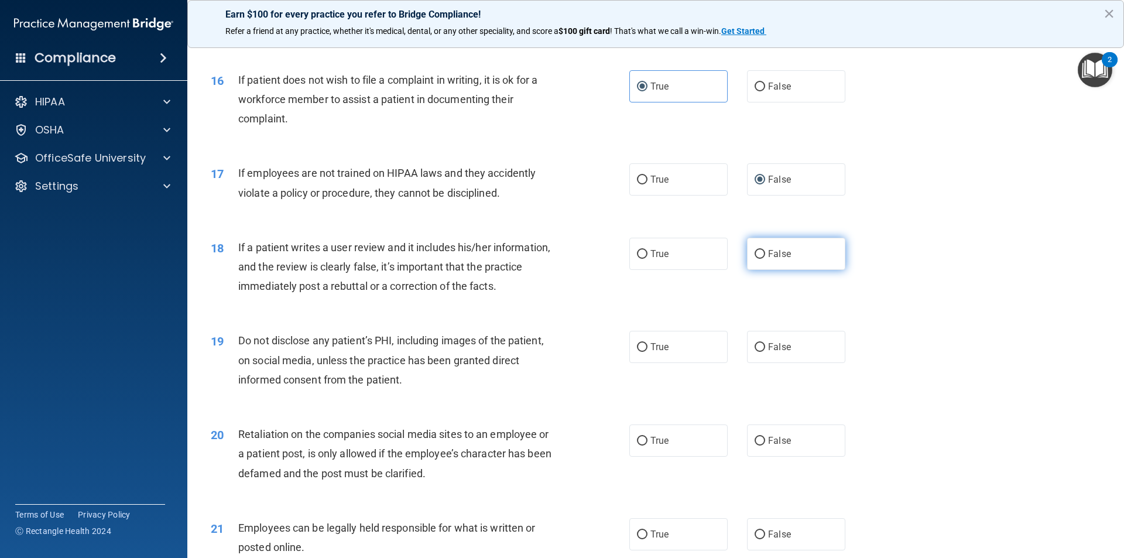
click at [760, 259] on input "False" at bounding box center [760, 254] width 11 height 9
radio input "true"
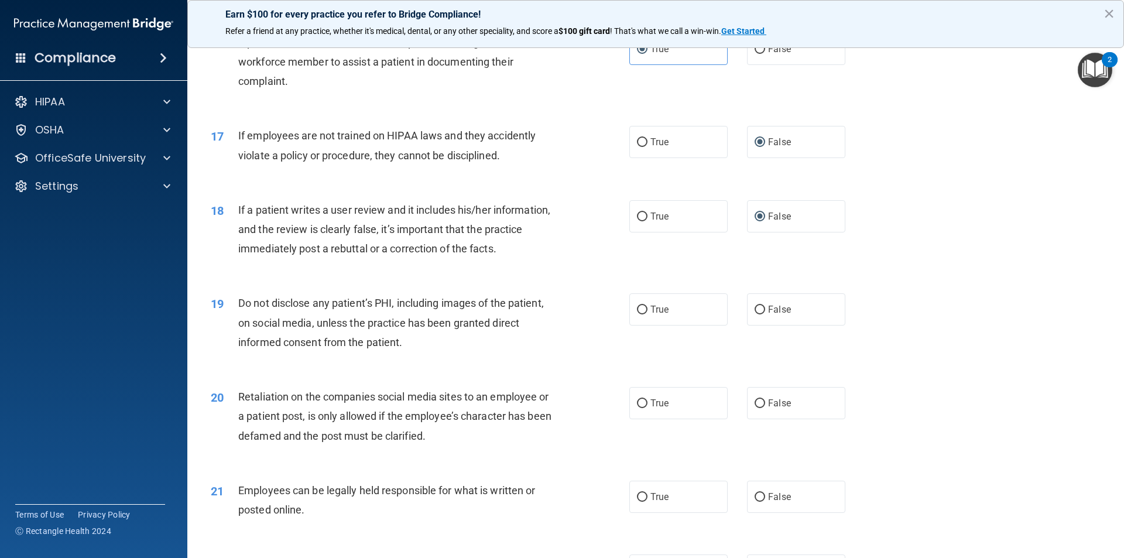
scroll to position [1523, 0]
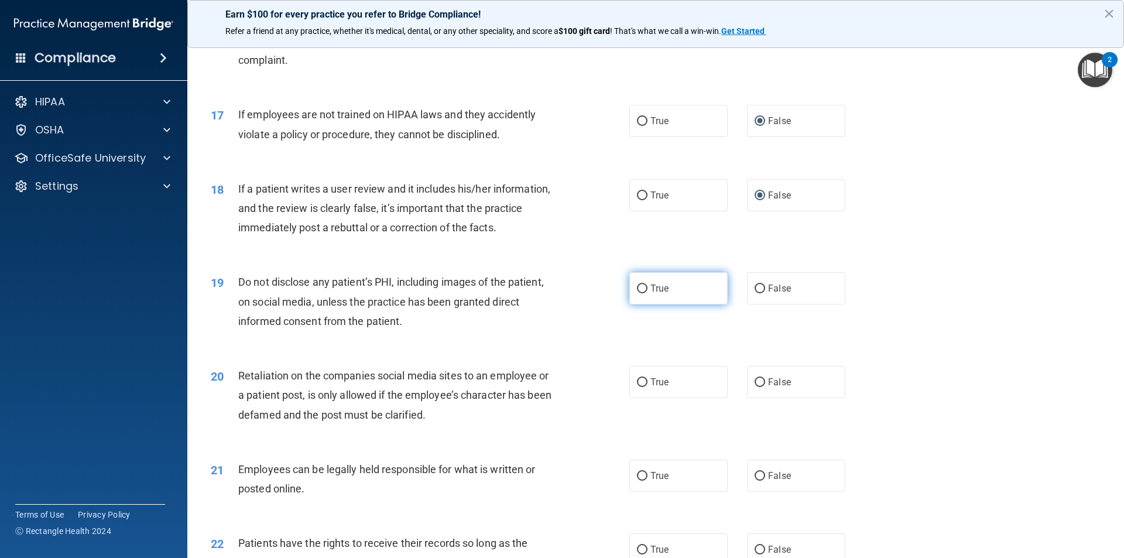
click at [630, 300] on label "True" at bounding box center [679, 288] width 98 height 32
click at [637, 293] on input "True" at bounding box center [642, 289] width 11 height 9
radio input "true"
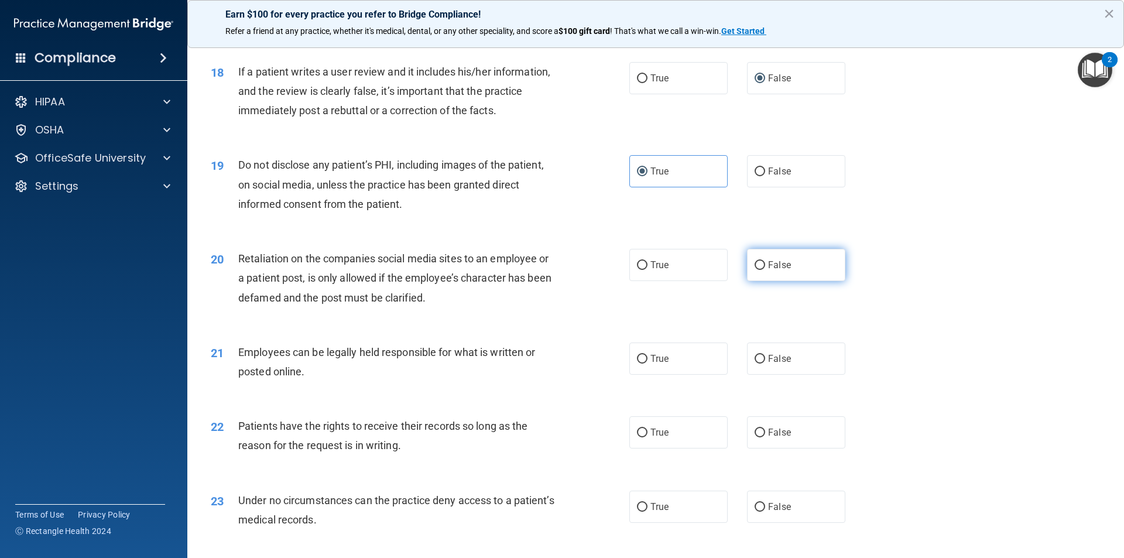
click at [771, 271] on span "False" at bounding box center [779, 264] width 23 height 11
click at [765, 270] on input "False" at bounding box center [760, 265] width 11 height 9
radio input "true"
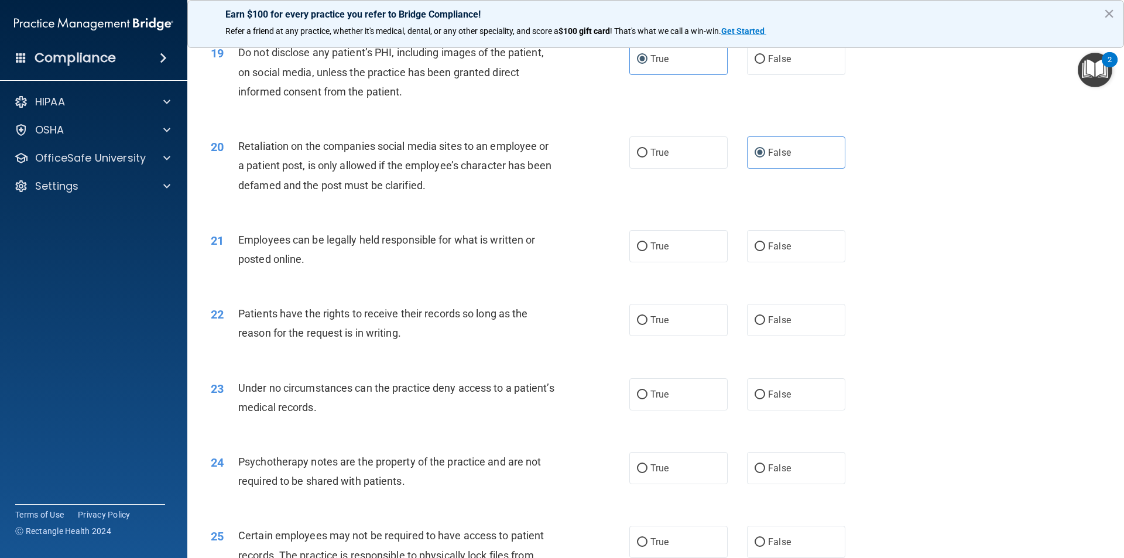
scroll to position [1757, 0]
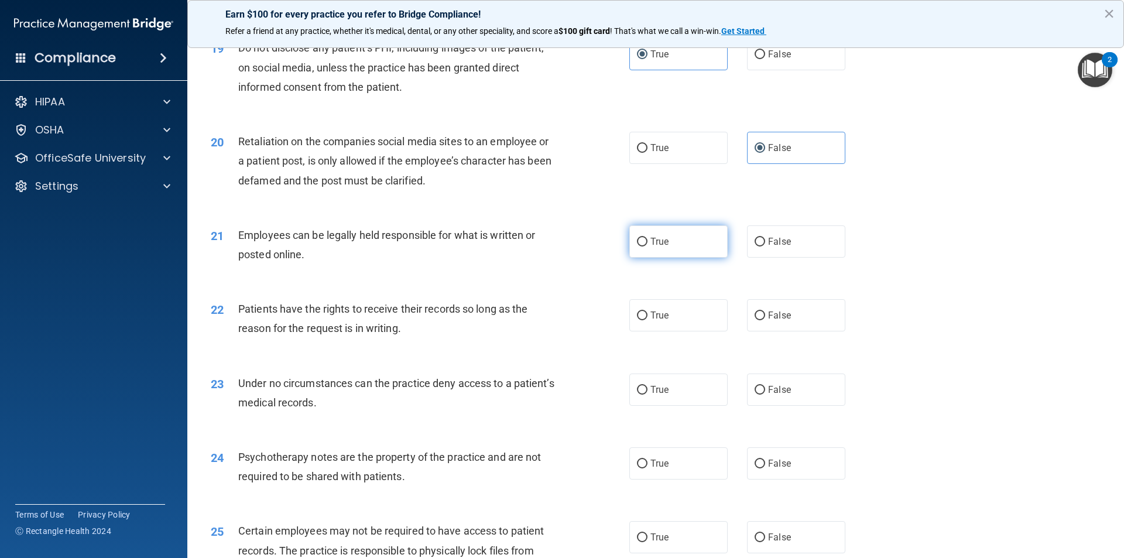
click at [640, 247] on input "True" at bounding box center [642, 242] width 11 height 9
radio input "true"
click at [769, 321] on span "False" at bounding box center [779, 315] width 23 height 11
click at [765, 320] on input "False" at bounding box center [760, 316] width 11 height 9
radio input "true"
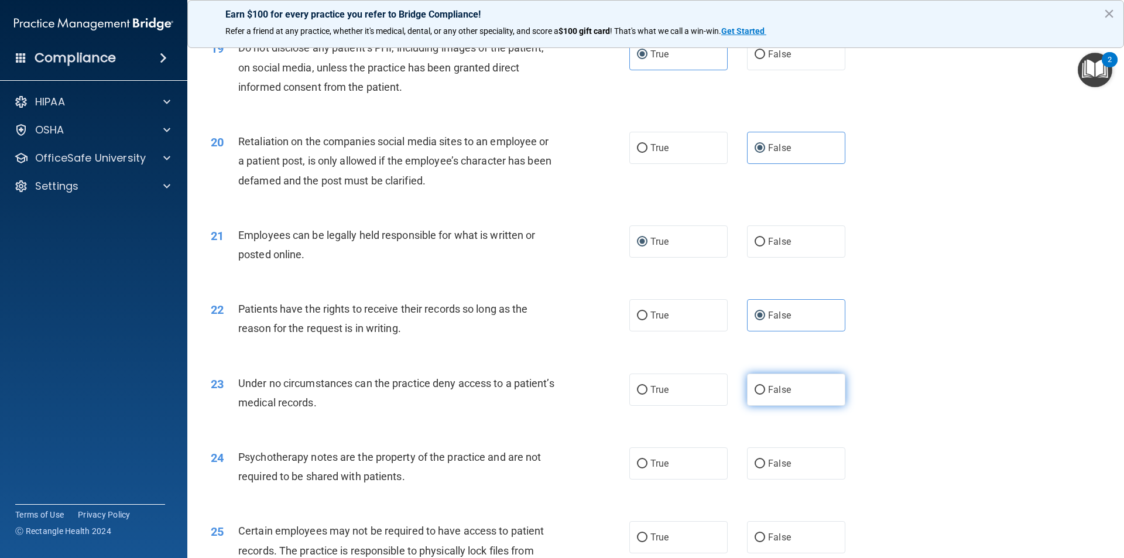
click at [759, 395] on input "False" at bounding box center [760, 390] width 11 height 9
radio input "true"
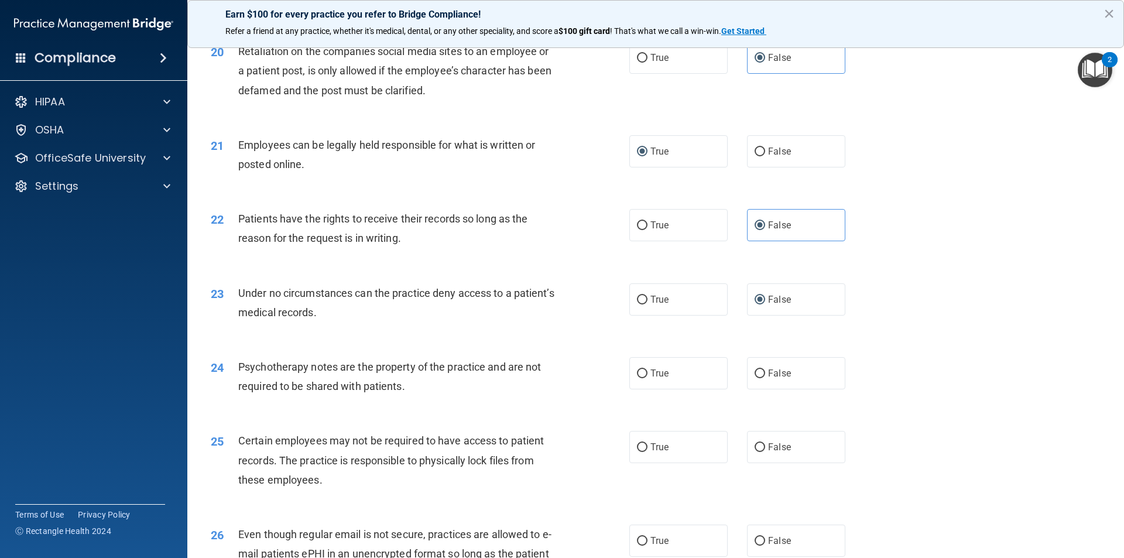
scroll to position [1874, 0]
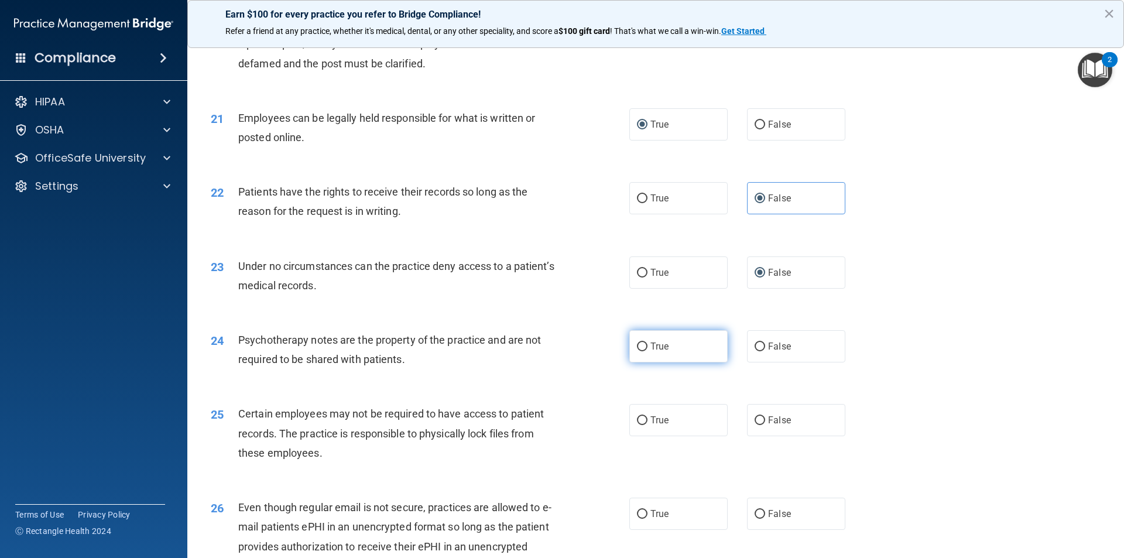
click at [640, 356] on label "True" at bounding box center [679, 346] width 98 height 32
click at [640, 351] on input "True" at bounding box center [642, 347] width 11 height 9
radio input "true"
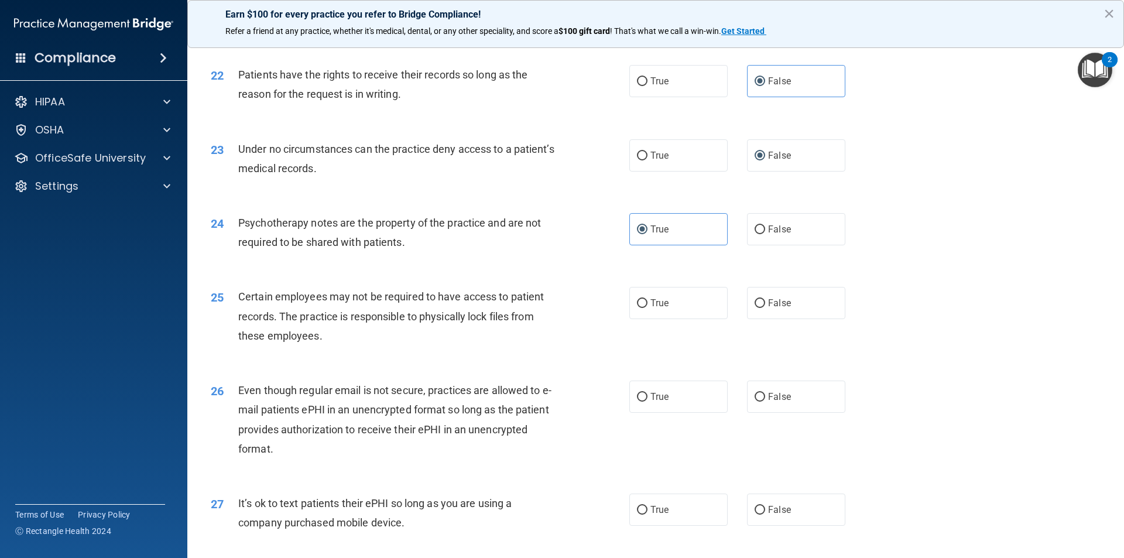
scroll to position [2050, 0]
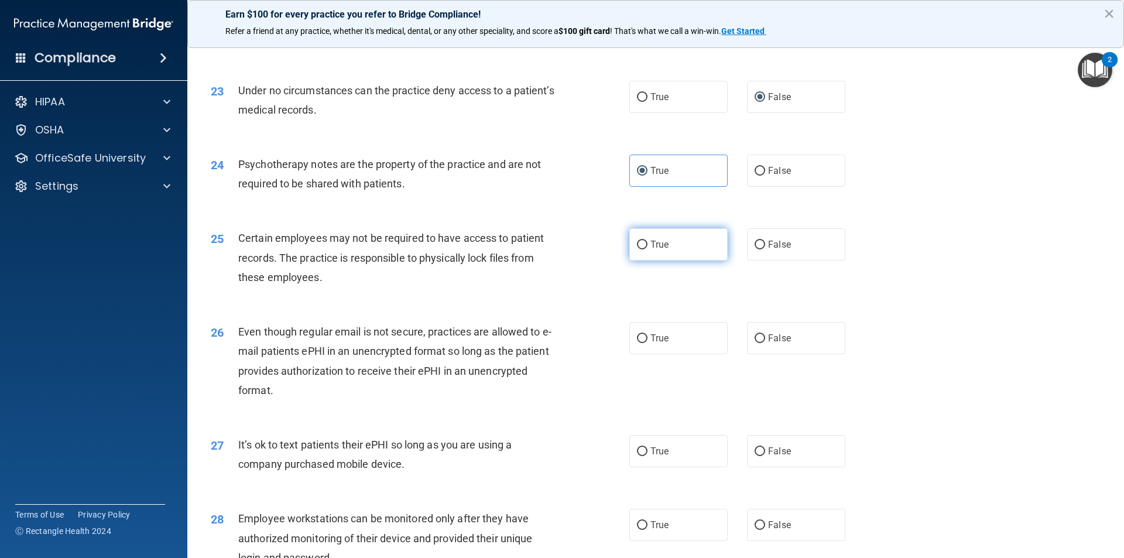
click at [669, 261] on label "True" at bounding box center [679, 244] width 98 height 32
click at [648, 249] on input "True" at bounding box center [642, 245] width 11 height 9
radio input "true"
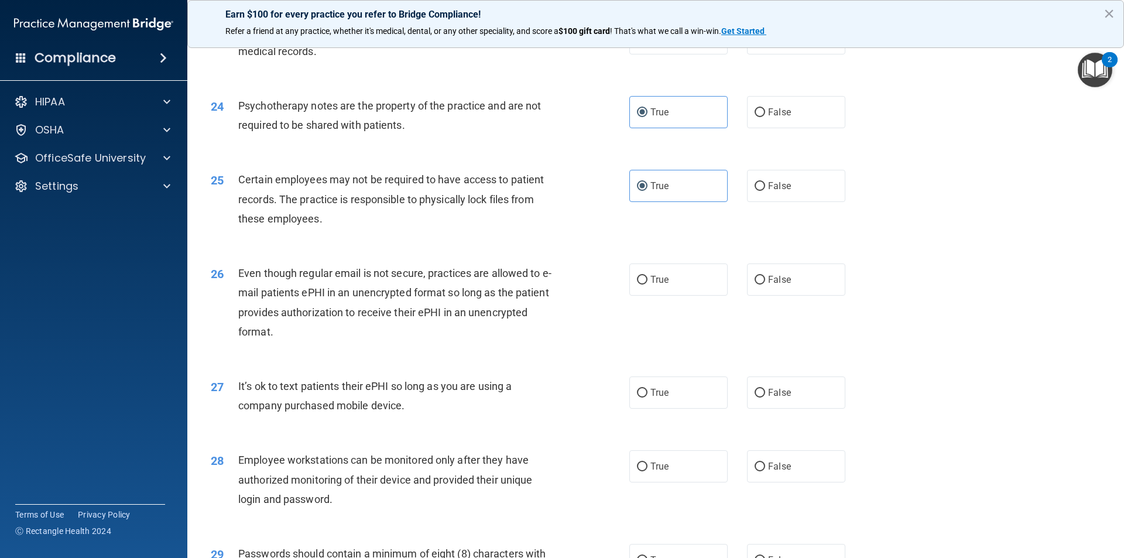
scroll to position [2167, 0]
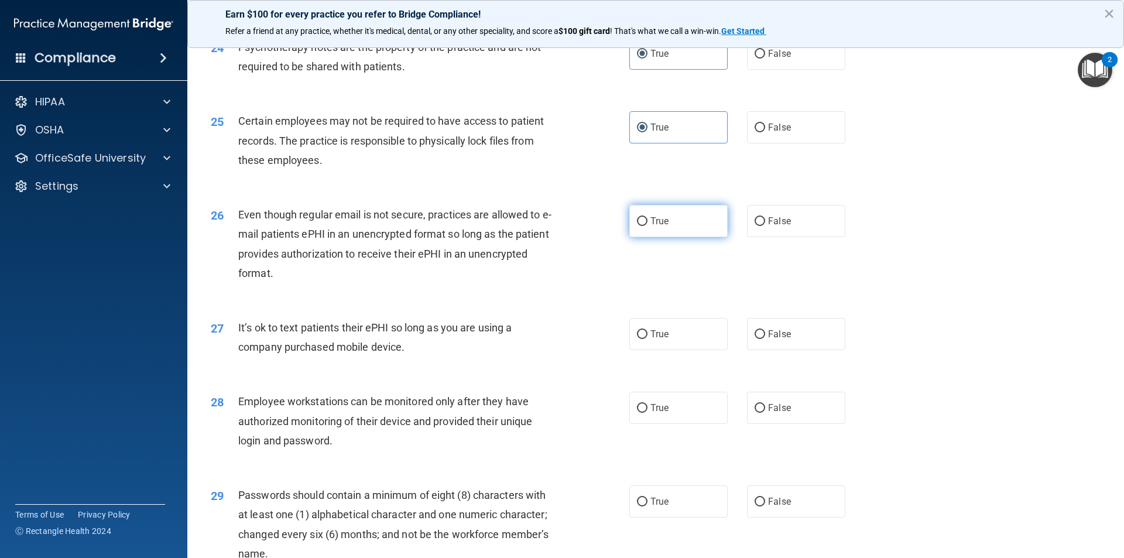
click at [651, 227] on span "True" at bounding box center [660, 221] width 18 height 11
click at [648, 226] on input "True" at bounding box center [642, 221] width 11 height 9
radio input "true"
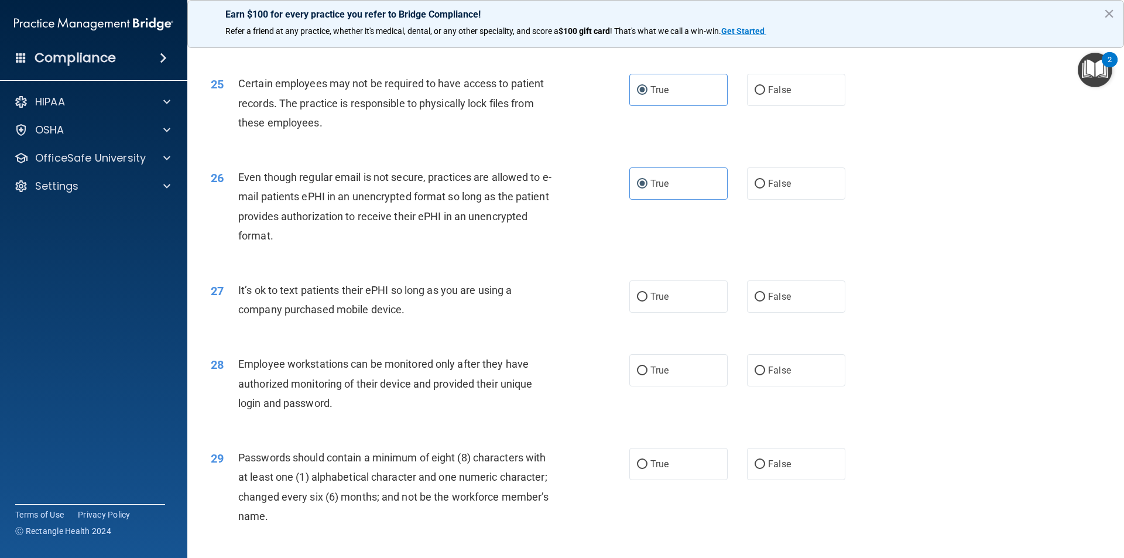
scroll to position [2226, 0]
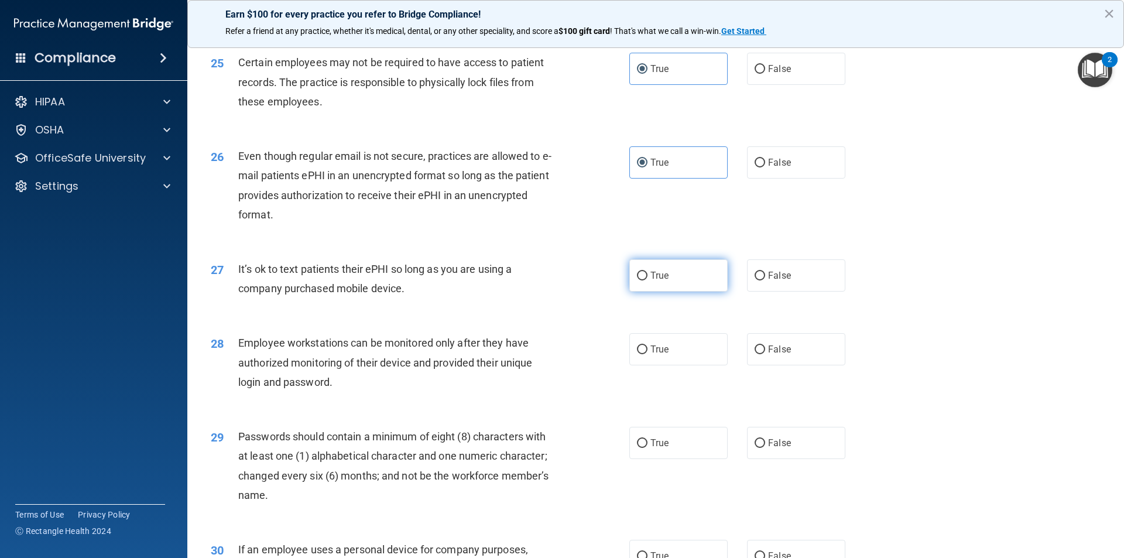
click at [659, 281] on span "True" at bounding box center [660, 275] width 18 height 11
click at [648, 281] on input "True" at bounding box center [642, 276] width 11 height 9
radio input "true"
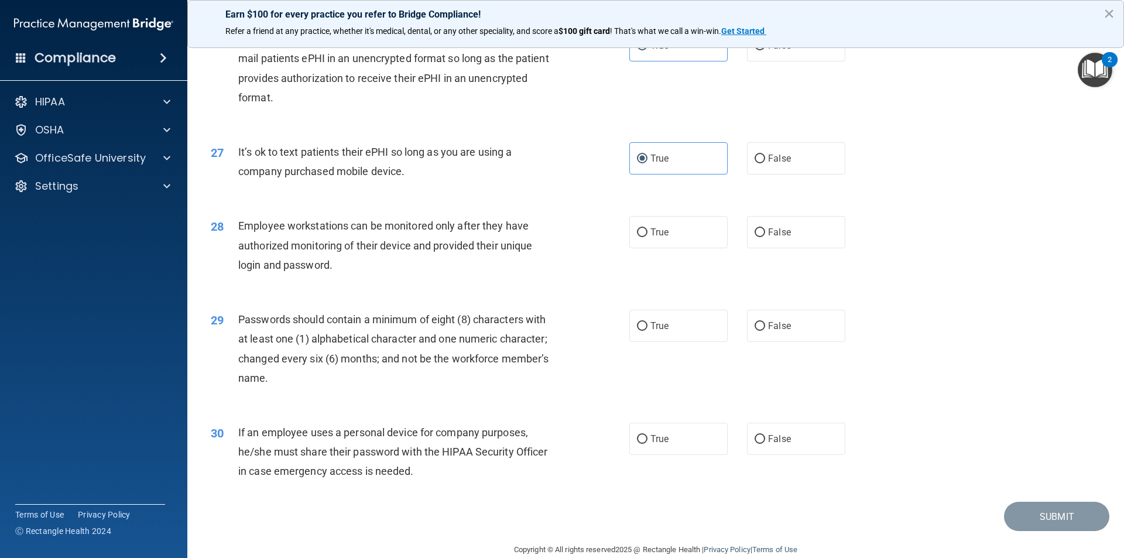
scroll to position [2284, 0]
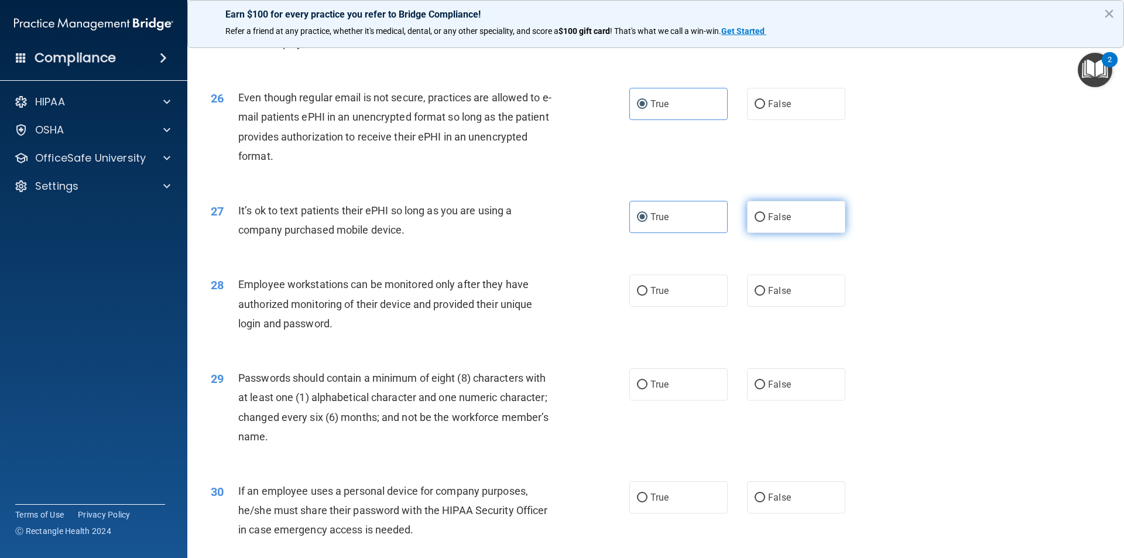
click at [765, 239] on div "27 It’s ok to text patients their ePHI so long as you are using a company purch…" at bounding box center [656, 223] width 908 height 74
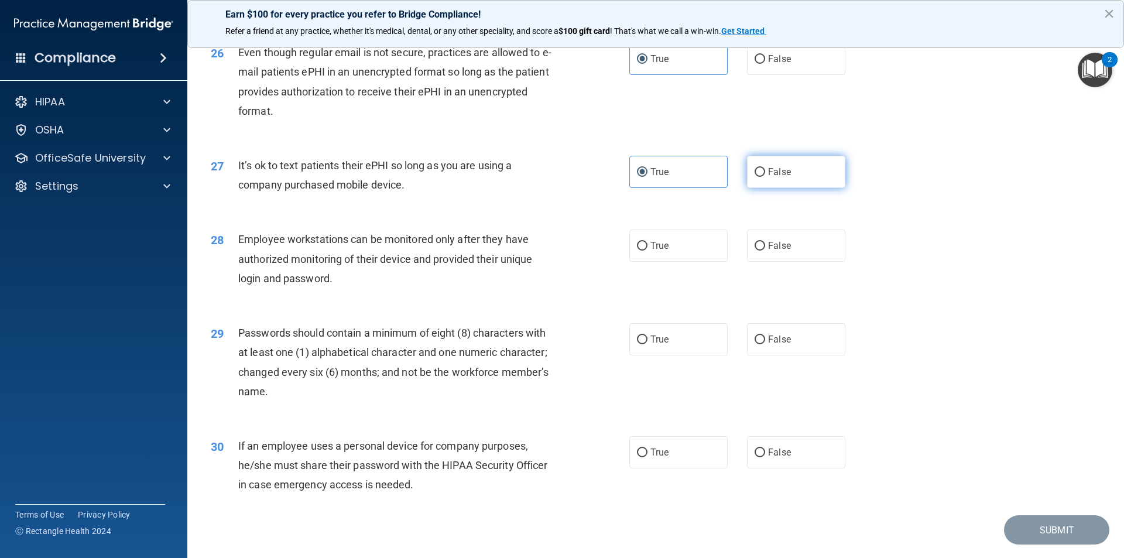
scroll to position [2343, 0]
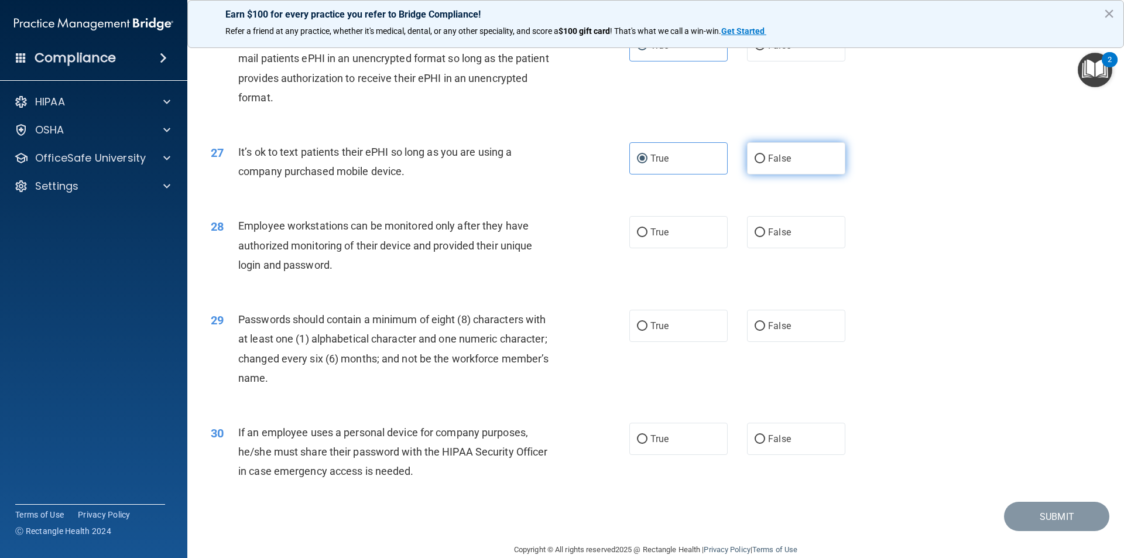
click at [760, 175] on label "False" at bounding box center [796, 158] width 98 height 32
click at [760, 163] on input "False" at bounding box center [760, 159] width 11 height 9
radio input "true"
radio input "false"
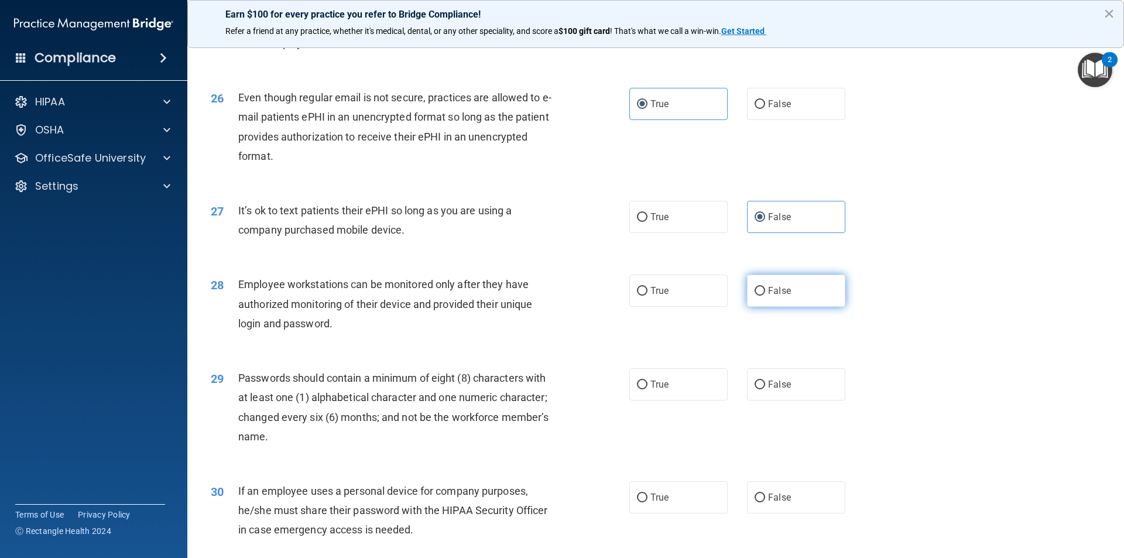
click at [752, 307] on label "False" at bounding box center [796, 291] width 98 height 32
click at [755, 296] on input "False" at bounding box center [760, 291] width 11 height 9
radio input "true"
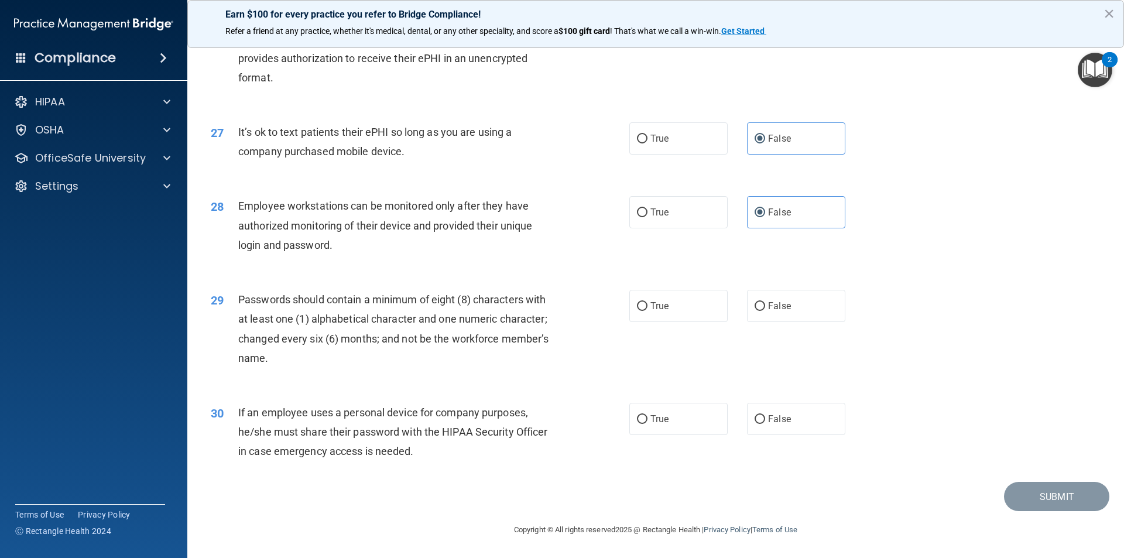
scroll to position [2382, 0]
click at [651, 302] on span "True" at bounding box center [660, 305] width 18 height 11
click at [647, 302] on input "True" at bounding box center [642, 306] width 11 height 9
radio input "true"
click at [758, 410] on label "False" at bounding box center [796, 419] width 98 height 32
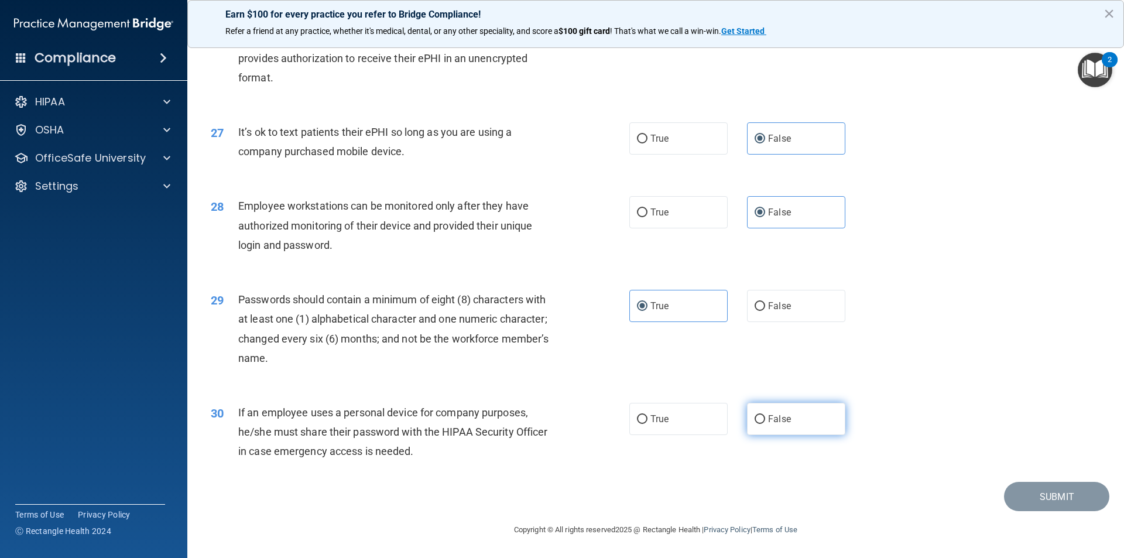
click at [758, 415] on input "False" at bounding box center [760, 419] width 11 height 9
radio input "true"
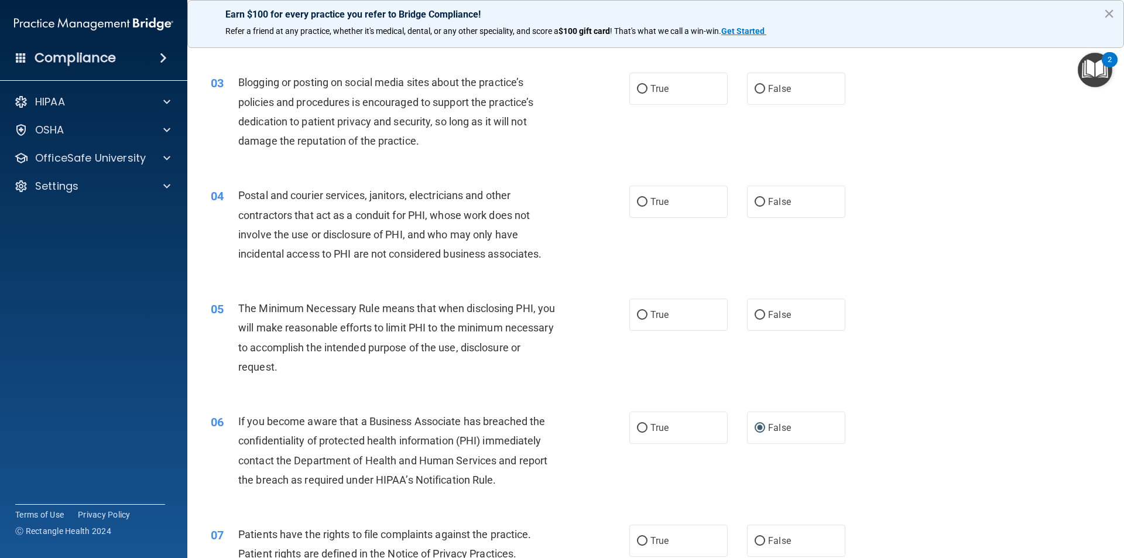
scroll to position [0, 0]
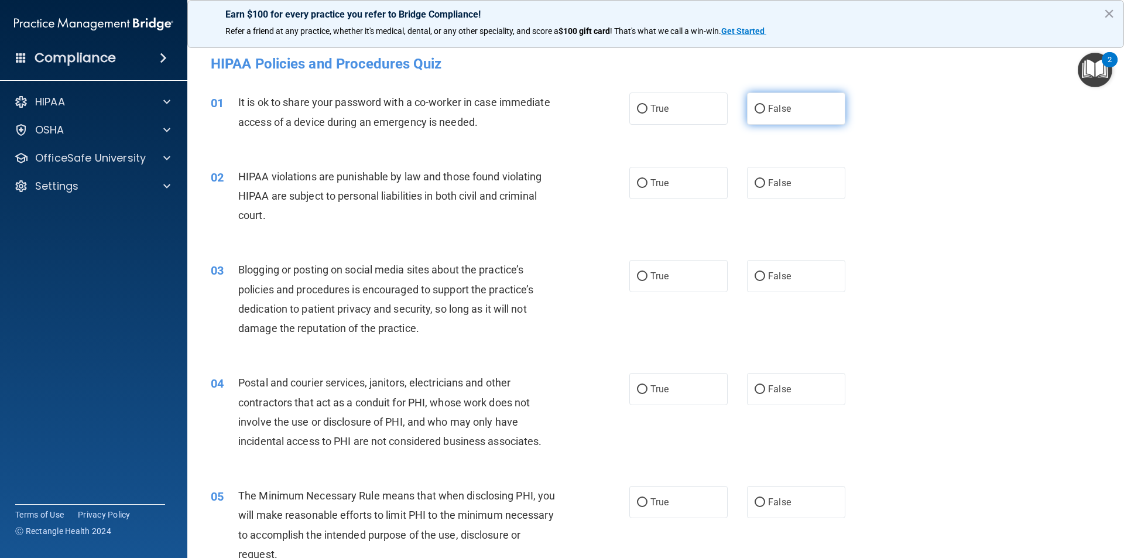
click at [768, 109] on span "False" at bounding box center [779, 108] width 23 height 11
click at [765, 109] on input "False" at bounding box center [760, 109] width 11 height 9
radio input "true"
click at [647, 190] on label "True" at bounding box center [679, 183] width 98 height 32
click at [647, 188] on input "True" at bounding box center [642, 183] width 11 height 9
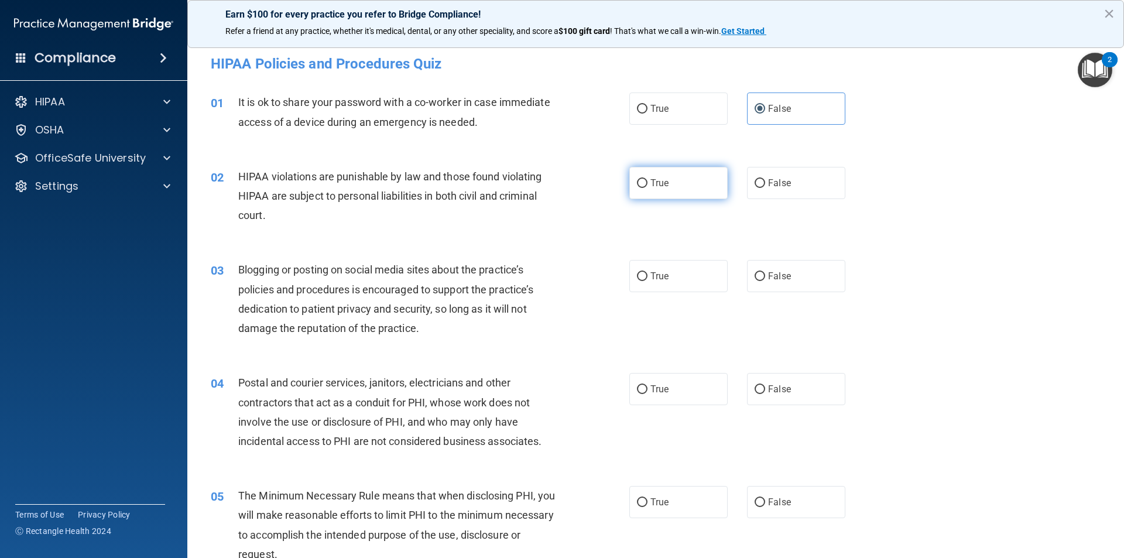
radio input "true"
click at [768, 278] on span "False" at bounding box center [779, 276] width 23 height 11
click at [765, 278] on input "False" at bounding box center [760, 276] width 11 height 9
radio input "true"
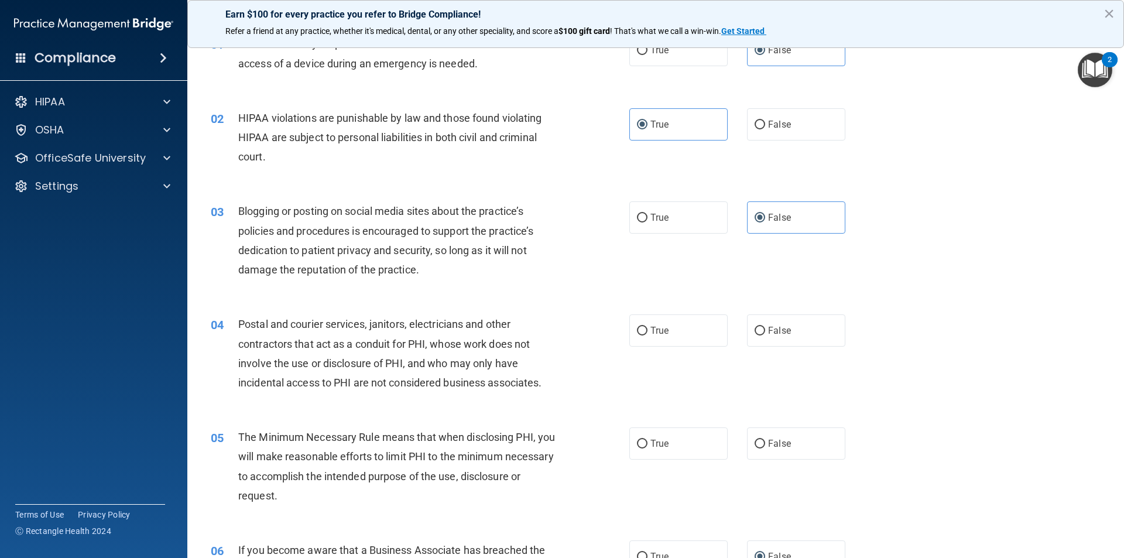
scroll to position [117, 0]
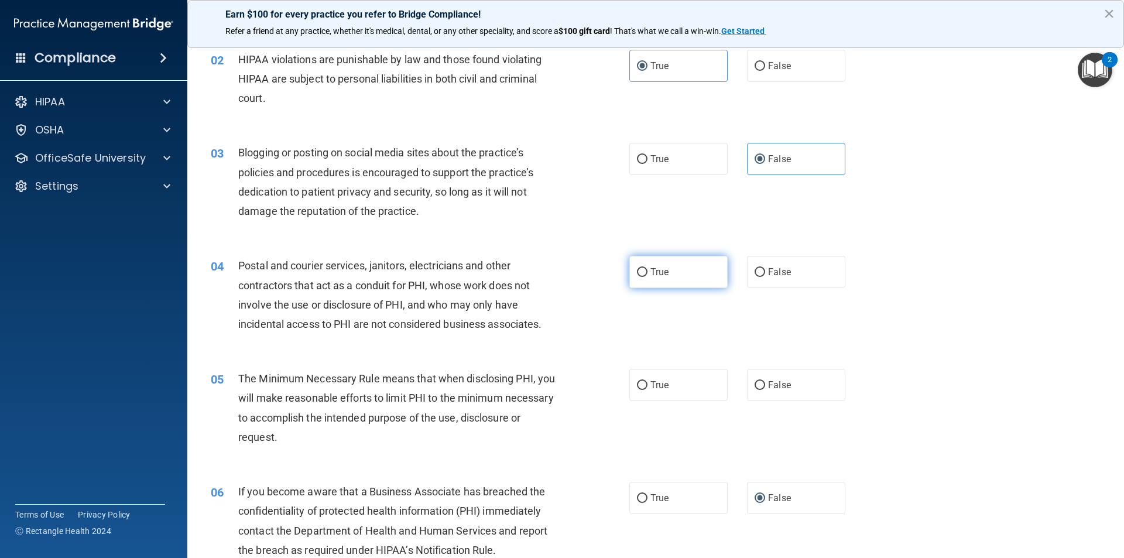
click at [656, 274] on span "True" at bounding box center [660, 271] width 18 height 11
click at [648, 274] on input "True" at bounding box center [642, 272] width 11 height 9
radio input "true"
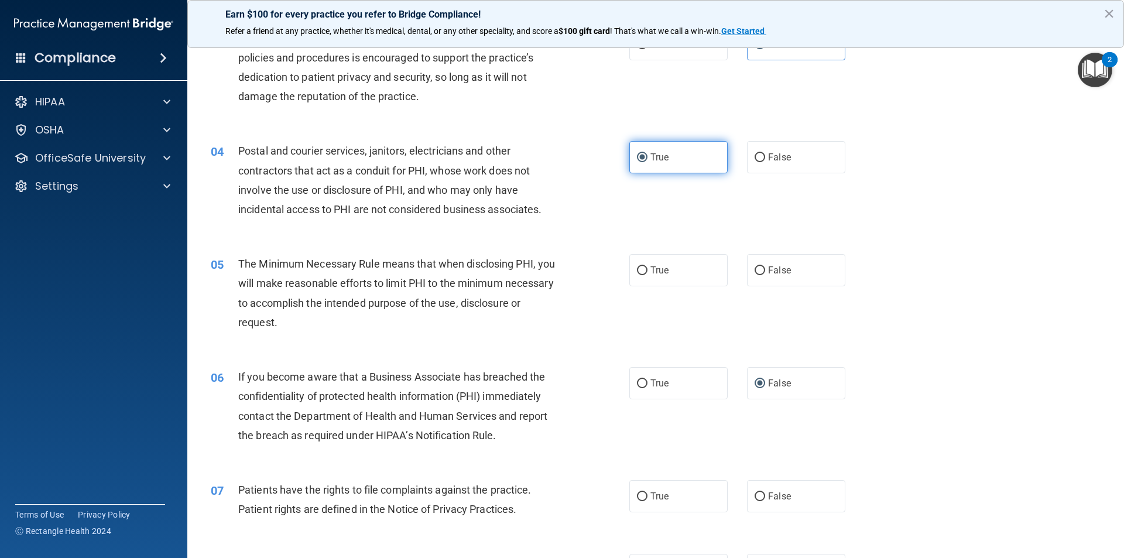
scroll to position [234, 0]
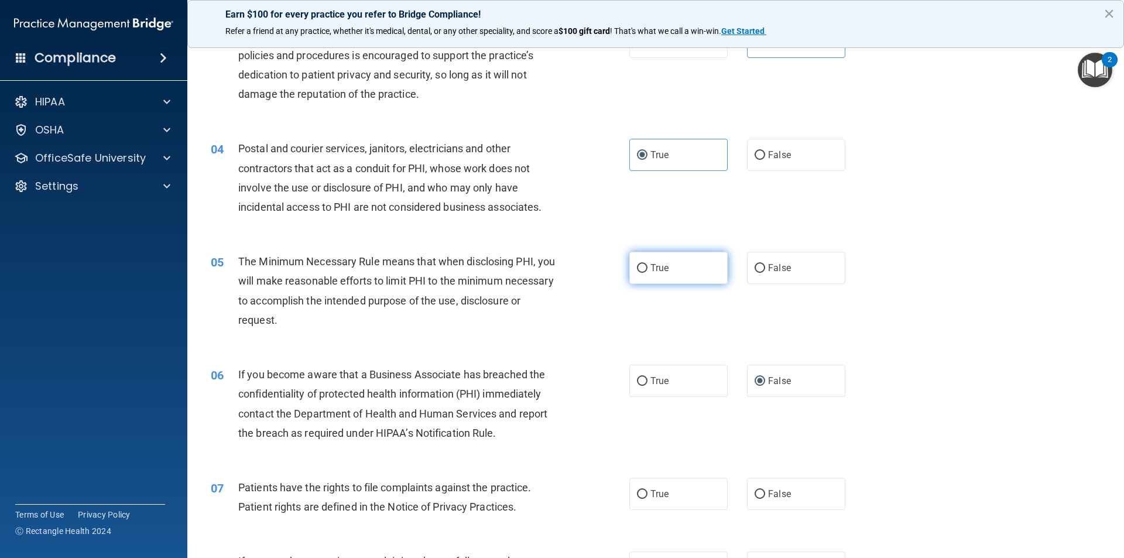
click at [668, 264] on label "True" at bounding box center [679, 268] width 98 height 32
click at [648, 264] on input "True" at bounding box center [642, 268] width 11 height 9
radio input "true"
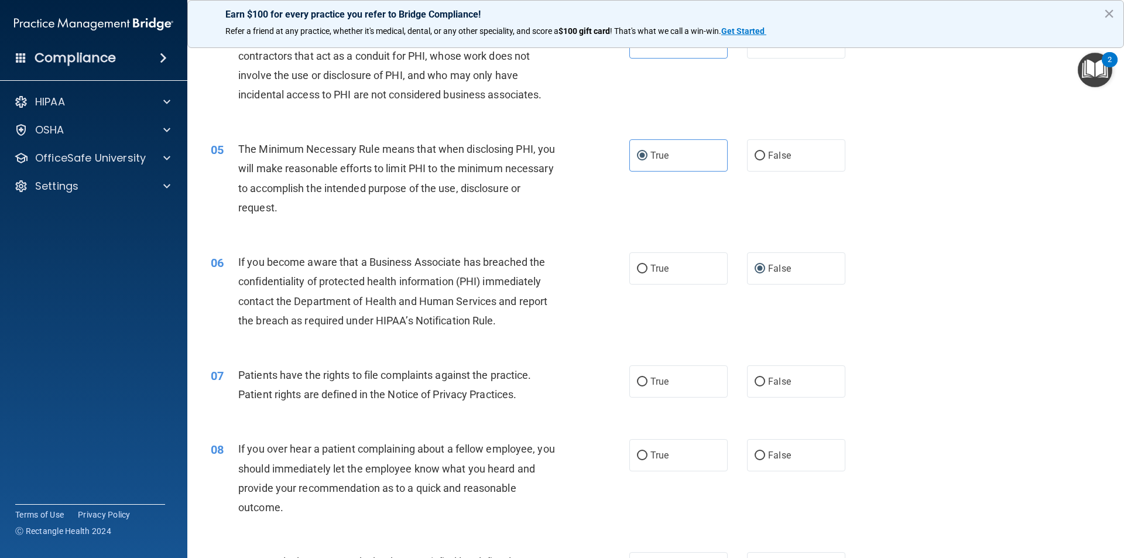
scroll to position [351, 0]
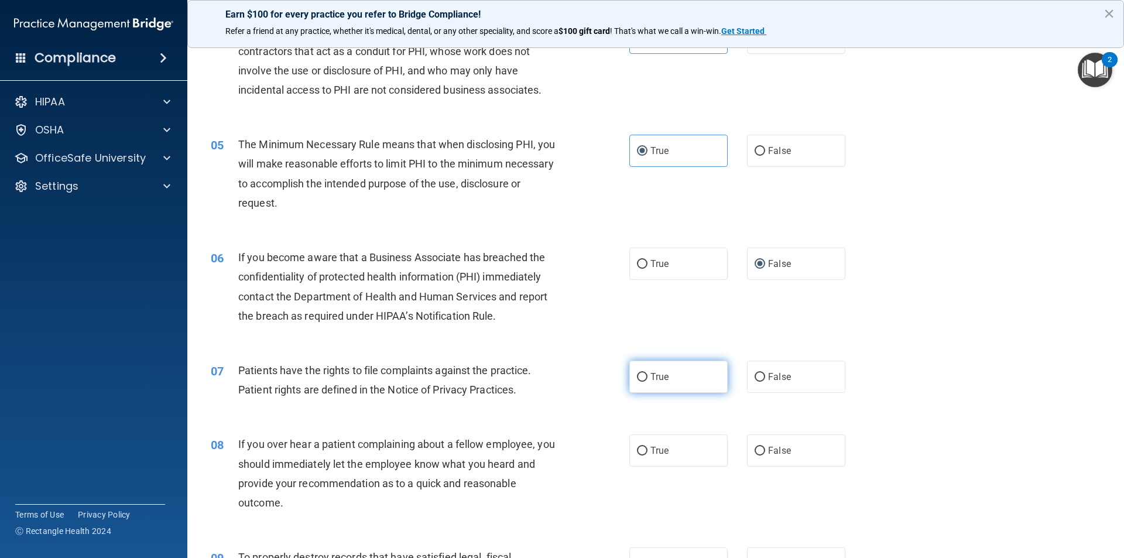
click at [663, 376] on span "True" at bounding box center [660, 376] width 18 height 11
click at [648, 376] on input "True" at bounding box center [642, 377] width 11 height 9
radio input "true"
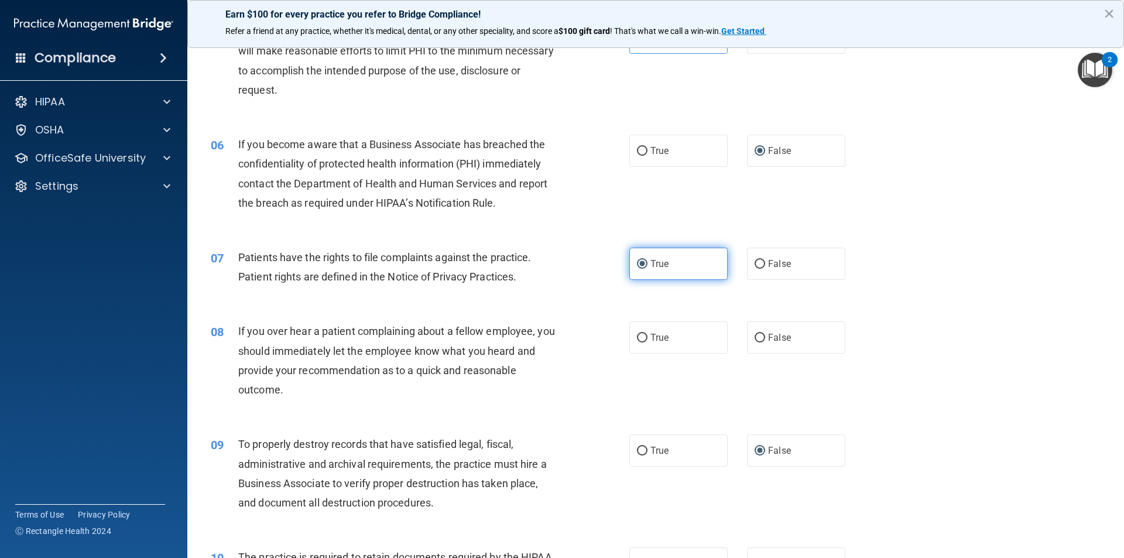
scroll to position [469, 0]
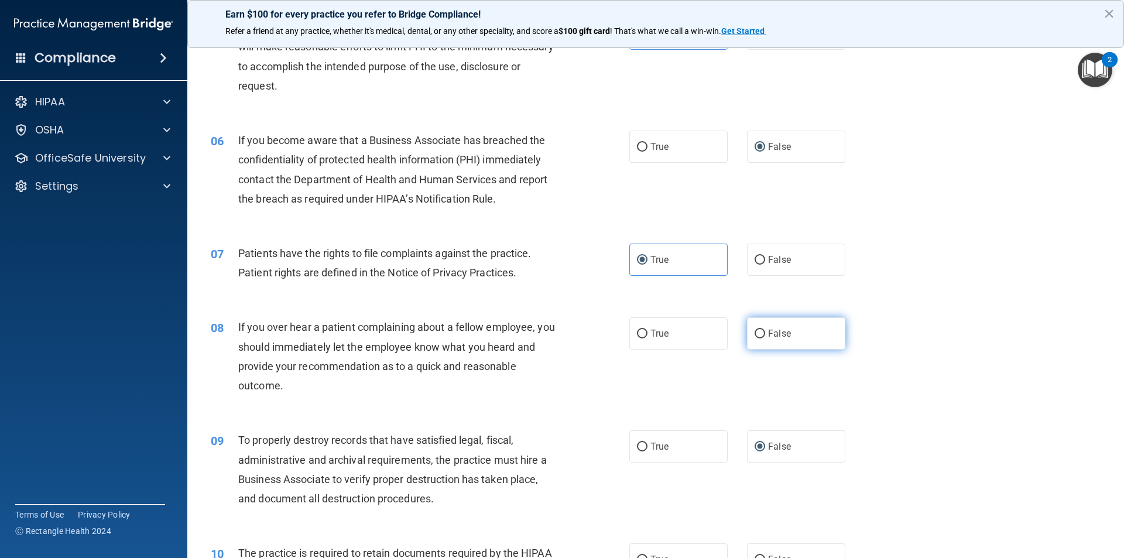
click at [791, 333] on label "False" at bounding box center [796, 333] width 98 height 32
click at [765, 333] on input "False" at bounding box center [760, 334] width 11 height 9
radio input "true"
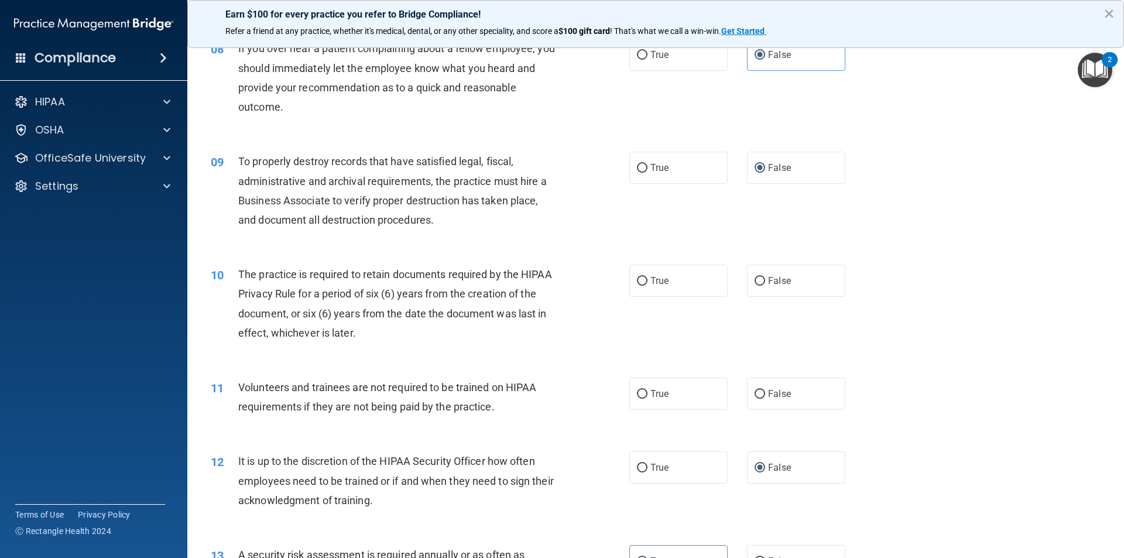
scroll to position [761, 0]
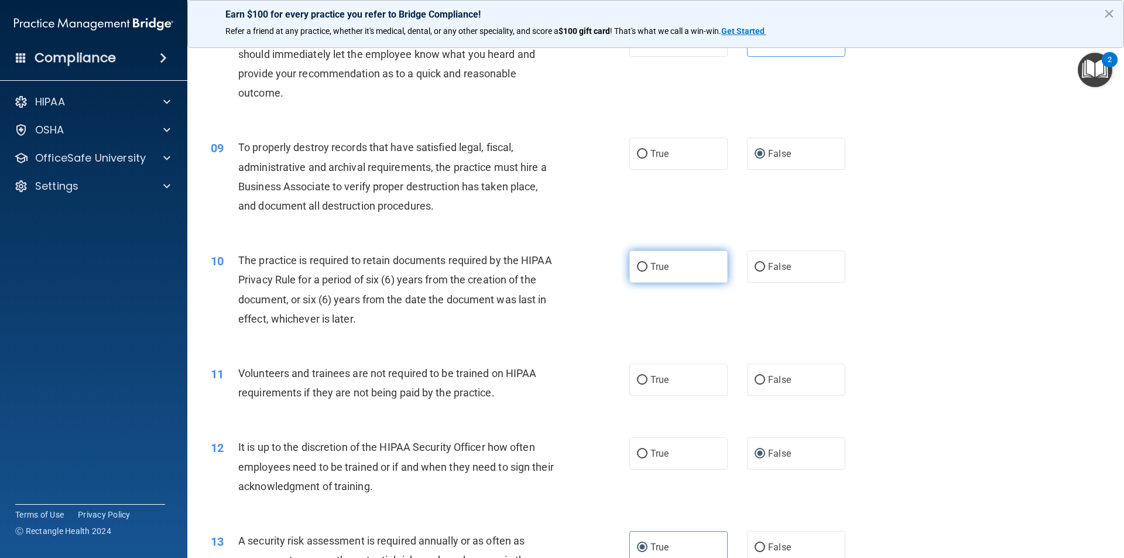
click at [664, 273] on label "True" at bounding box center [679, 267] width 98 height 32
click at [648, 272] on input "True" at bounding box center [642, 267] width 11 height 9
radio input "true"
click at [785, 374] on label "False" at bounding box center [796, 380] width 98 height 32
click at [765, 376] on input "False" at bounding box center [760, 380] width 11 height 9
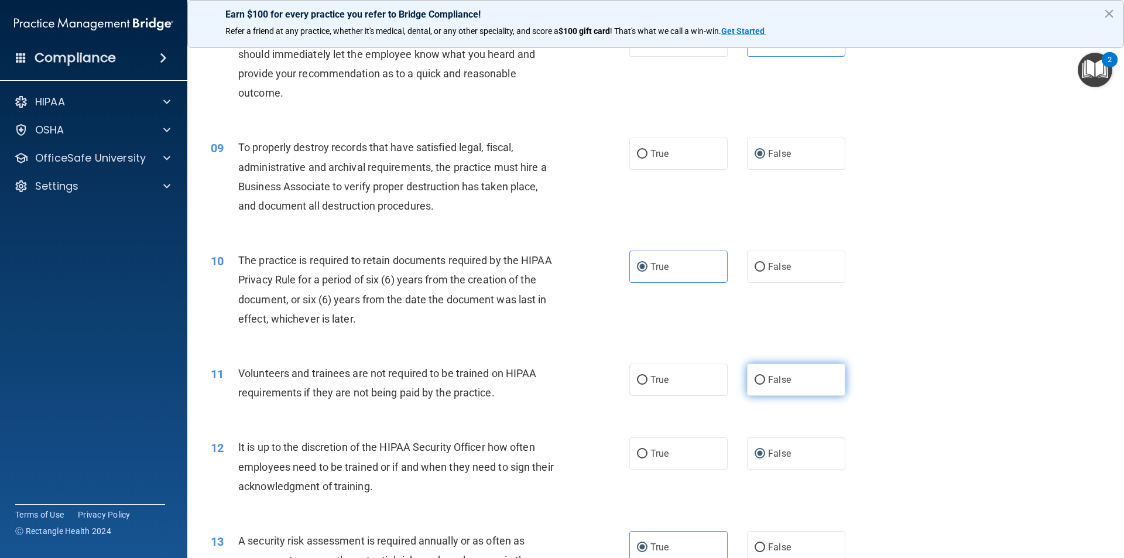
radio input "true"
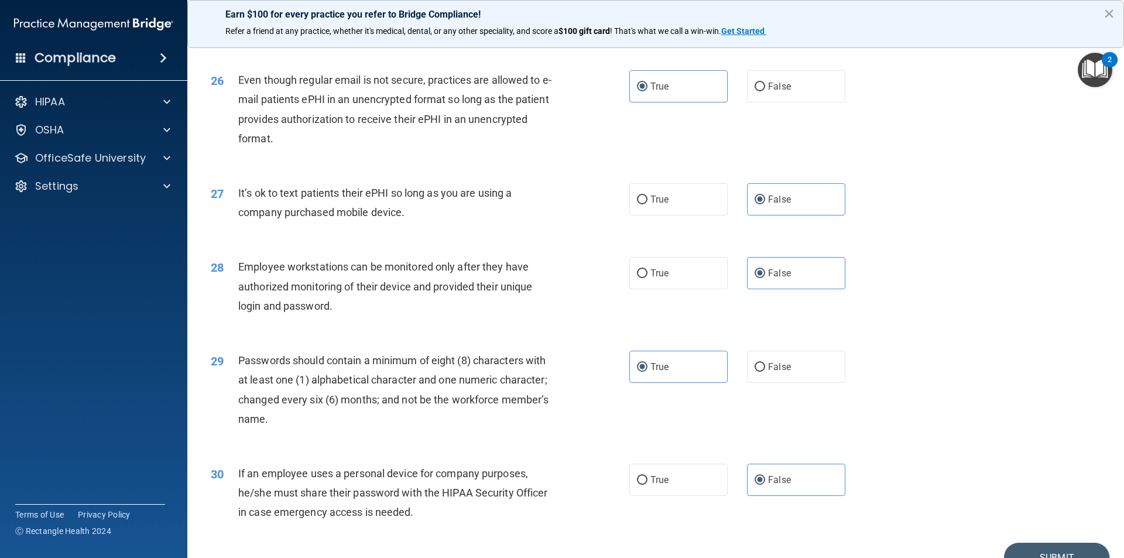
scroll to position [2382, 0]
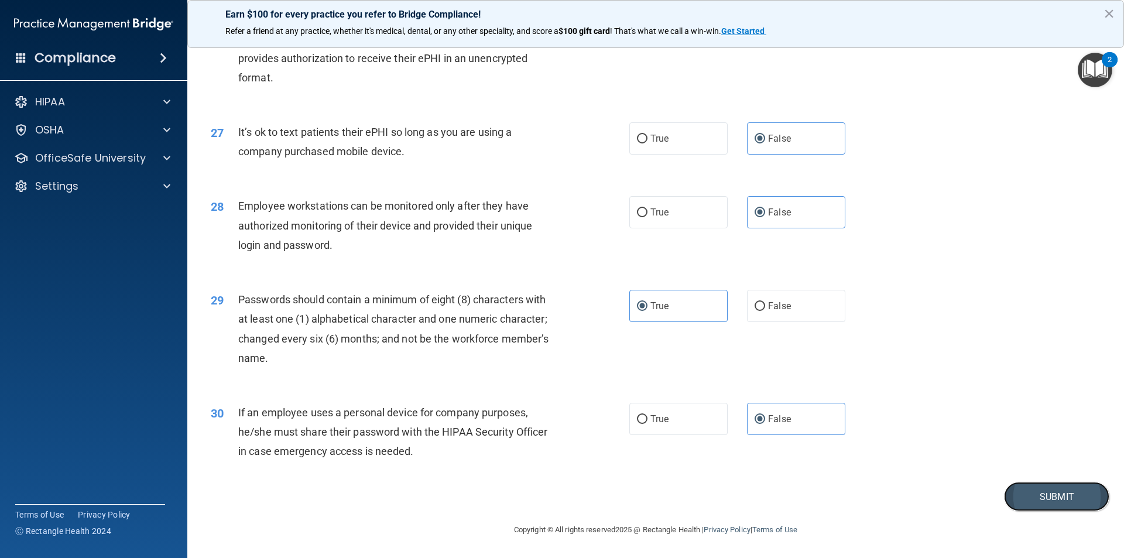
click at [1016, 493] on button "Submit" at bounding box center [1056, 497] width 105 height 30
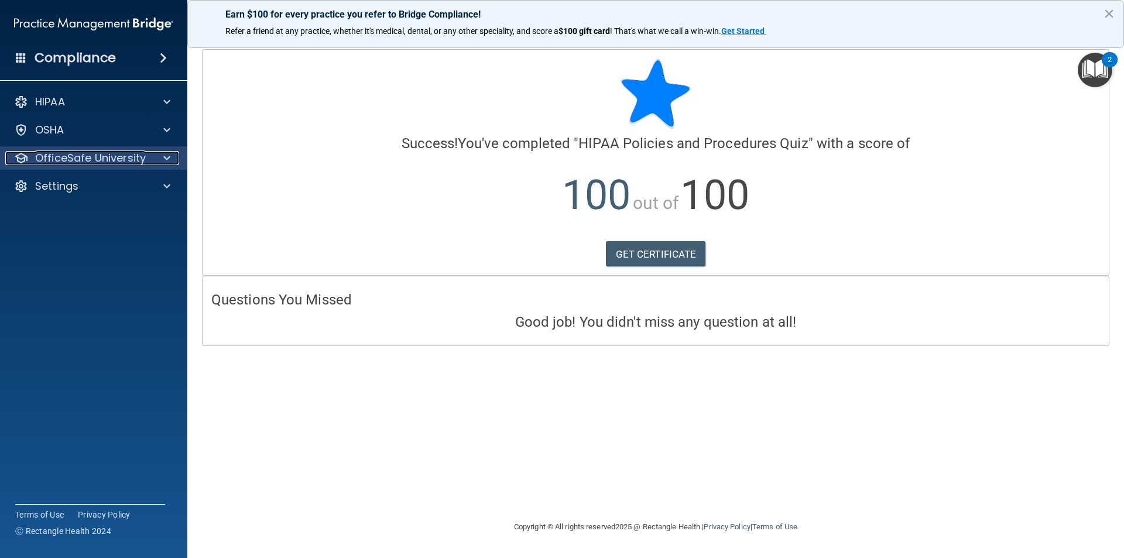
click at [134, 152] on p "OfficeSafe University" at bounding box center [90, 158] width 111 height 14
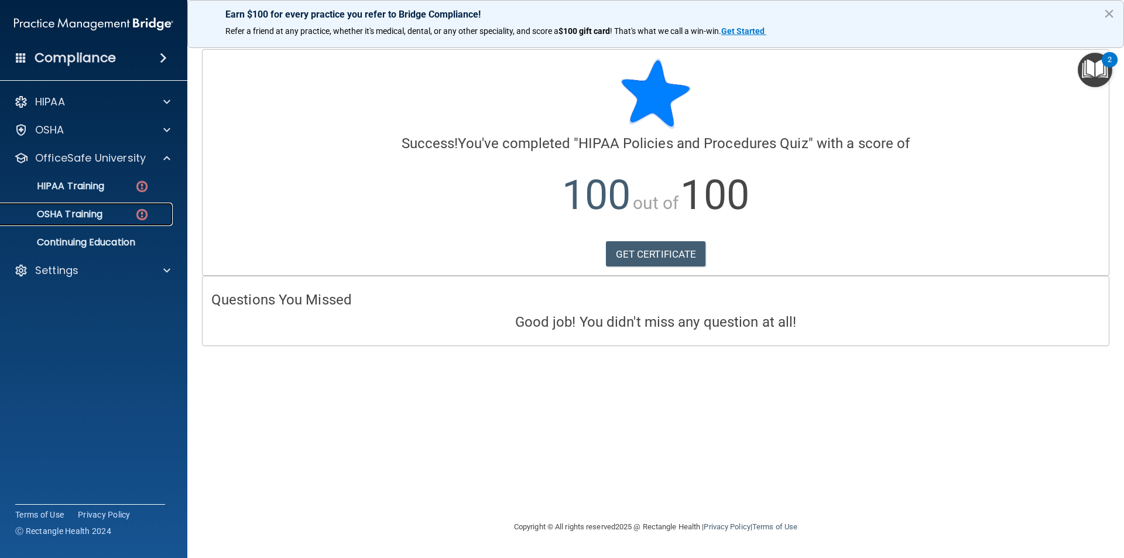
click at [124, 207] on link "OSHA Training" at bounding box center [80, 214] width 184 height 23
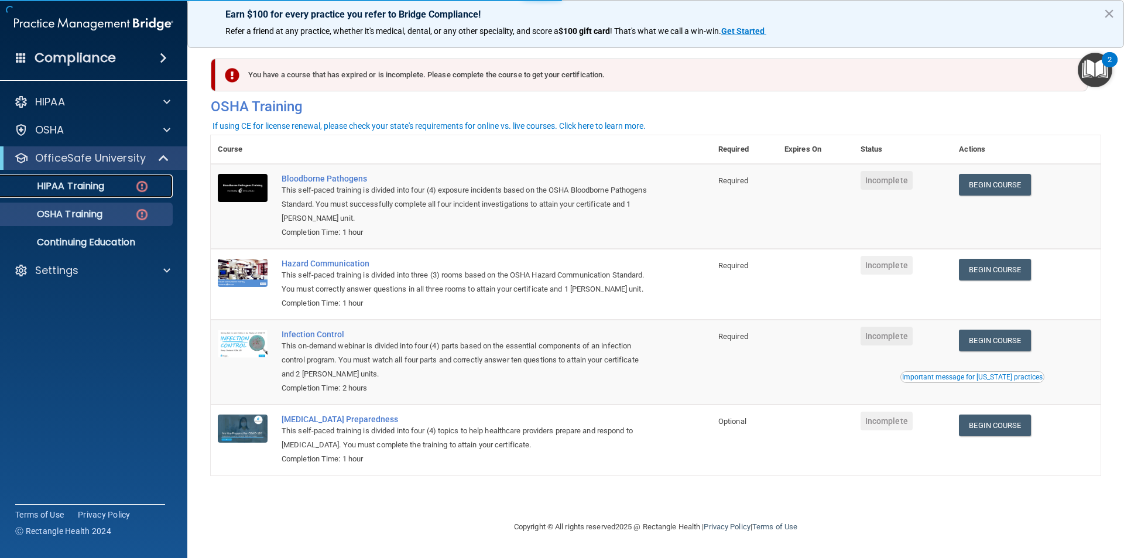
click at [143, 186] on img at bounding box center [142, 186] width 15 height 15
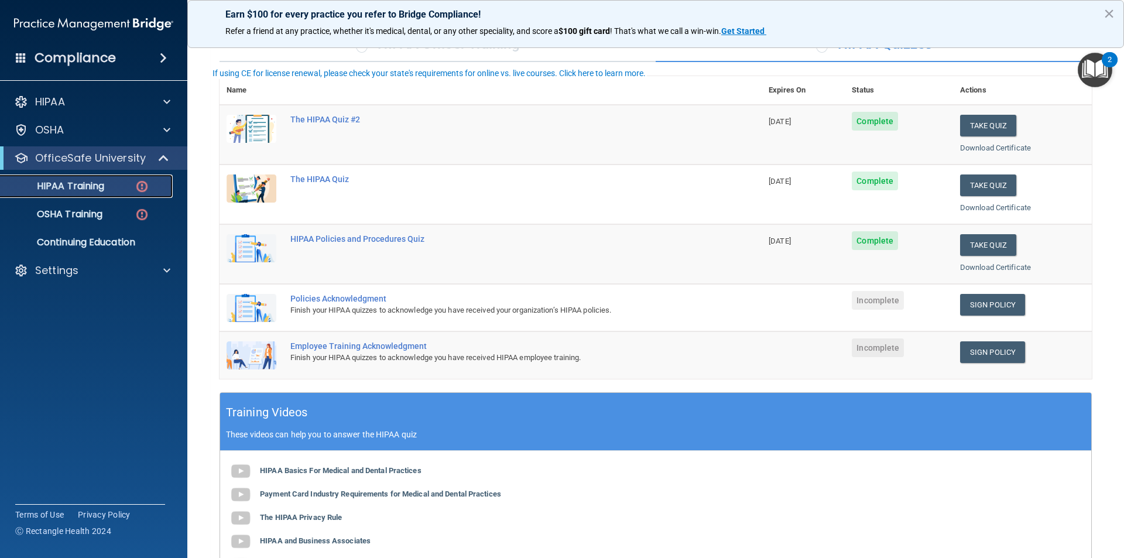
scroll to position [117, 0]
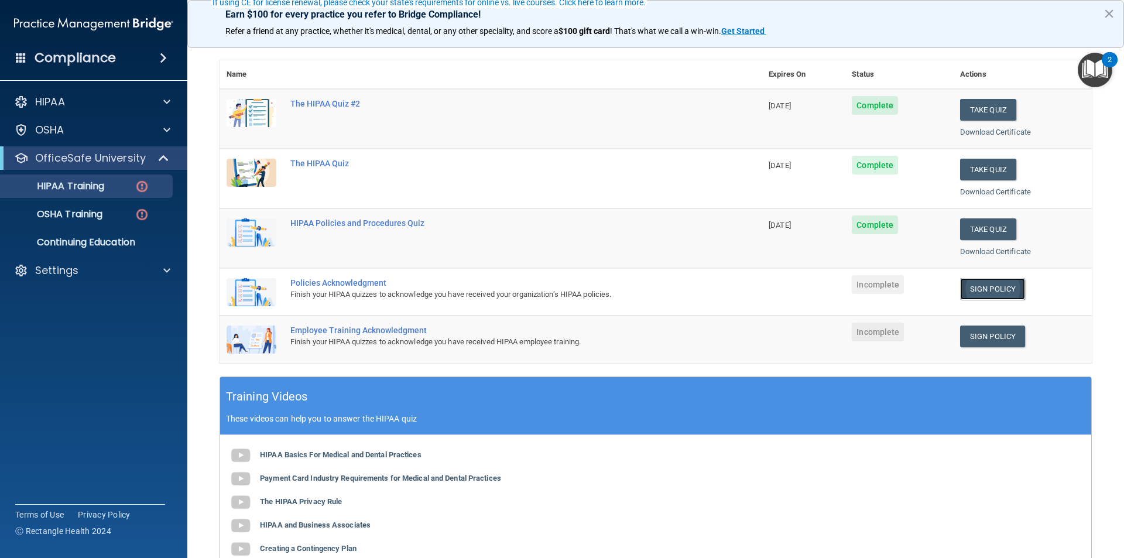
click at [993, 293] on link "Sign Policy" at bounding box center [992, 289] width 65 height 22
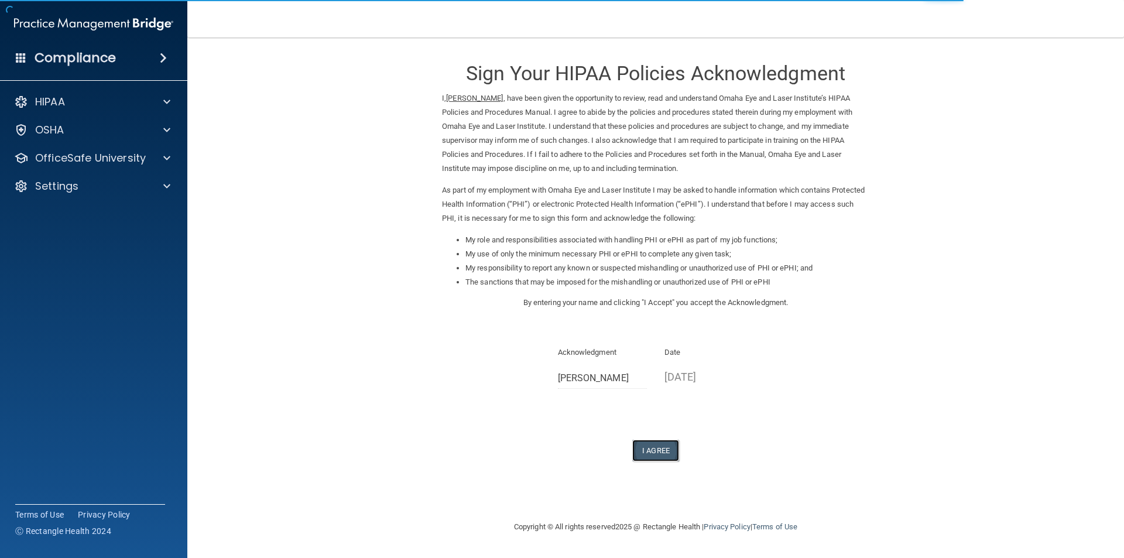
click at [656, 448] on button "I Agree" at bounding box center [656, 451] width 47 height 22
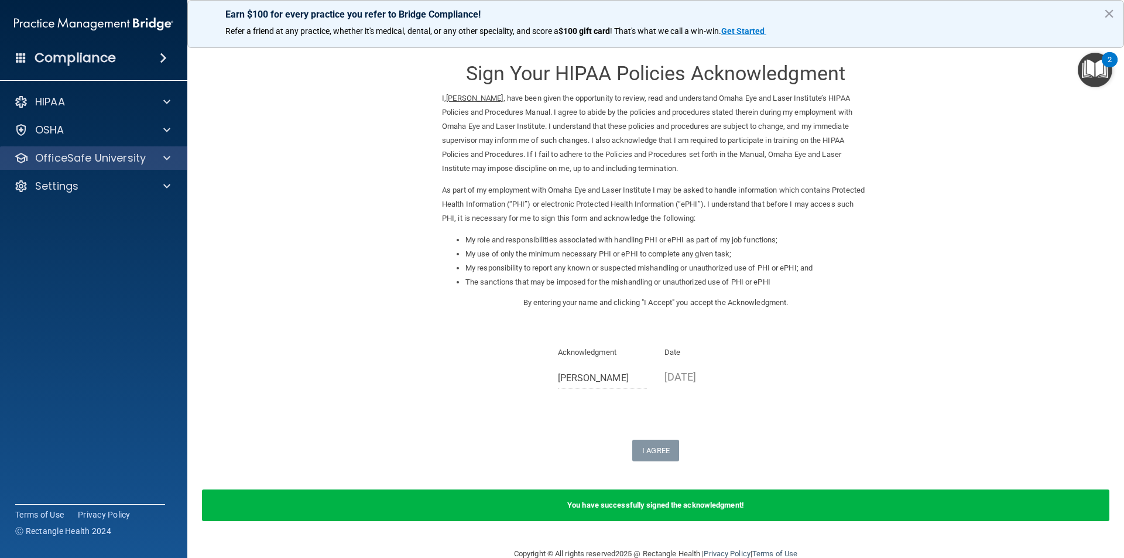
click at [129, 150] on div "OfficeSafe University" at bounding box center [94, 157] width 188 height 23
click at [160, 156] on div at bounding box center [165, 158] width 29 height 14
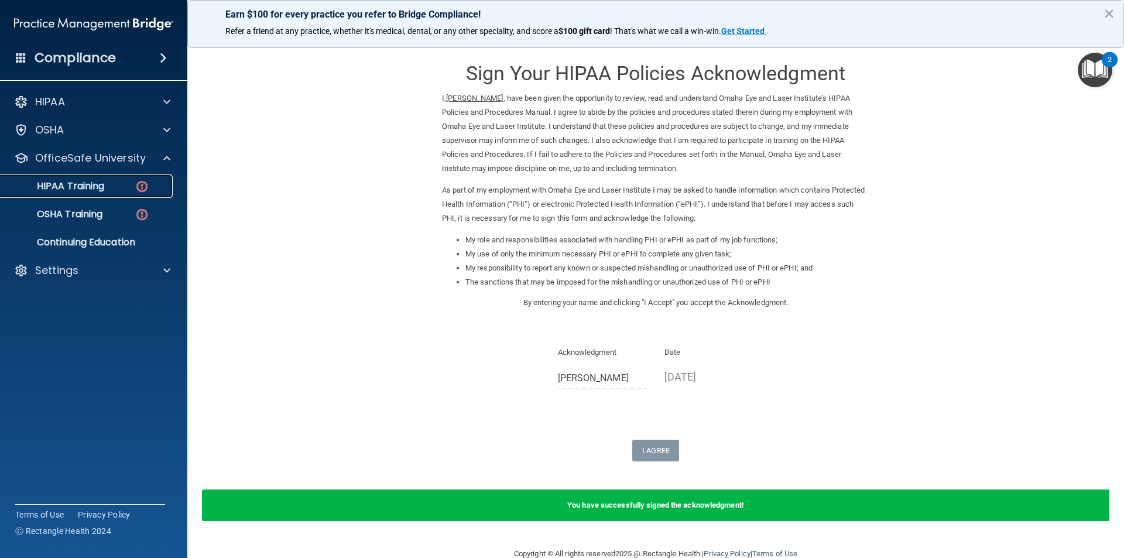
click at [140, 183] on img at bounding box center [142, 186] width 15 height 15
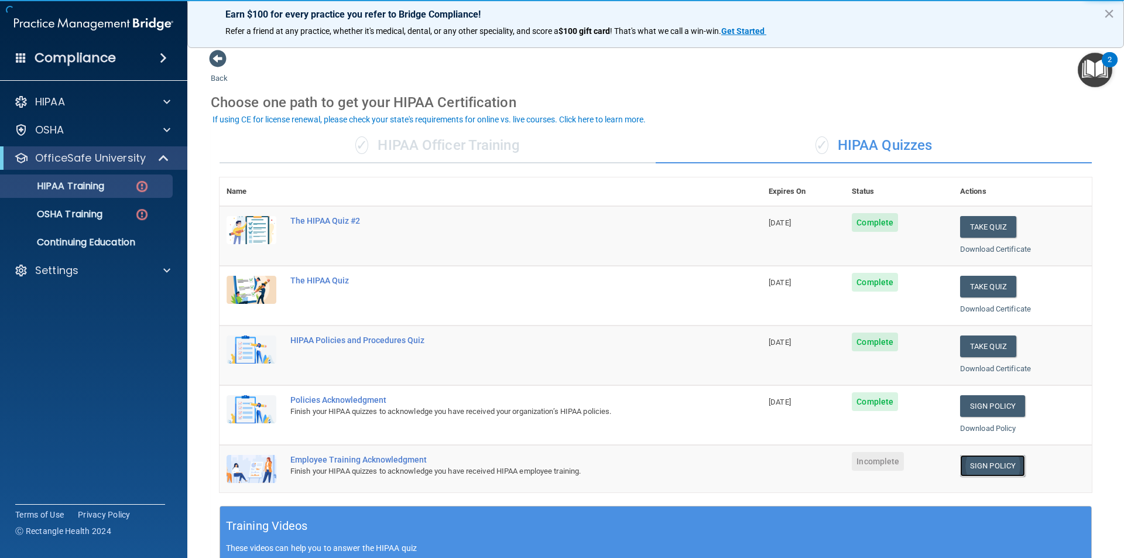
click at [976, 466] on link "Sign Policy" at bounding box center [992, 466] width 65 height 22
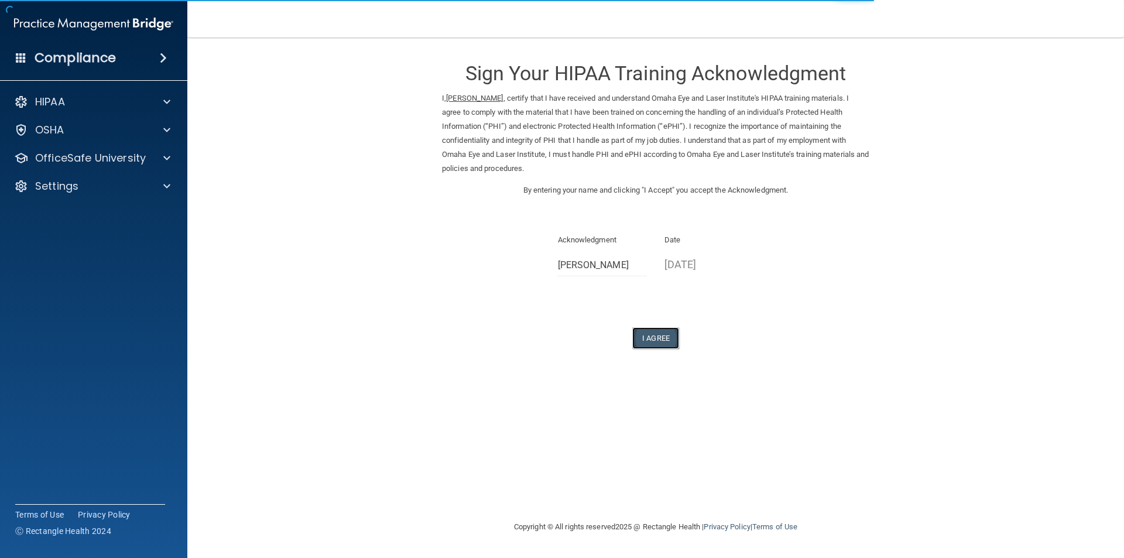
click at [648, 340] on button "I Agree" at bounding box center [656, 338] width 47 height 22
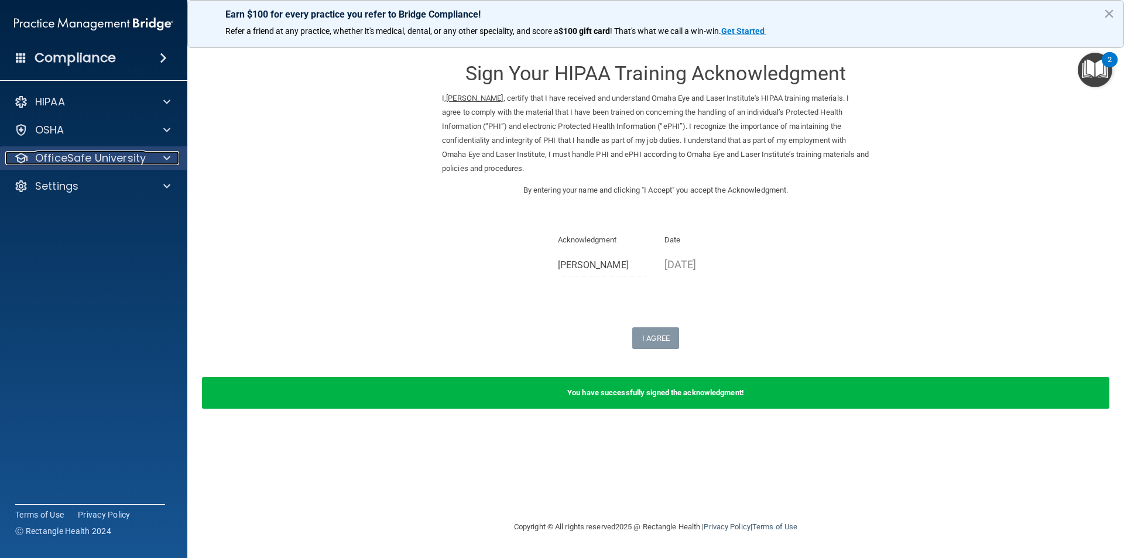
click at [160, 160] on div at bounding box center [165, 158] width 29 height 14
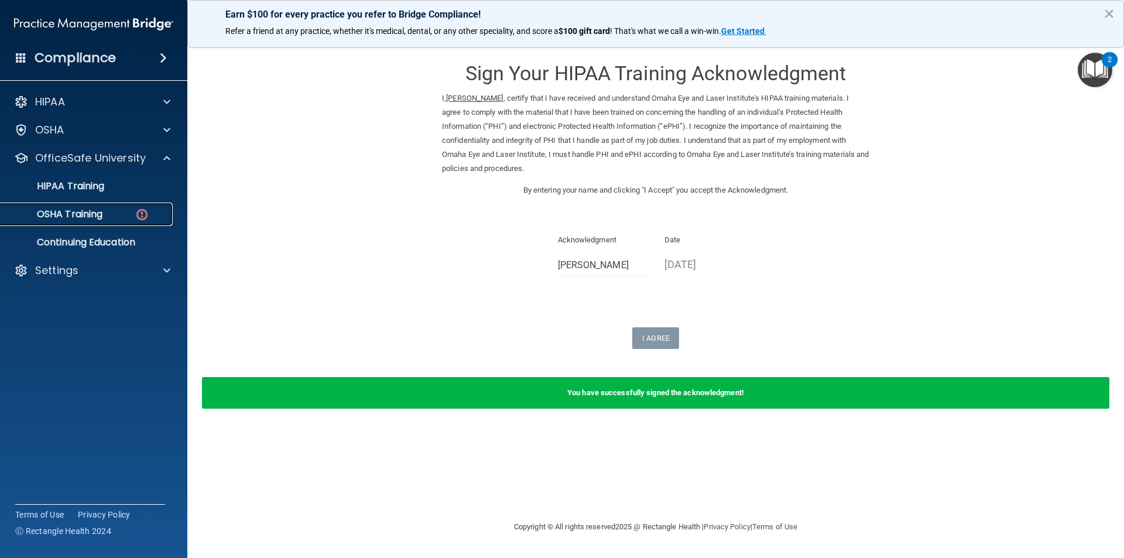
click at [140, 212] on img at bounding box center [142, 214] width 15 height 15
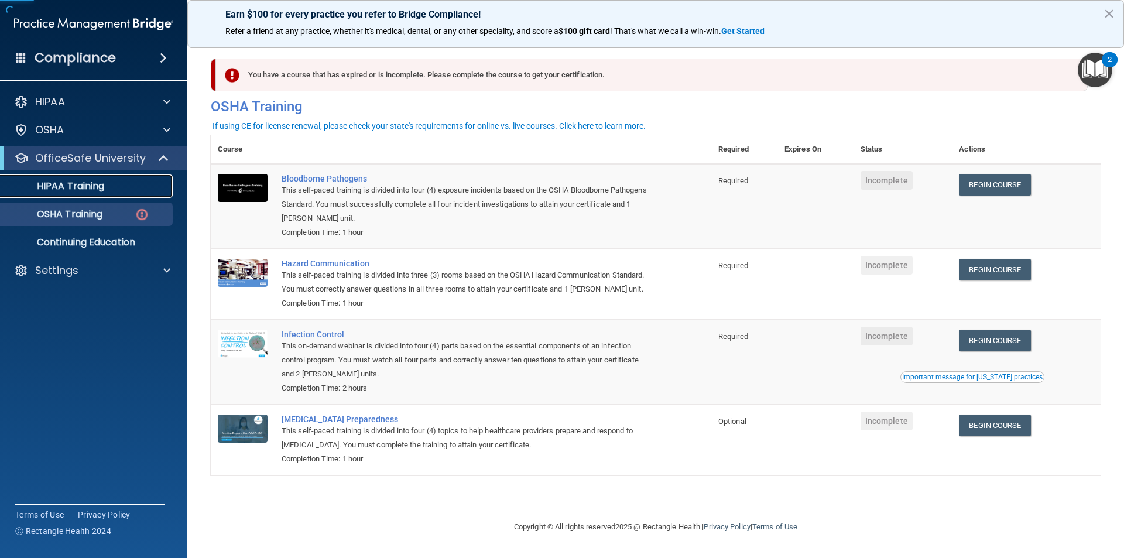
click at [146, 189] on div "HIPAA Training" at bounding box center [88, 186] width 160 height 12
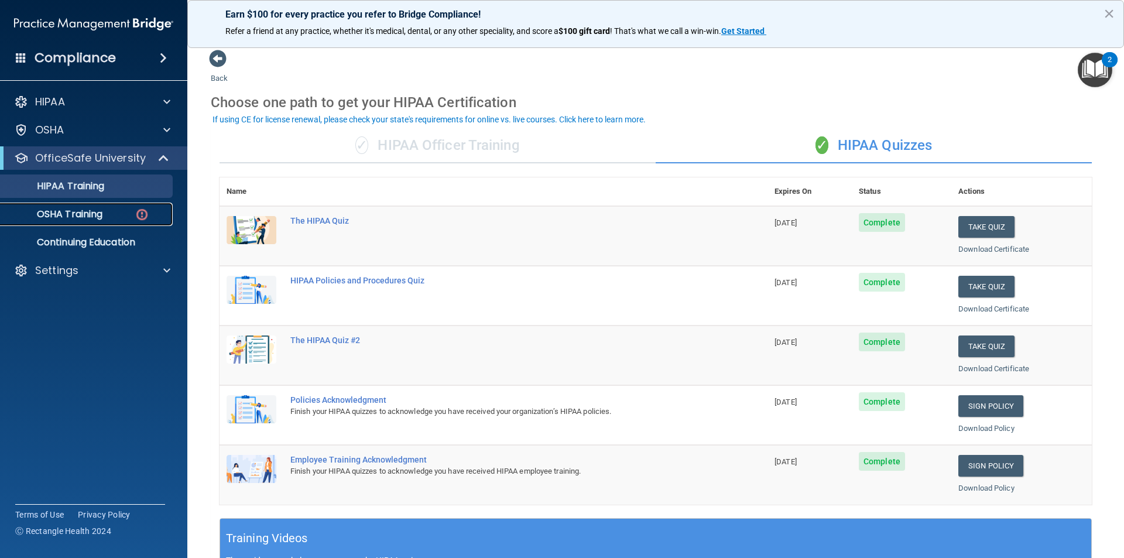
click at [79, 208] on p "OSHA Training" at bounding box center [55, 214] width 95 height 12
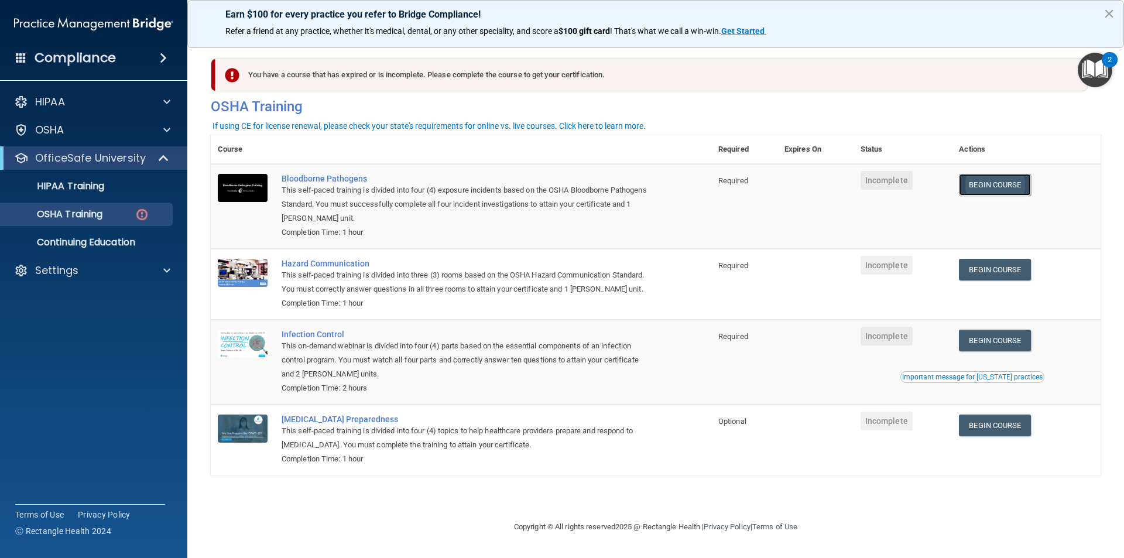
click at [991, 180] on link "Begin Course" at bounding box center [994, 185] width 71 height 22
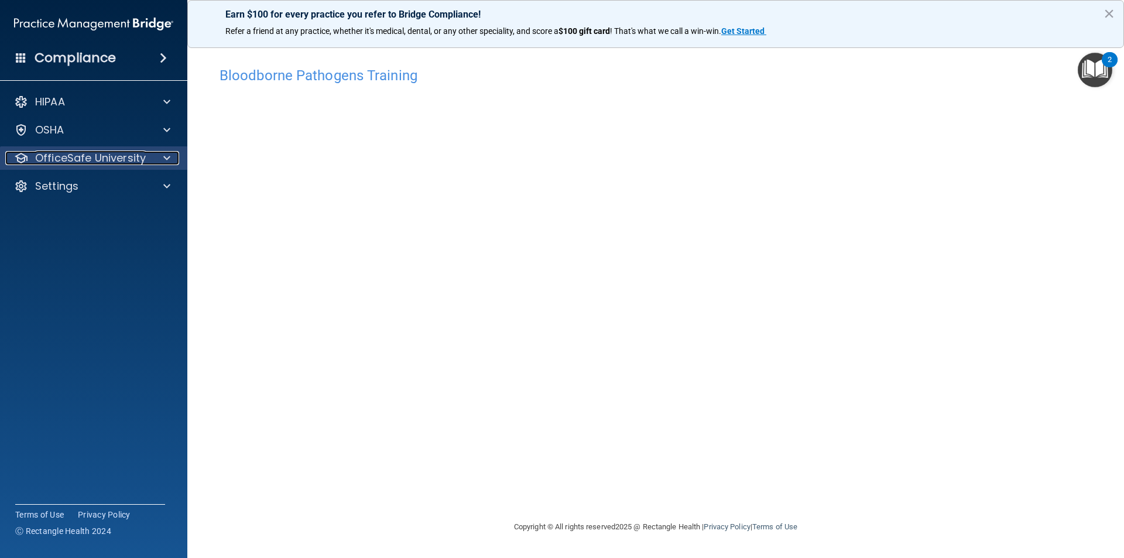
click at [97, 162] on p "OfficeSafe University" at bounding box center [90, 158] width 111 height 14
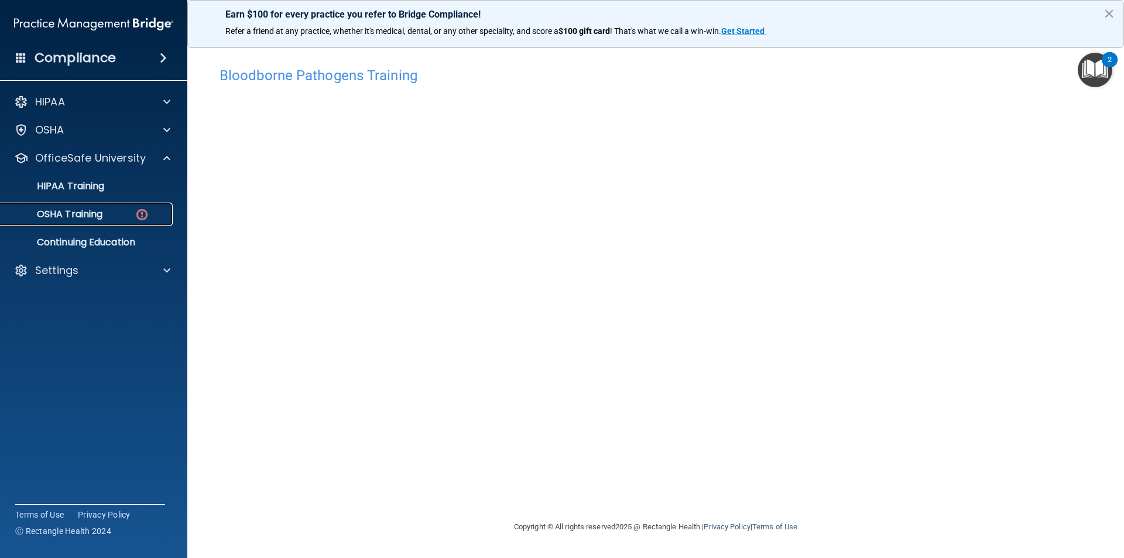
click at [108, 206] on link "OSHA Training" at bounding box center [80, 214] width 184 height 23
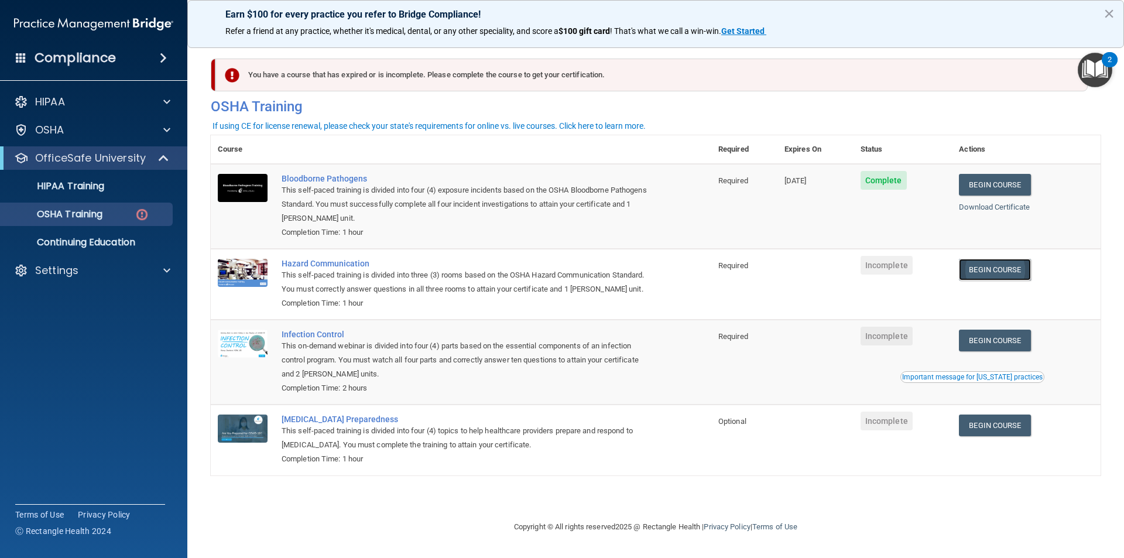
click at [984, 274] on link "Begin Course" at bounding box center [994, 270] width 71 height 22
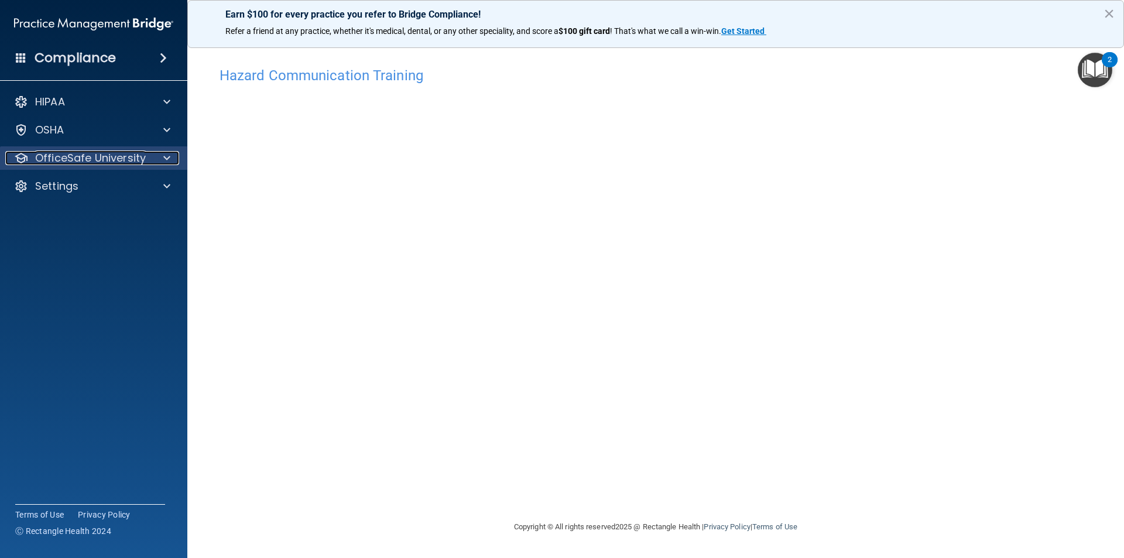
click at [158, 158] on div at bounding box center [165, 158] width 29 height 14
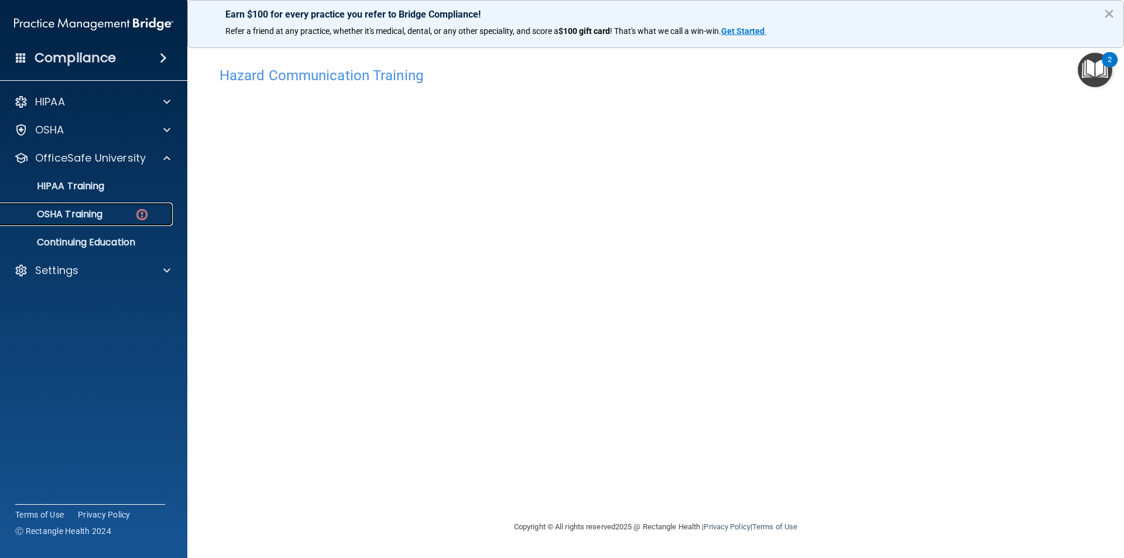
click at [128, 217] on div "OSHA Training" at bounding box center [88, 214] width 160 height 12
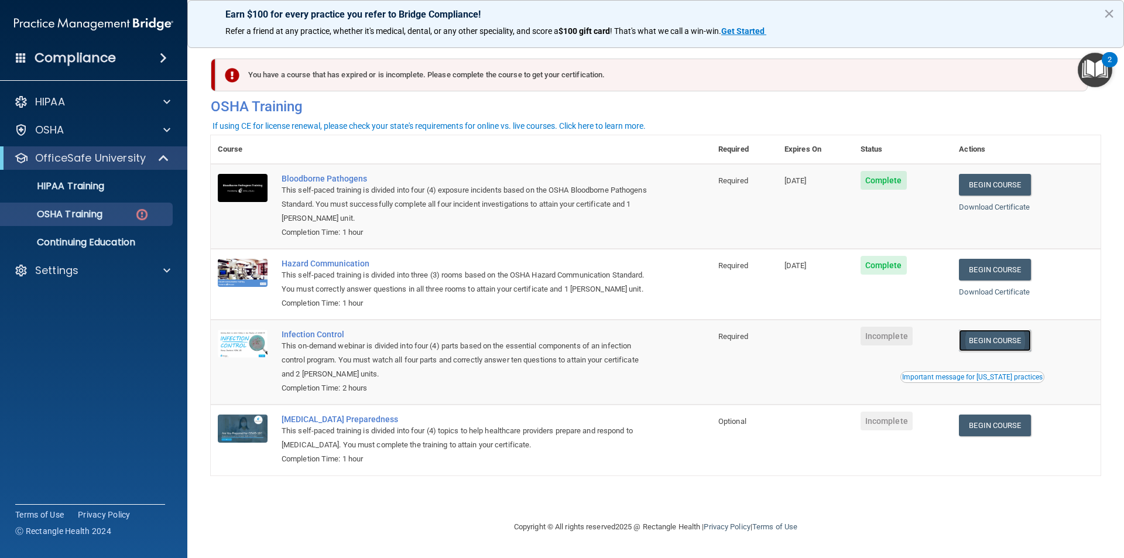
click at [988, 348] on link "Begin Course" at bounding box center [994, 341] width 71 height 22
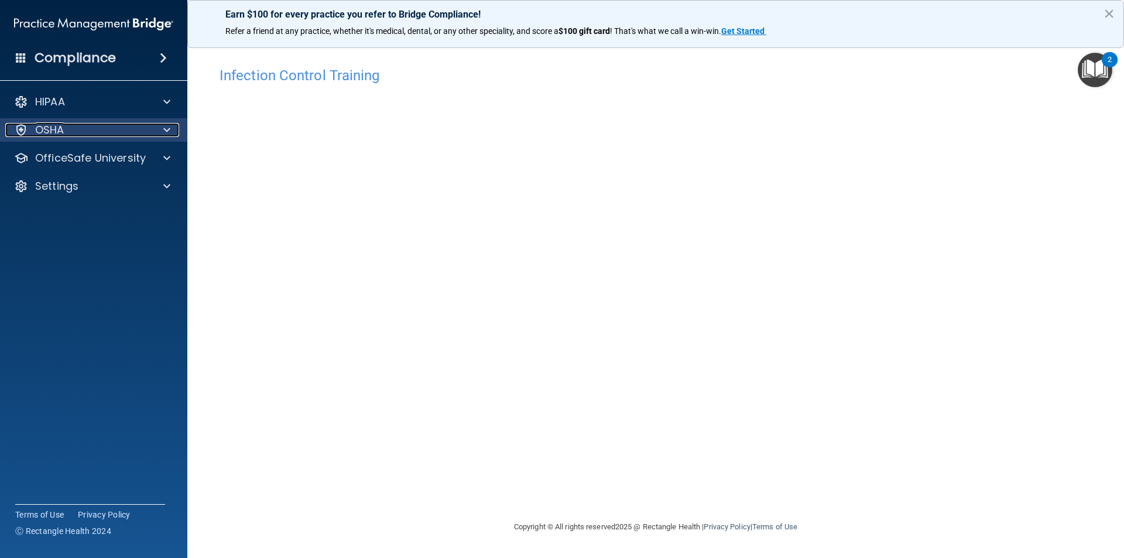
click at [97, 128] on div "OSHA" at bounding box center [77, 130] width 145 height 14
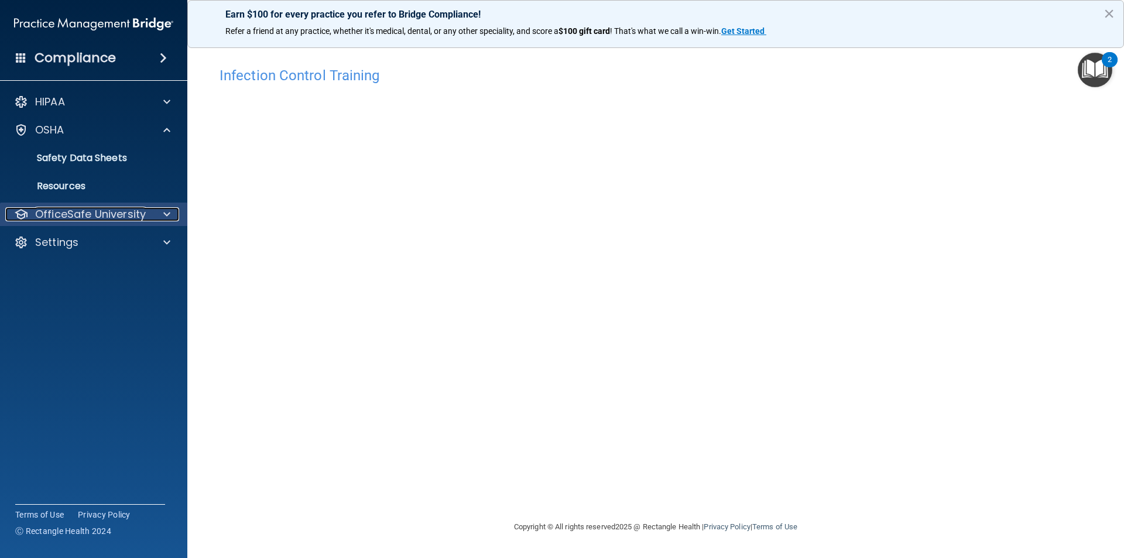
click at [103, 209] on p "OfficeSafe University" at bounding box center [90, 214] width 111 height 14
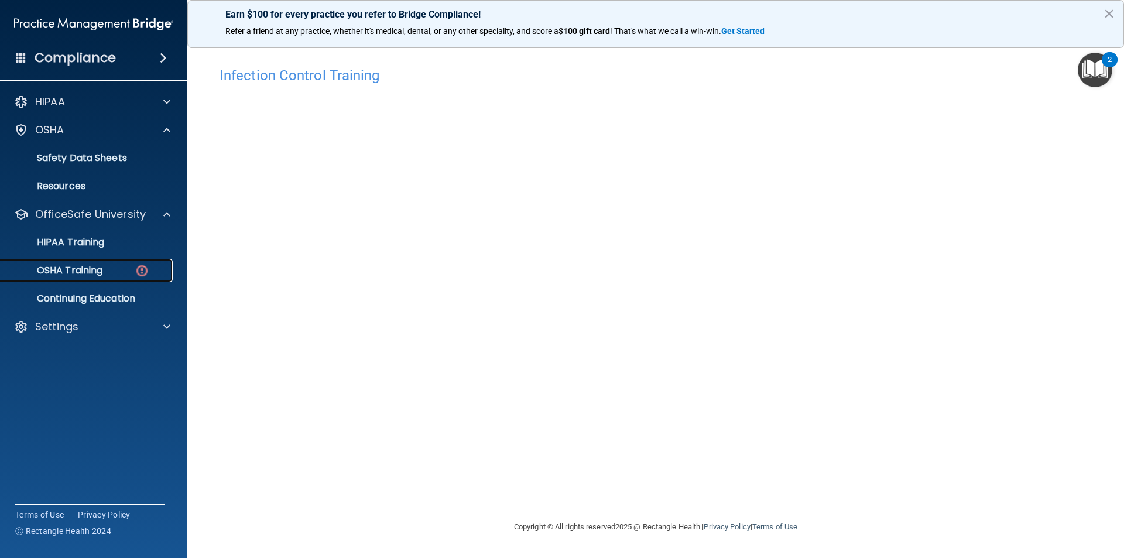
click at [142, 269] on img at bounding box center [142, 271] width 15 height 15
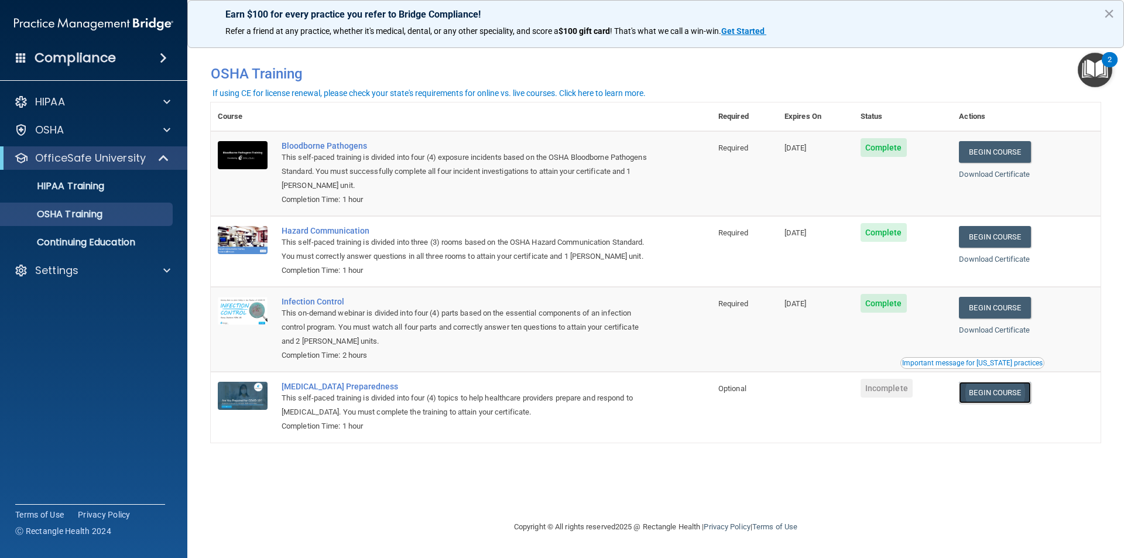
click at [987, 388] on link "Begin Course" at bounding box center [994, 393] width 71 height 22
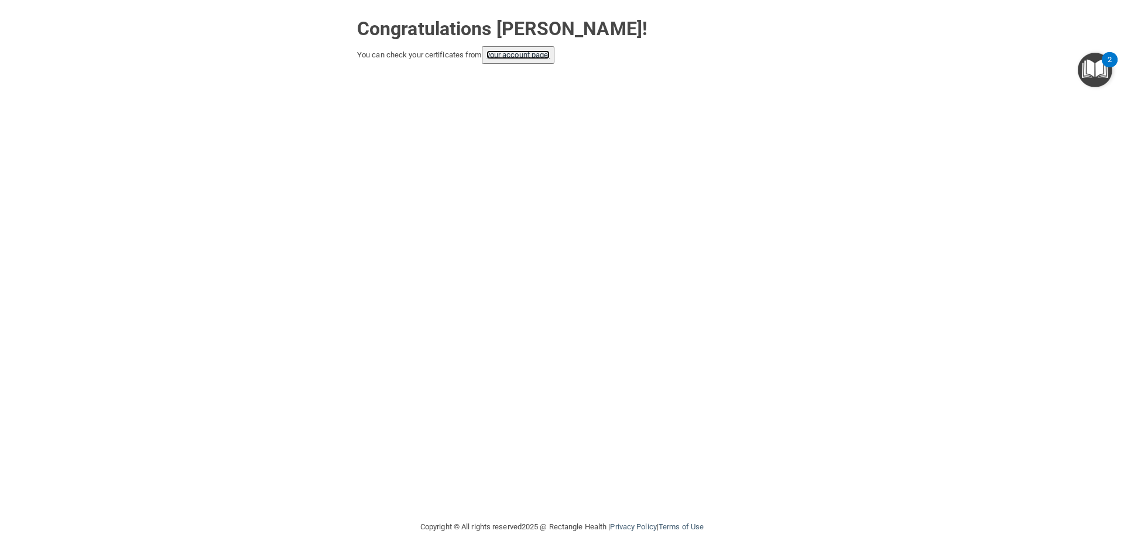
click at [545, 55] on link "your account page!" at bounding box center [519, 54] width 64 height 9
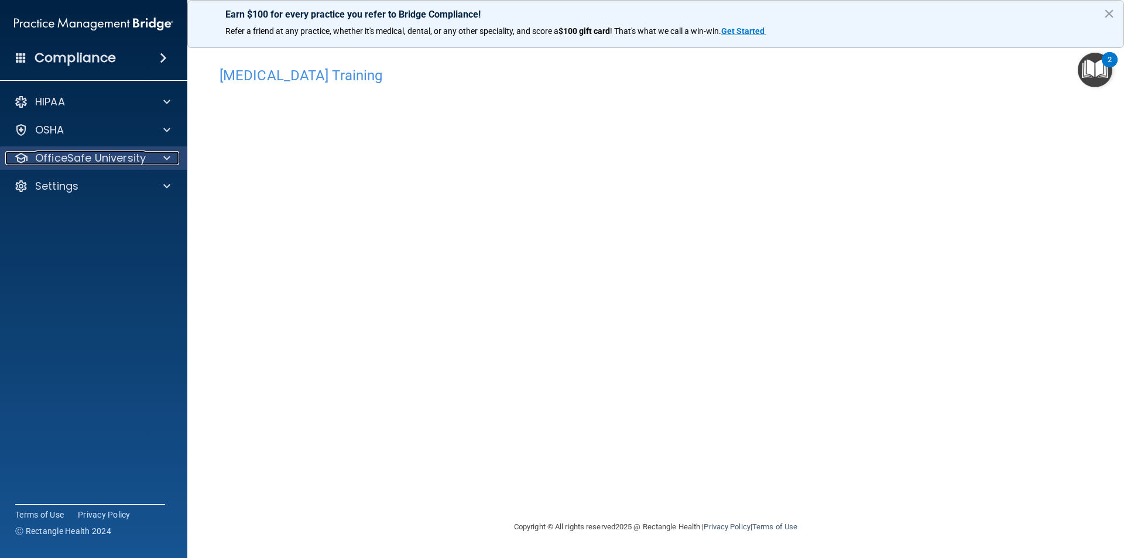
click at [103, 155] on p "OfficeSafe University" at bounding box center [90, 158] width 111 height 14
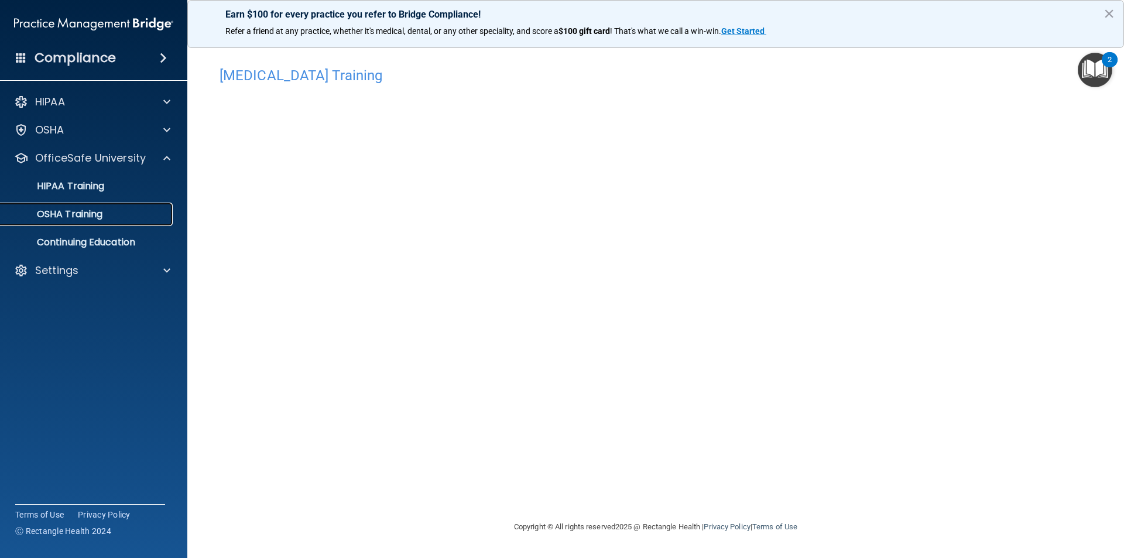
click at [83, 207] on link "OSHA Training" at bounding box center [80, 214] width 184 height 23
